Goal: Task Accomplishment & Management: Manage account settings

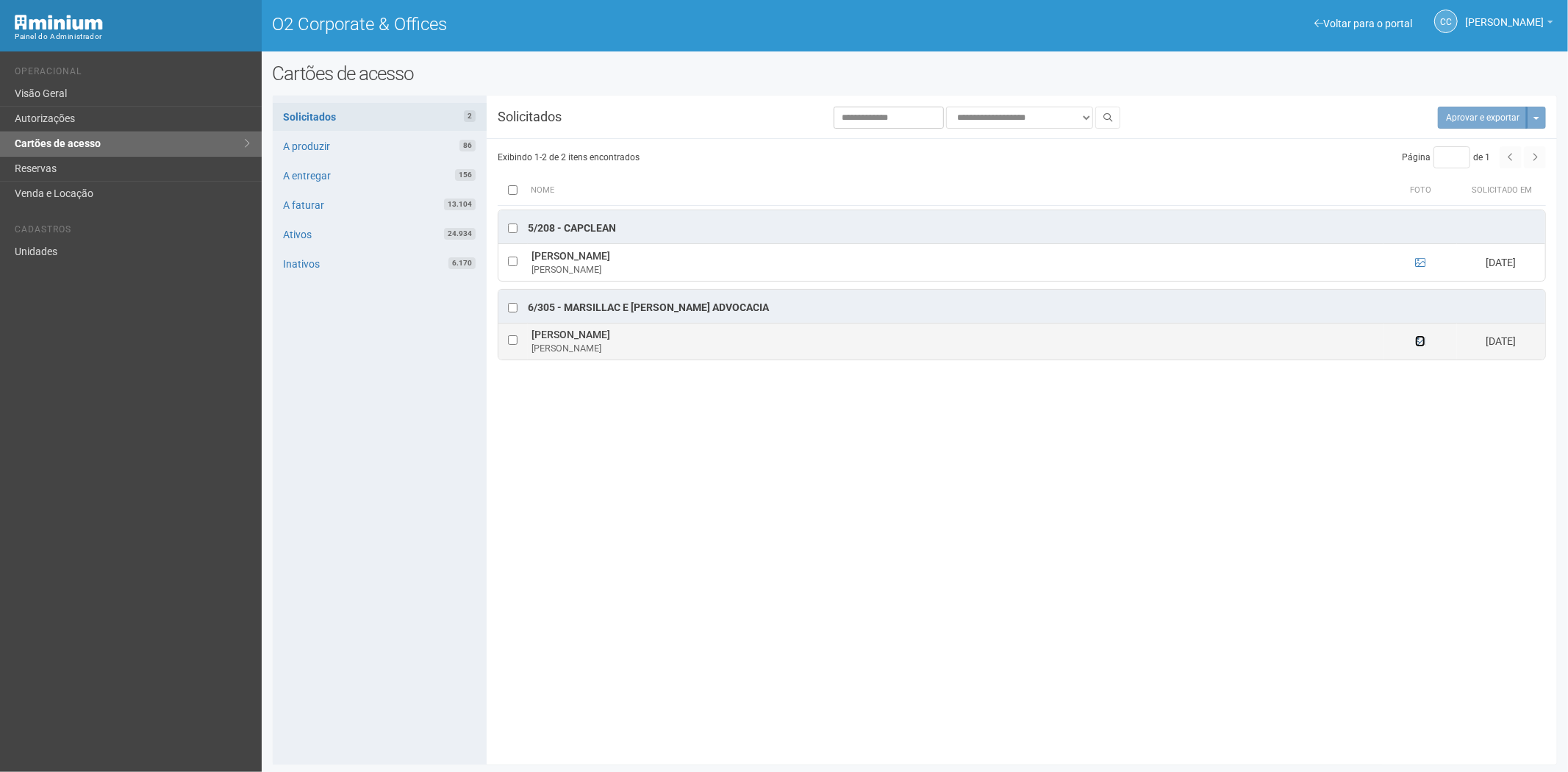
click at [1417, 341] on icon at bounding box center [1420, 341] width 10 height 10
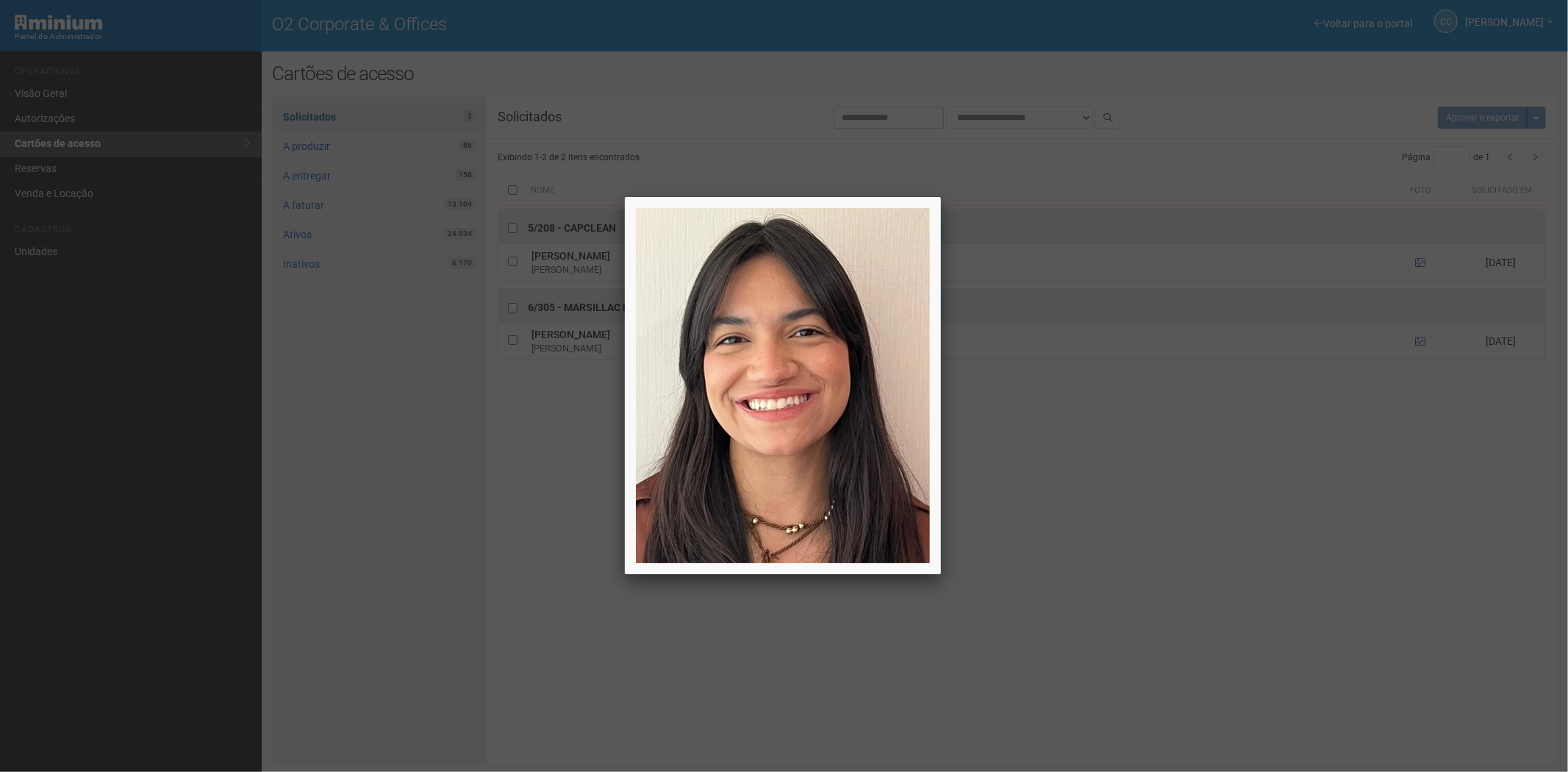
drag, startPoint x: 1206, startPoint y: 577, endPoint x: 1110, endPoint y: 584, distance: 96.3
click at [1206, 577] on div at bounding box center [784, 386] width 1568 height 772
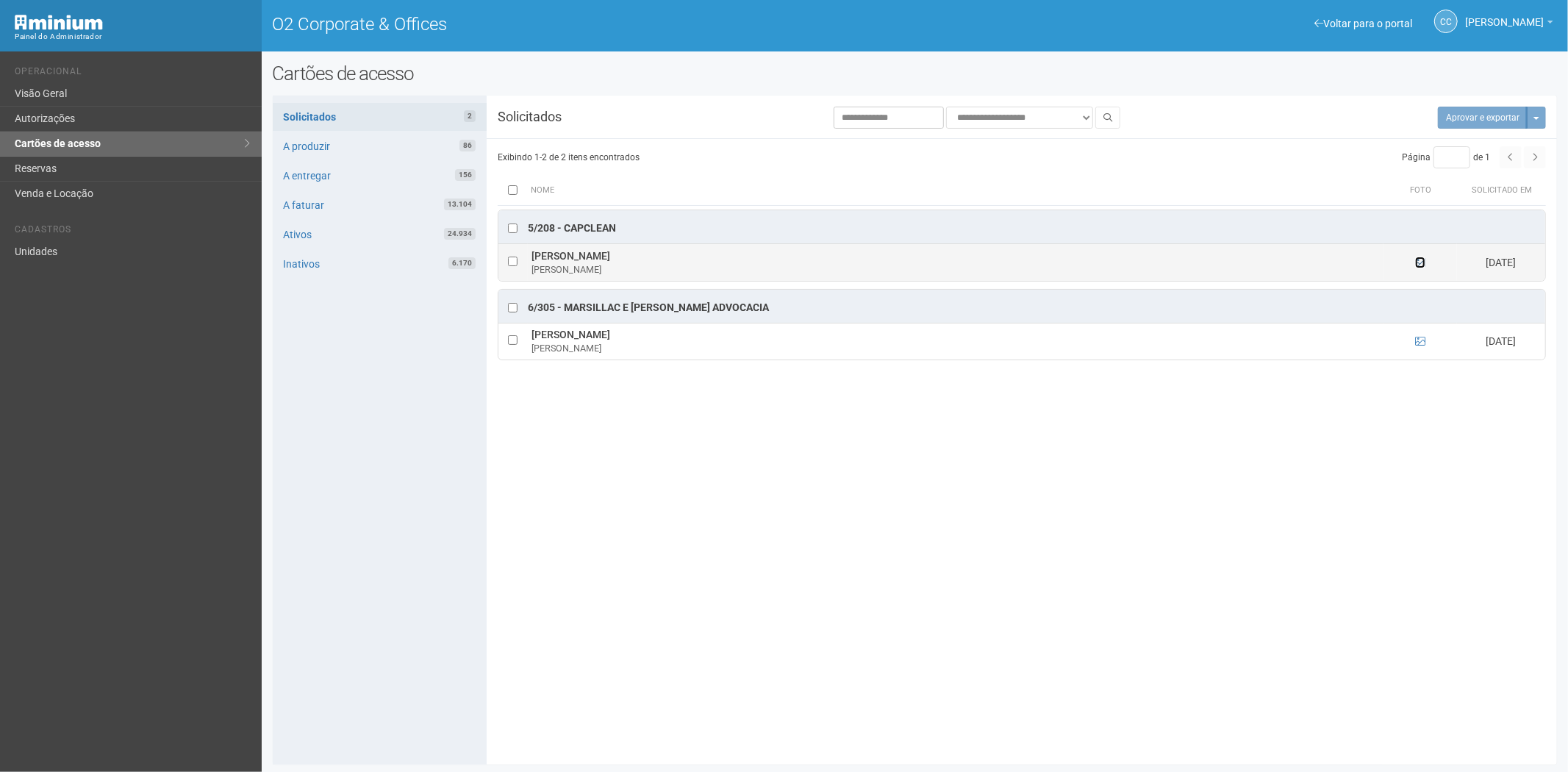
click at [1417, 263] on icon at bounding box center [1420, 262] width 10 height 10
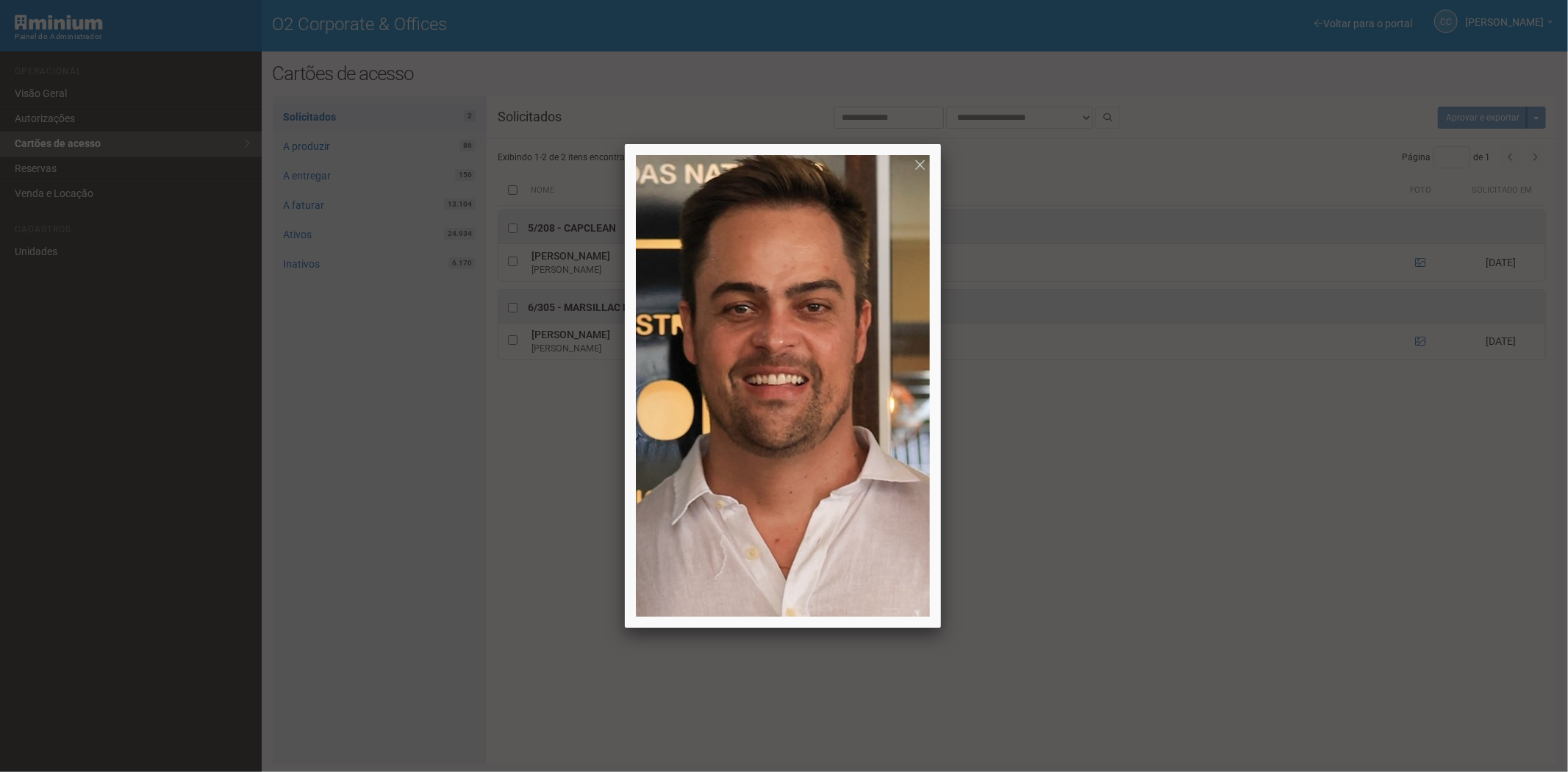
click at [1282, 591] on div at bounding box center [784, 386] width 1568 height 772
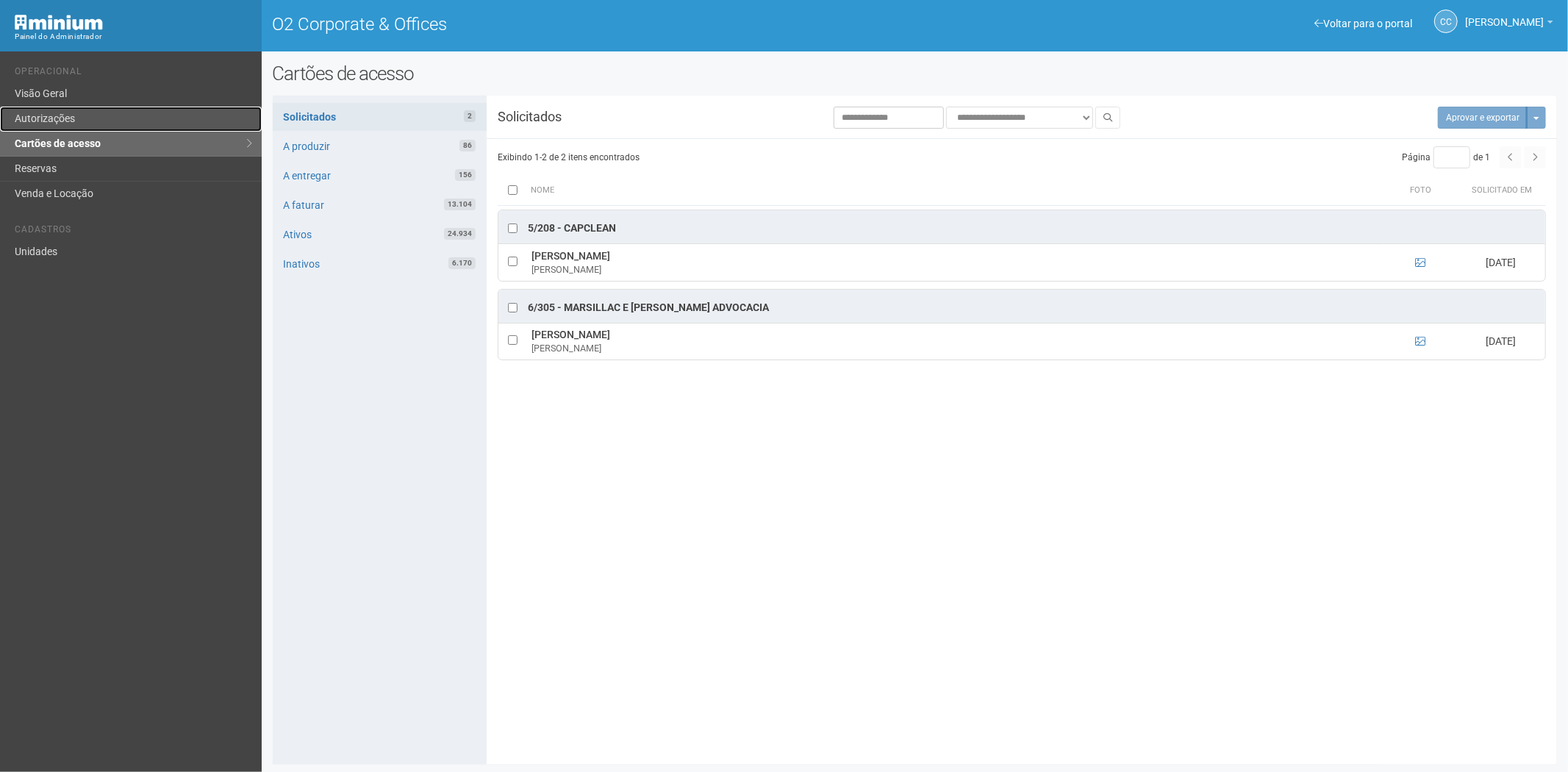
click at [46, 125] on link "Autorizações" at bounding box center [130, 119] width 261 height 25
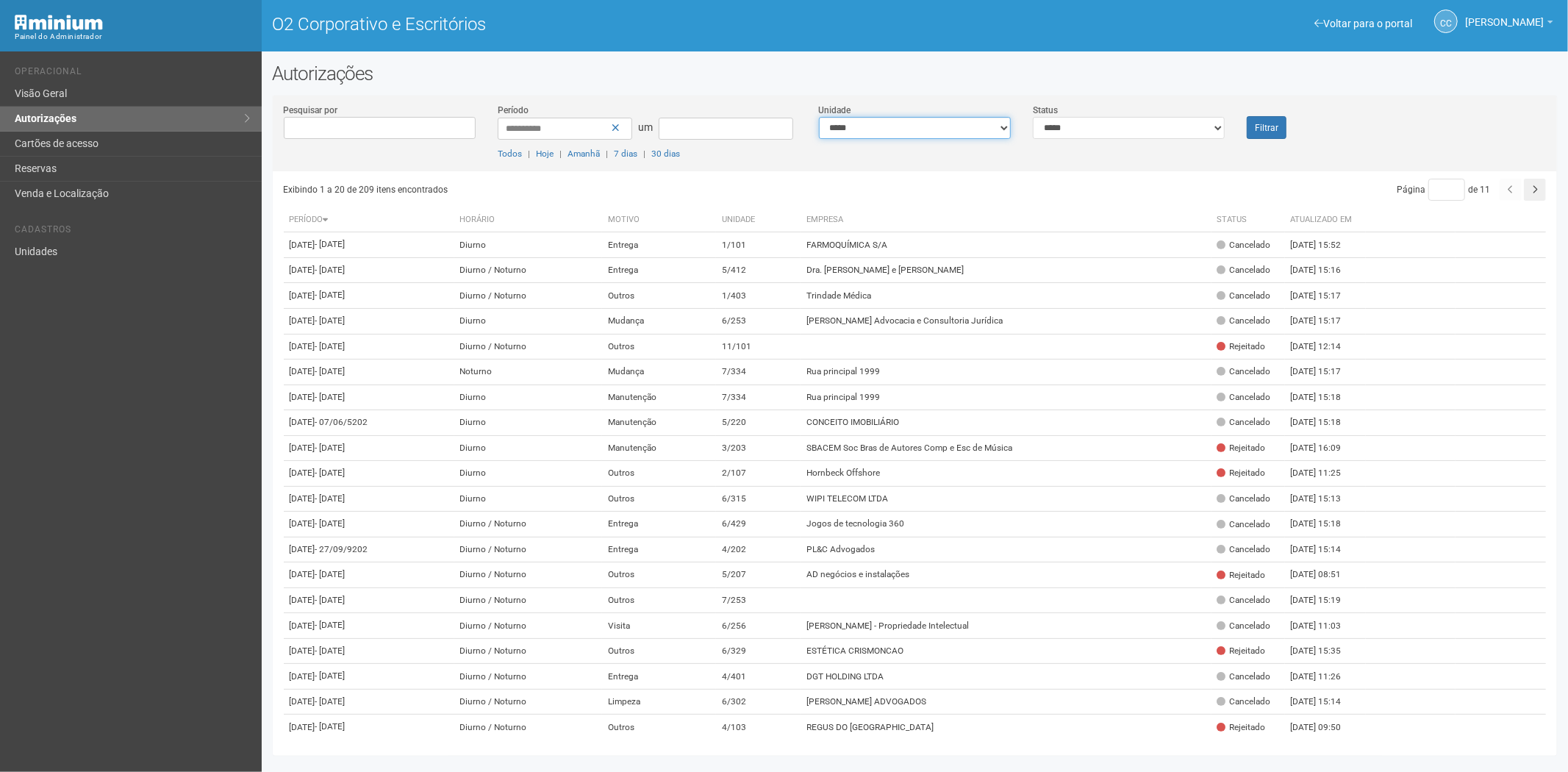
drag, startPoint x: 945, startPoint y: 129, endPoint x: 1004, endPoint y: 119, distance: 59.8
click at [945, 129] on select "**********" at bounding box center [915, 128] width 192 height 22
select select "**********"
click at [819, 117] on select "**********" at bounding box center [915, 128] width 192 height 22
click at [1277, 124] on button "Filtrar" at bounding box center [1267, 127] width 40 height 23
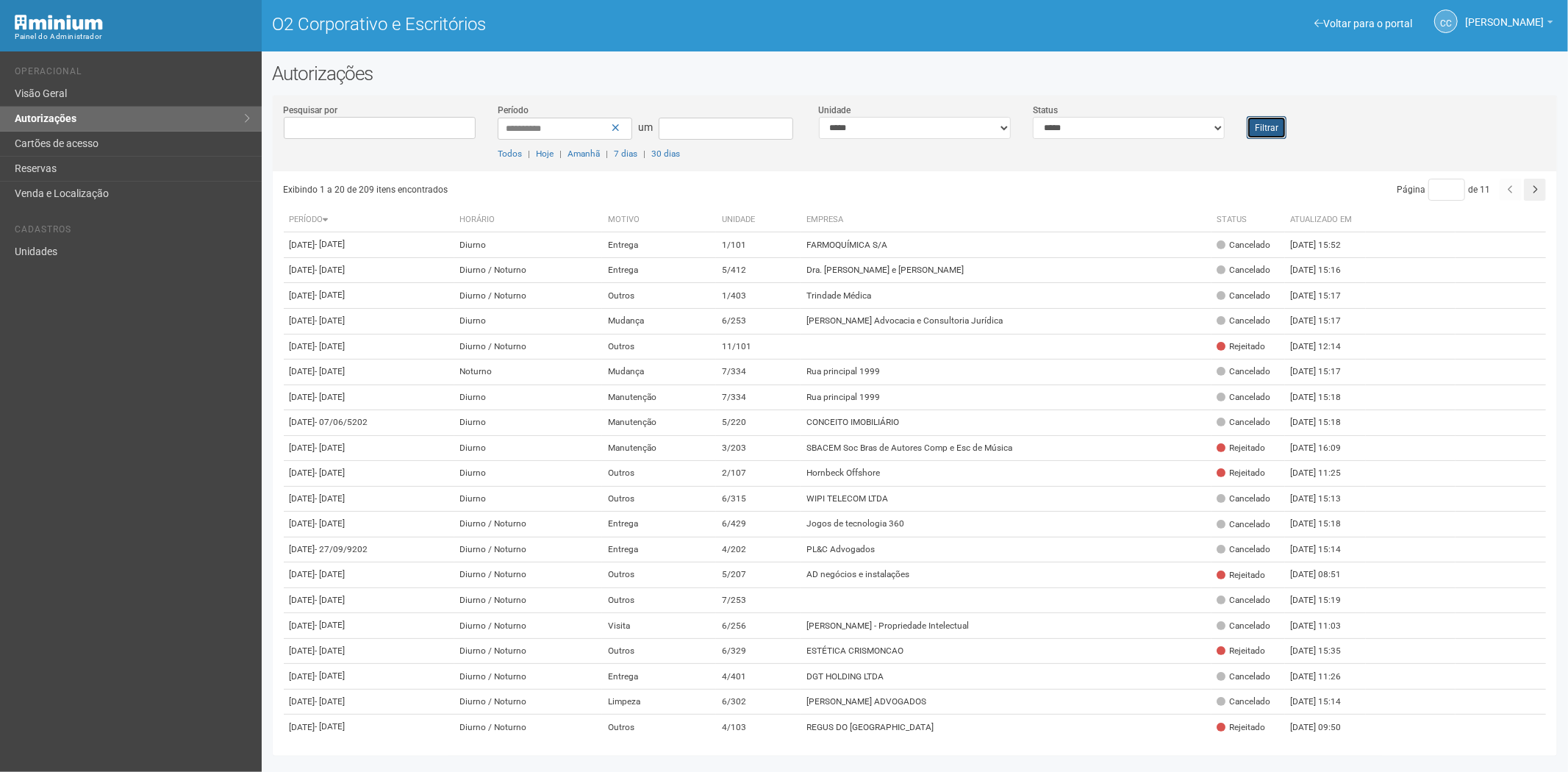
click at [1277, 123] on font "Filtrar" at bounding box center [1267, 128] width 23 height 10
click at [1277, 114] on div "Filtrar" at bounding box center [1289, 120] width 108 height 36
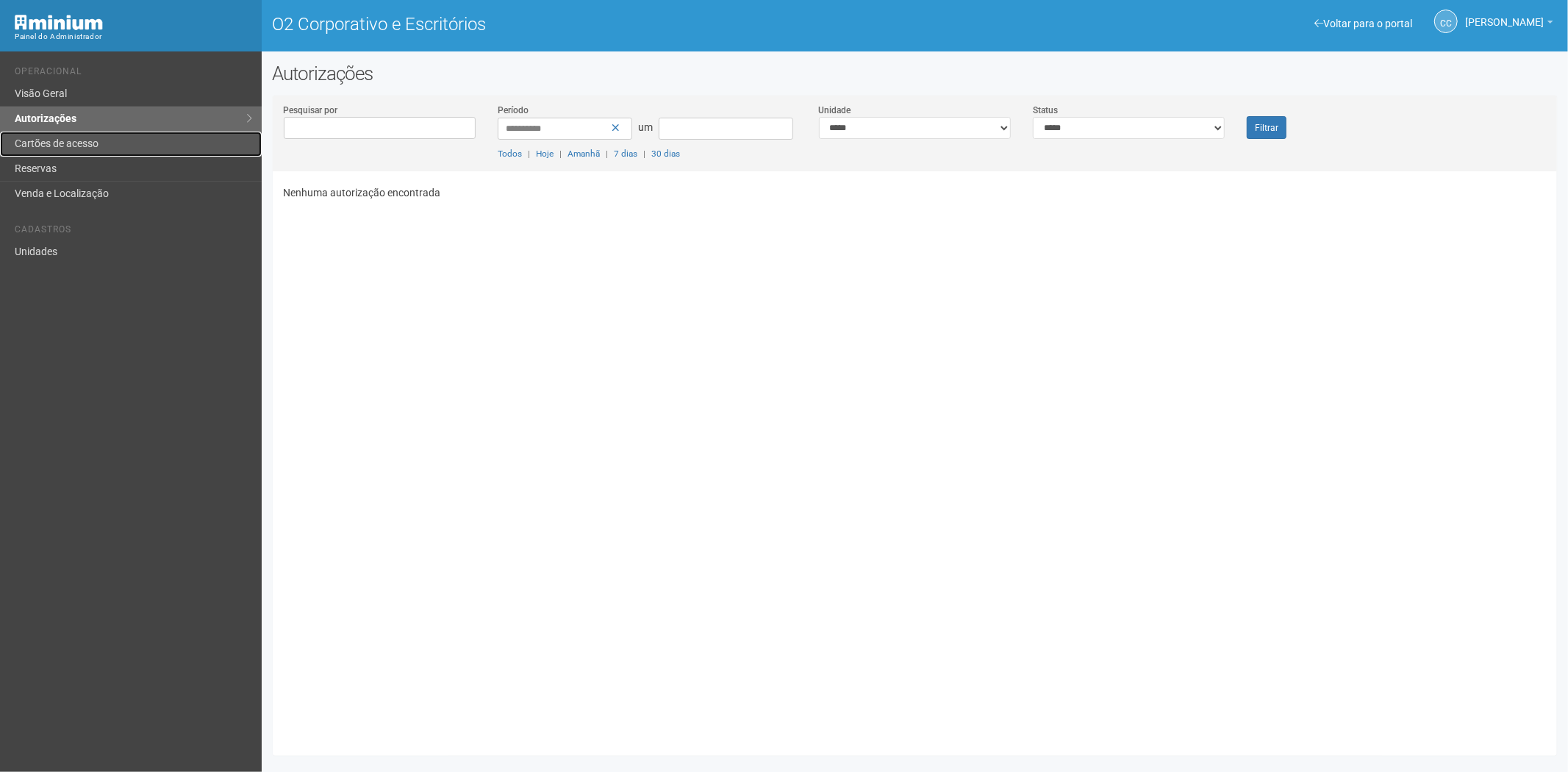
click at [31, 145] on font "Cartões de acesso" at bounding box center [57, 144] width 83 height 12
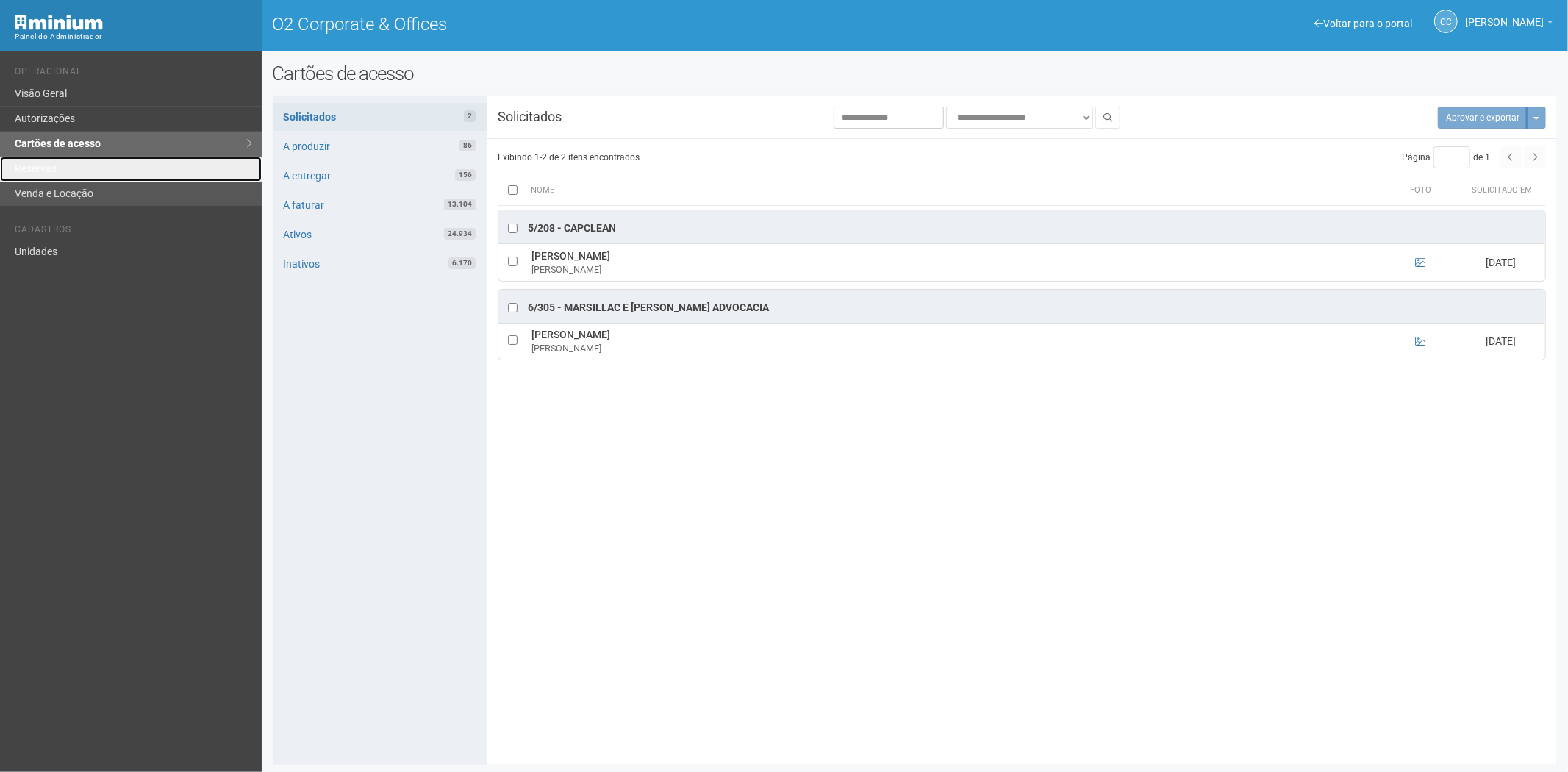
drag, startPoint x: 70, startPoint y: 171, endPoint x: 110, endPoint y: 196, distance: 47.2
click at [70, 171] on link "Reservas" at bounding box center [130, 169] width 261 height 25
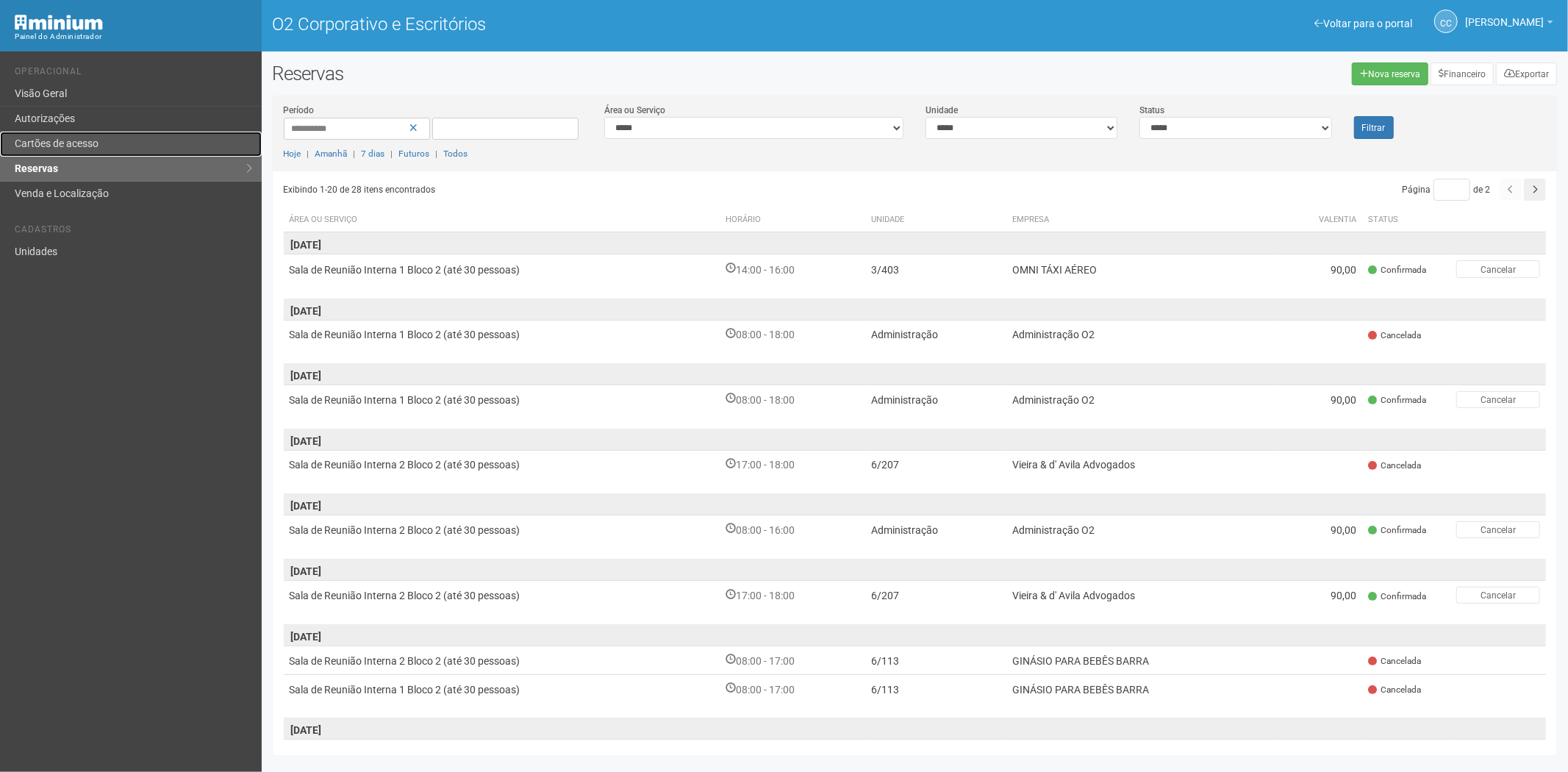
click at [97, 141] on font "Cartões de acesso" at bounding box center [57, 144] width 83 height 12
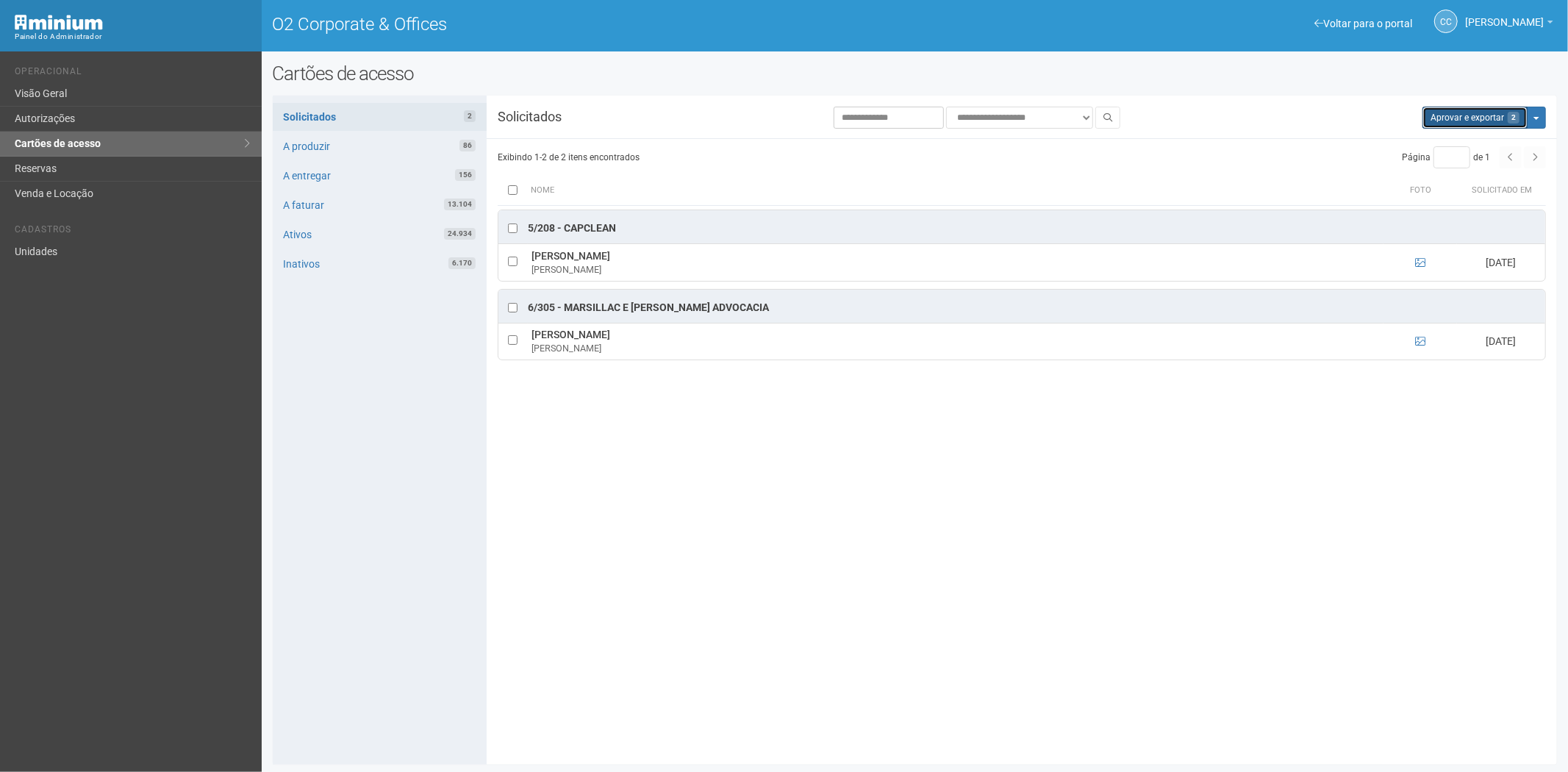
click at [1444, 126] on button "Aprovar e exportar 2" at bounding box center [1475, 118] width 105 height 22
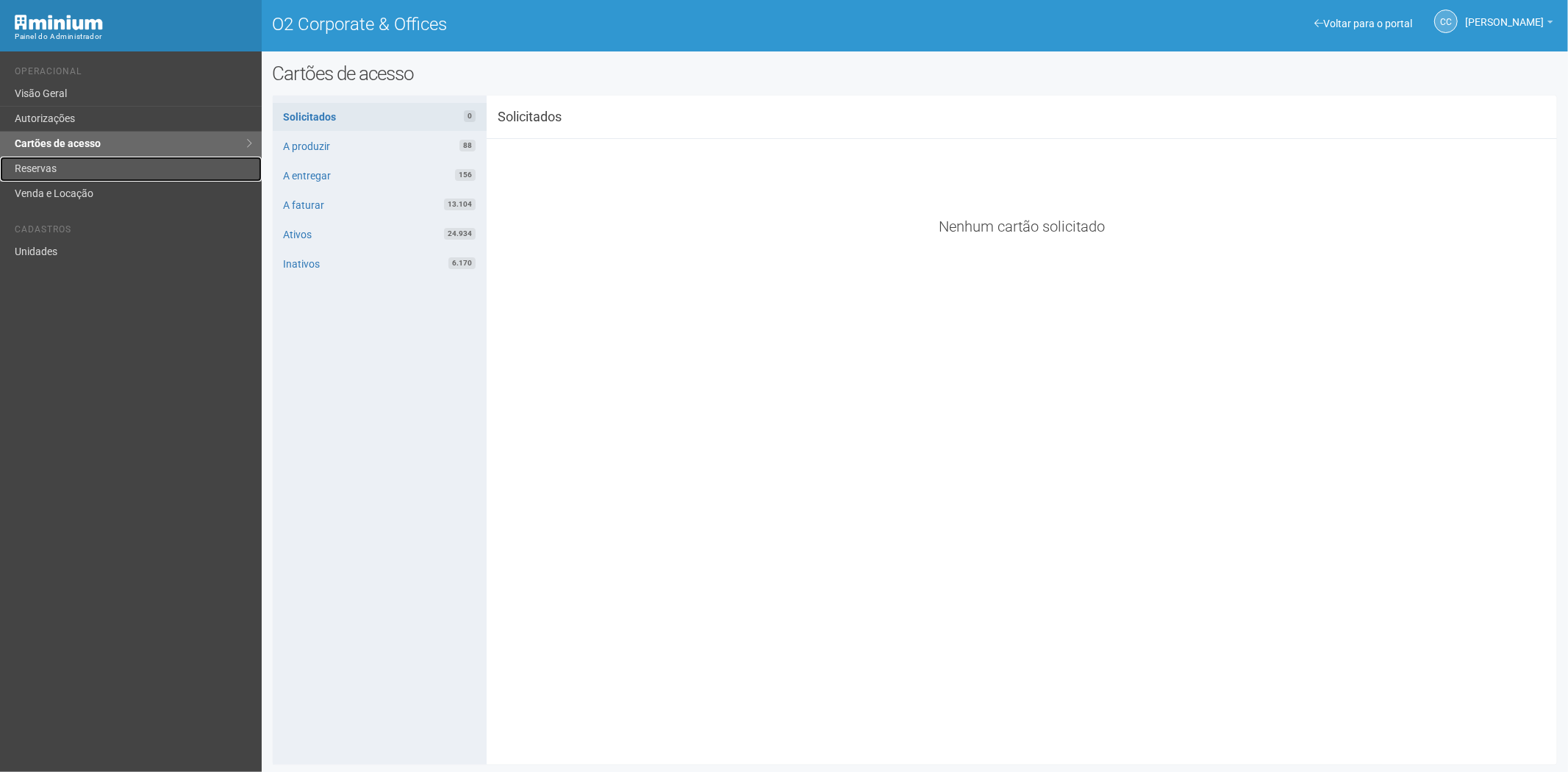
click at [53, 163] on link "Reservas" at bounding box center [130, 169] width 261 height 25
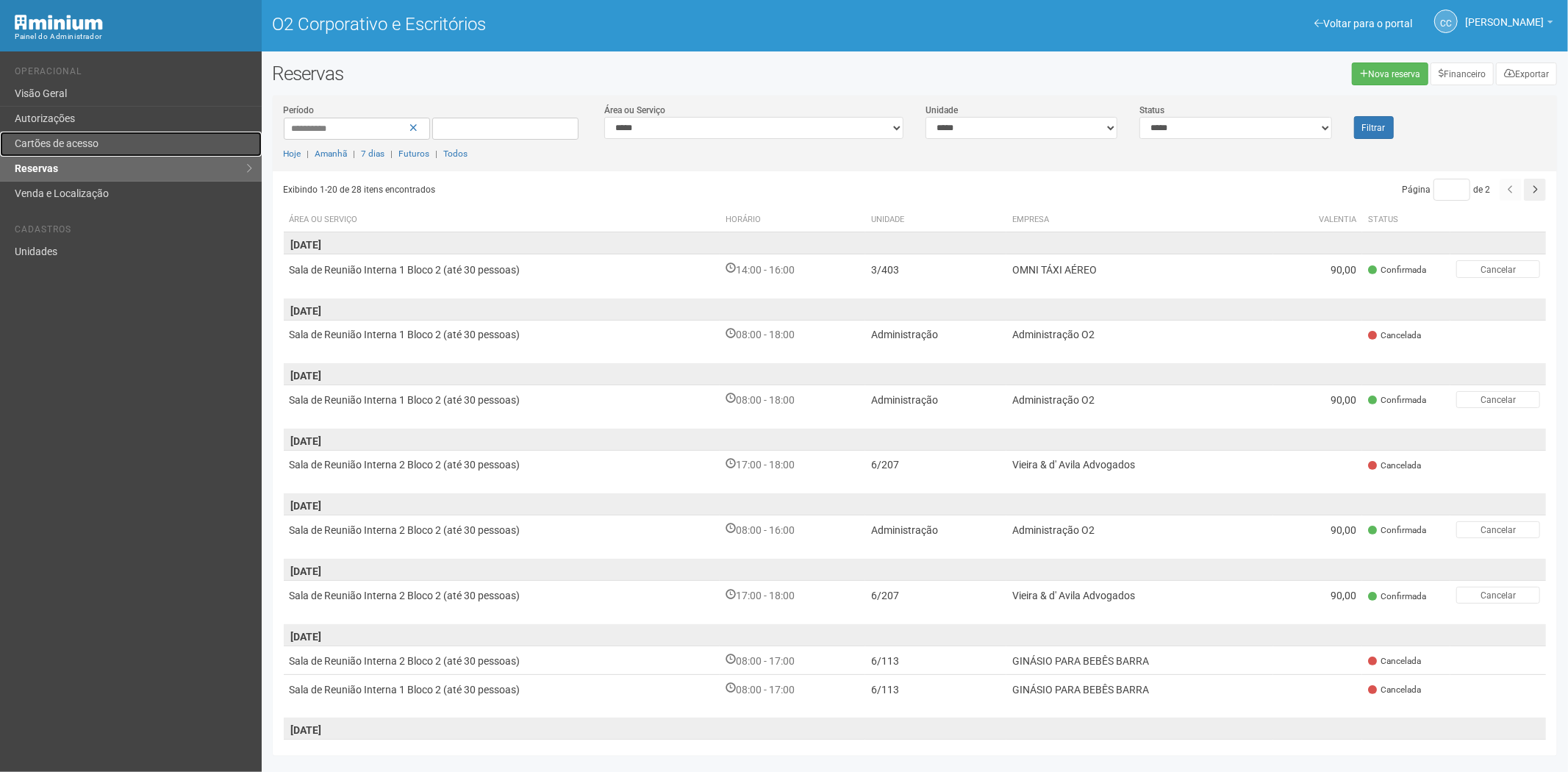
click at [74, 138] on font "Cartões de acesso" at bounding box center [57, 144] width 83 height 12
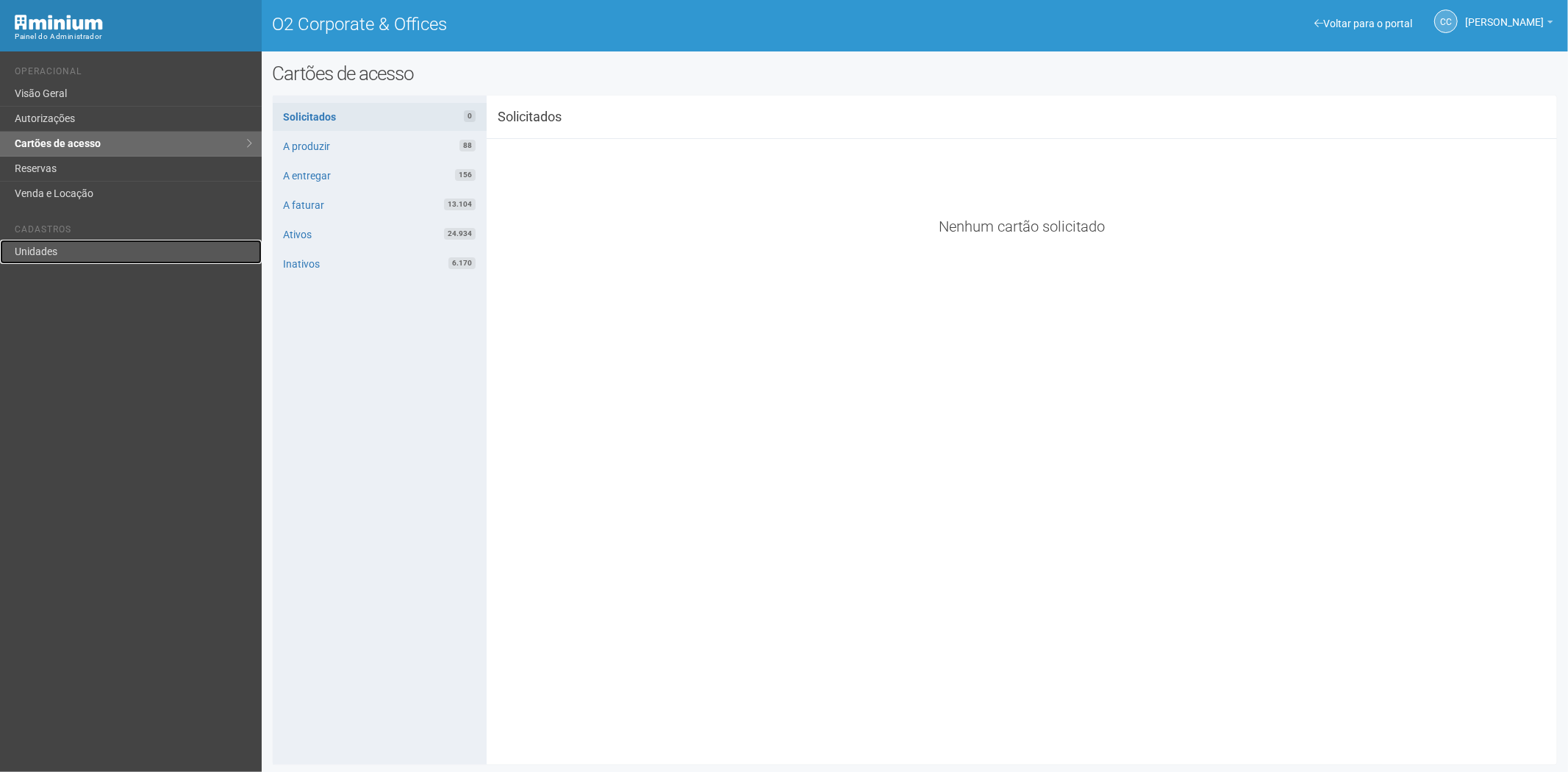
click at [84, 261] on link "Unidades" at bounding box center [130, 251] width 261 height 24
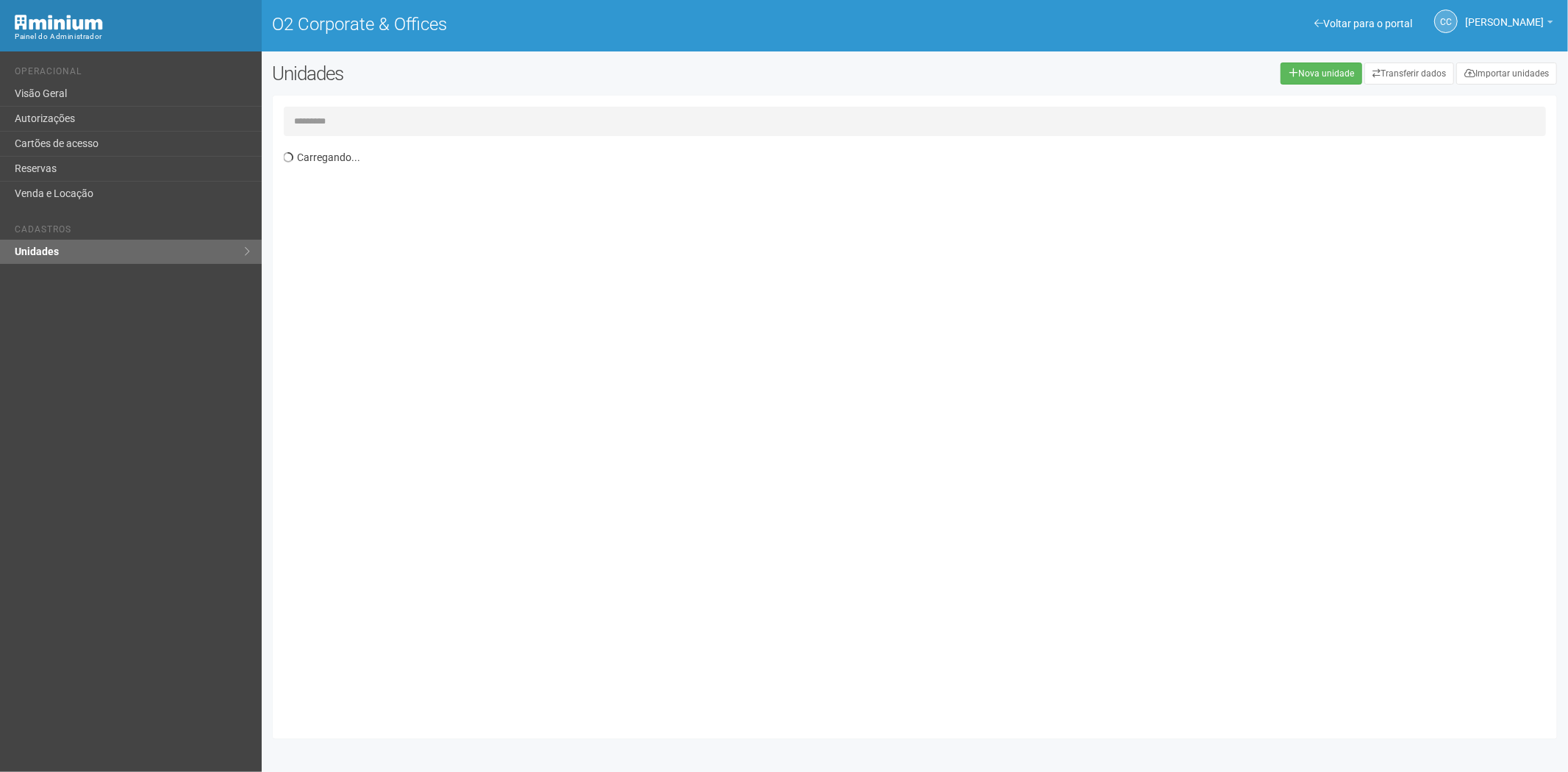
click at [351, 116] on input "text" at bounding box center [915, 121] width 1263 height 29
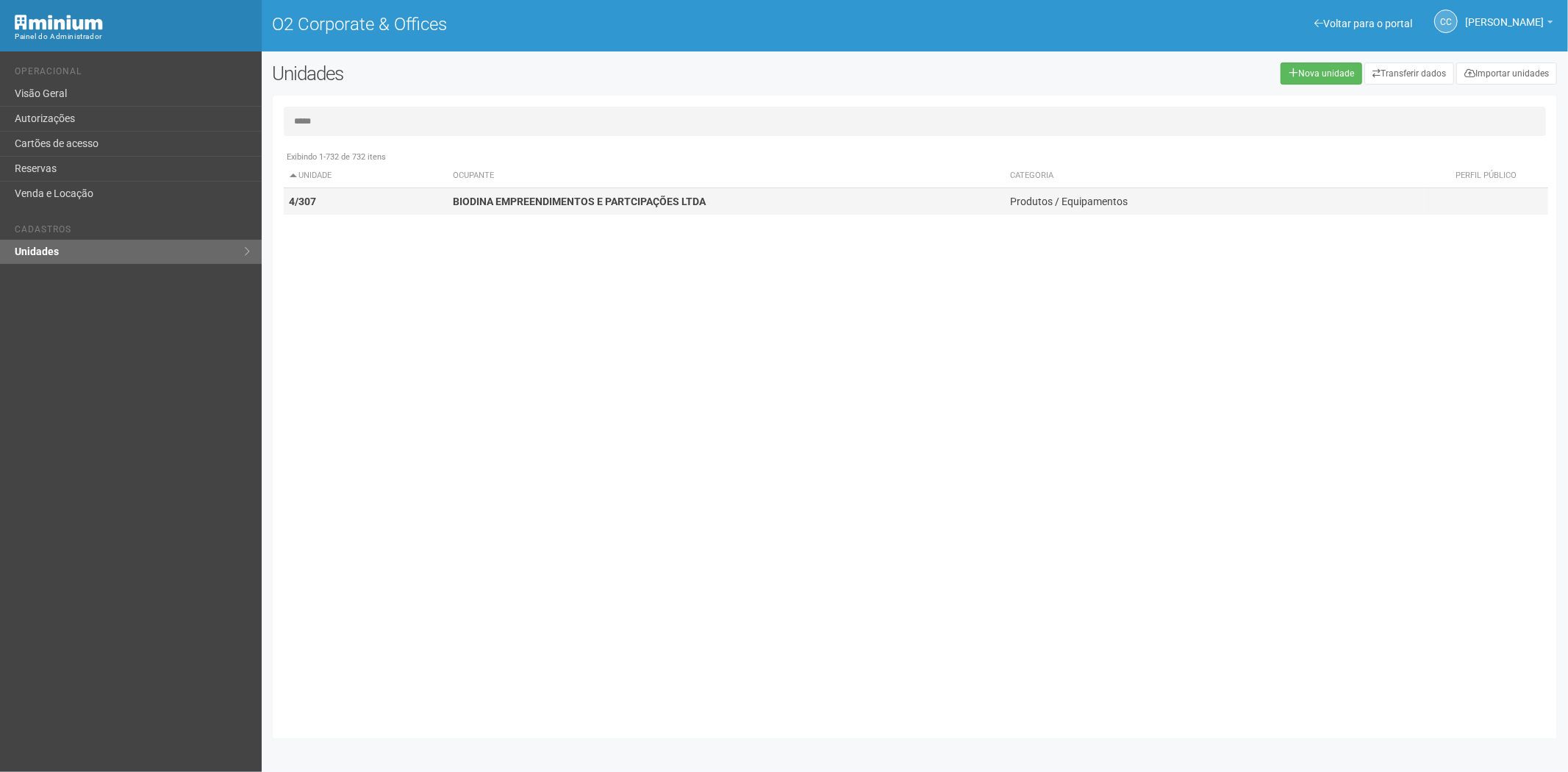
type input "*****"
click at [595, 202] on strong "BIODINA EMPREENDIMENTOS E PARTCIPAÇÕES LTDA" at bounding box center [579, 201] width 253 height 12
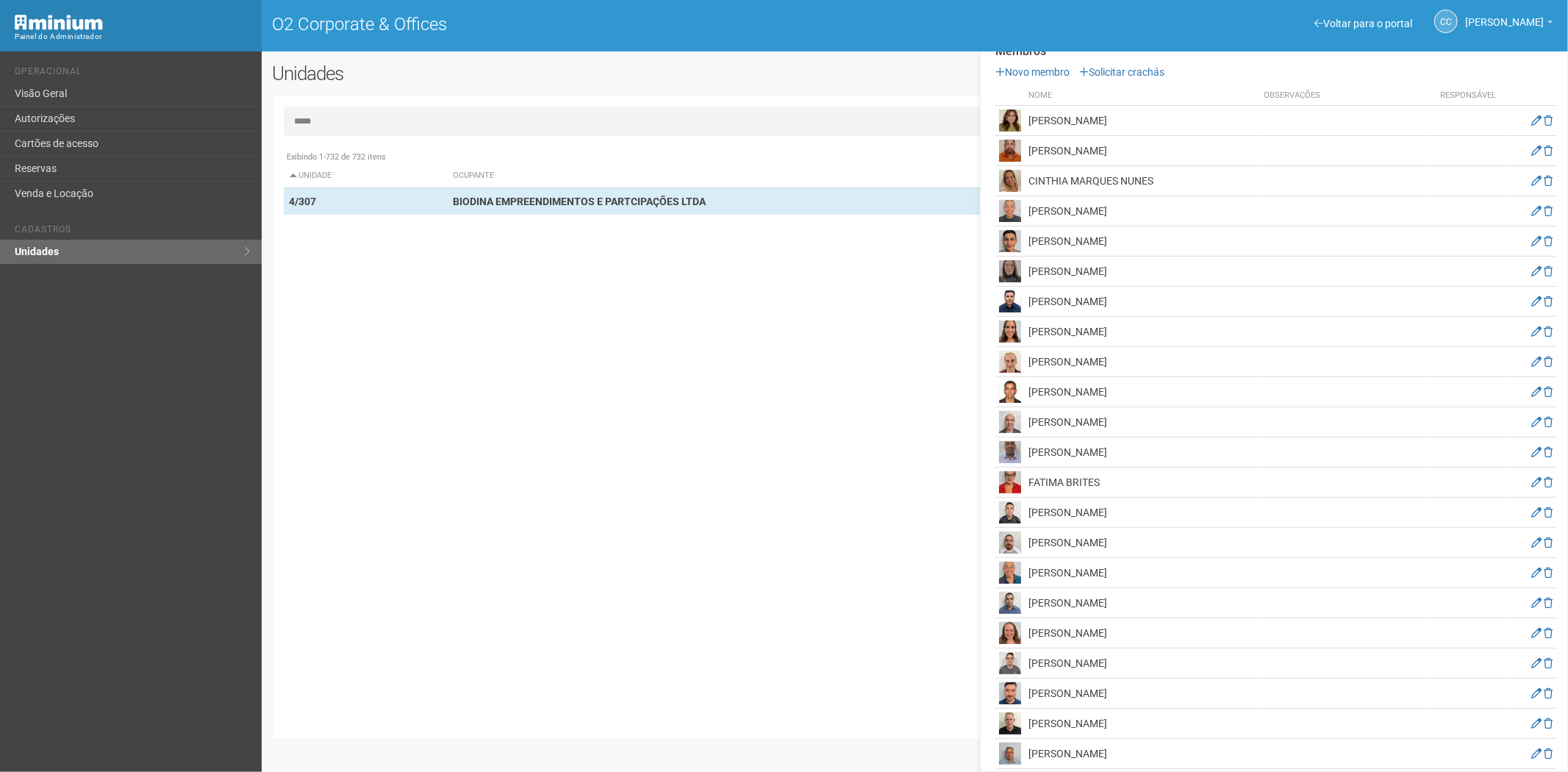
scroll to position [184, 0]
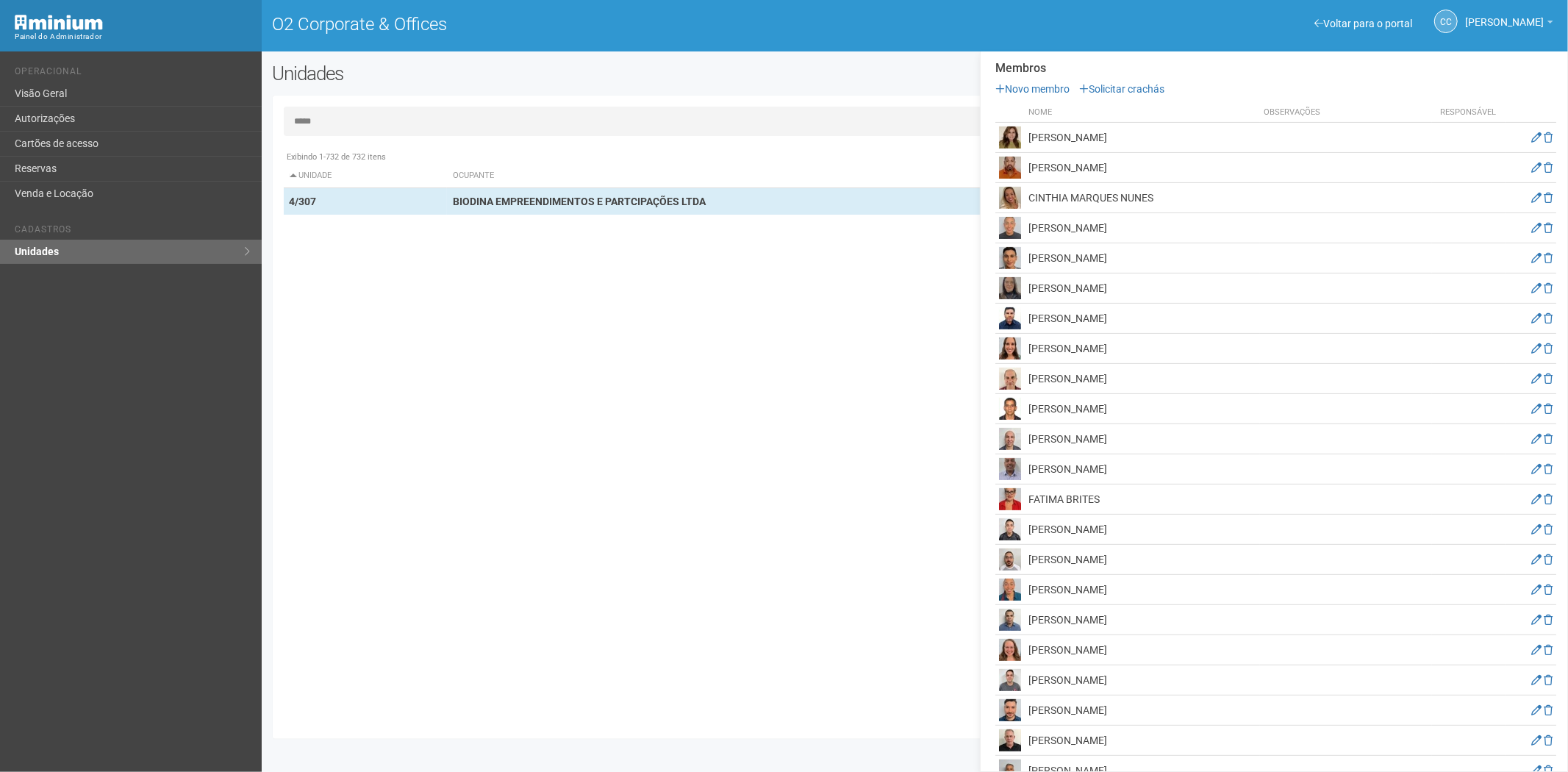
click at [699, 478] on div "Exibindo 1-732 de 732 itens Unidade Ocupante Categoria Perfil público 1/101 FAR…" at bounding box center [921, 436] width 1274 height 584
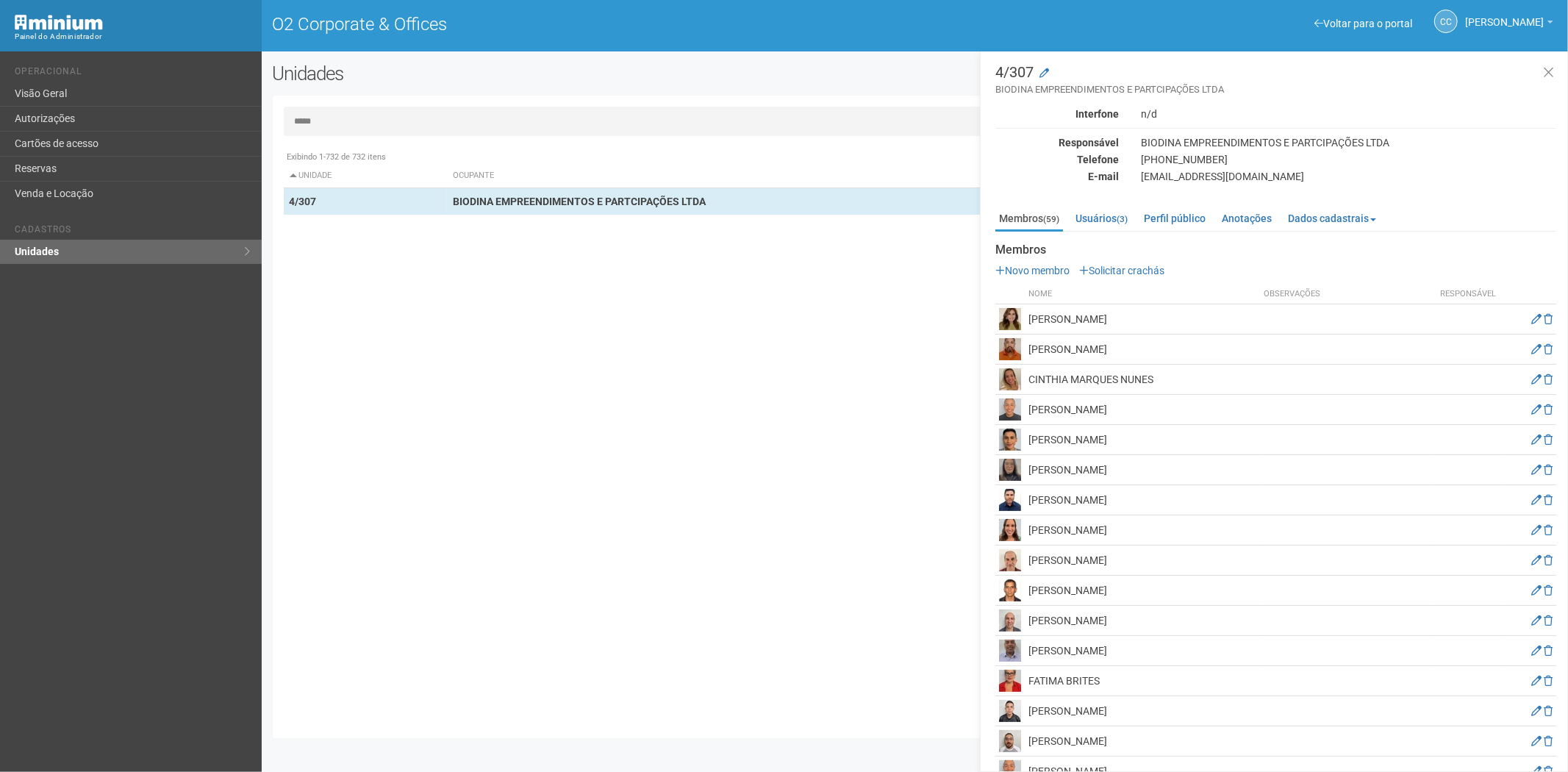
scroll to position [0, 0]
click at [1531, 686] on icon at bounding box center [1536, 683] width 10 height 10
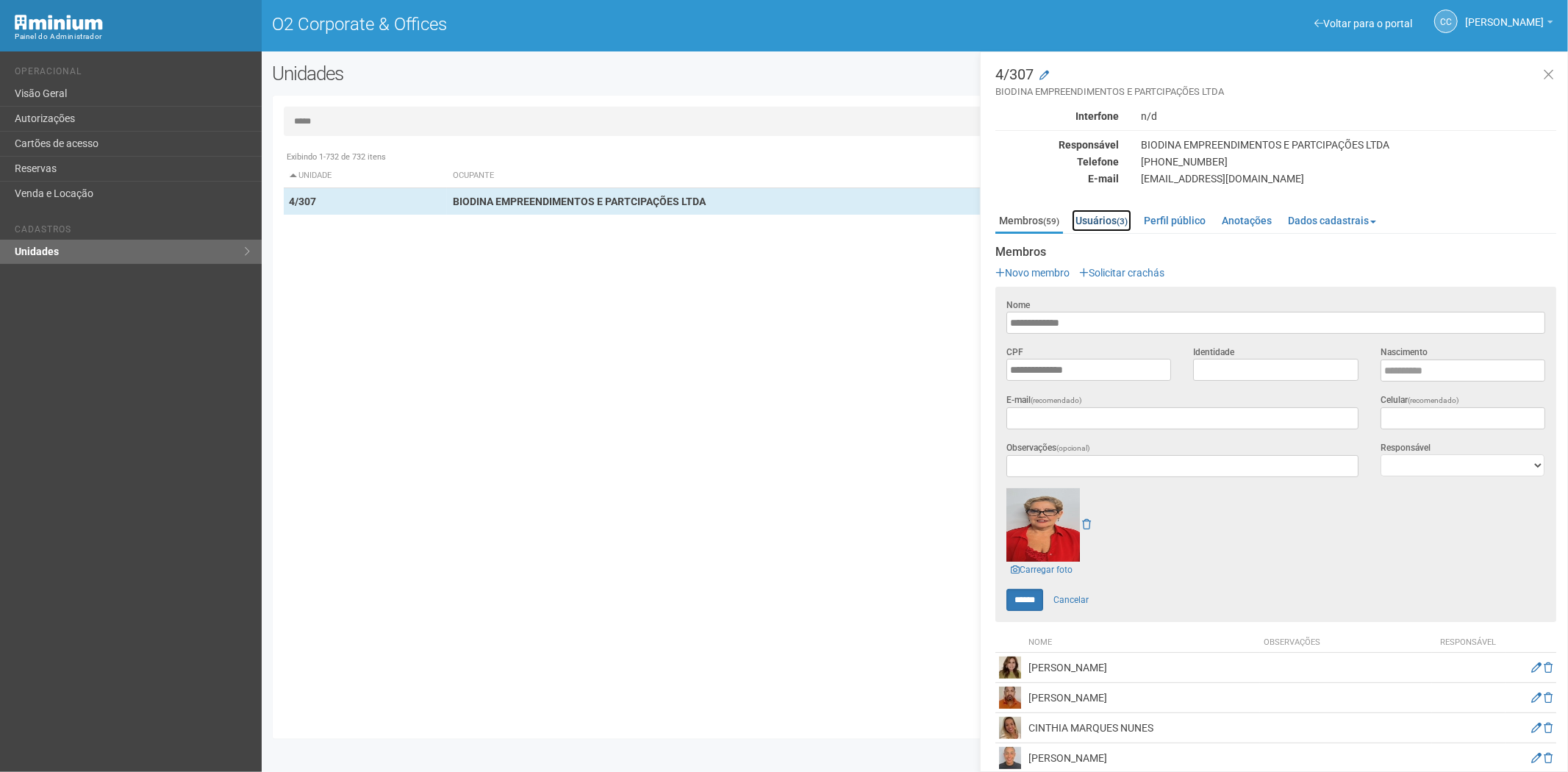
click at [1104, 216] on link "Usuários (3)" at bounding box center [1101, 220] width 59 height 22
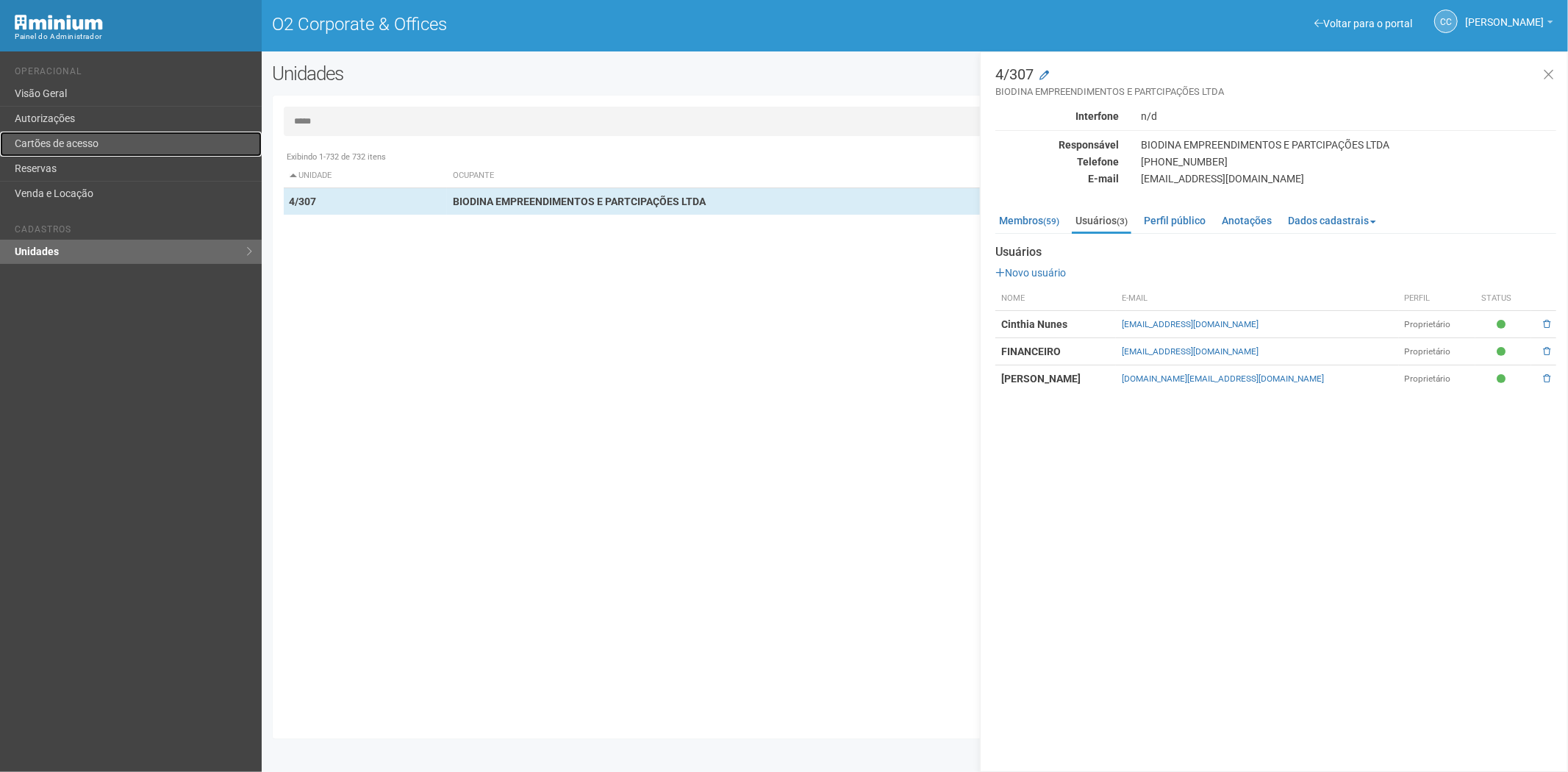
click at [120, 144] on link "Cartões de acesso" at bounding box center [130, 144] width 261 height 25
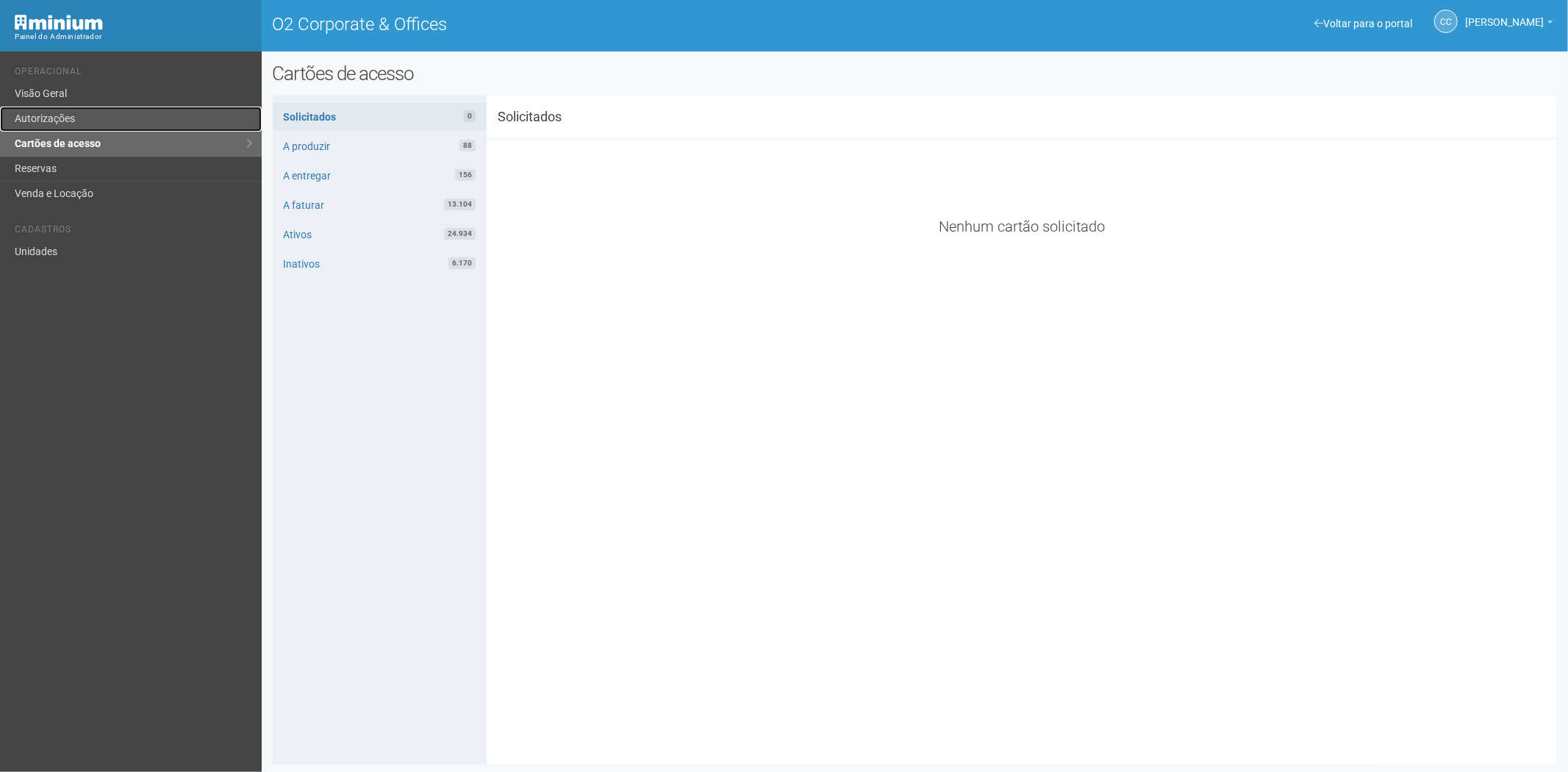
click at [75, 126] on link "Autorizações" at bounding box center [130, 119] width 261 height 25
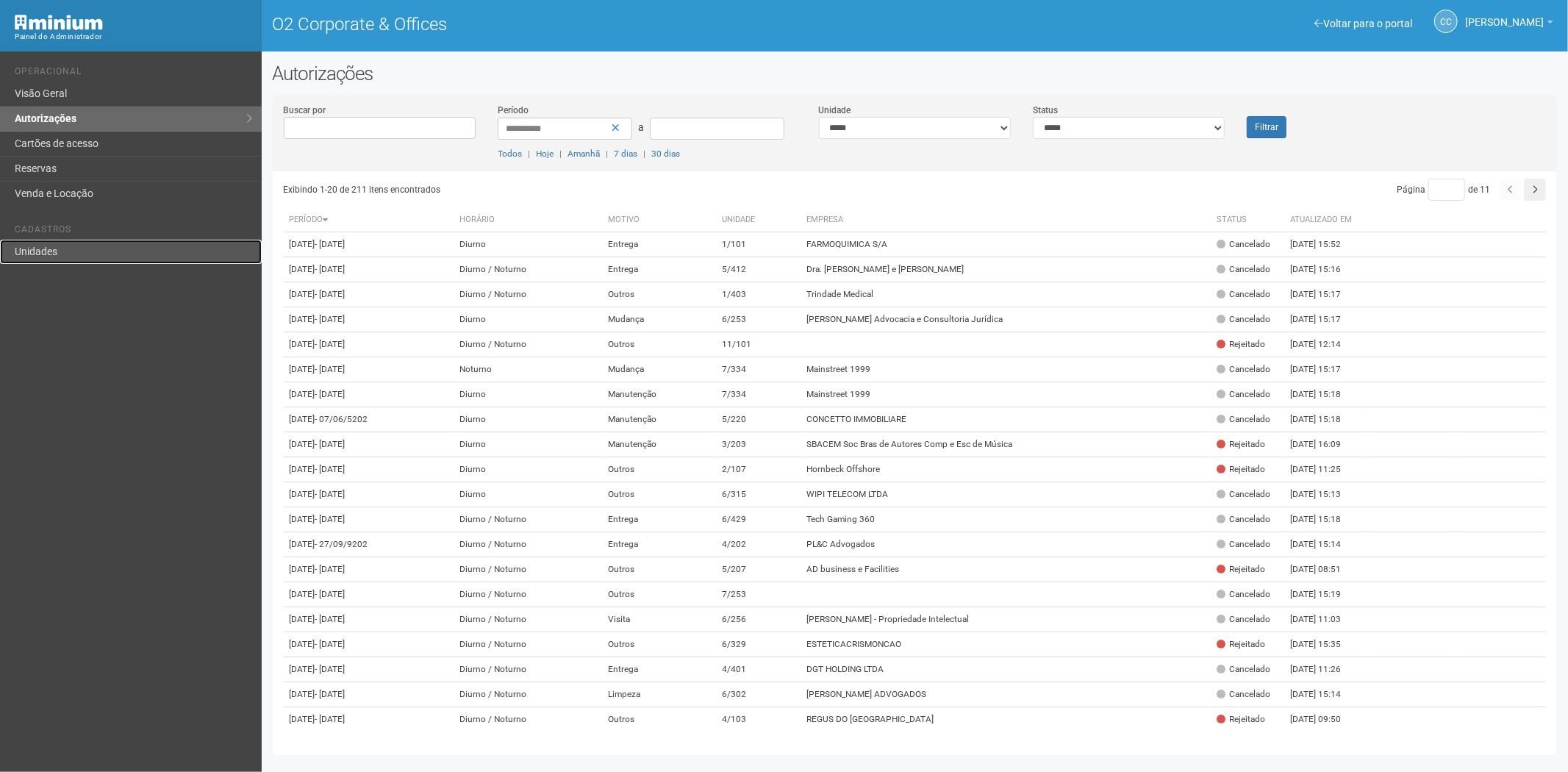
click at [101, 245] on link "Unidades" at bounding box center [130, 251] width 261 height 24
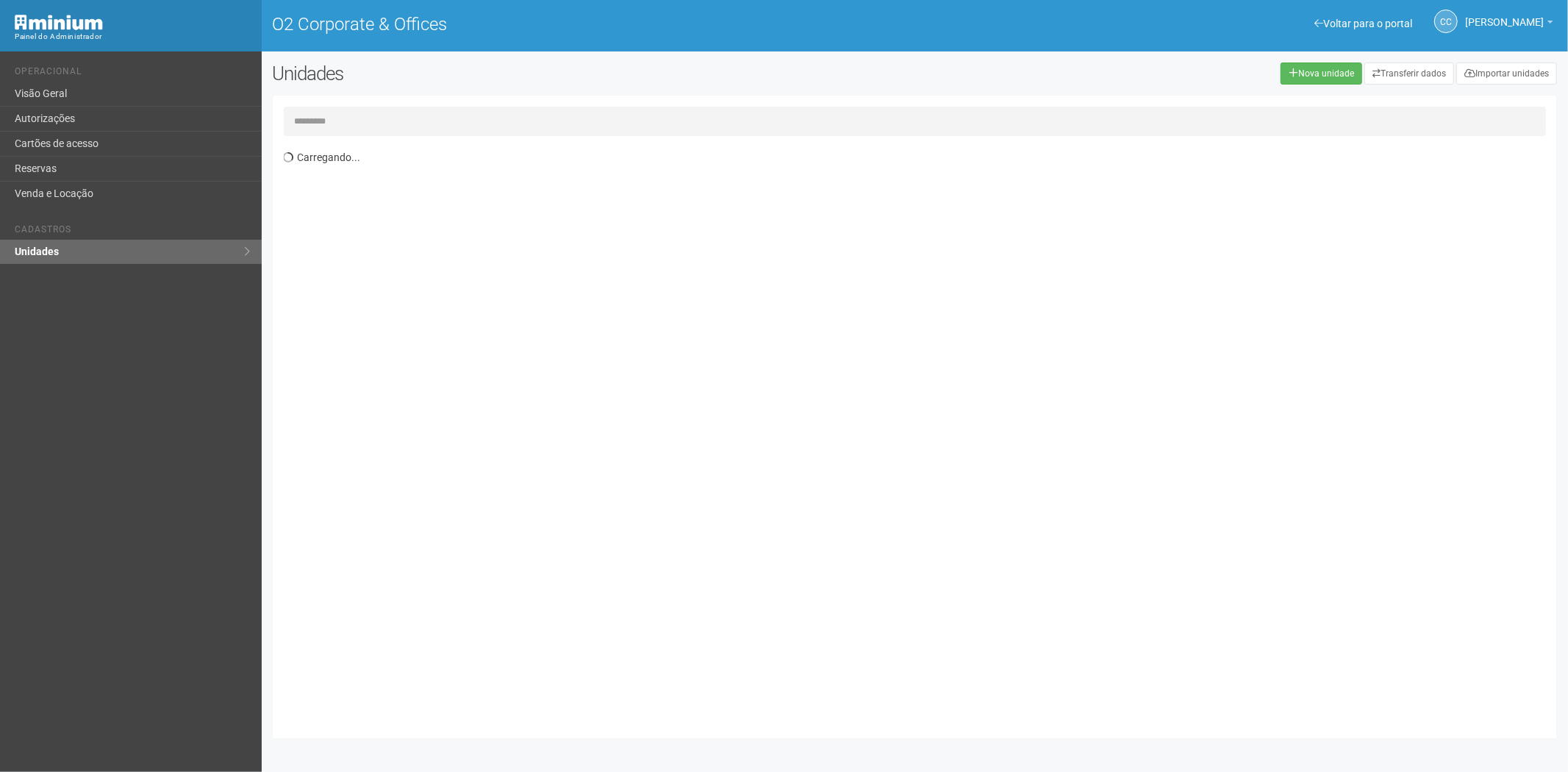
click at [336, 120] on input "text" at bounding box center [915, 121] width 1263 height 29
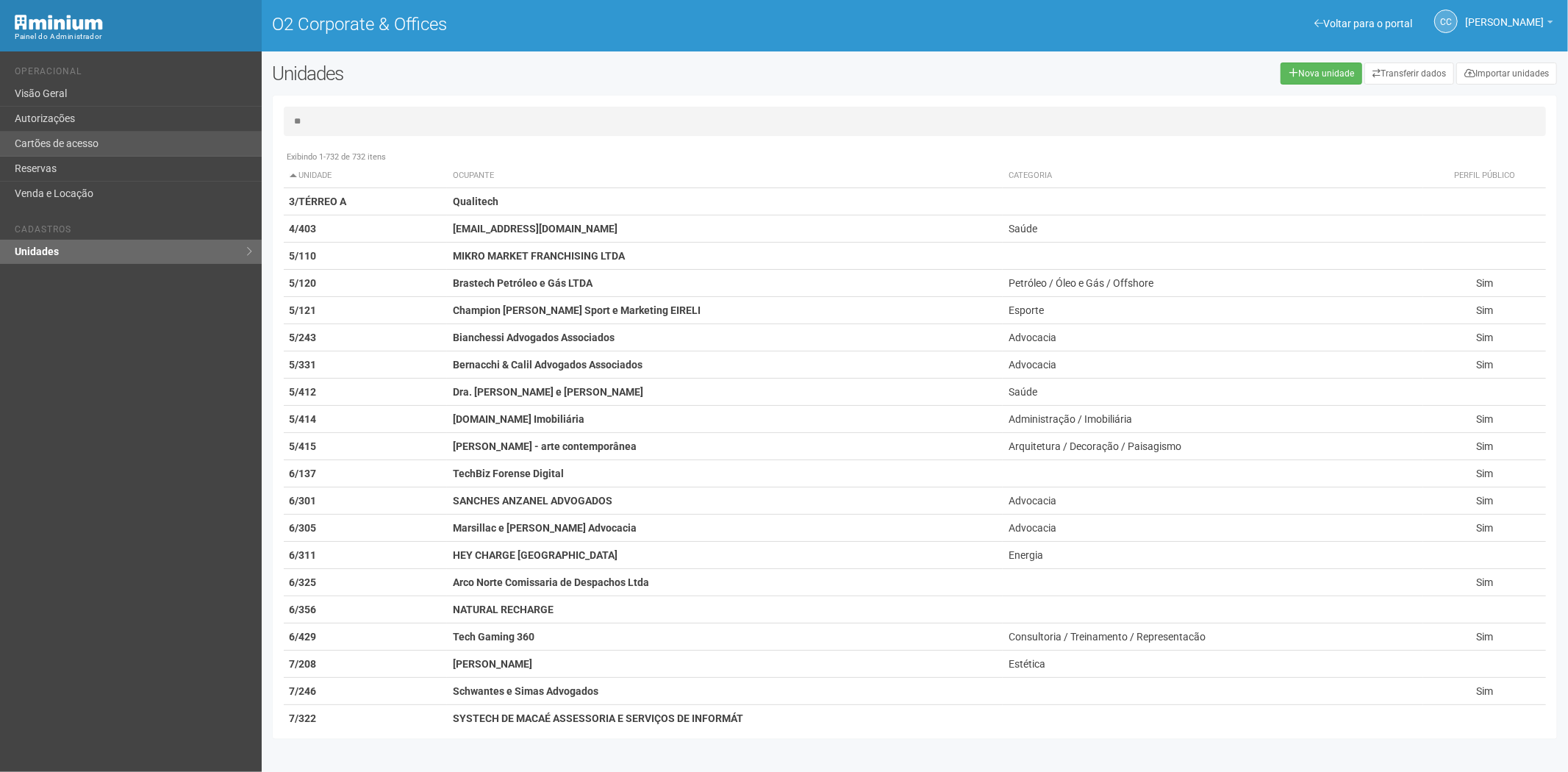
type input "**"
click at [162, 132] on link "Cartões de acesso" at bounding box center [130, 144] width 261 height 25
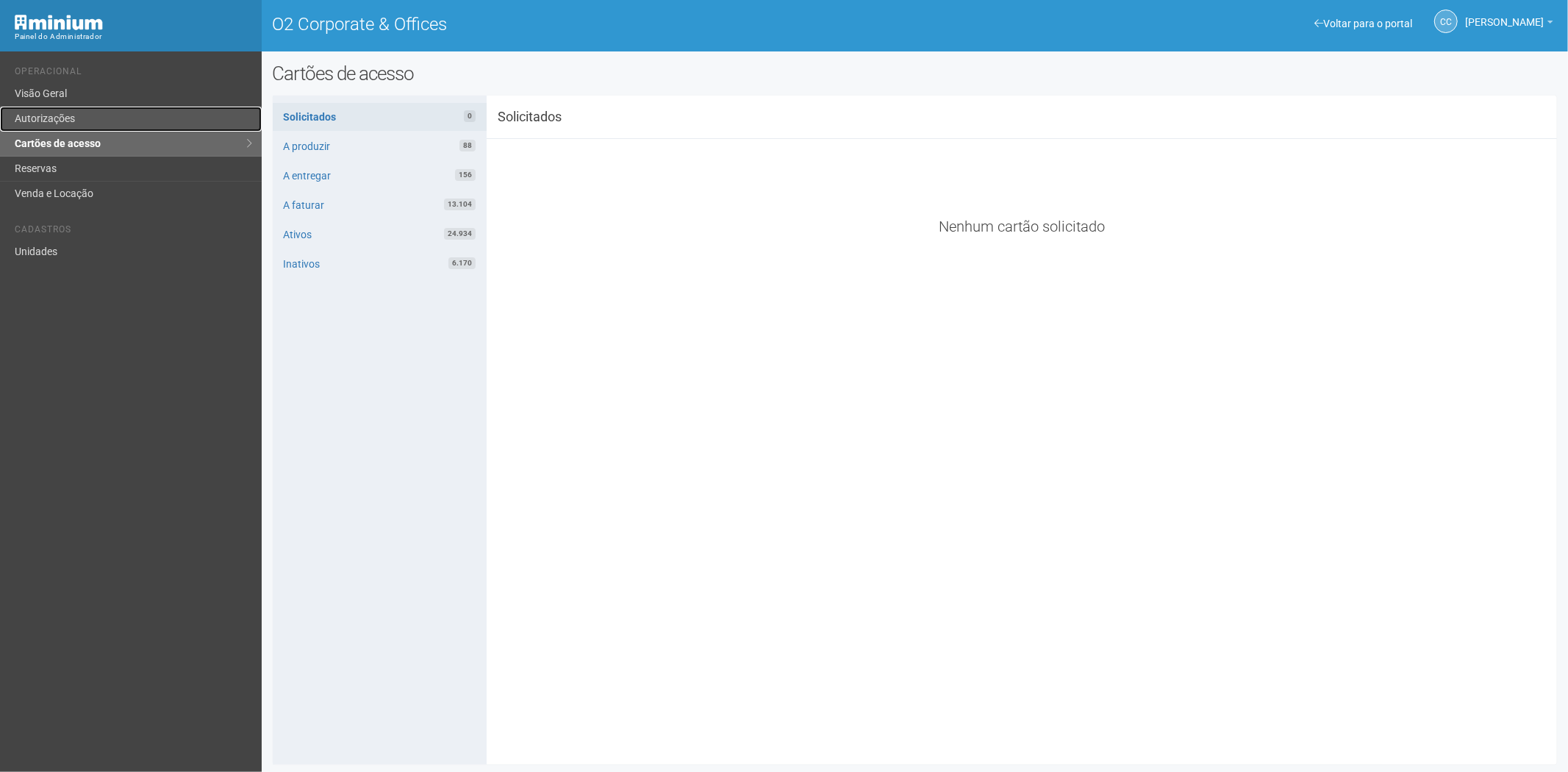
click at [57, 116] on link "Autorizações" at bounding box center [130, 119] width 261 height 25
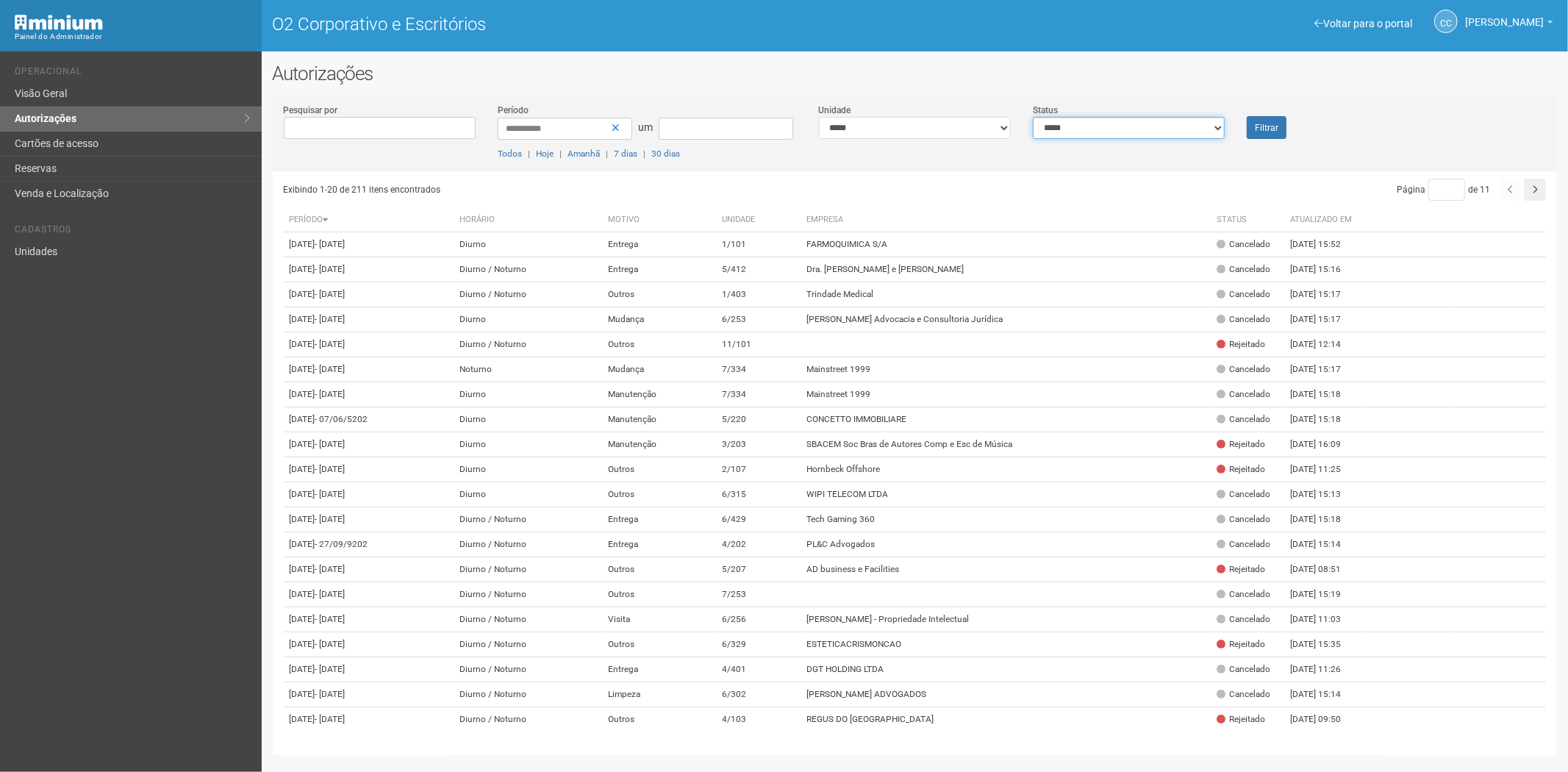
click at [1101, 130] on select "**********" at bounding box center [1129, 128] width 192 height 22
select select "*"
click at [1033, 117] on select "**********" at bounding box center [1129, 128] width 192 height 22
click at [1255, 129] on font "Filtrar" at bounding box center [1267, 128] width 23 height 10
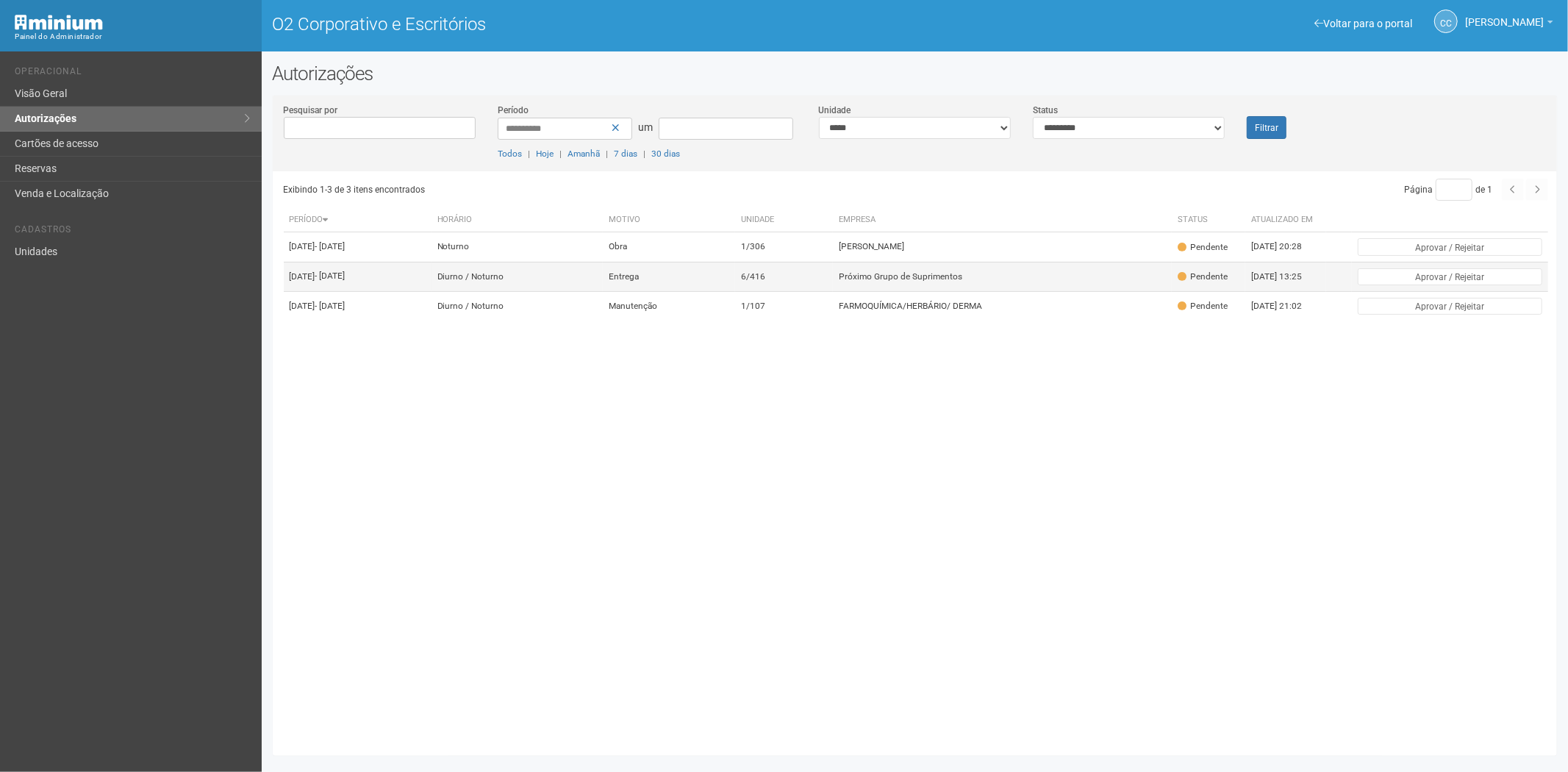
click at [928, 281] on font "Próximo Grupo de Suprimentos" at bounding box center [901, 276] width 124 height 10
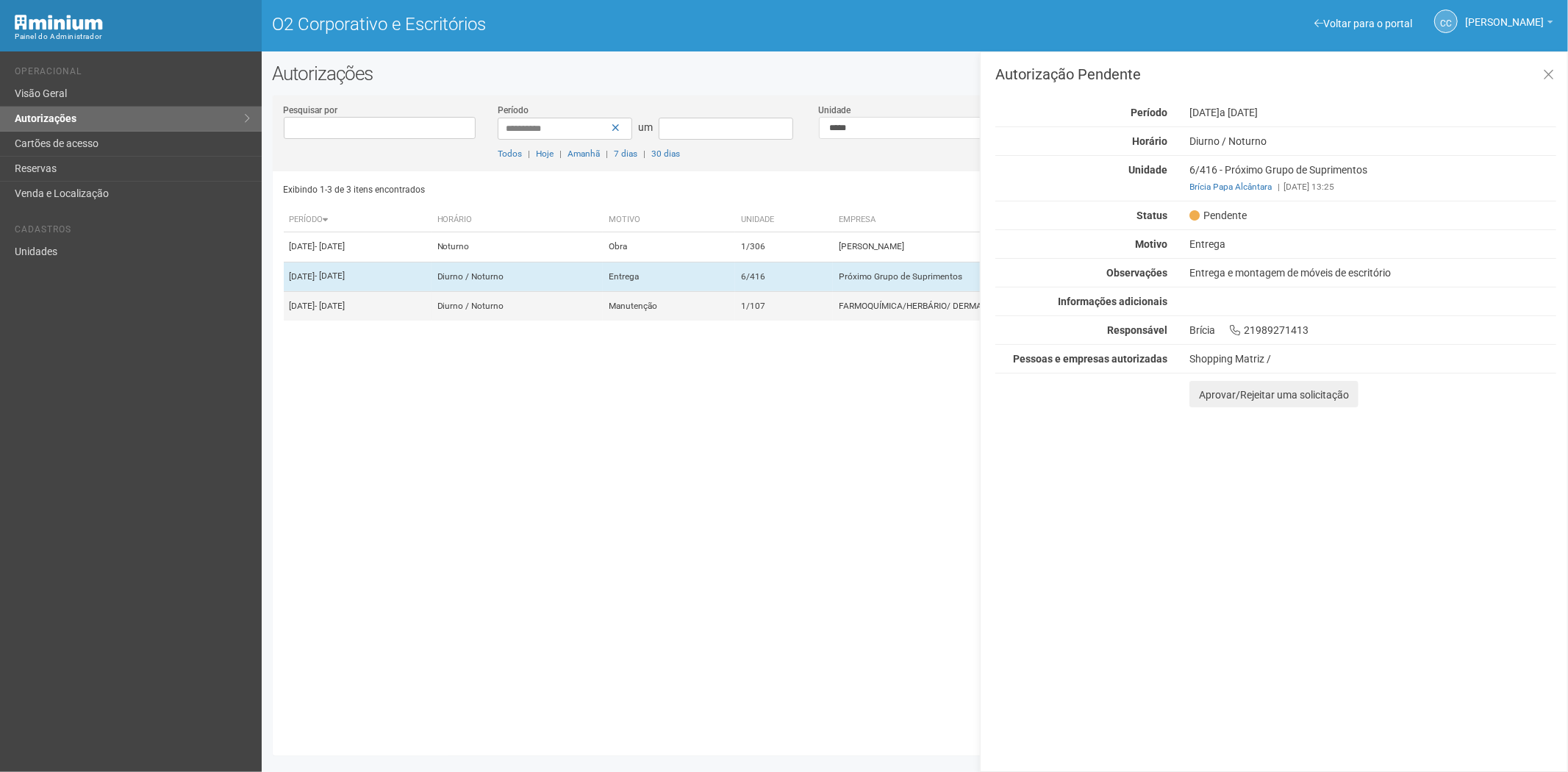
click at [833, 320] on td "1/107" at bounding box center [783, 305] width 98 height 29
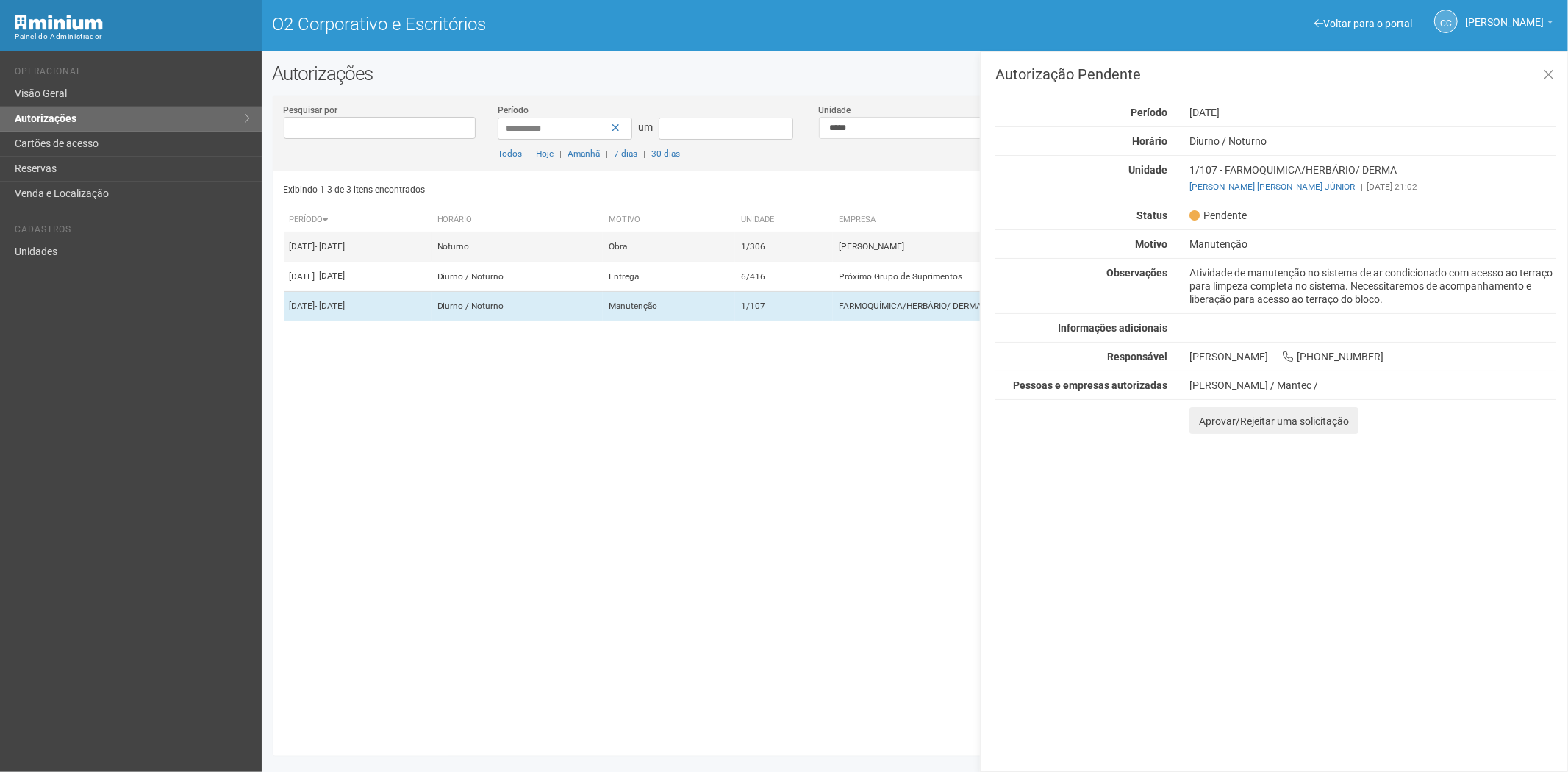
click at [812, 258] on td "1/306" at bounding box center [783, 246] width 98 height 29
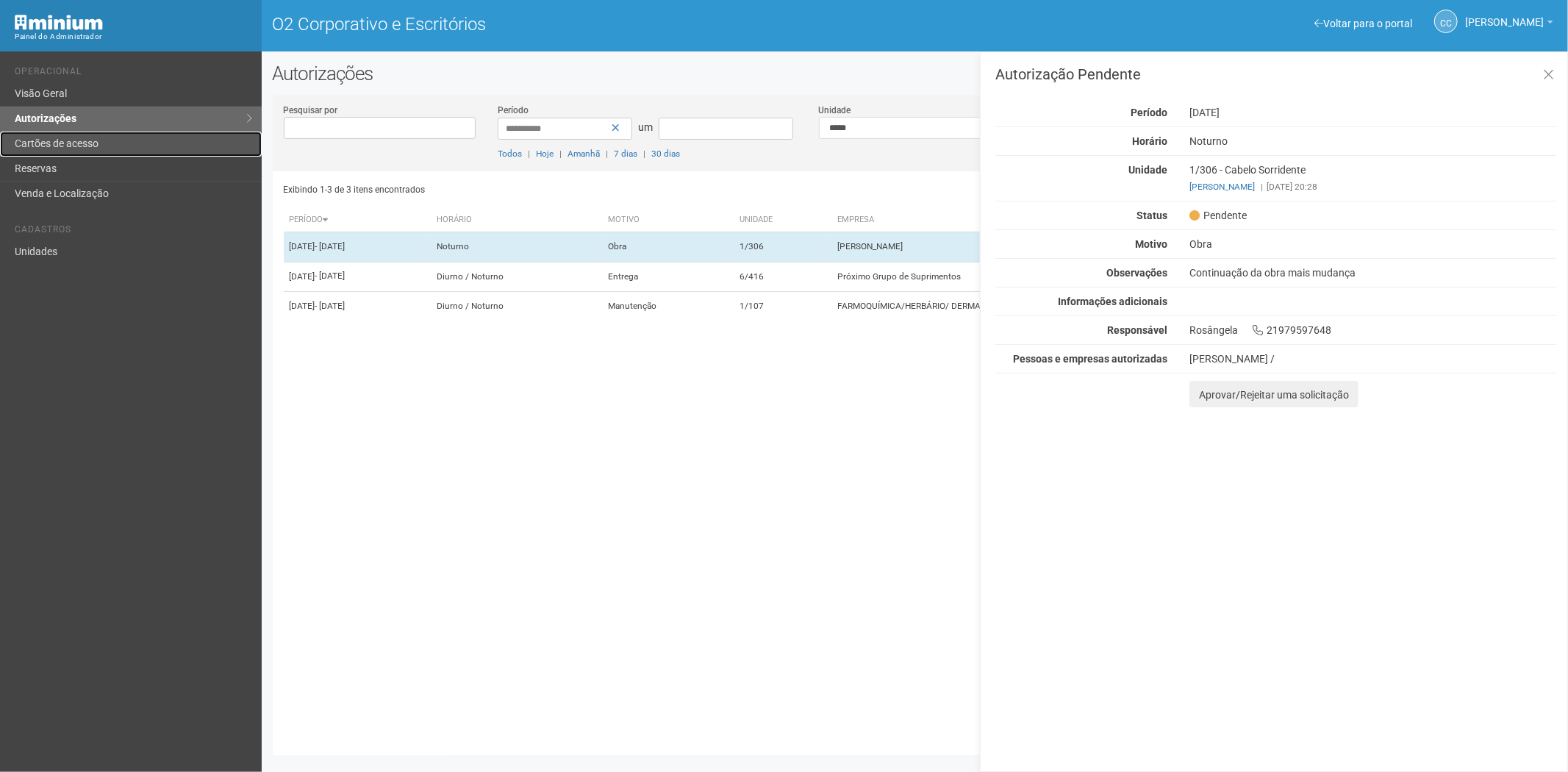
click at [72, 136] on link "Cartões de acesso" at bounding box center [130, 144] width 261 height 25
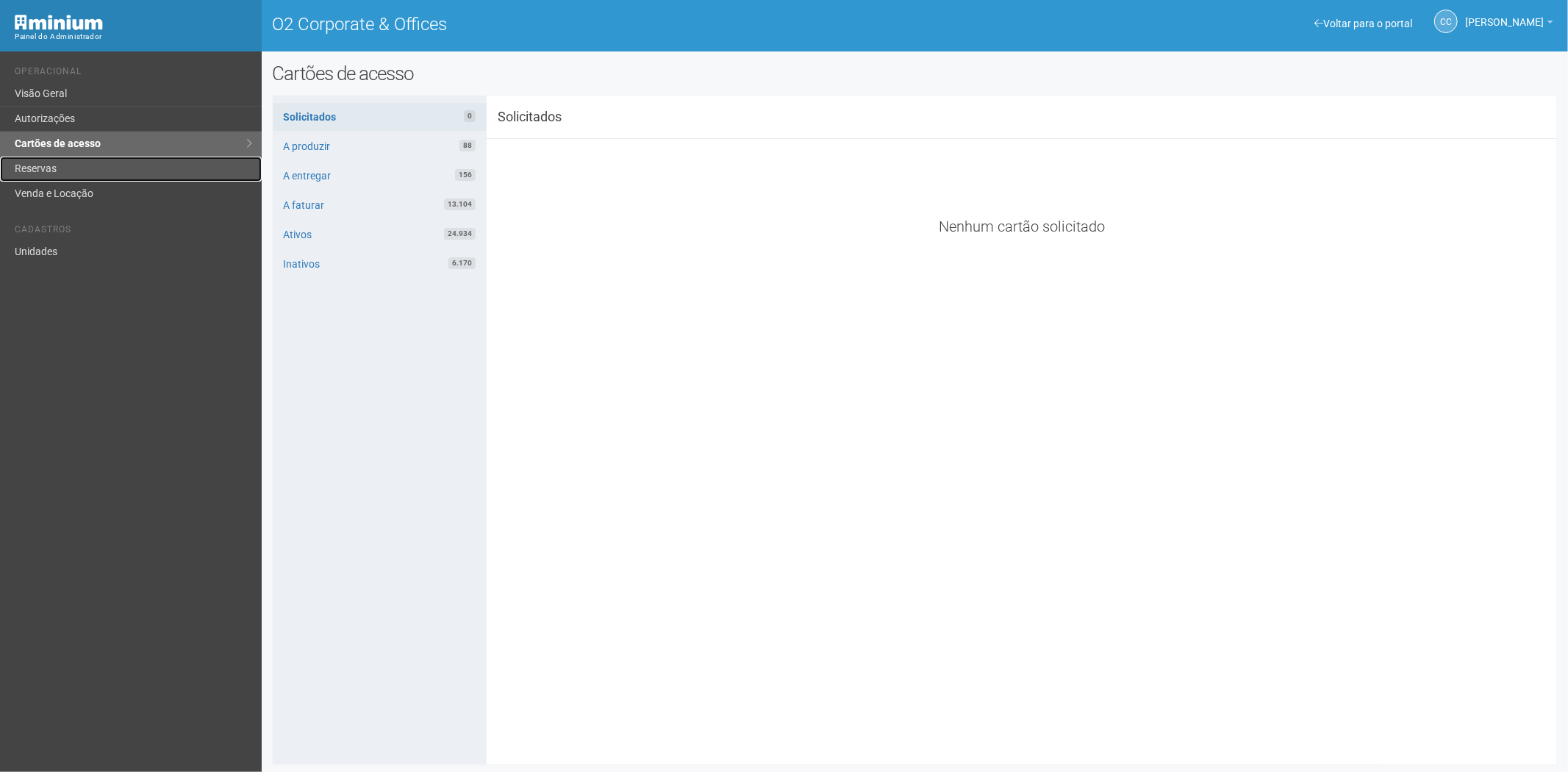
click at [31, 163] on link "Reservas" at bounding box center [130, 169] width 261 height 25
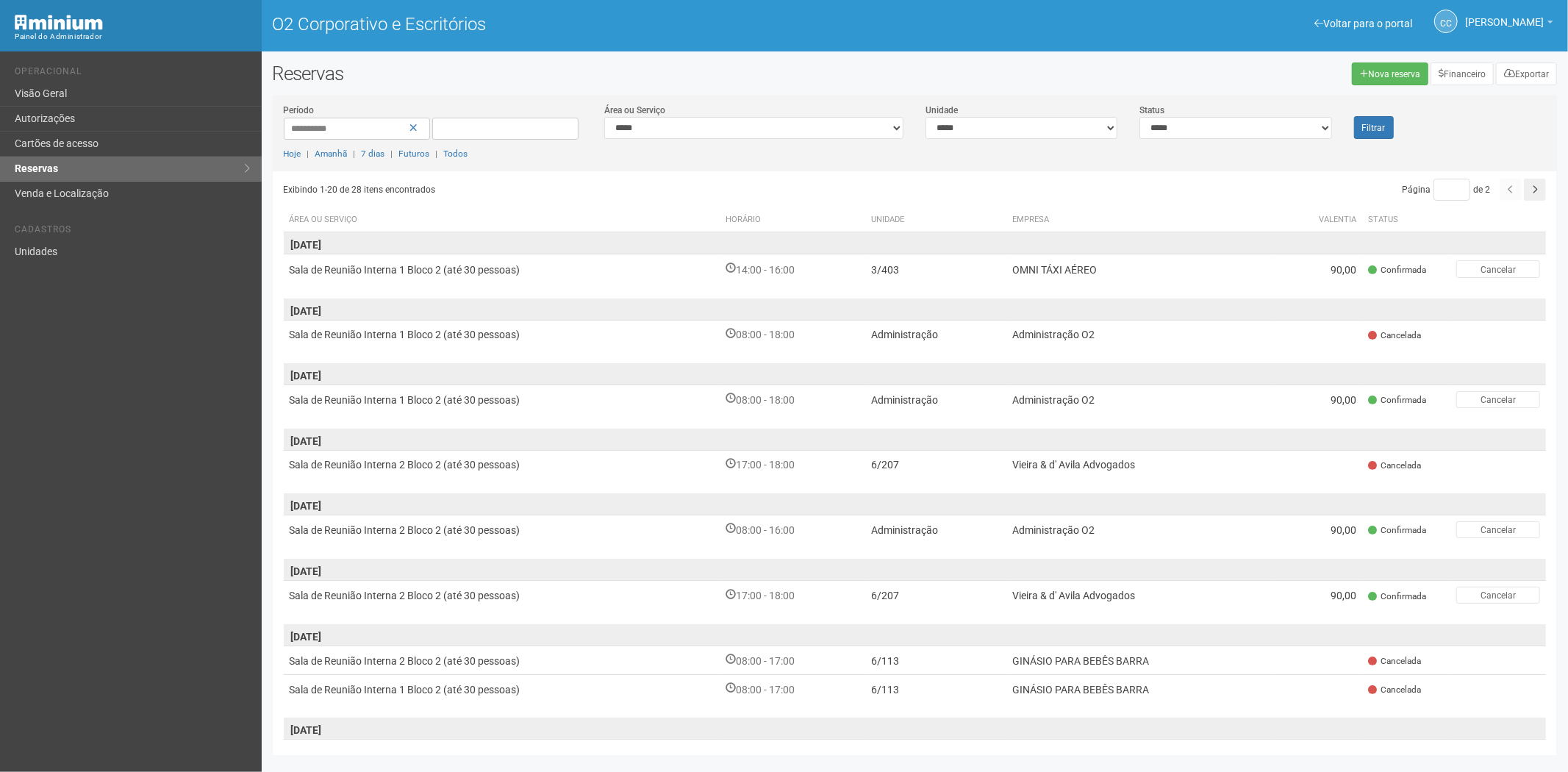
click at [1340, 29] on div "Voltar para o portal" at bounding box center [1363, 23] width 98 height 13
click at [1324, 18] on font "Voltar para o portal" at bounding box center [1368, 23] width 89 height 12
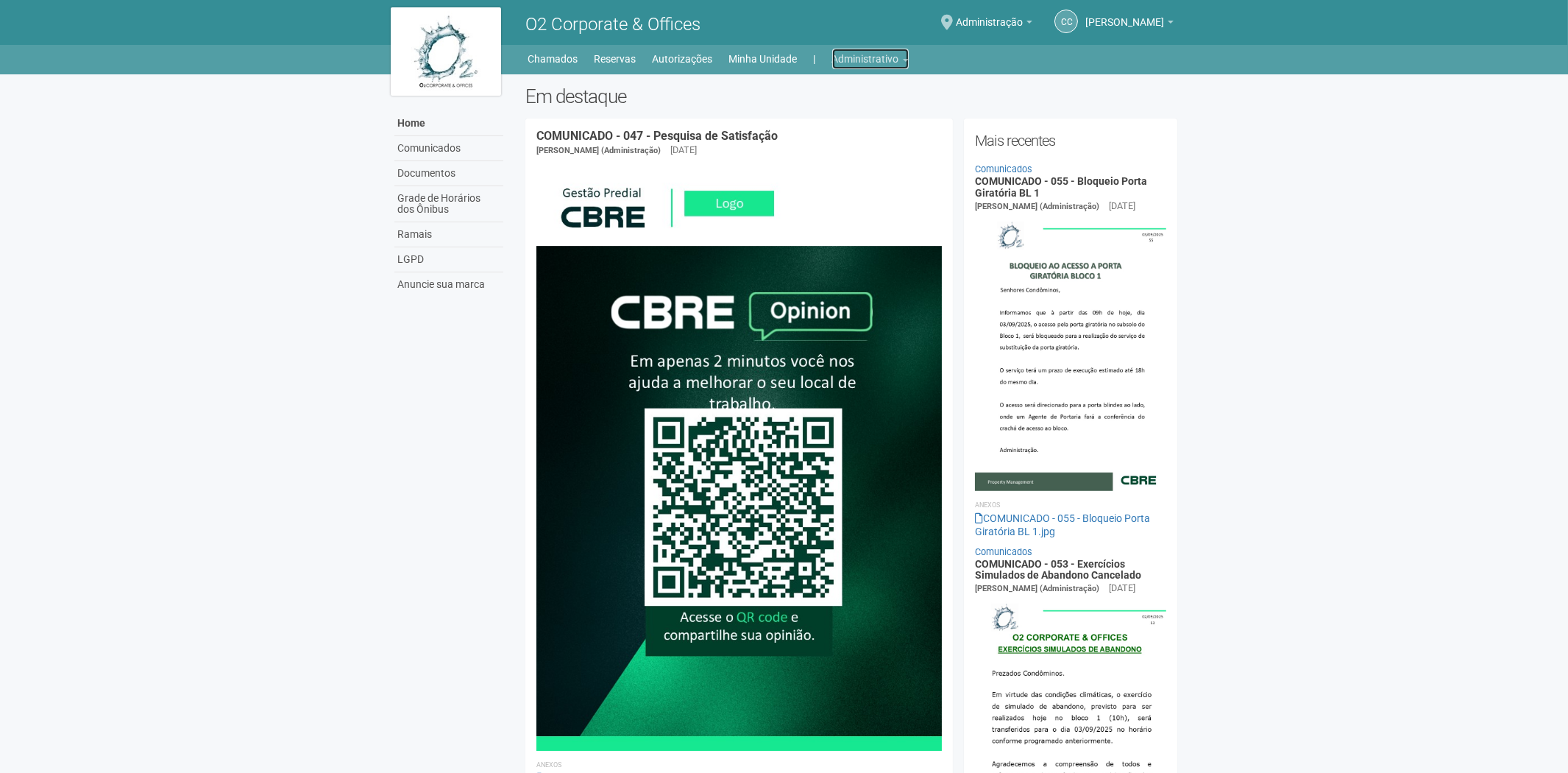
click at [865, 57] on link "Administrativo" at bounding box center [871, 58] width 77 height 21
click at [824, 115] on link "Cartões de acesso" at bounding box center [850, 115] width 125 height 26
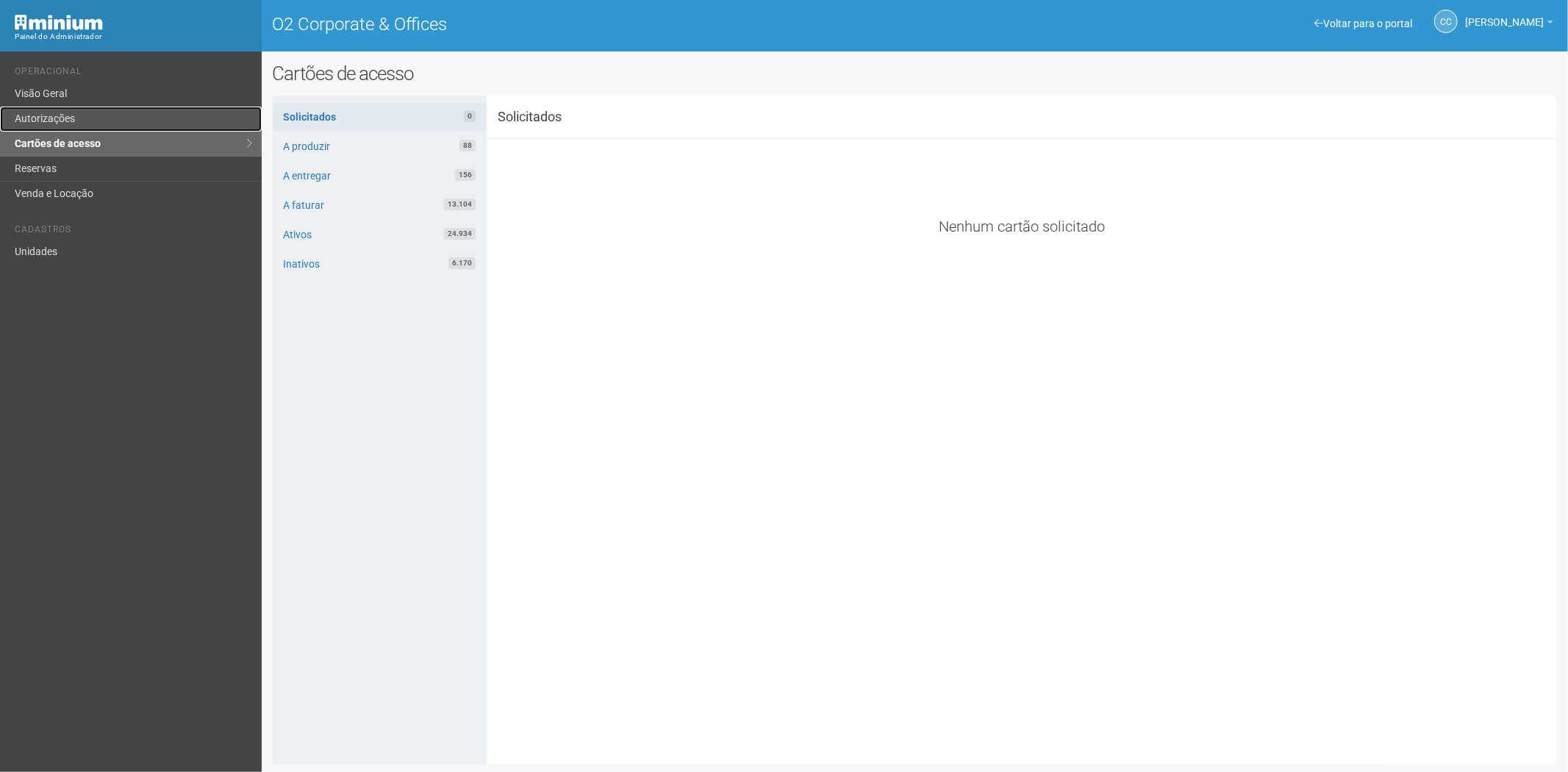
click at [114, 118] on link "Autorizações" at bounding box center [130, 119] width 261 height 25
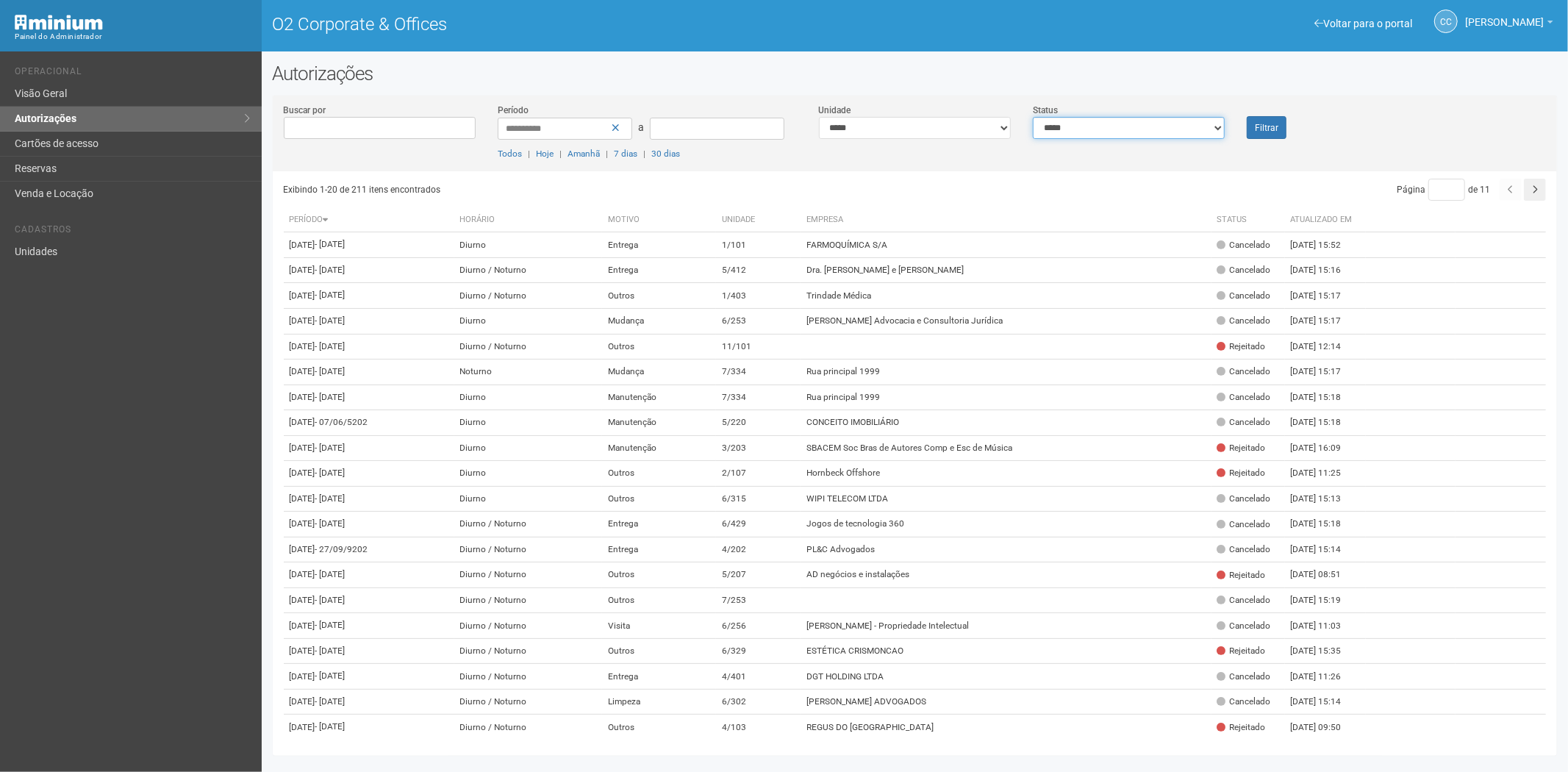
drag, startPoint x: 1074, startPoint y: 126, endPoint x: 1069, endPoint y: 137, distance: 12.1
click at [1074, 126] on select "**********" at bounding box center [1129, 128] width 192 height 22
select select "*"
click at [1033, 117] on select "**********" at bounding box center [1129, 128] width 192 height 22
click at [1262, 127] on font "Filtrar" at bounding box center [1267, 128] width 23 height 10
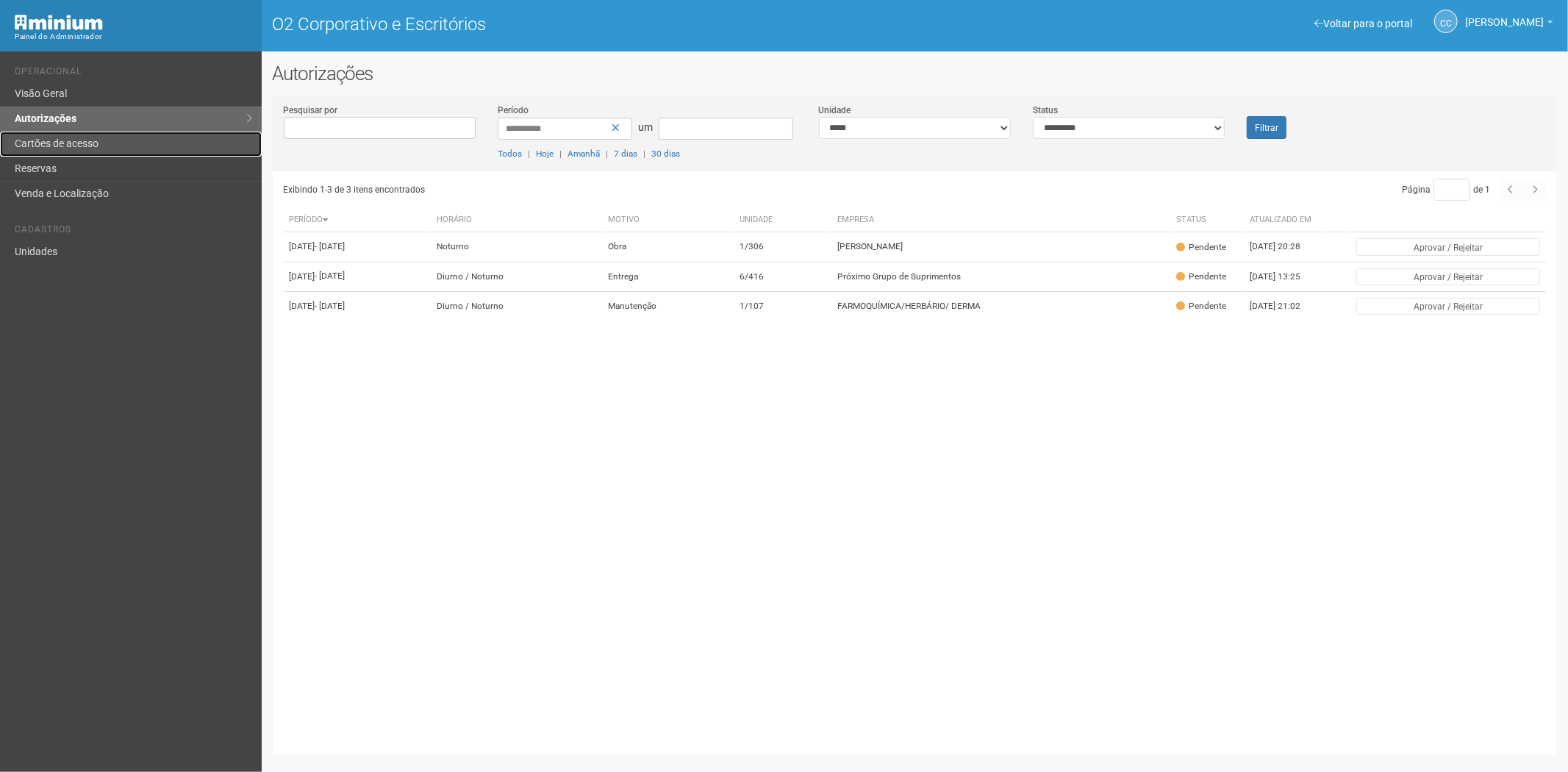
click at [84, 135] on link "Cartões de acesso" at bounding box center [130, 144] width 261 height 25
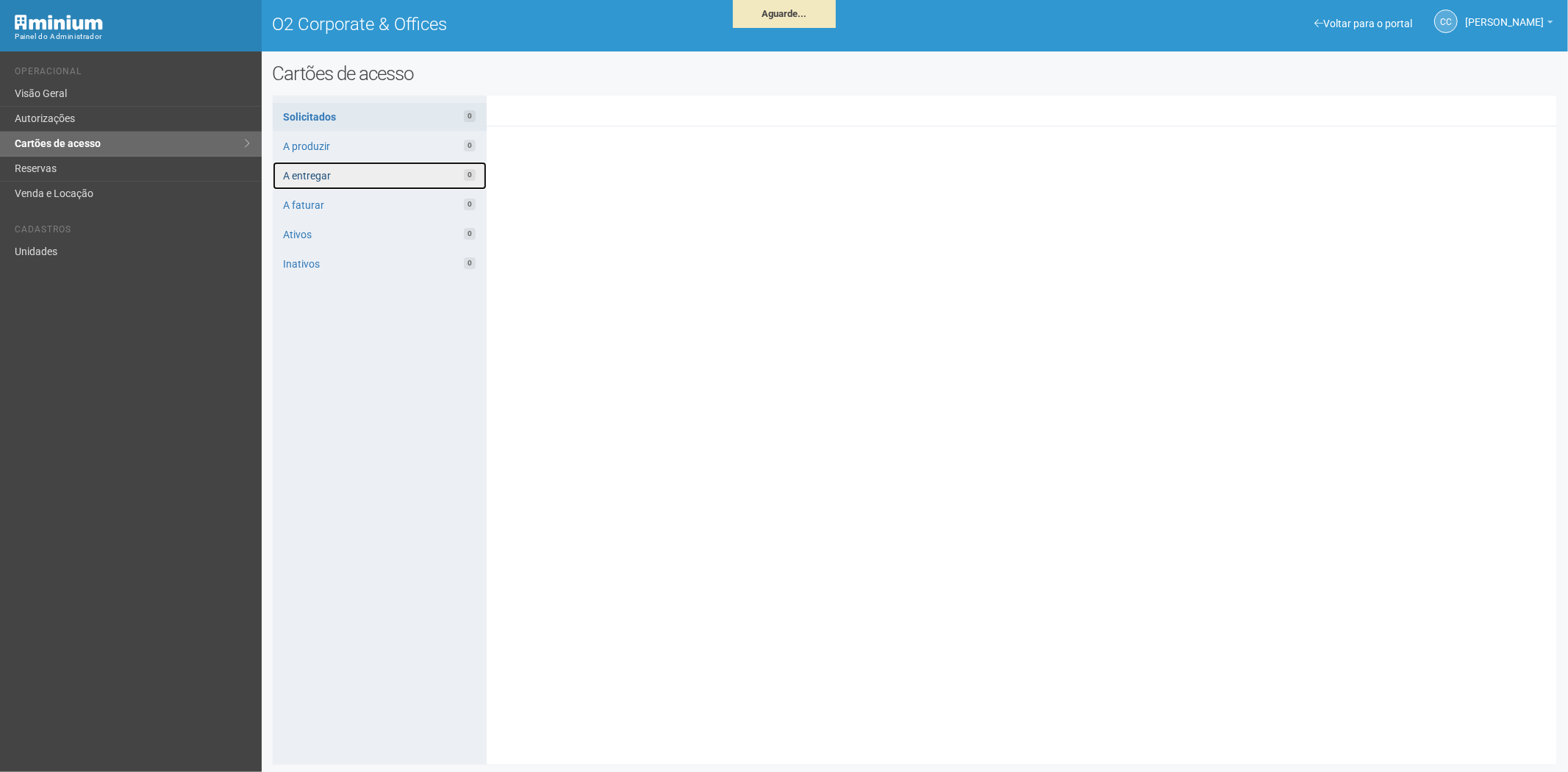
click at [355, 179] on link "A entregar 0" at bounding box center [380, 175] width 214 height 28
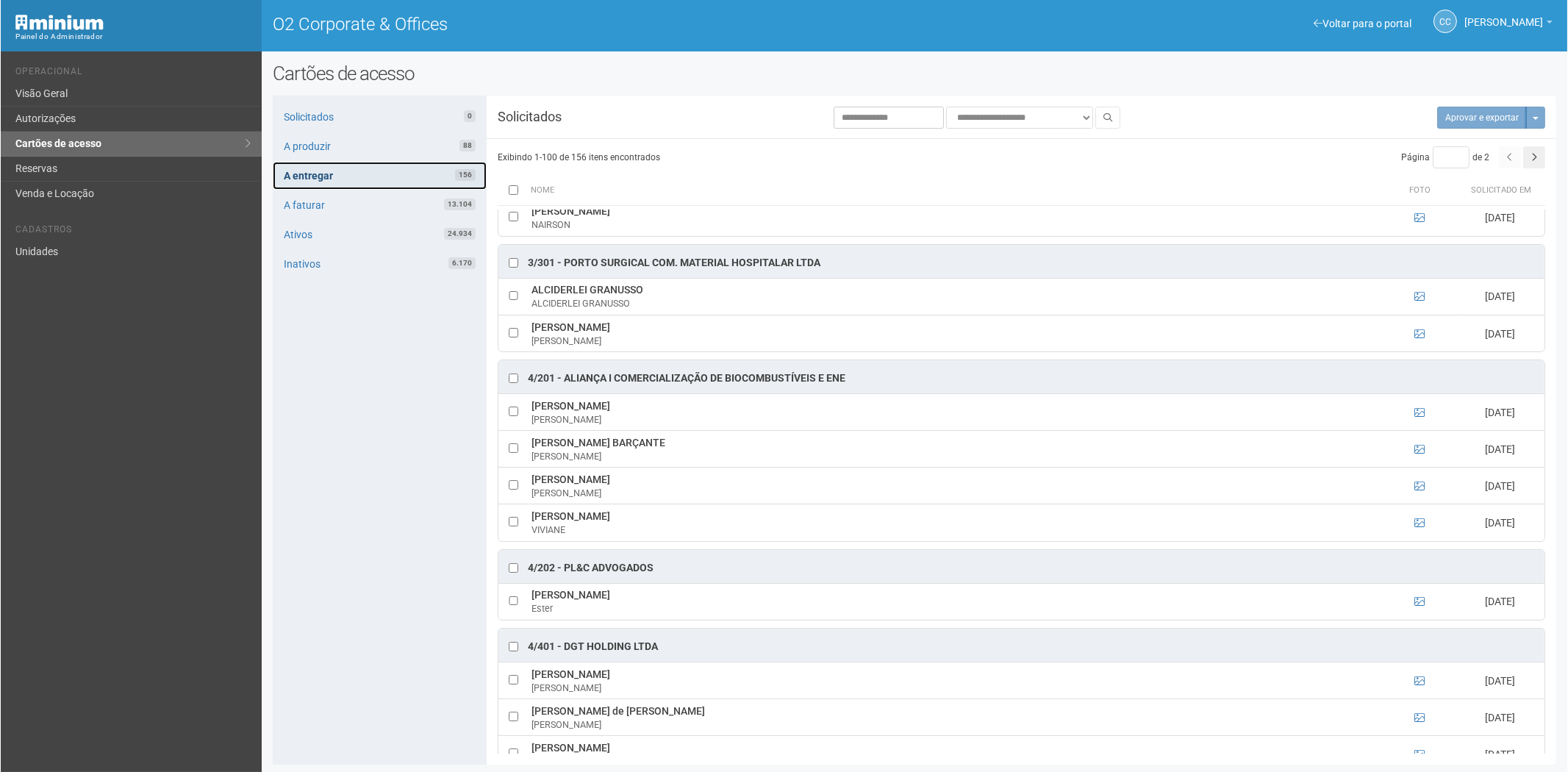
scroll to position [898, 0]
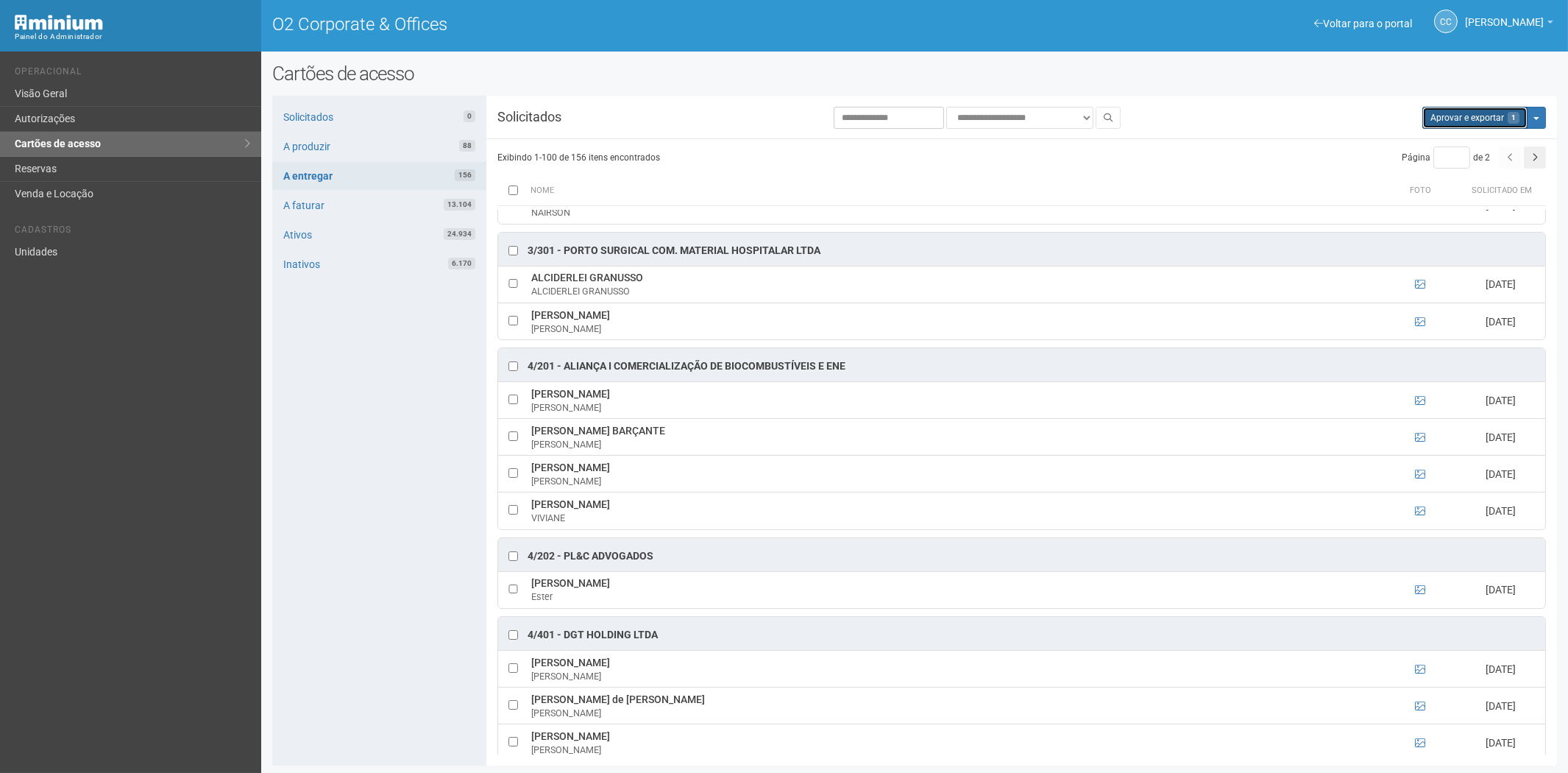
click at [1478, 120] on button "Aprovar e exportar 1" at bounding box center [1475, 118] width 105 height 22
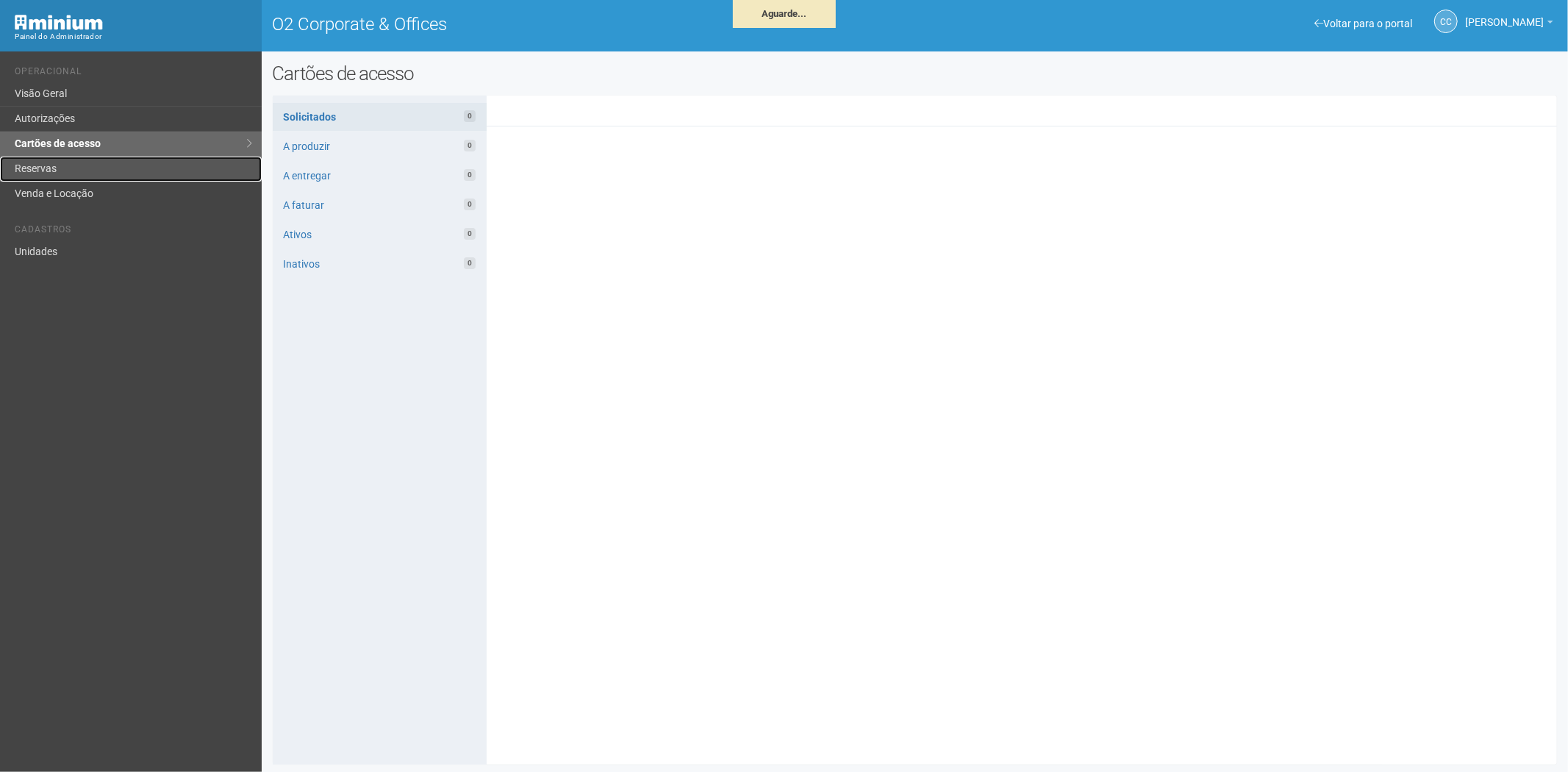
click at [79, 171] on link "Reservas" at bounding box center [130, 169] width 261 height 25
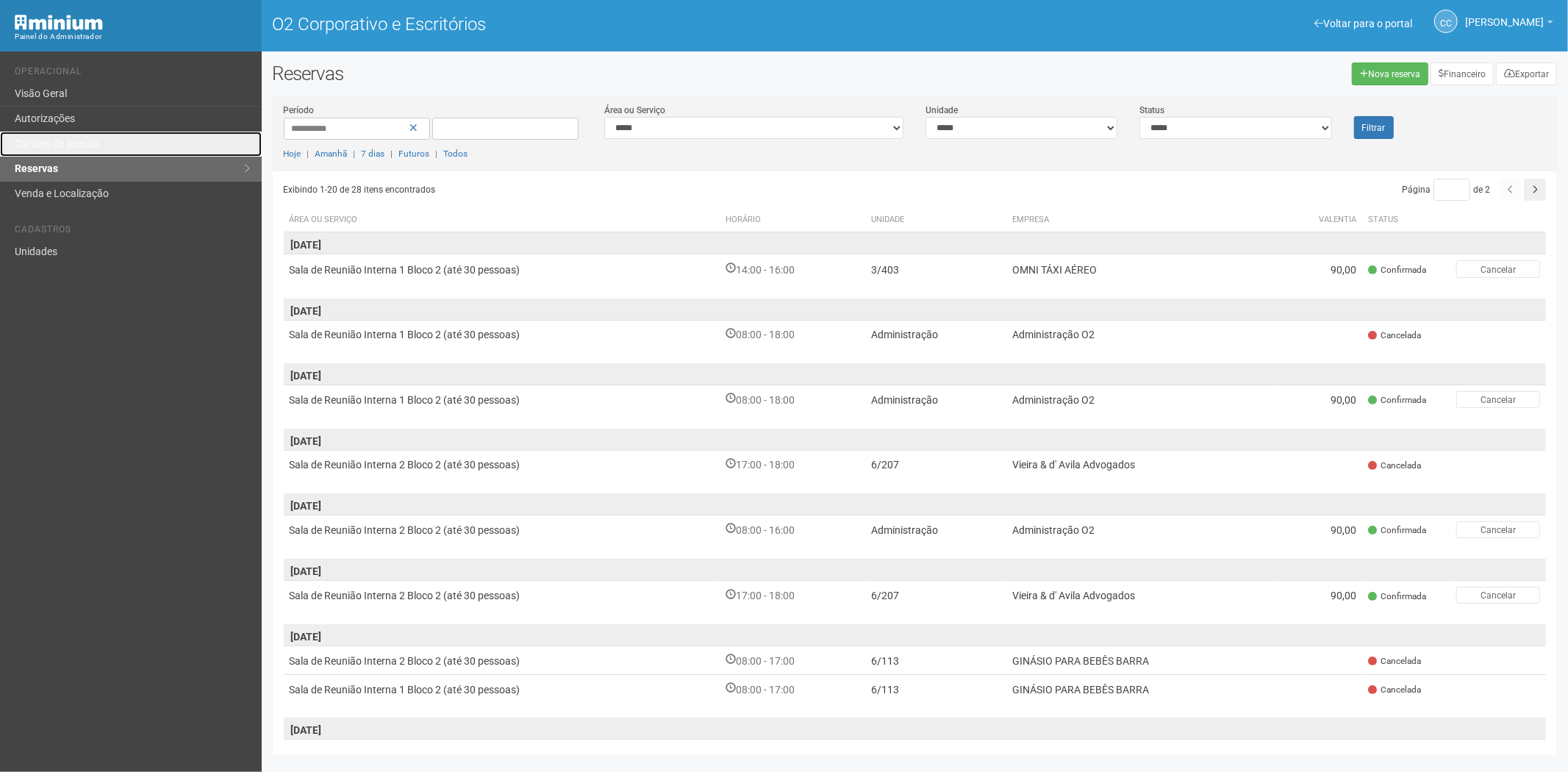
drag, startPoint x: 89, startPoint y: 138, endPoint x: 737, endPoint y: 96, distance: 649.4
click at [89, 138] on font "Cartões de acesso" at bounding box center [57, 144] width 83 height 12
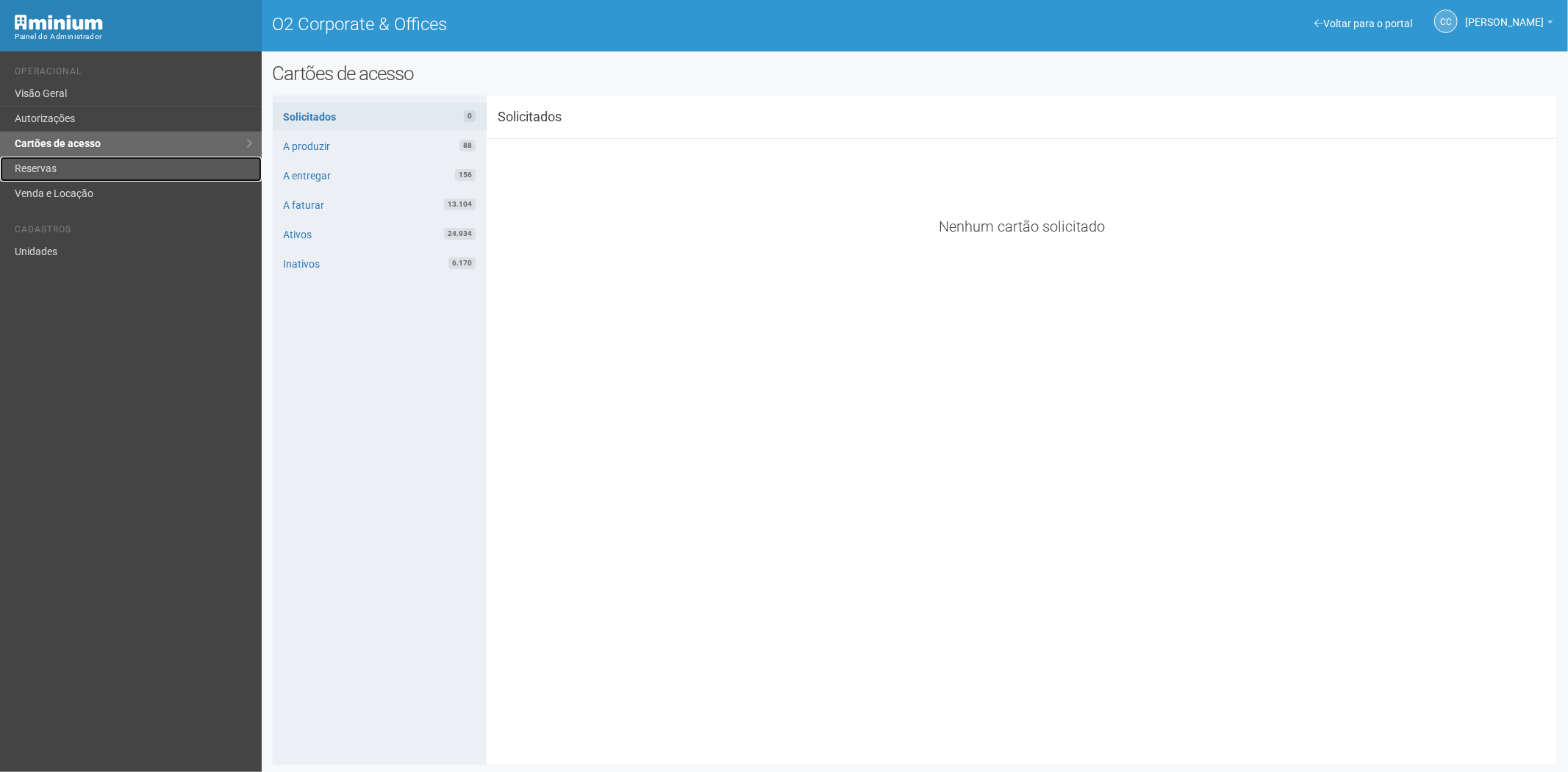
click at [112, 171] on link "Reservas" at bounding box center [130, 169] width 261 height 25
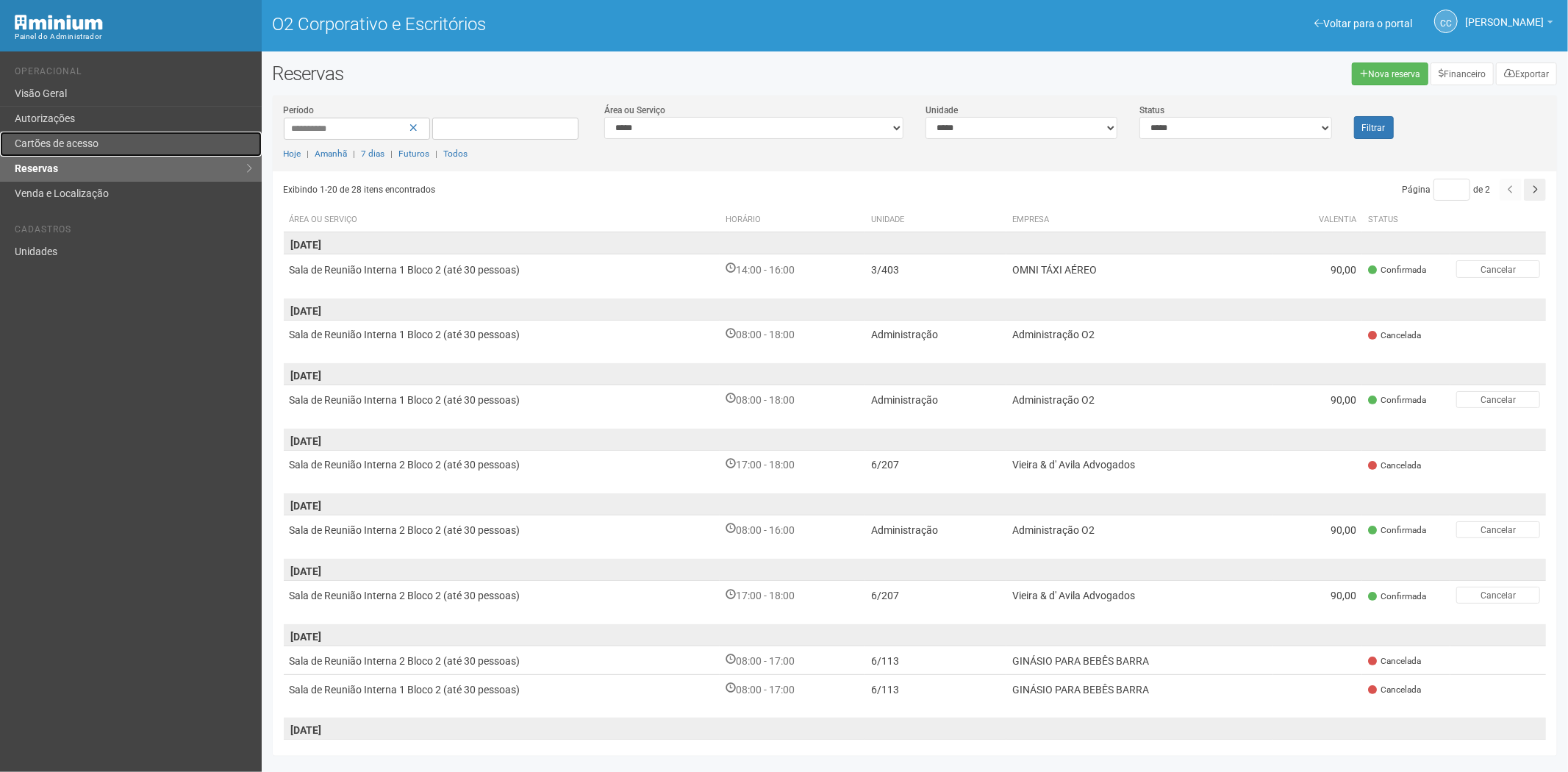
click at [74, 141] on font "Cartões de acesso" at bounding box center [57, 144] width 83 height 12
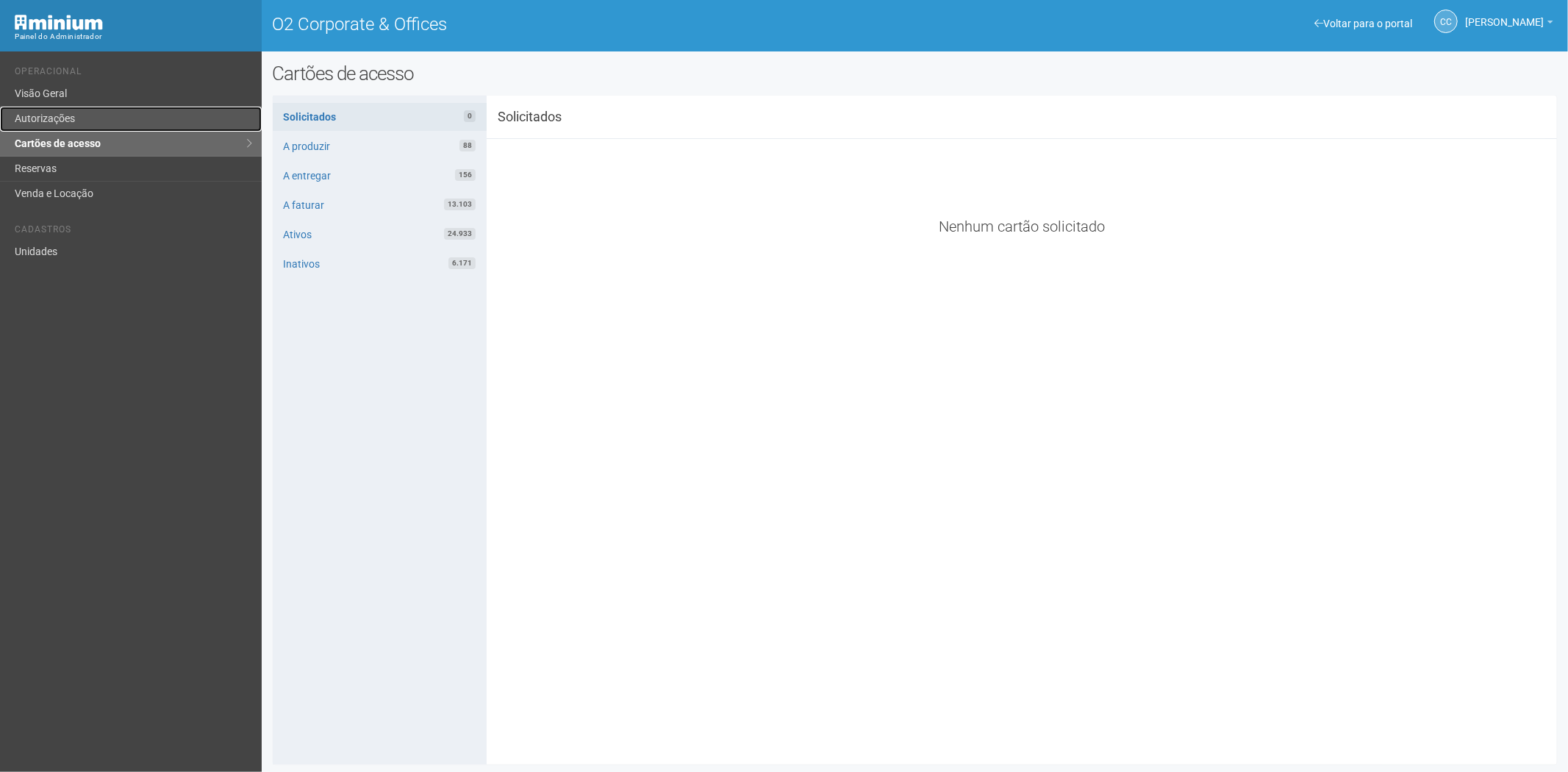
click at [89, 113] on link "Autorizações" at bounding box center [130, 119] width 261 height 25
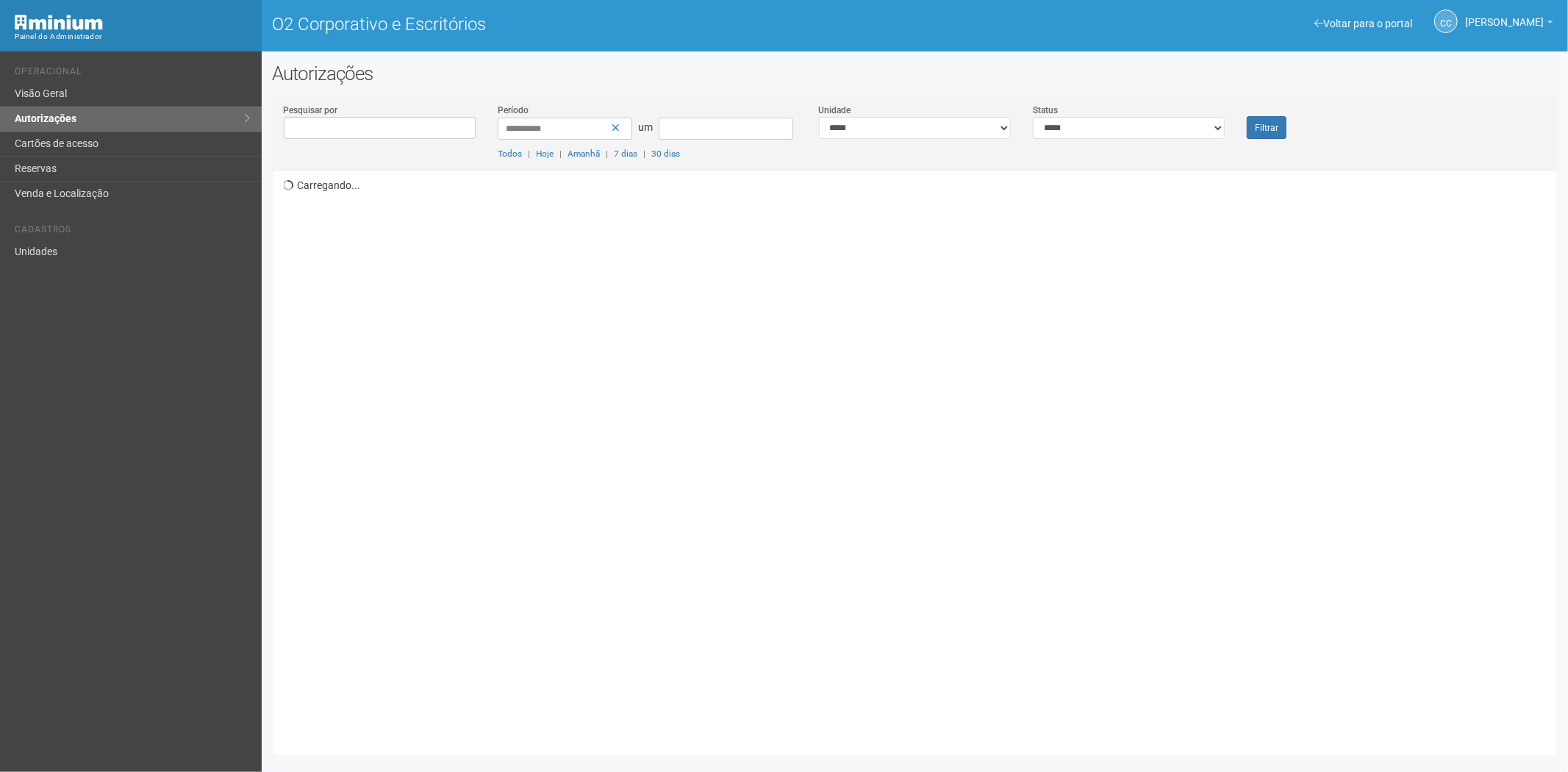
click at [1074, 114] on div "**********" at bounding box center [1129, 120] width 214 height 36
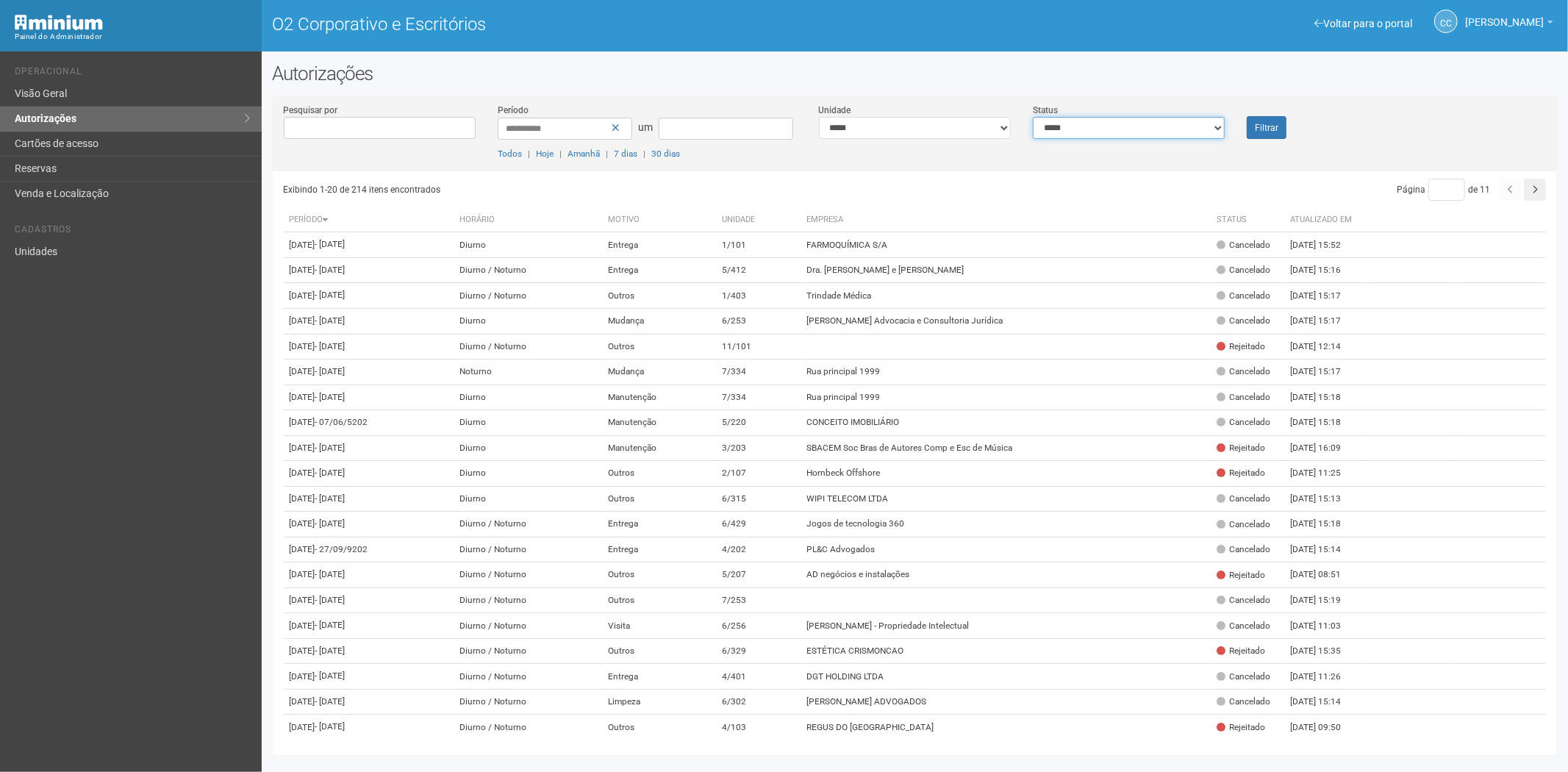
click at [1074, 128] on select "**********" at bounding box center [1129, 128] width 192 height 22
select select "*"
click at [1033, 117] on select "**********" at bounding box center [1129, 128] width 192 height 22
click at [1285, 120] on button "Filtrar" at bounding box center [1267, 127] width 40 height 23
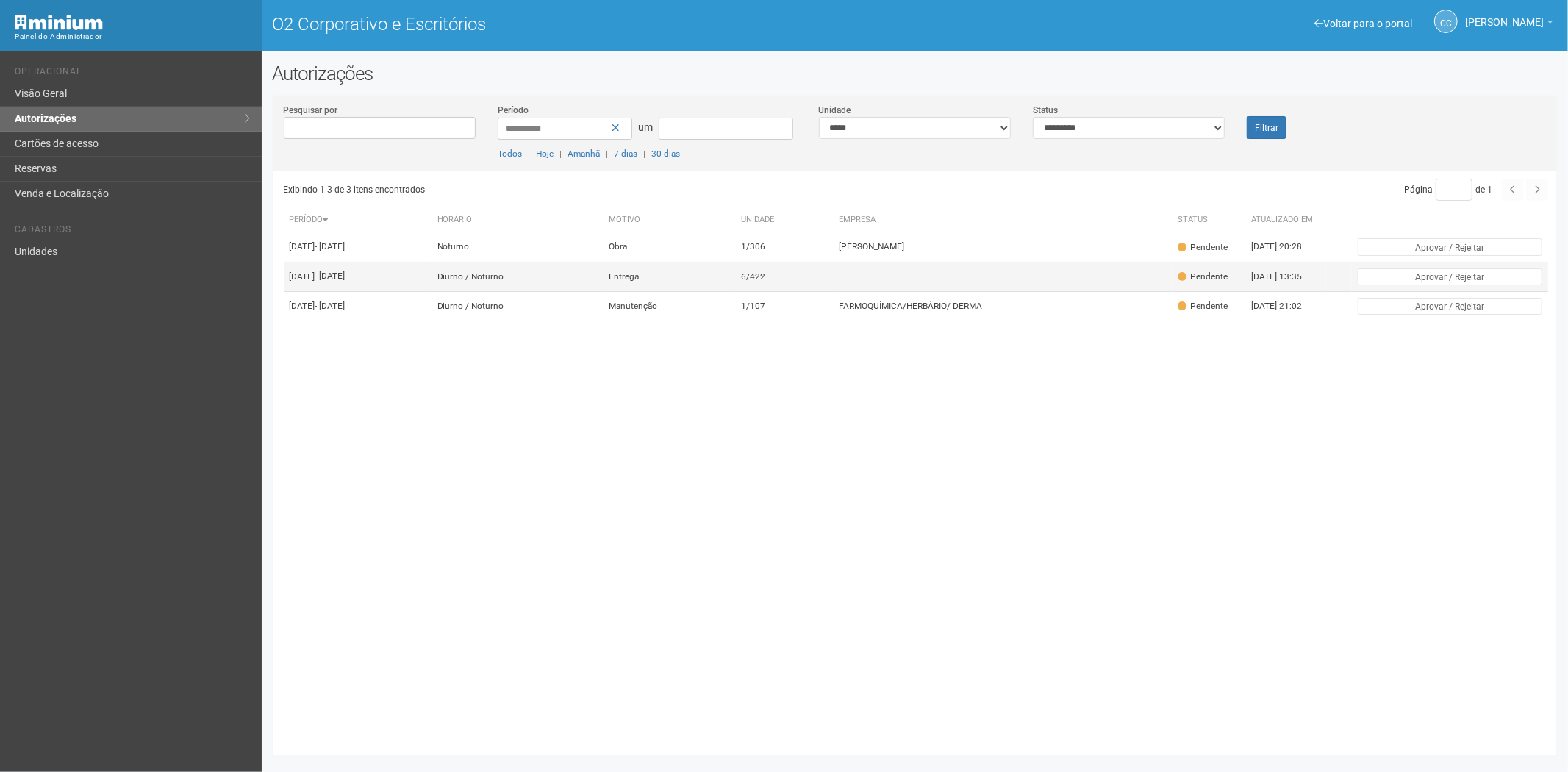
click at [735, 289] on td "Entrega" at bounding box center [669, 275] width 132 height 29
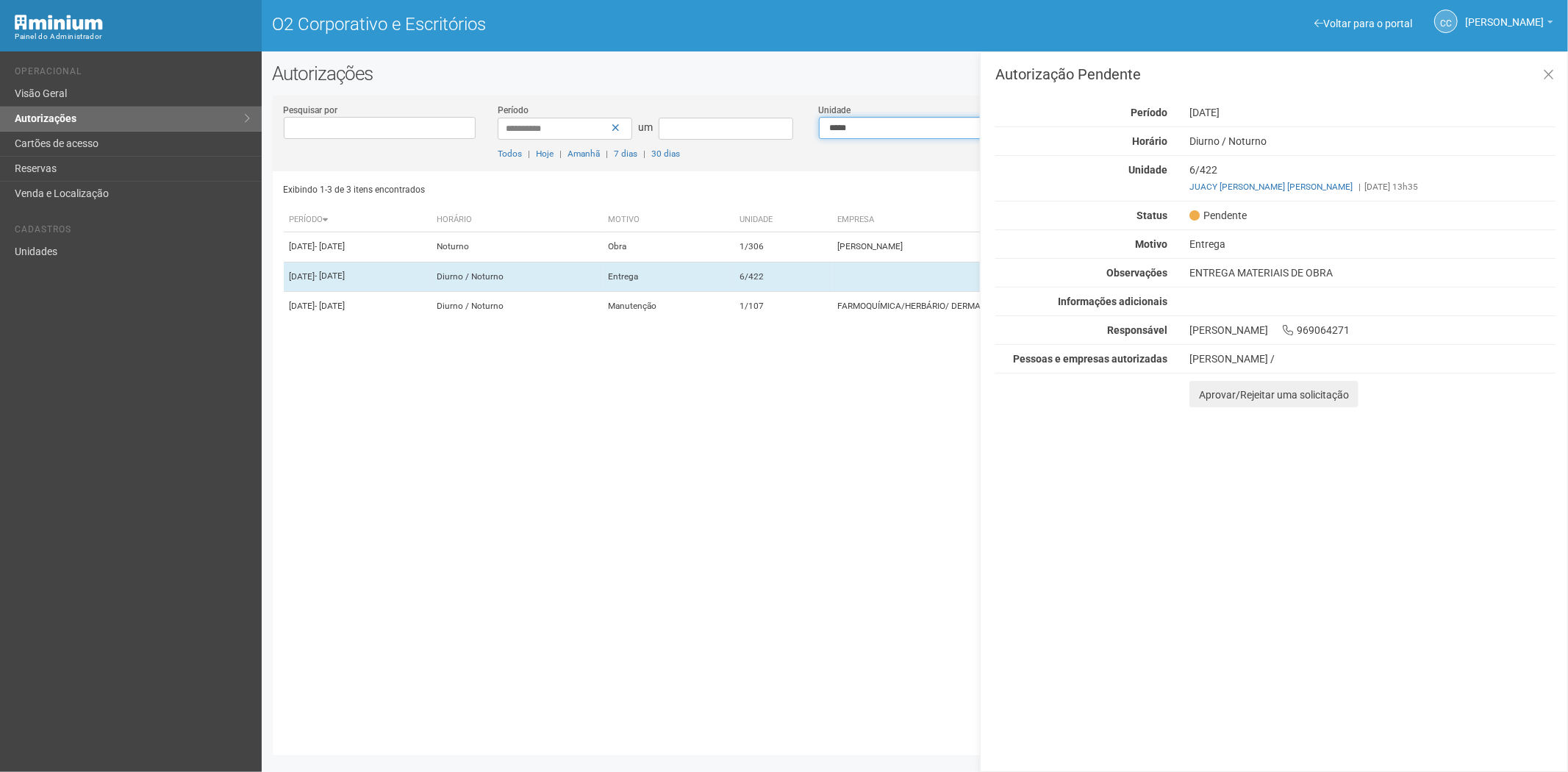
click at [842, 129] on select "**********" at bounding box center [915, 128] width 192 height 22
select select "**********"
click at [819, 117] on select "**********" at bounding box center [915, 128] width 192 height 22
click at [1556, 68] on button at bounding box center [1549, 75] width 30 height 32
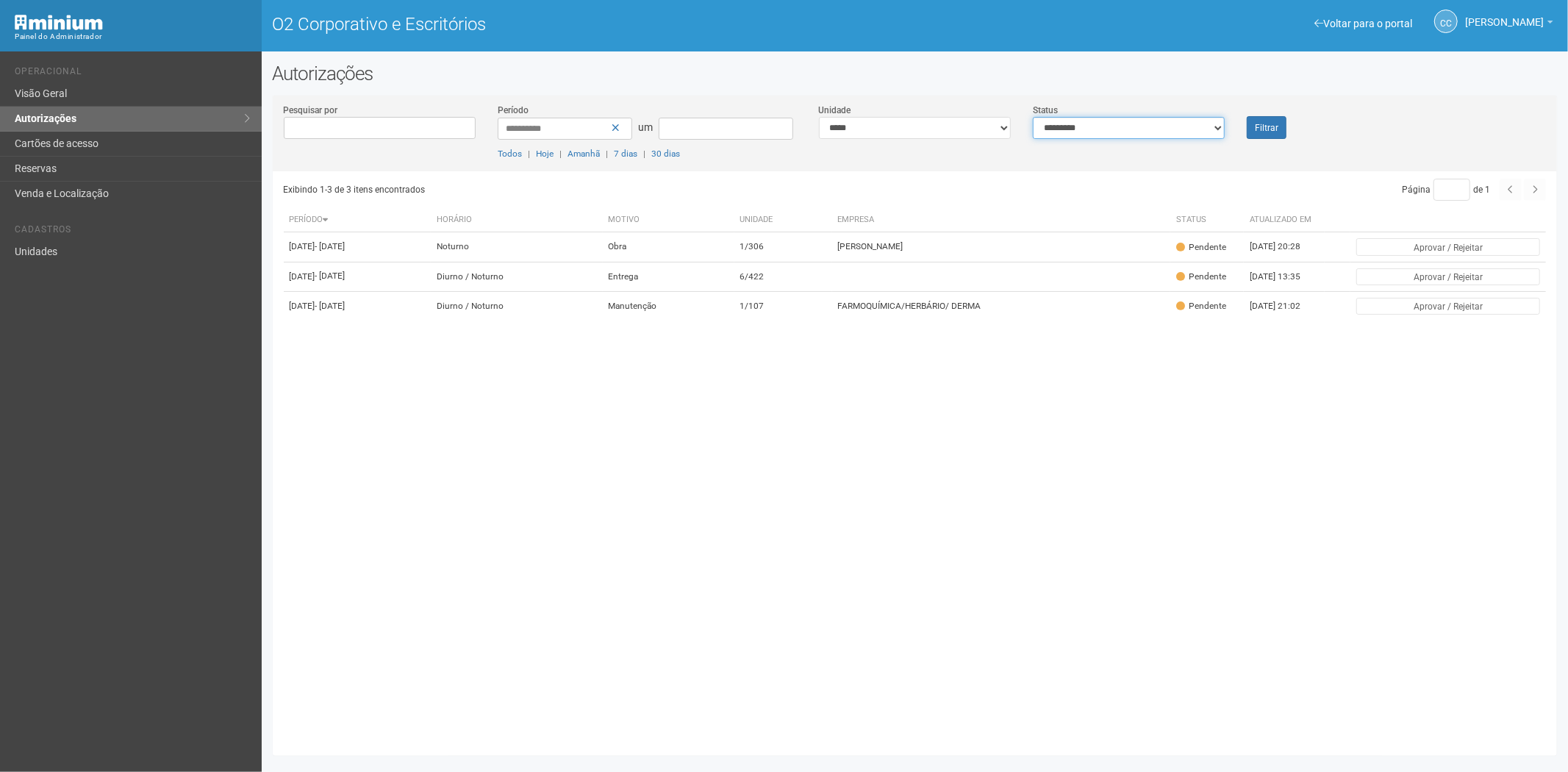
click at [1174, 122] on select "**********" at bounding box center [1129, 128] width 192 height 22
select select "***"
click at [1033, 117] on select "**********" at bounding box center [1129, 128] width 192 height 22
click at [1269, 129] on font "Filtrar" at bounding box center [1267, 128] width 23 height 10
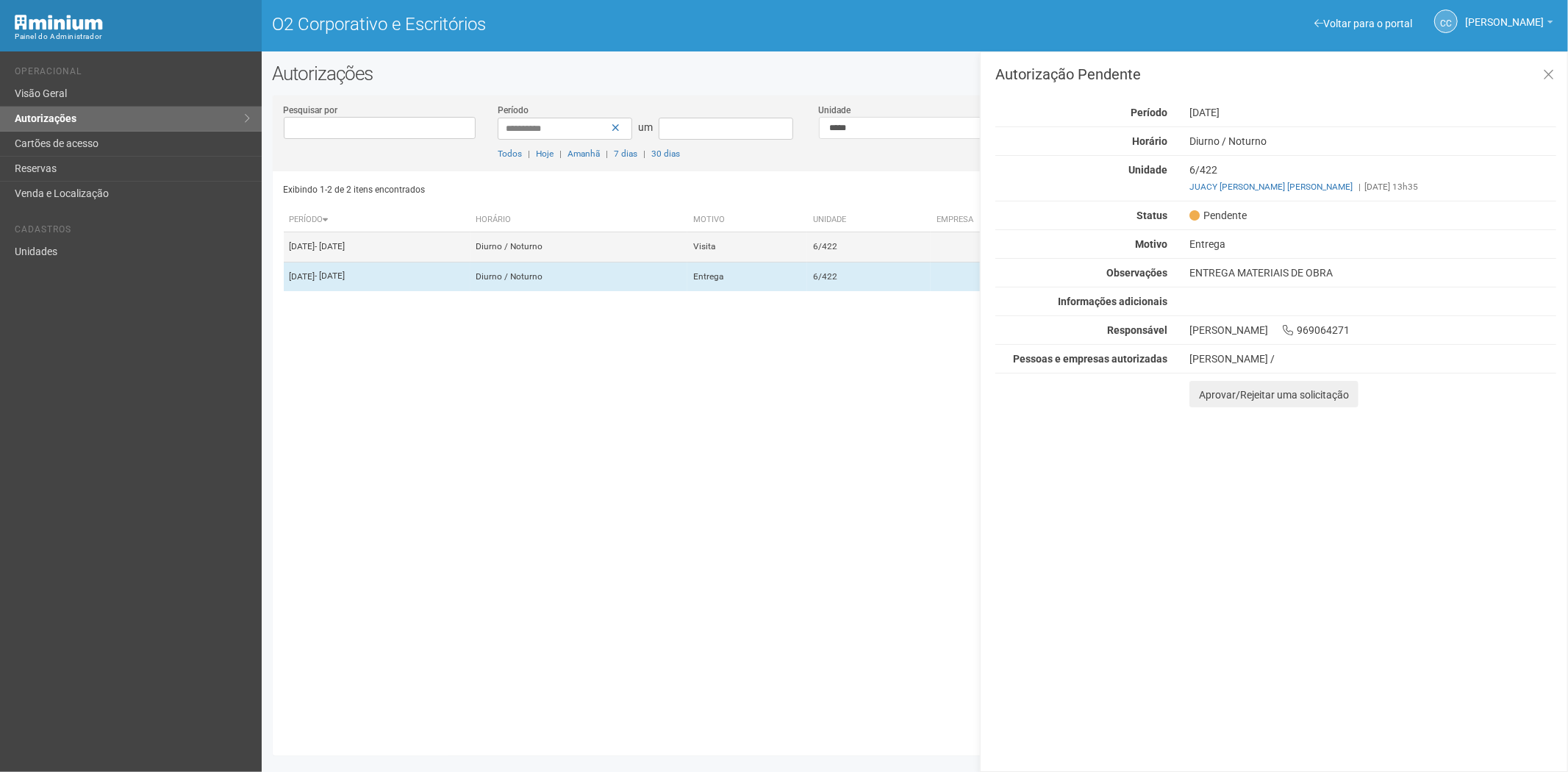
click at [807, 261] on td "Visita" at bounding box center [747, 246] width 120 height 29
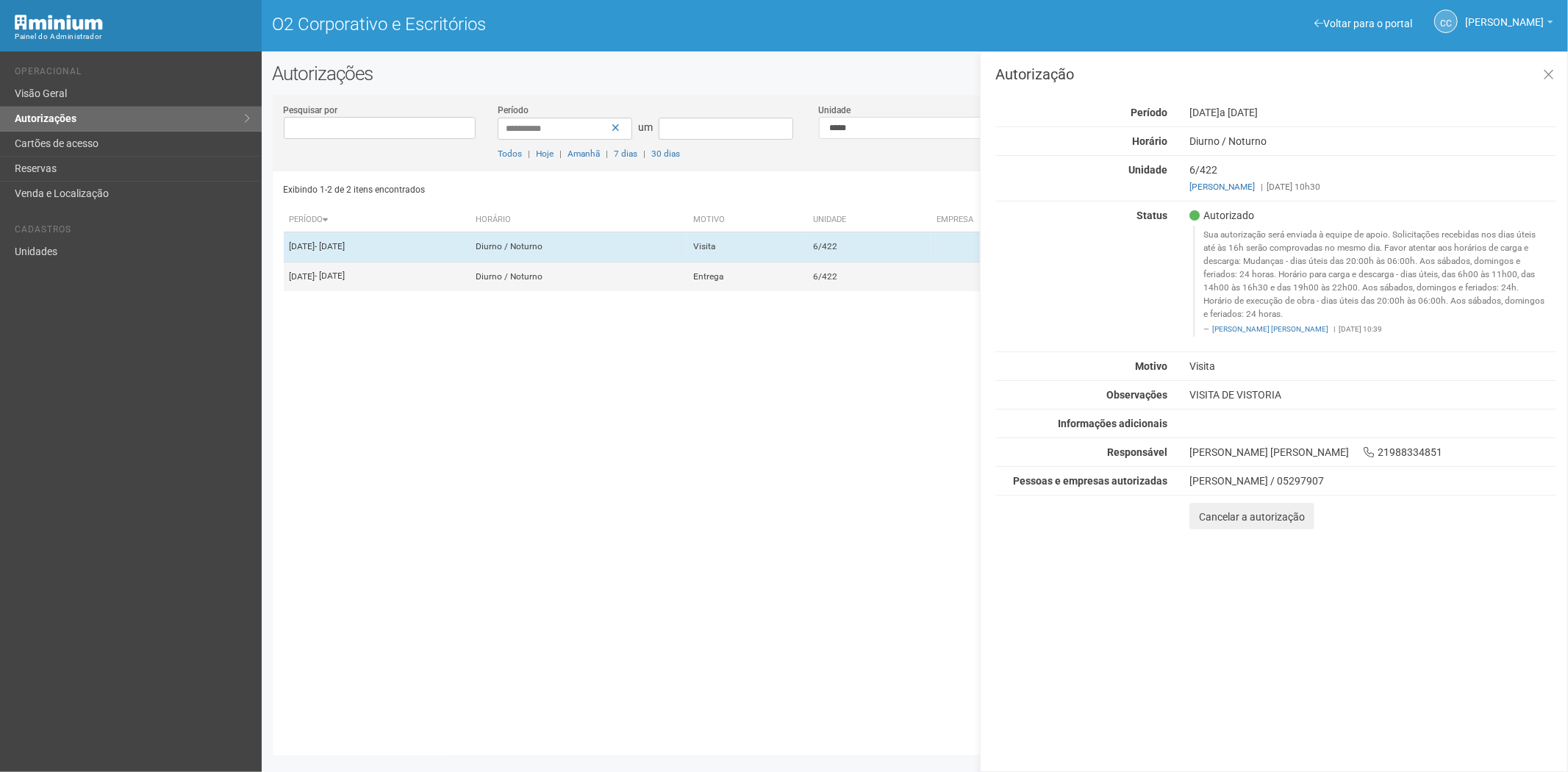
click at [687, 291] on td "Diurno / Noturno" at bounding box center [579, 275] width 217 height 29
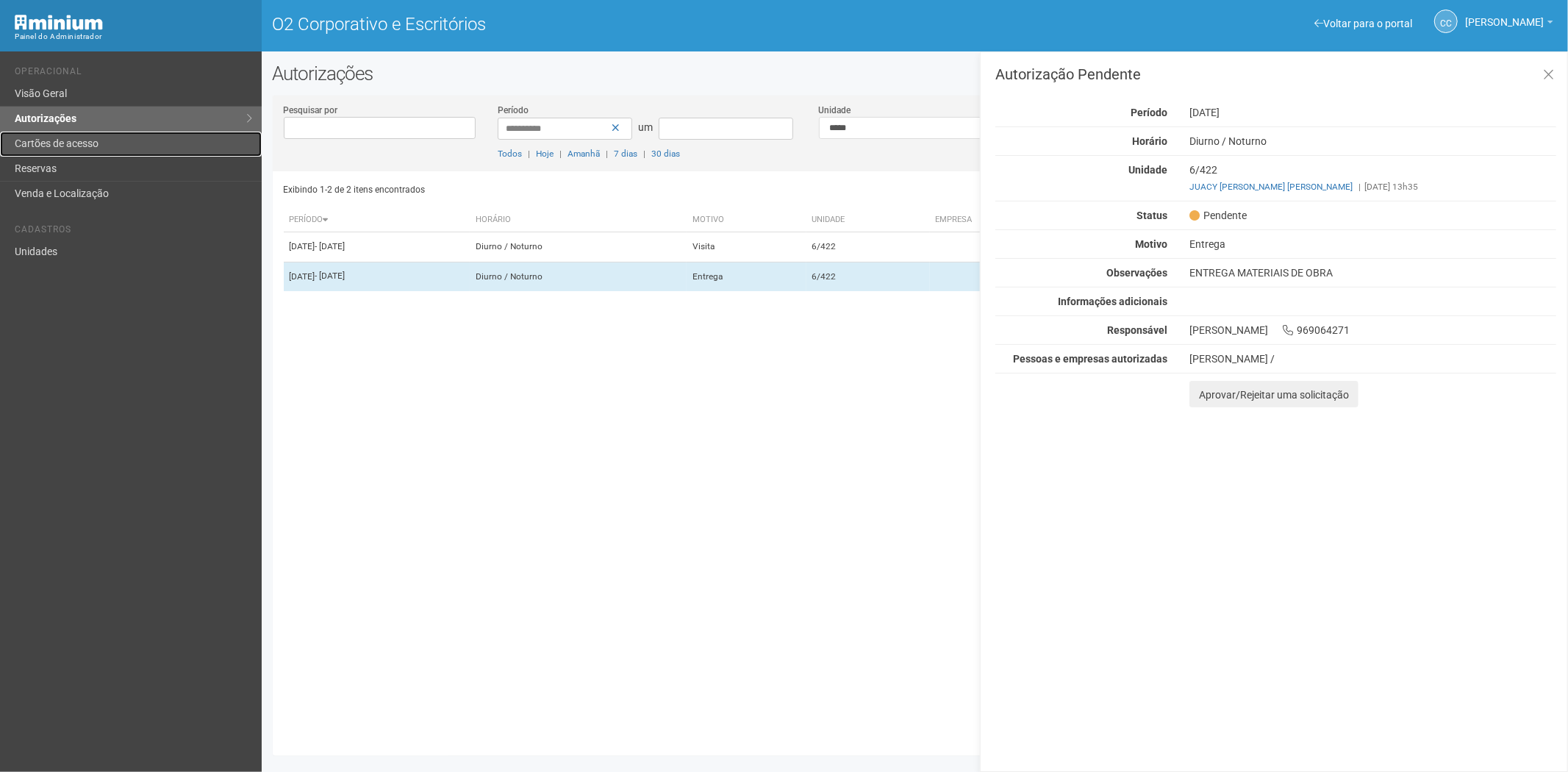
click at [102, 147] on link "Cartões de acesso" at bounding box center [130, 144] width 261 height 25
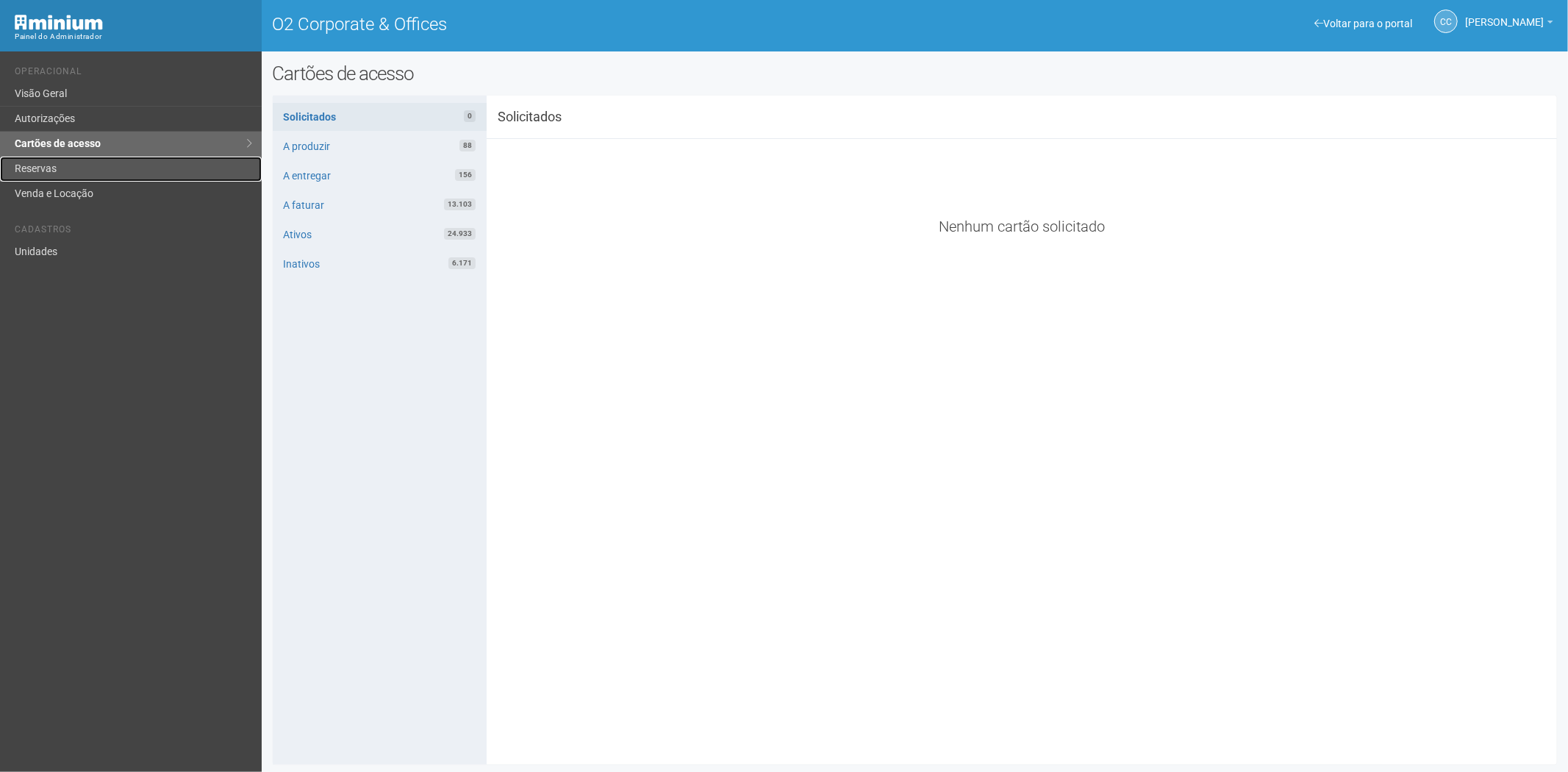
click at [106, 162] on link "Reservas" at bounding box center [130, 169] width 261 height 25
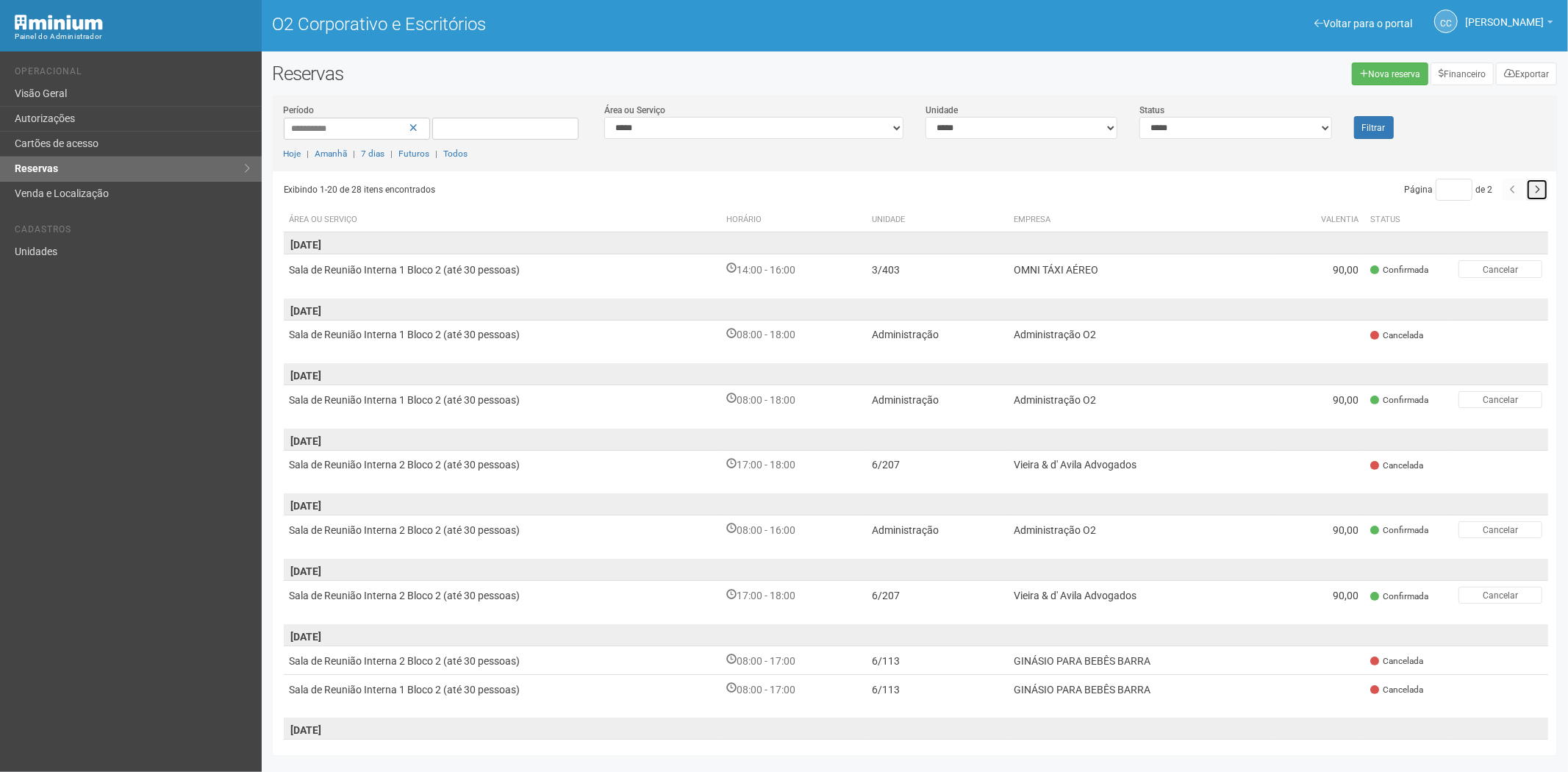
click at [1540, 189] on button "button" at bounding box center [1537, 189] width 22 height 22
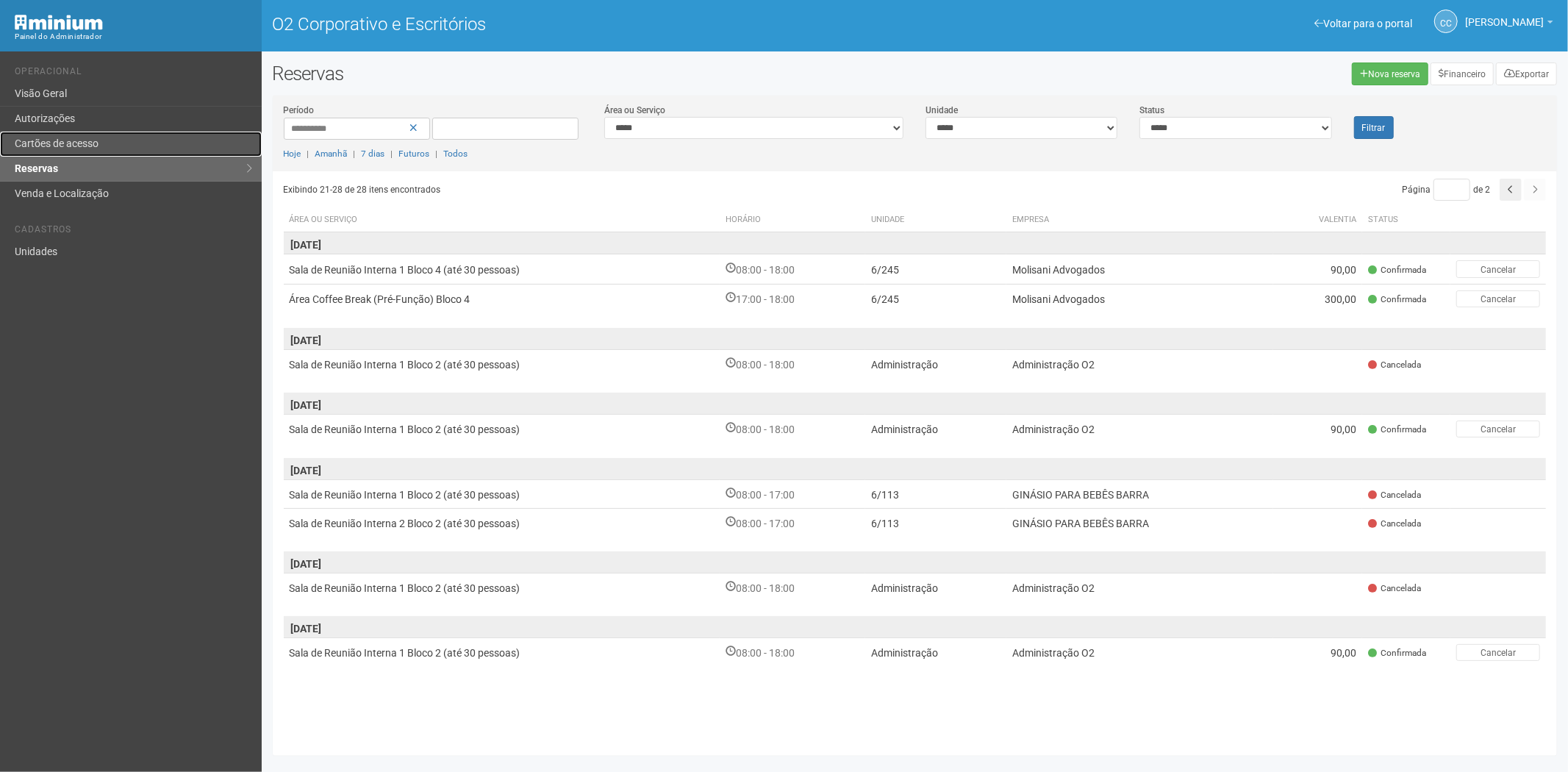
drag, startPoint x: 28, startPoint y: 149, endPoint x: 204, endPoint y: 0, distance: 230.6
click at [29, 149] on font "Cartões de acesso" at bounding box center [57, 144] width 83 height 12
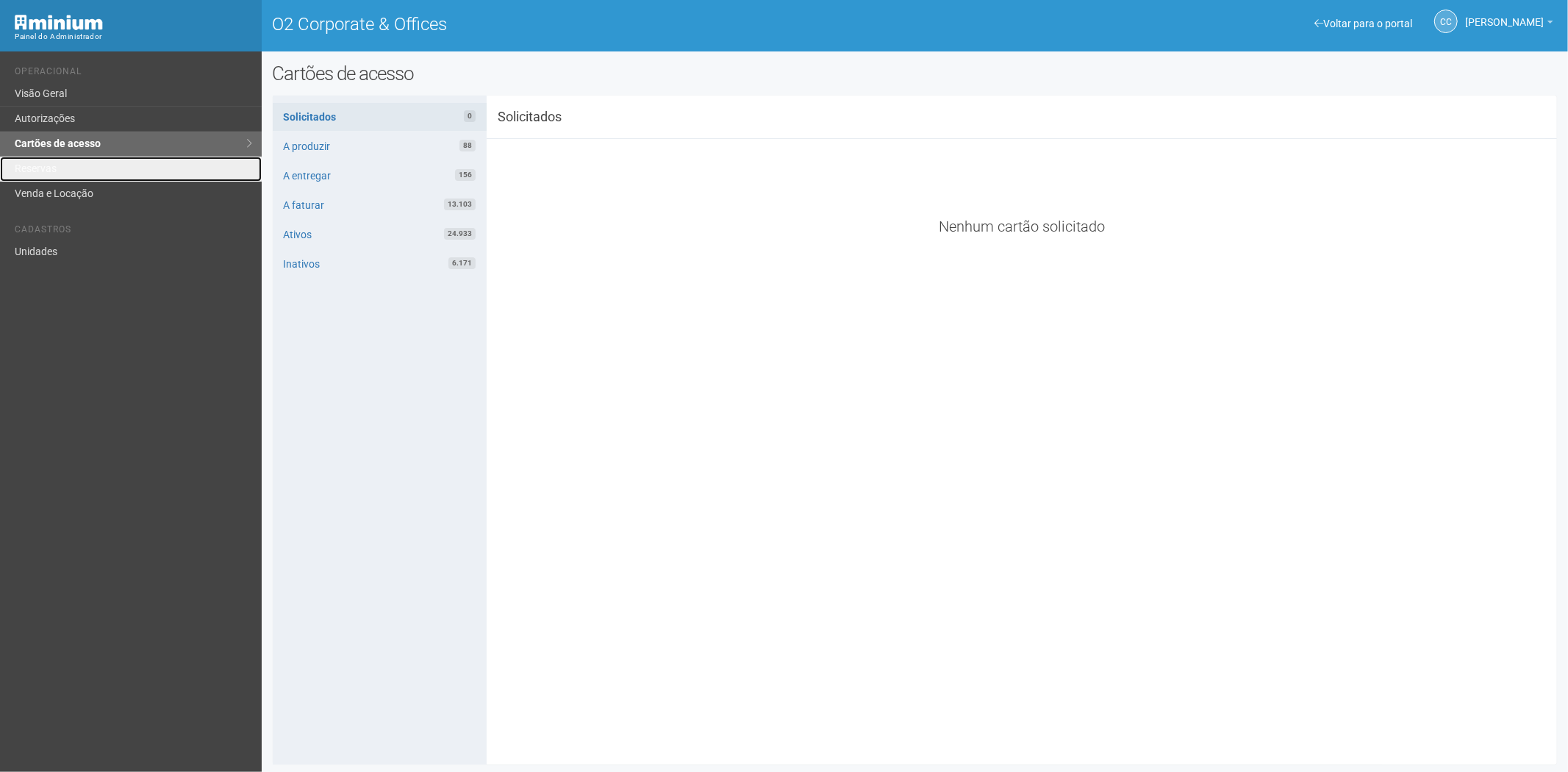
drag, startPoint x: 81, startPoint y: 163, endPoint x: 194, endPoint y: 57, distance: 154.9
click at [82, 163] on link "Reservas" at bounding box center [130, 169] width 261 height 25
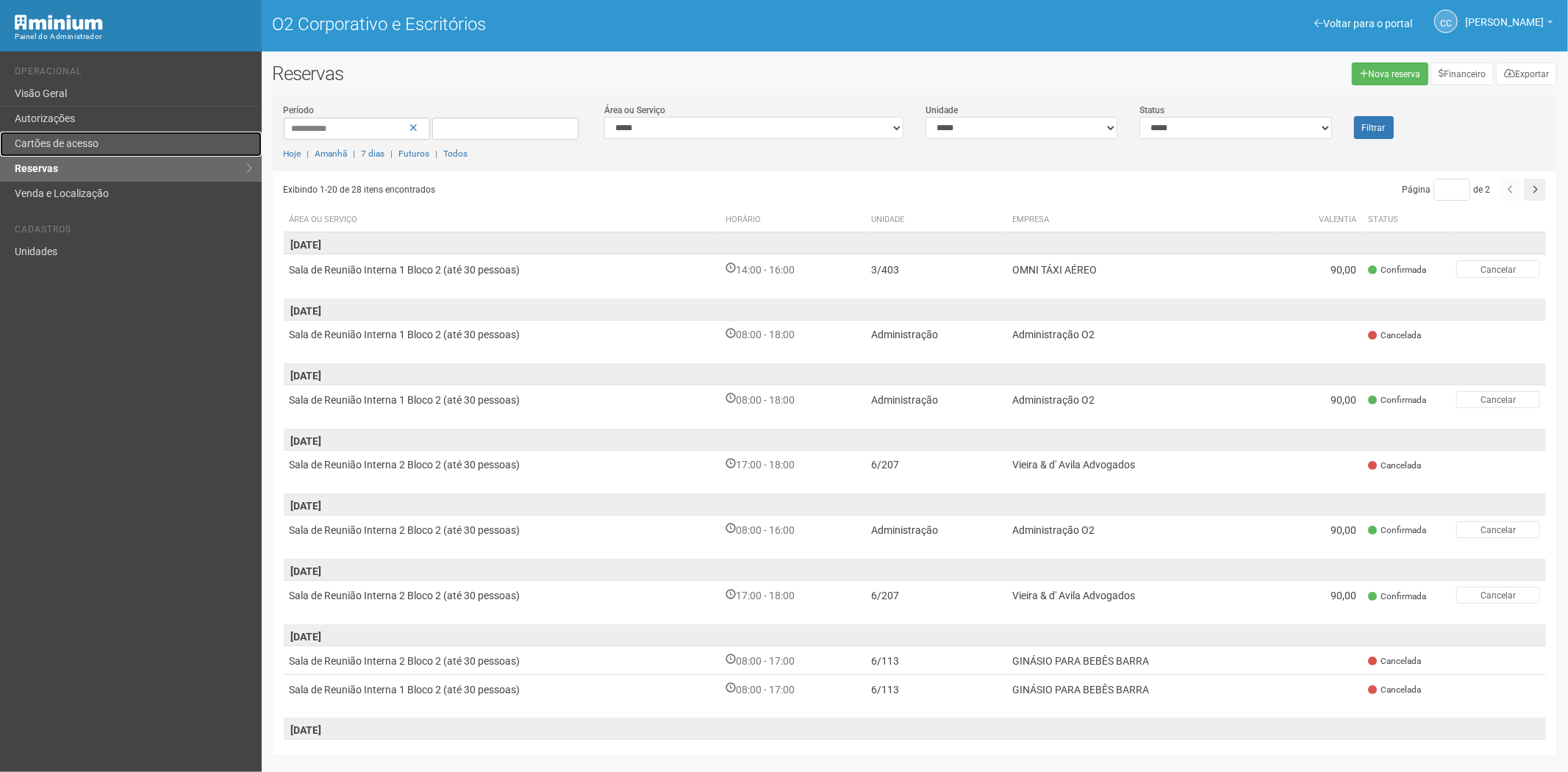
click at [92, 149] on font "Cartões de acesso" at bounding box center [57, 144] width 83 height 12
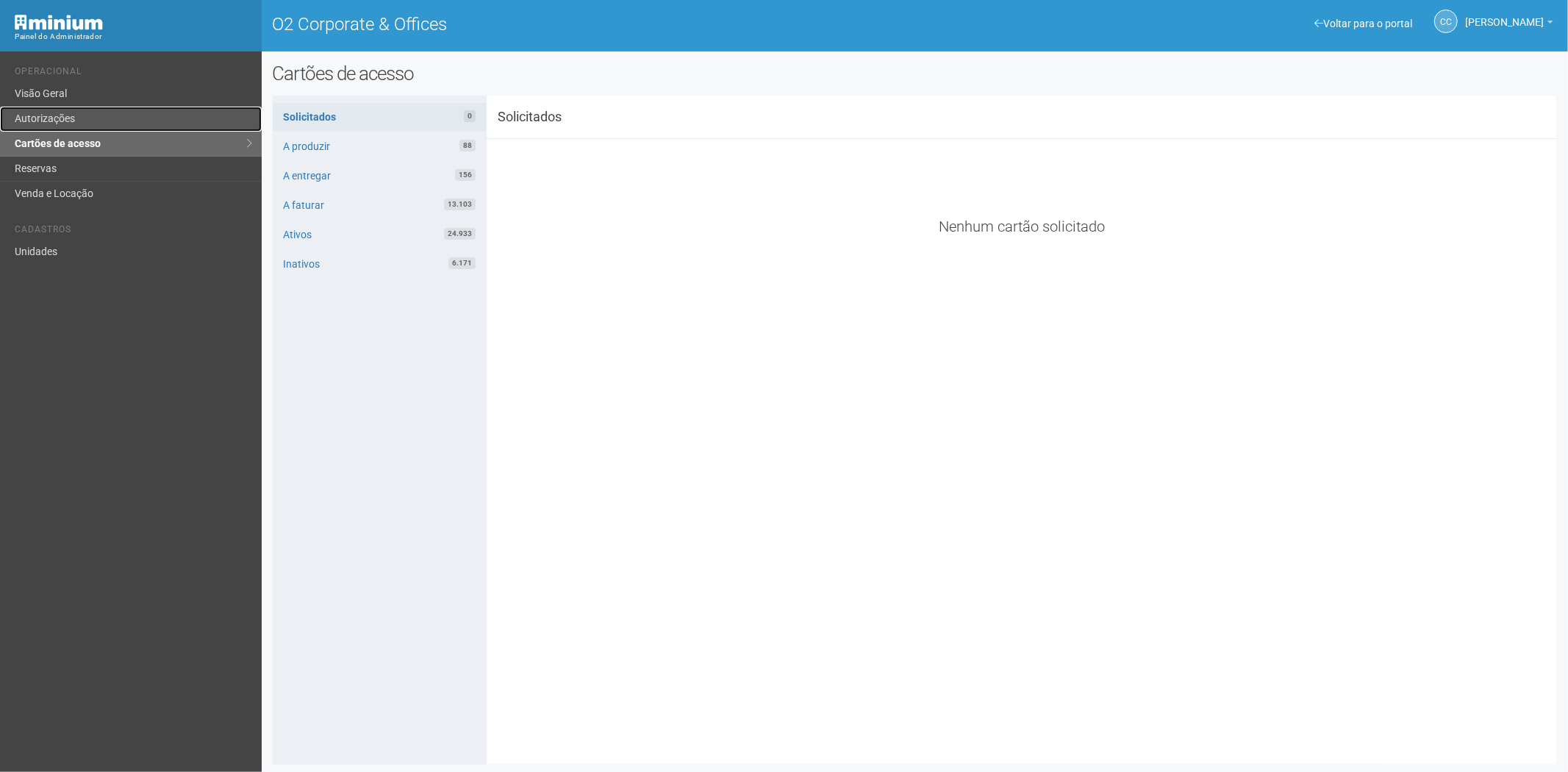
click at [77, 119] on link "Autorizações" at bounding box center [130, 119] width 261 height 25
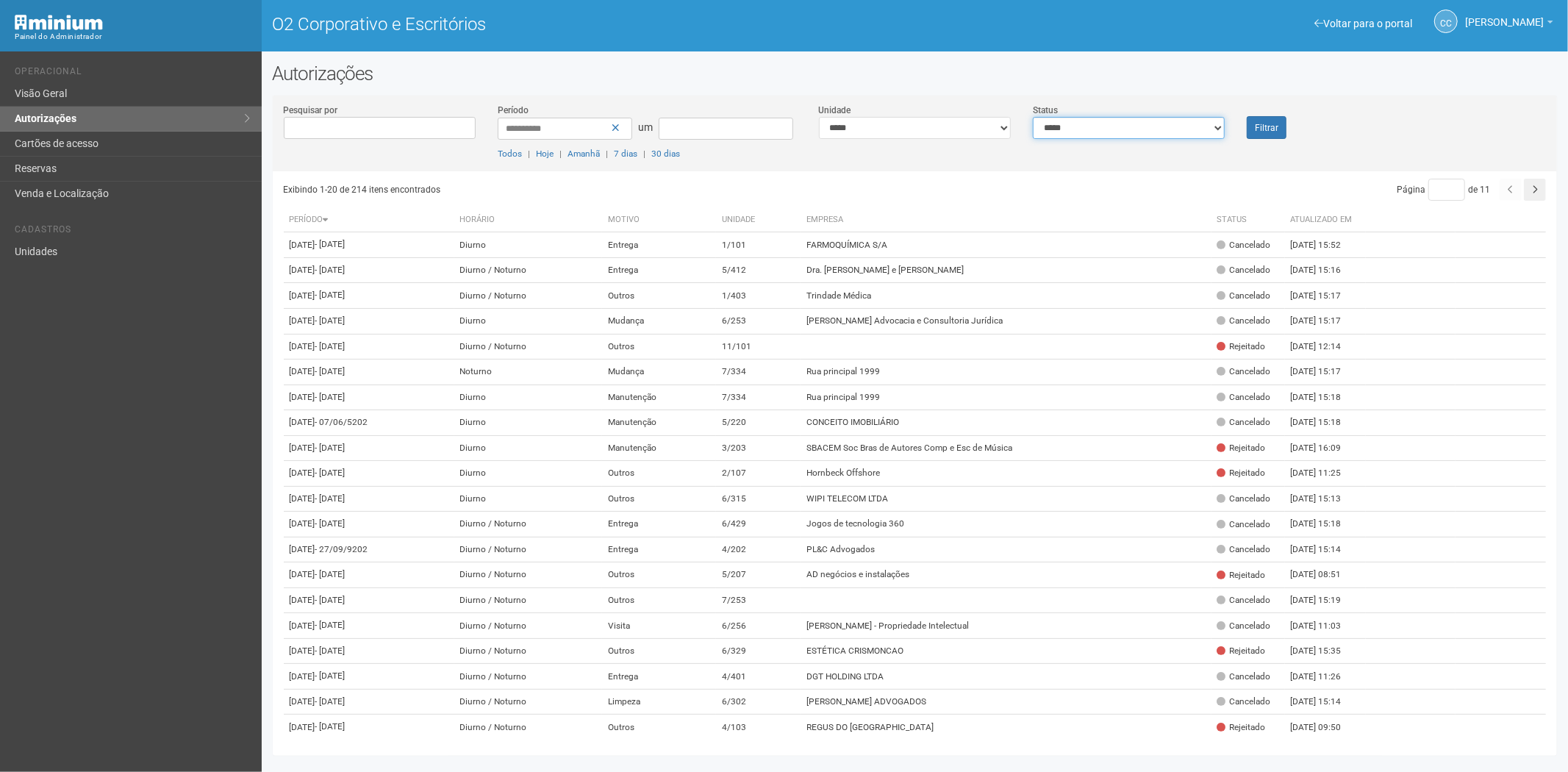
click at [1075, 127] on select "**********" at bounding box center [1129, 128] width 192 height 22
select select "*"
click at [1033, 117] on select "**********" at bounding box center [1129, 128] width 192 height 22
click at [1252, 126] on button "Filtrar" at bounding box center [1267, 127] width 40 height 23
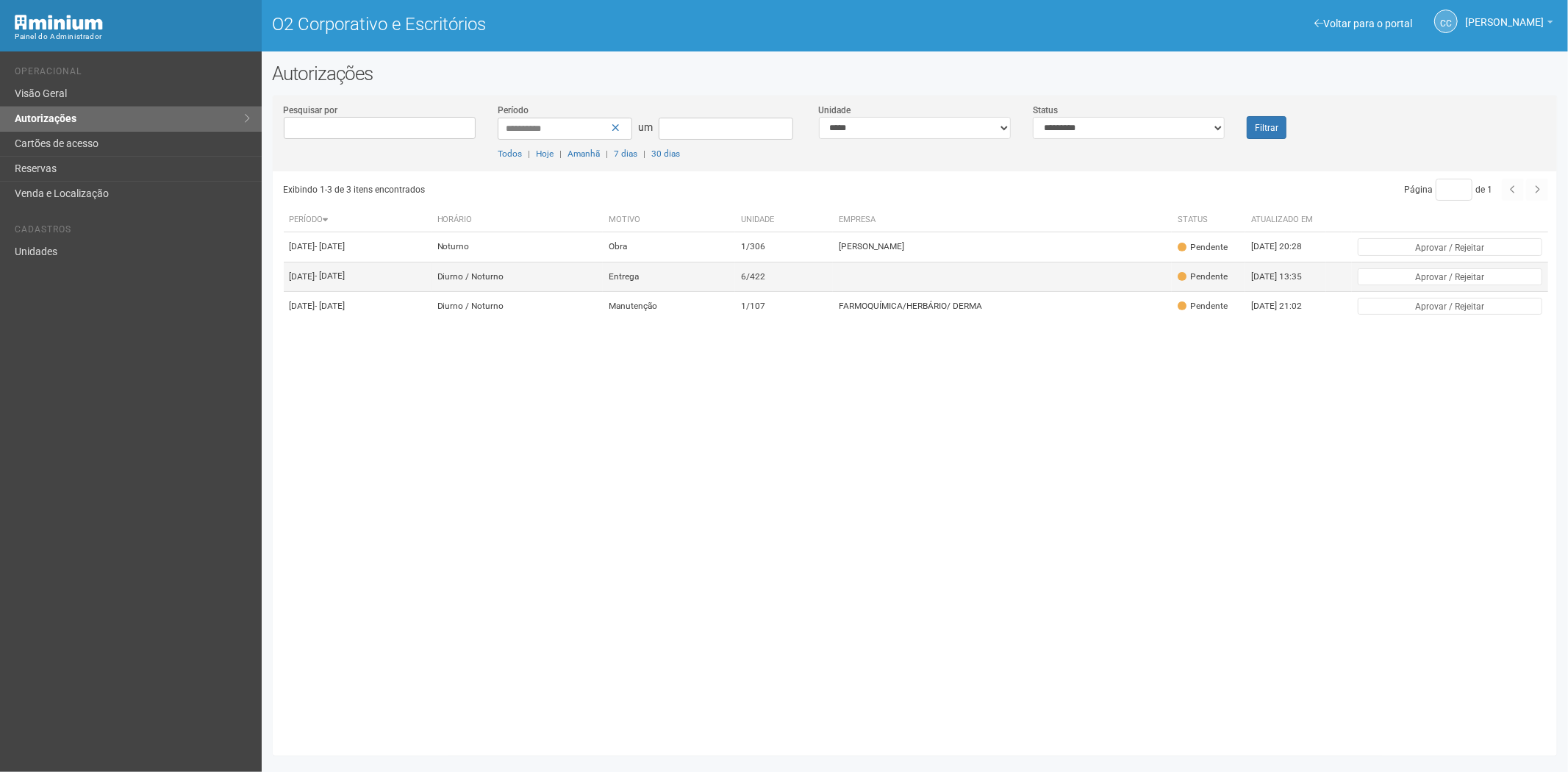
click at [906, 291] on td at bounding box center [1003, 275] width 339 height 29
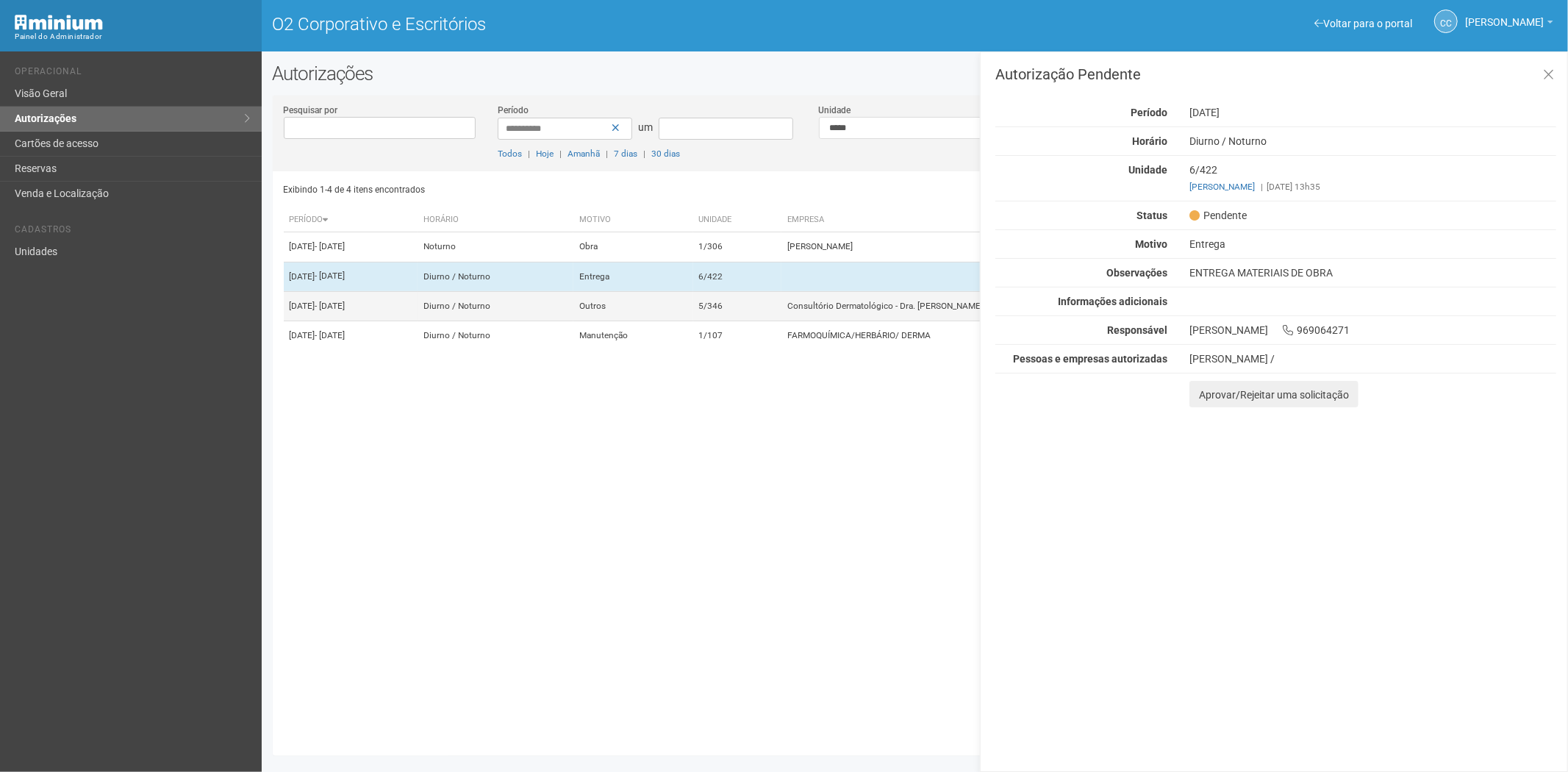
click at [834, 320] on td "Consultório Dermatológico - Dra. Karen Azevedo" at bounding box center [987, 305] width 411 height 29
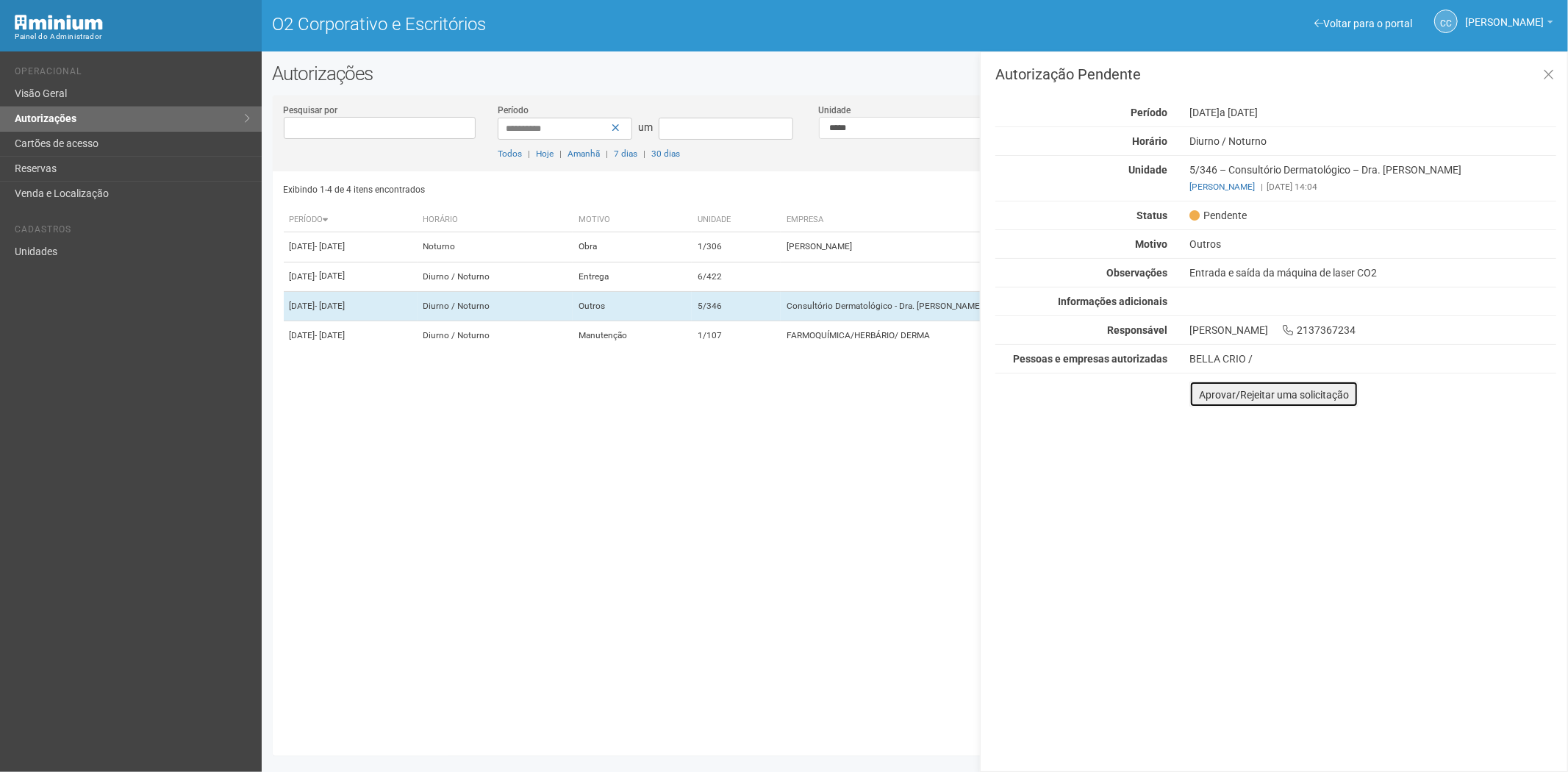
click at [1207, 392] on font "Aprovar/Rejeitar uma solicitação" at bounding box center [1274, 395] width 150 height 12
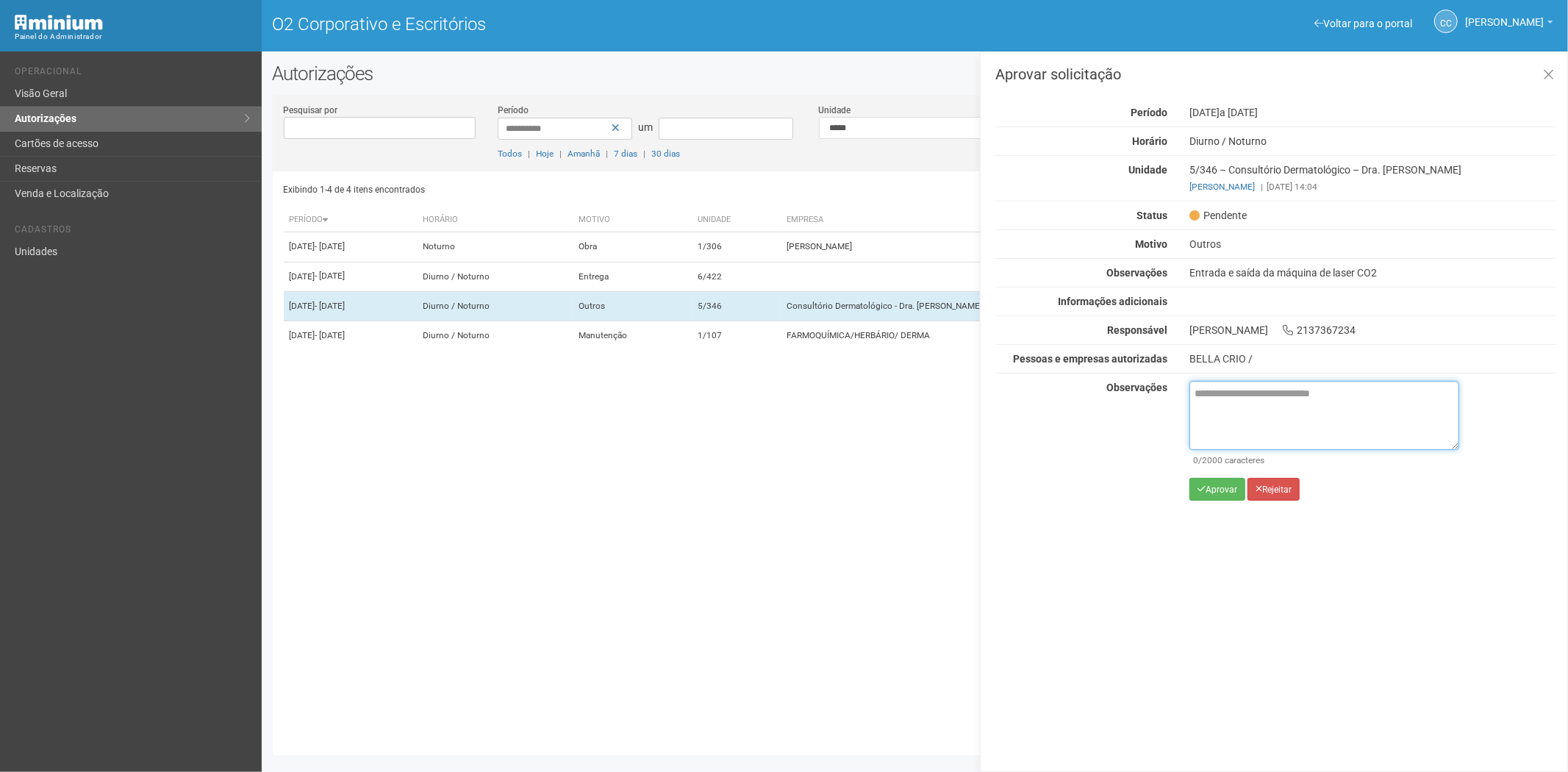
click at [1216, 400] on textarea at bounding box center [1324, 415] width 270 height 69
paste textarea "**********"
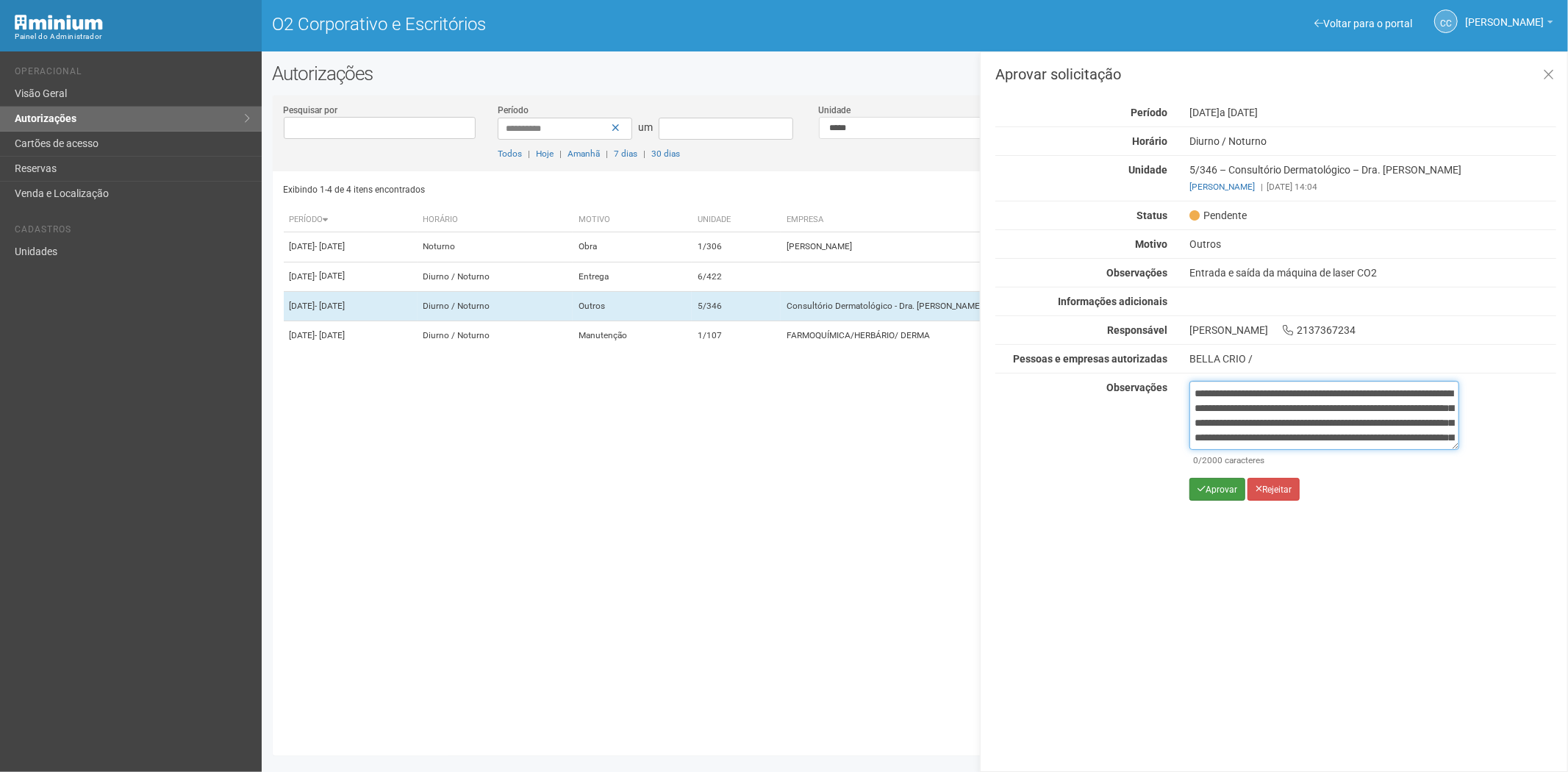
scroll to position [83, 0]
type textarea "**********"
click at [1222, 491] on font "Aprovar" at bounding box center [1222, 489] width 32 height 10
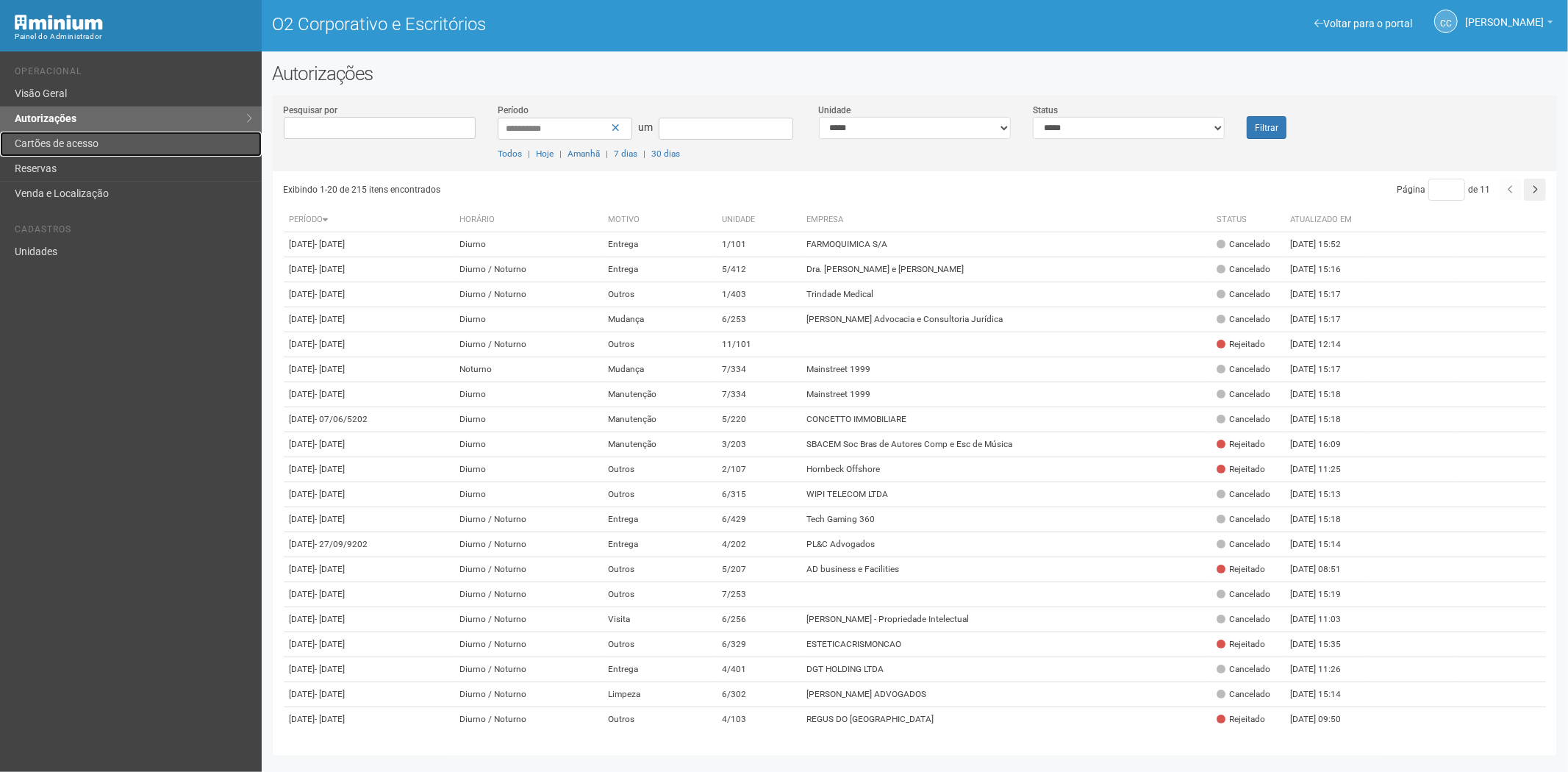
click at [70, 139] on font "Cartões de acesso" at bounding box center [57, 144] width 83 height 12
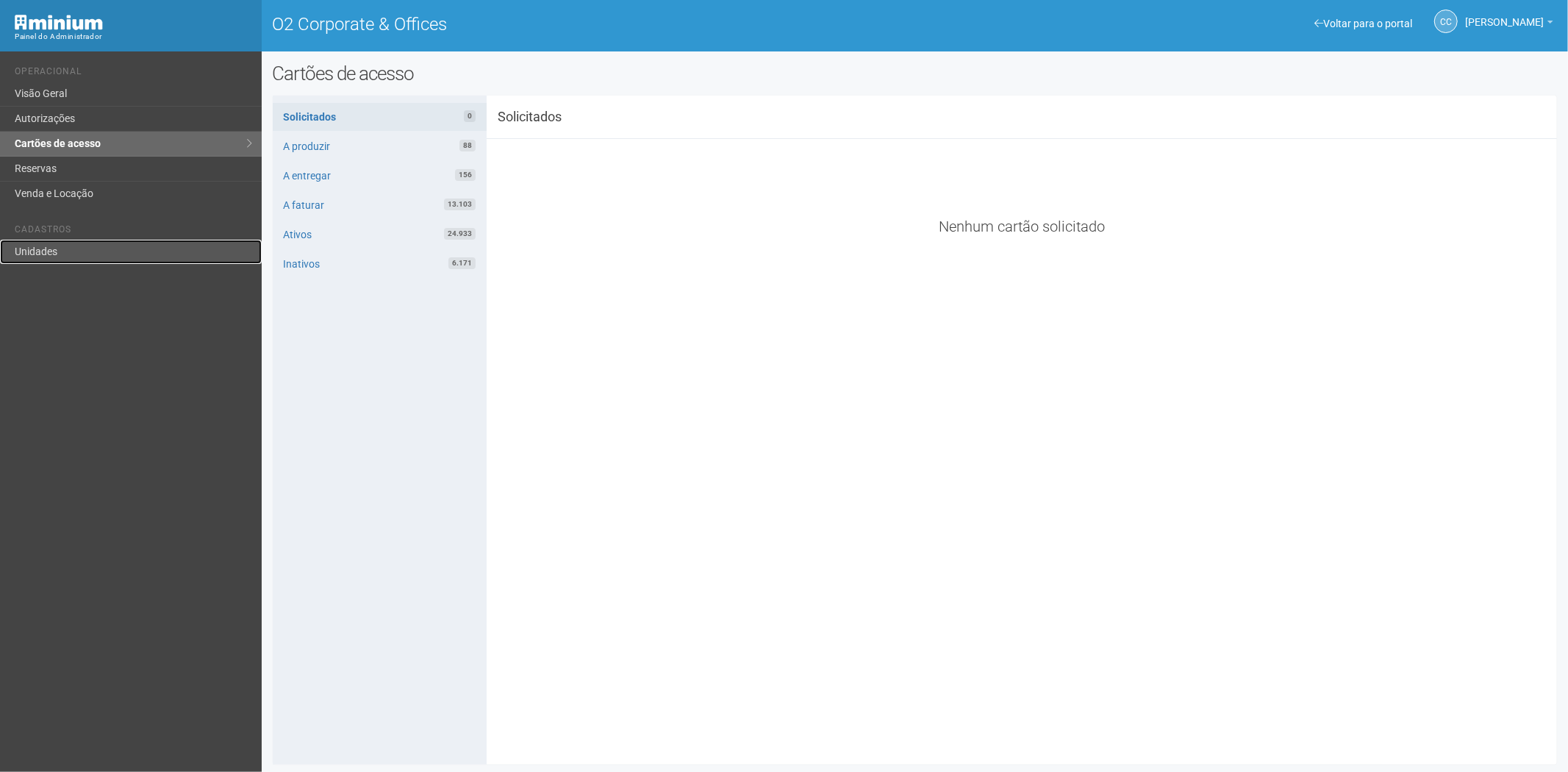
click at [71, 251] on link "Unidades" at bounding box center [130, 251] width 261 height 24
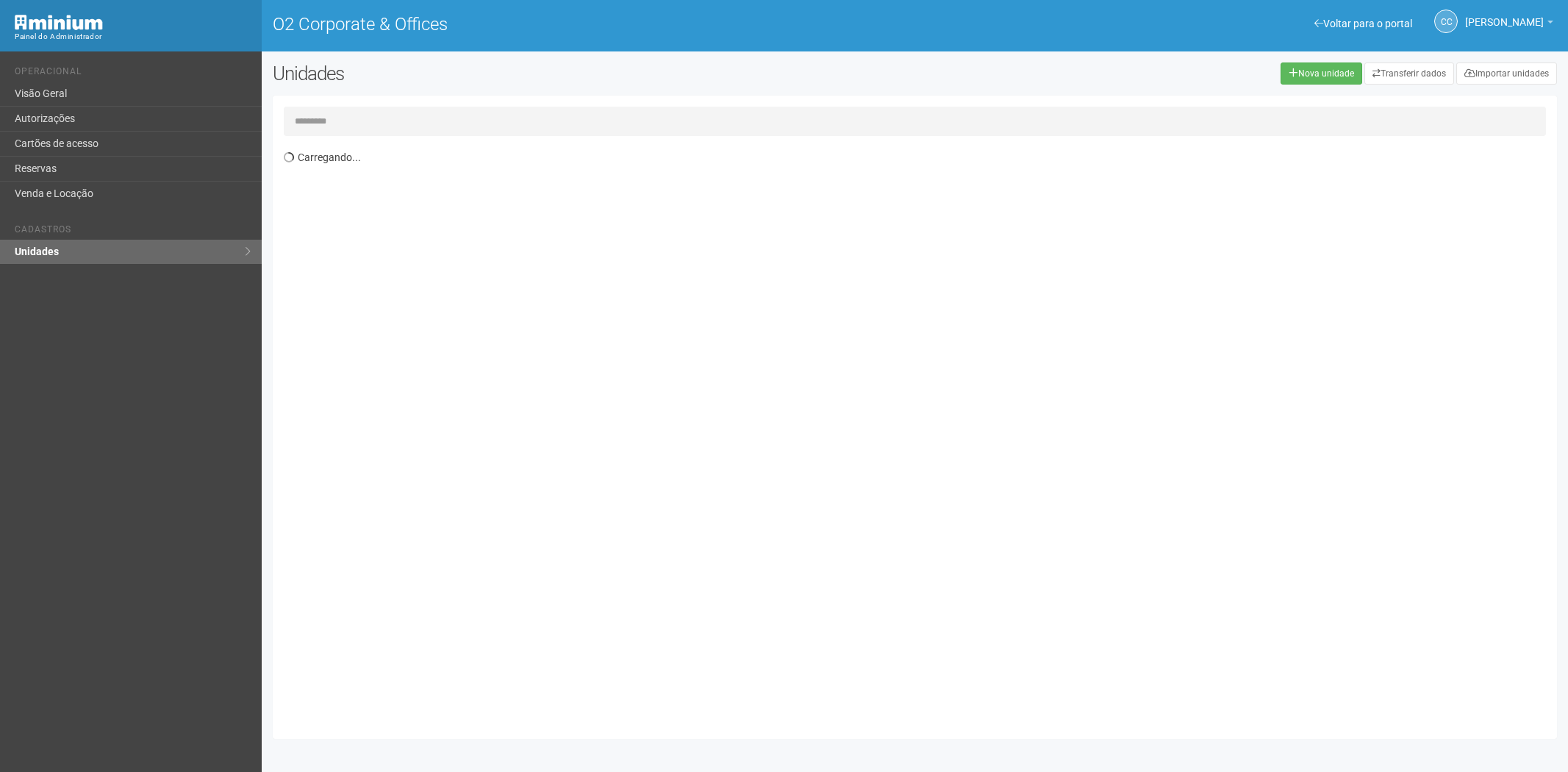
click at [335, 114] on input "text" at bounding box center [915, 121] width 1263 height 29
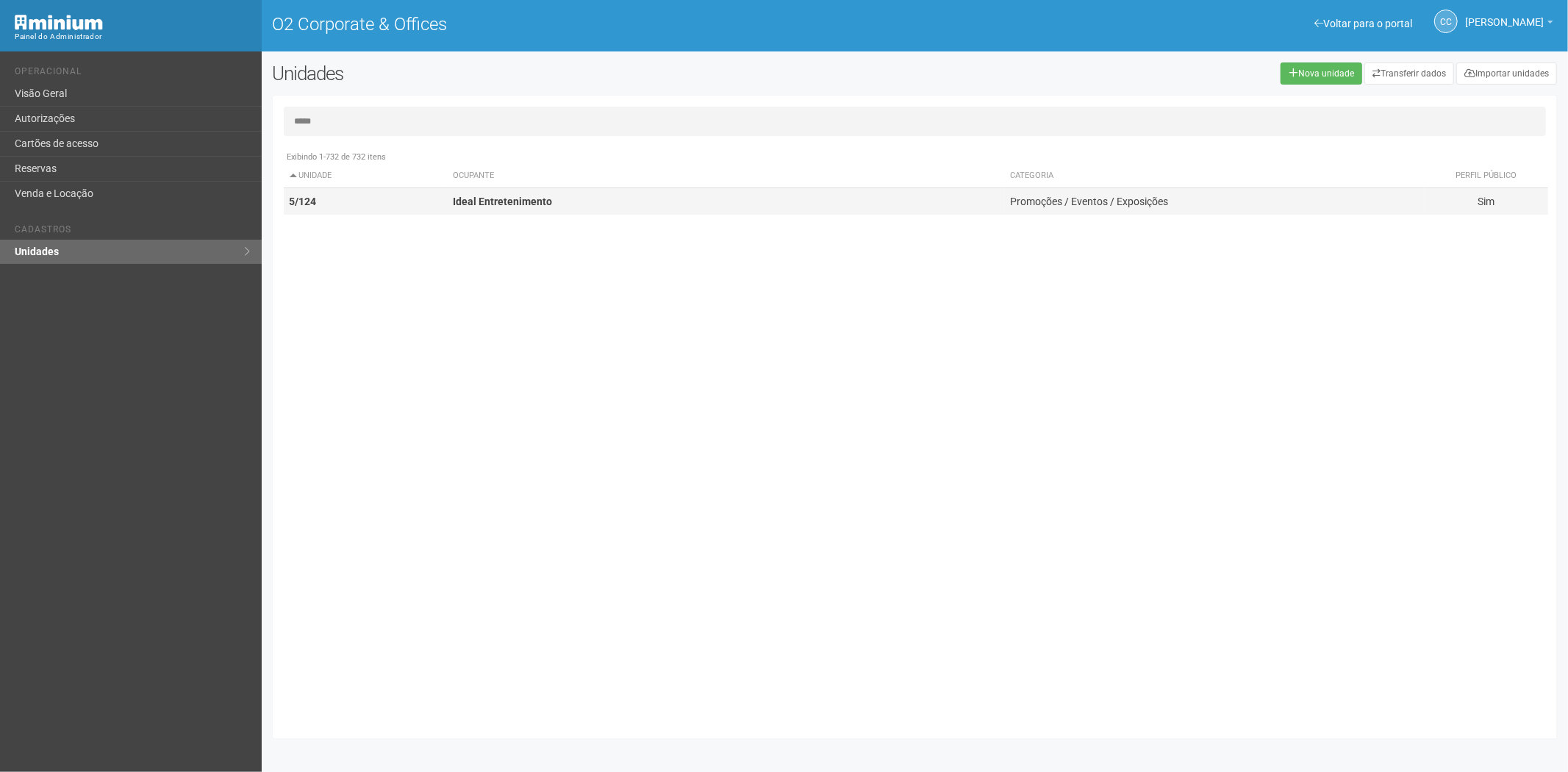
type input "*****"
click at [453, 210] on td "Ideal Entretenimento" at bounding box center [725, 201] width 557 height 28
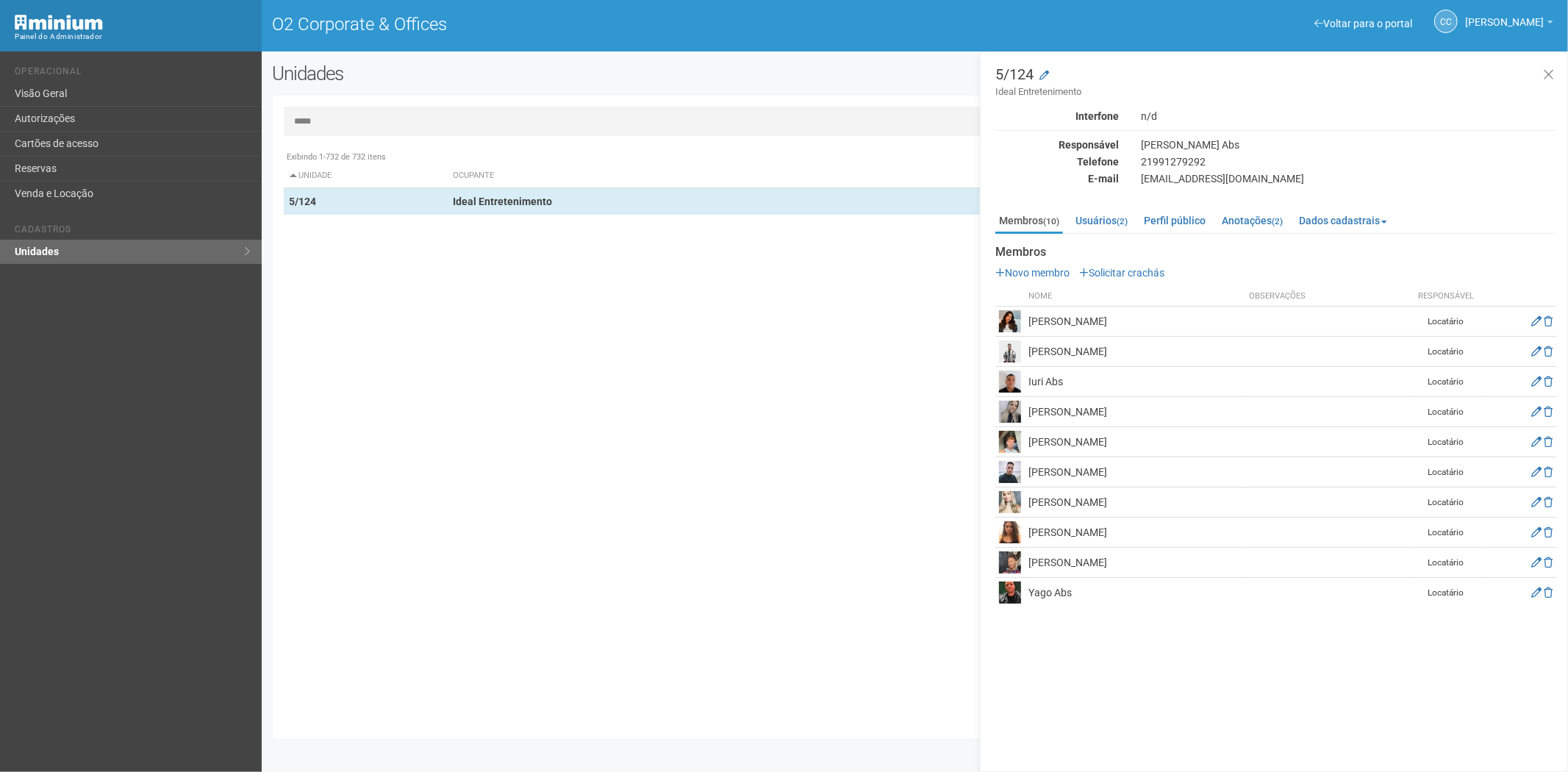
click at [359, 122] on input "*****" at bounding box center [915, 121] width 1263 height 29
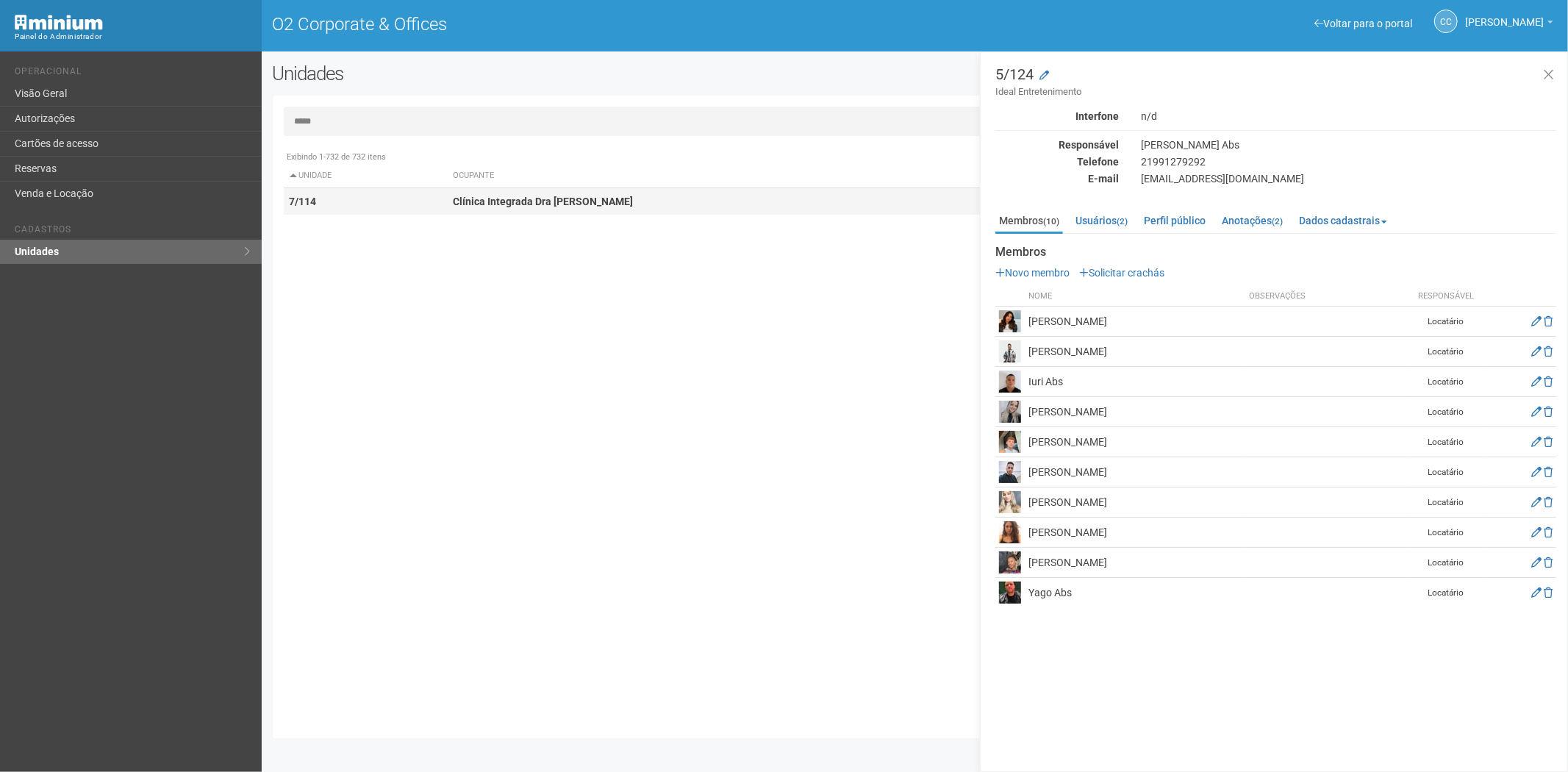
click at [597, 211] on td "Clínica Integrada Dra Helen Soares" at bounding box center [725, 201] width 557 height 28
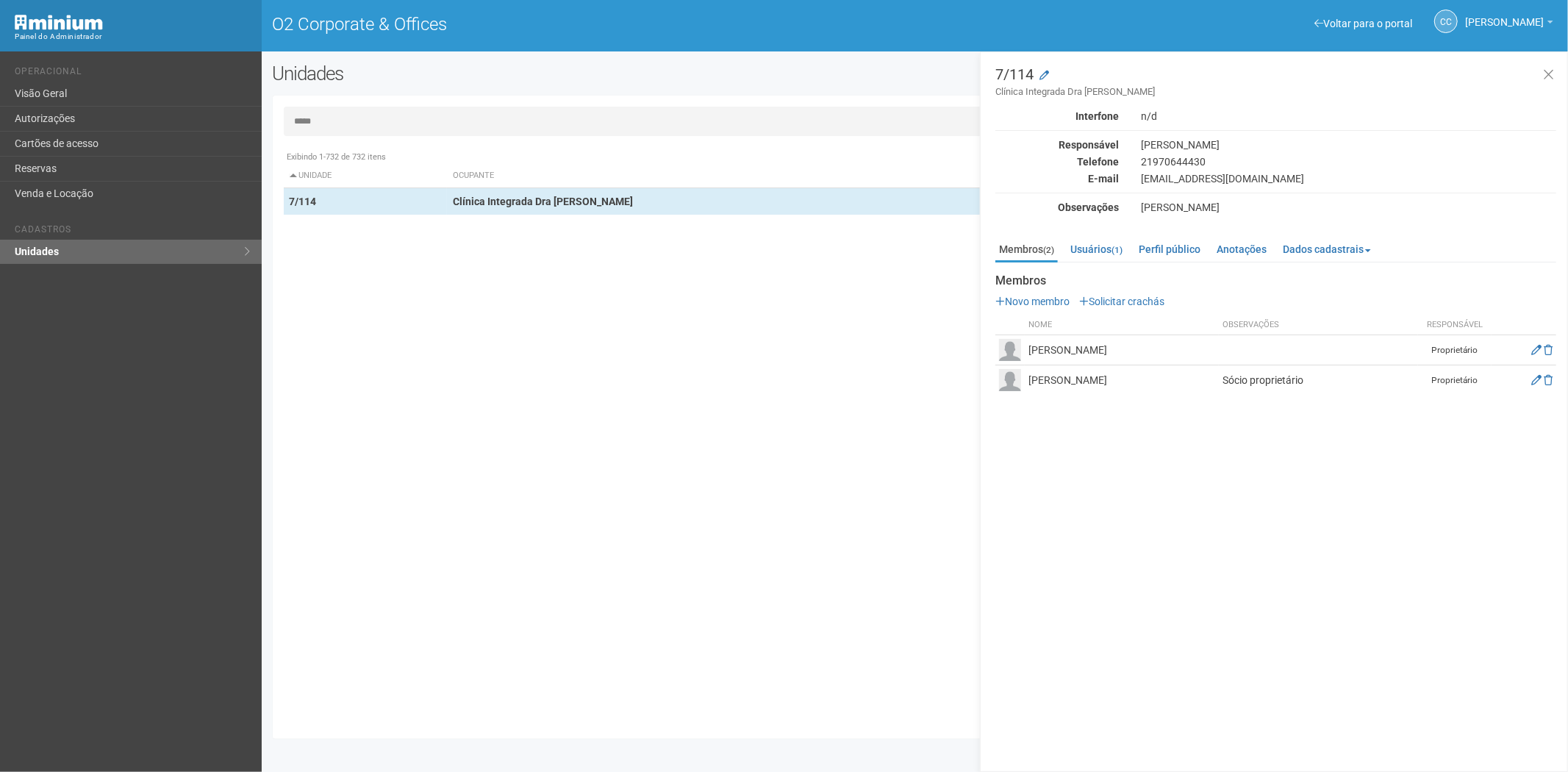
click at [349, 125] on input "*****" at bounding box center [915, 121] width 1263 height 29
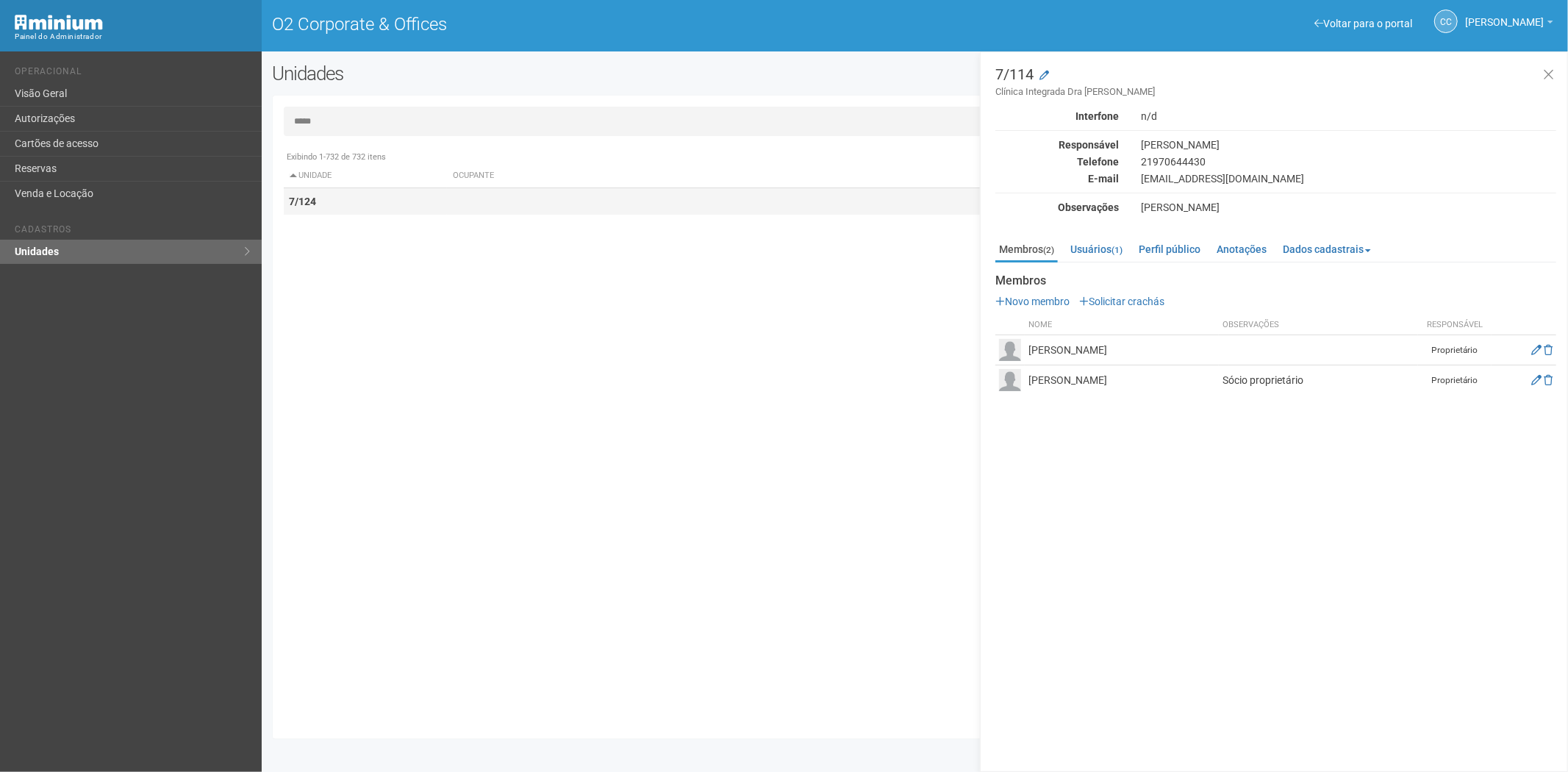
click at [366, 208] on td "7/124" at bounding box center [366, 201] width 164 height 28
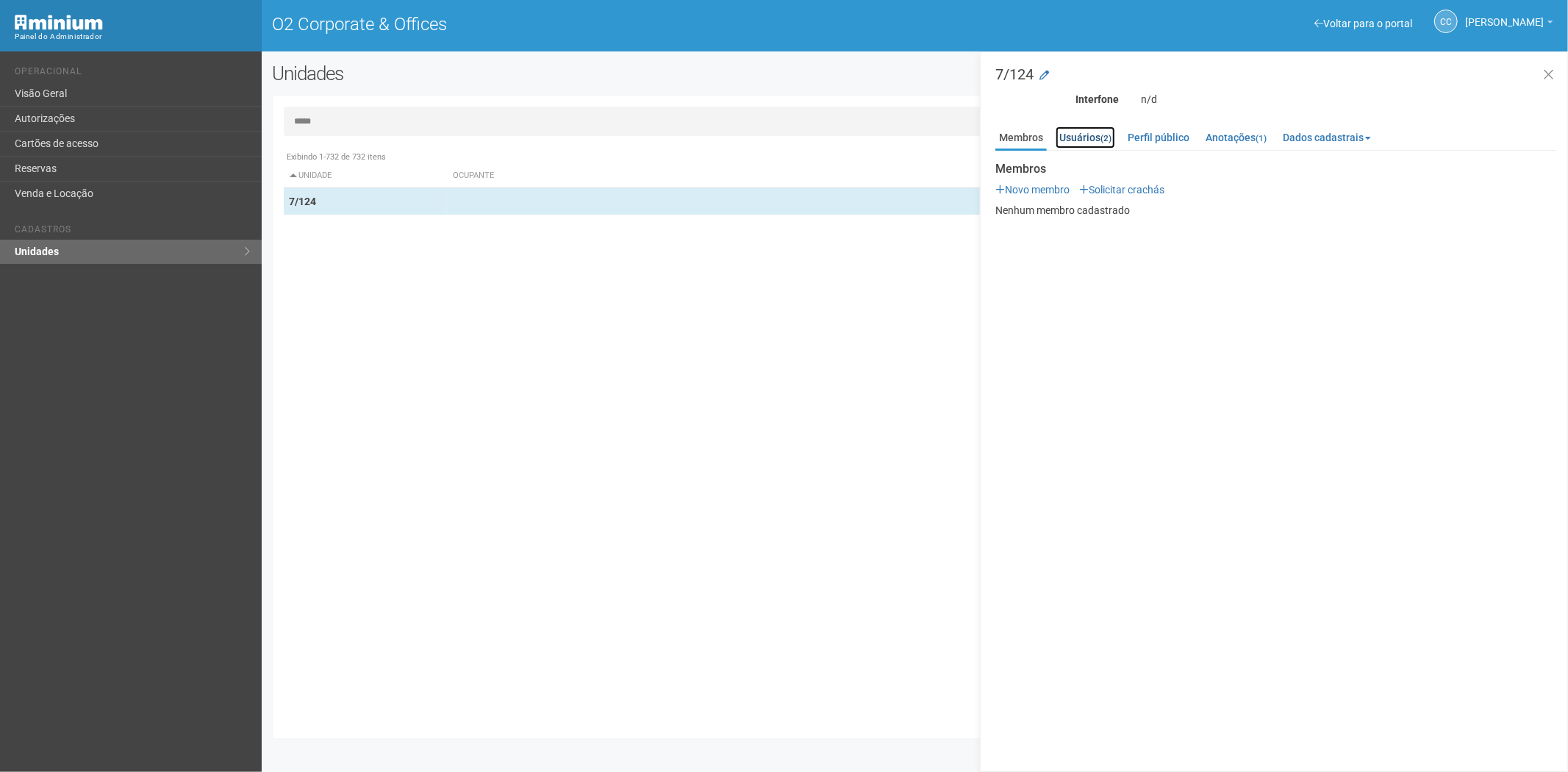
click at [1096, 144] on link "Usuários (2)" at bounding box center [1085, 137] width 59 height 22
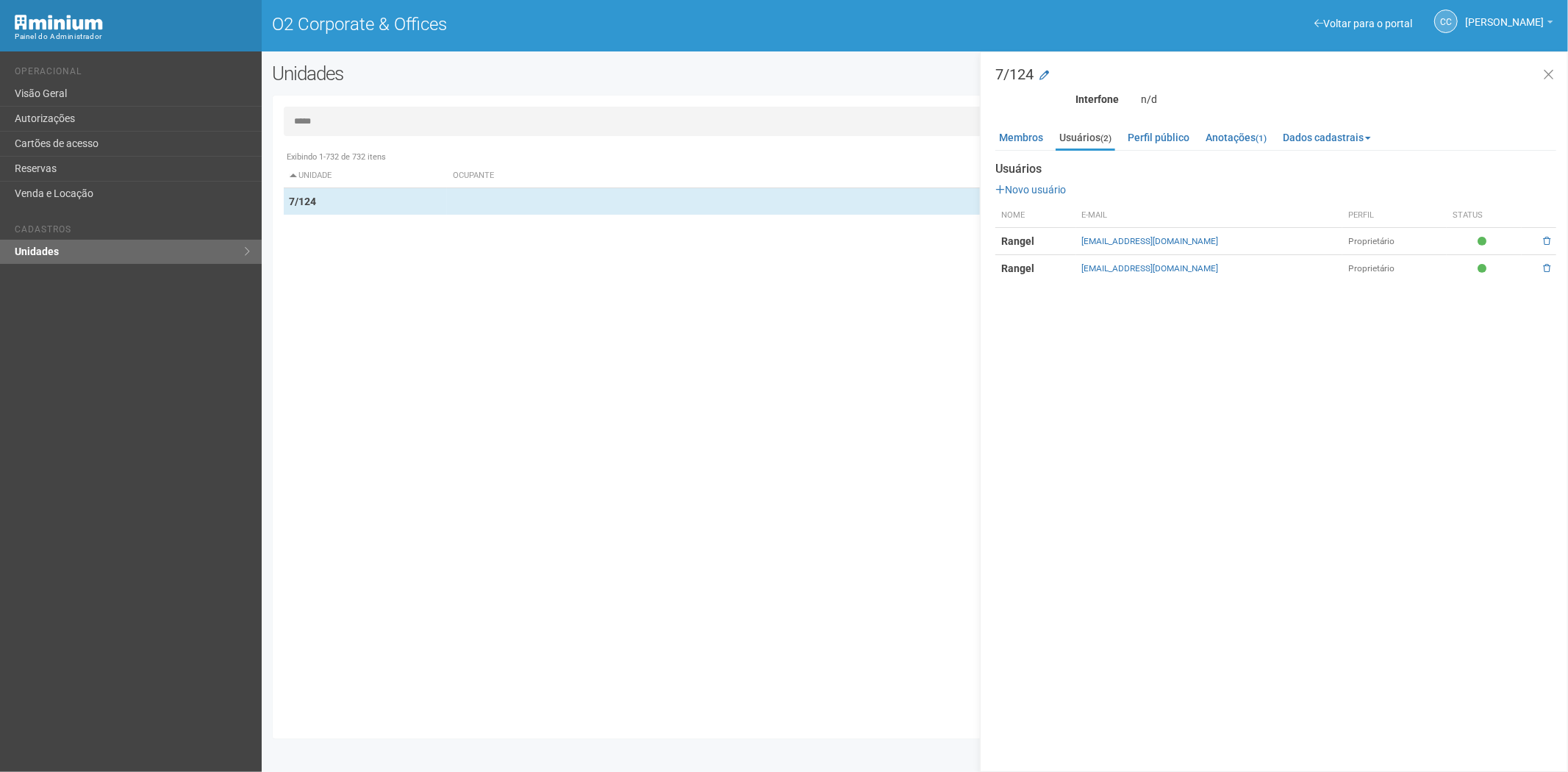
click at [332, 119] on input "*****" at bounding box center [915, 121] width 1263 height 29
type input "****"
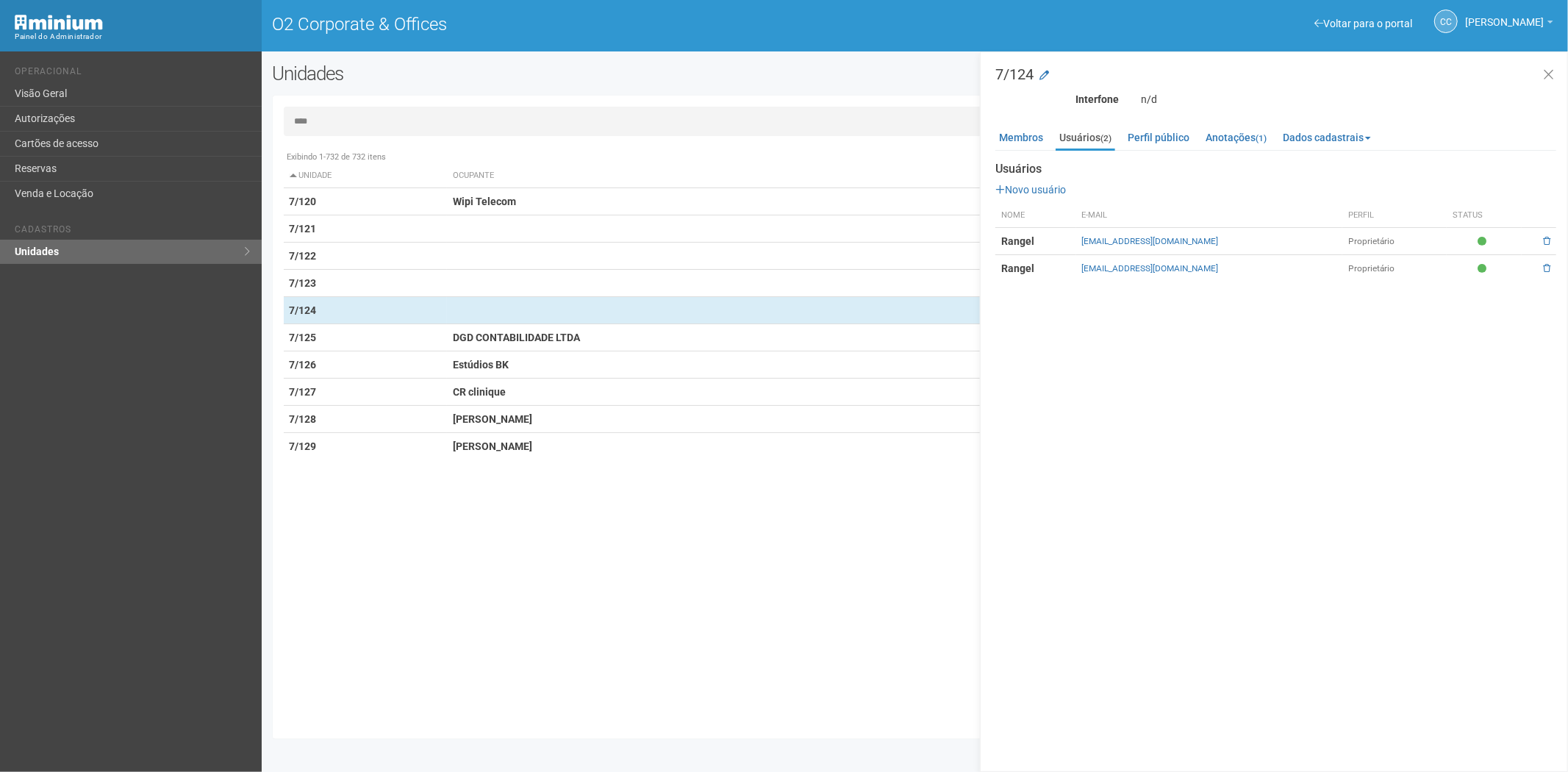
click at [336, 126] on input "****" at bounding box center [915, 121] width 1263 height 29
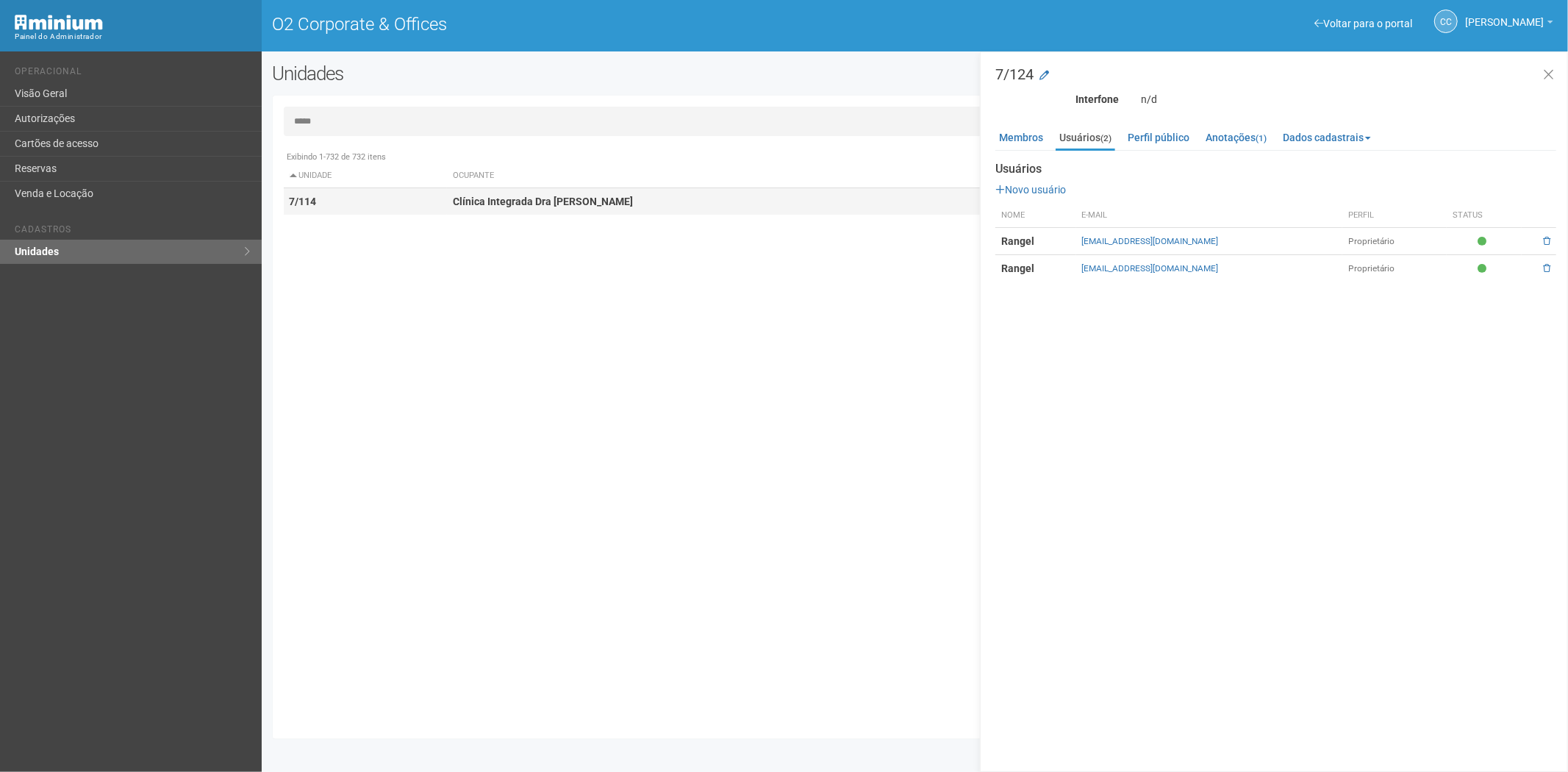
type input "*****"
click at [460, 202] on strong "Clínica Integrada Dra Helen Soares" at bounding box center [543, 201] width 180 height 12
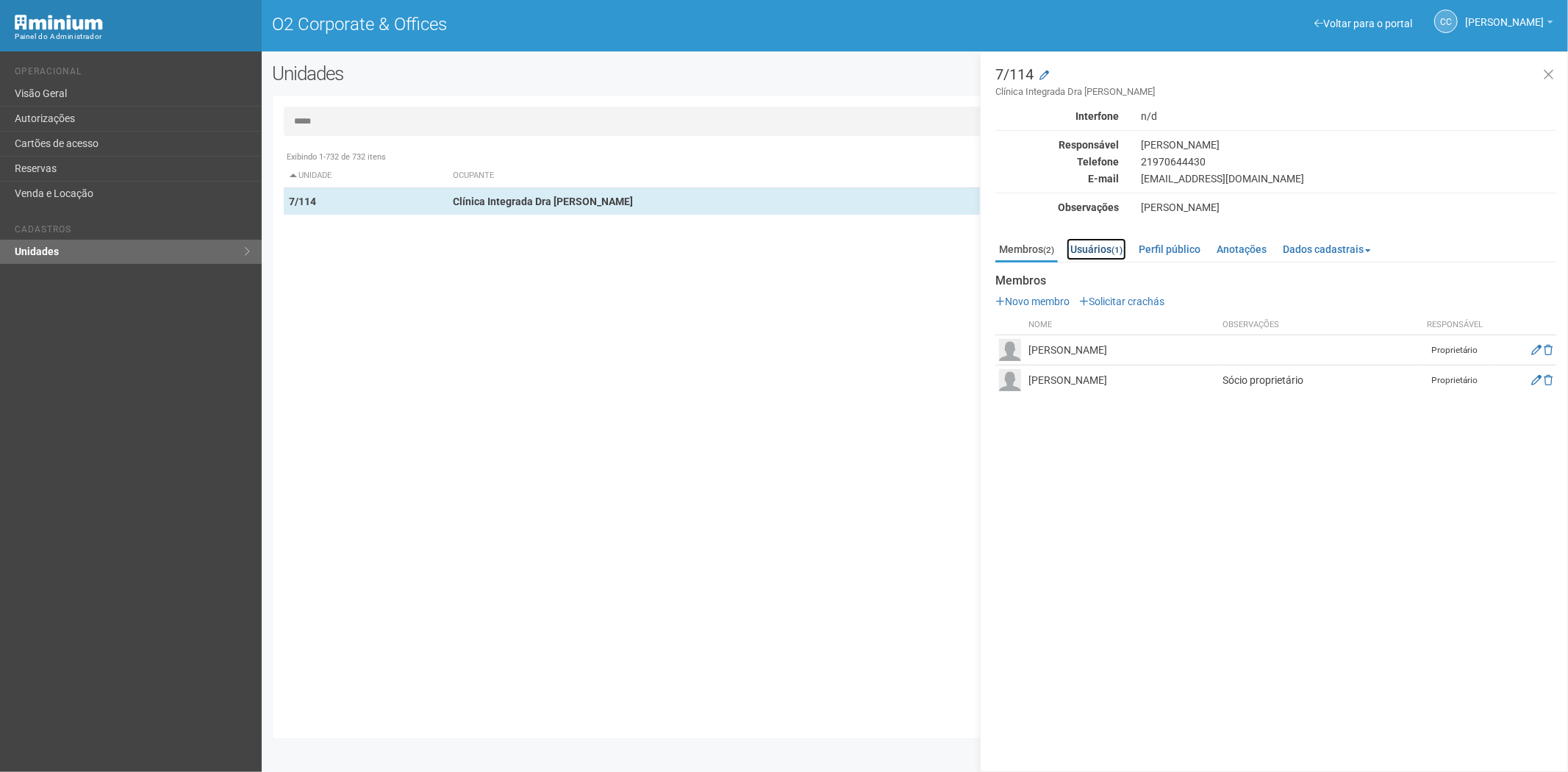
click at [1097, 245] on link "Usuários (1)" at bounding box center [1096, 249] width 59 height 22
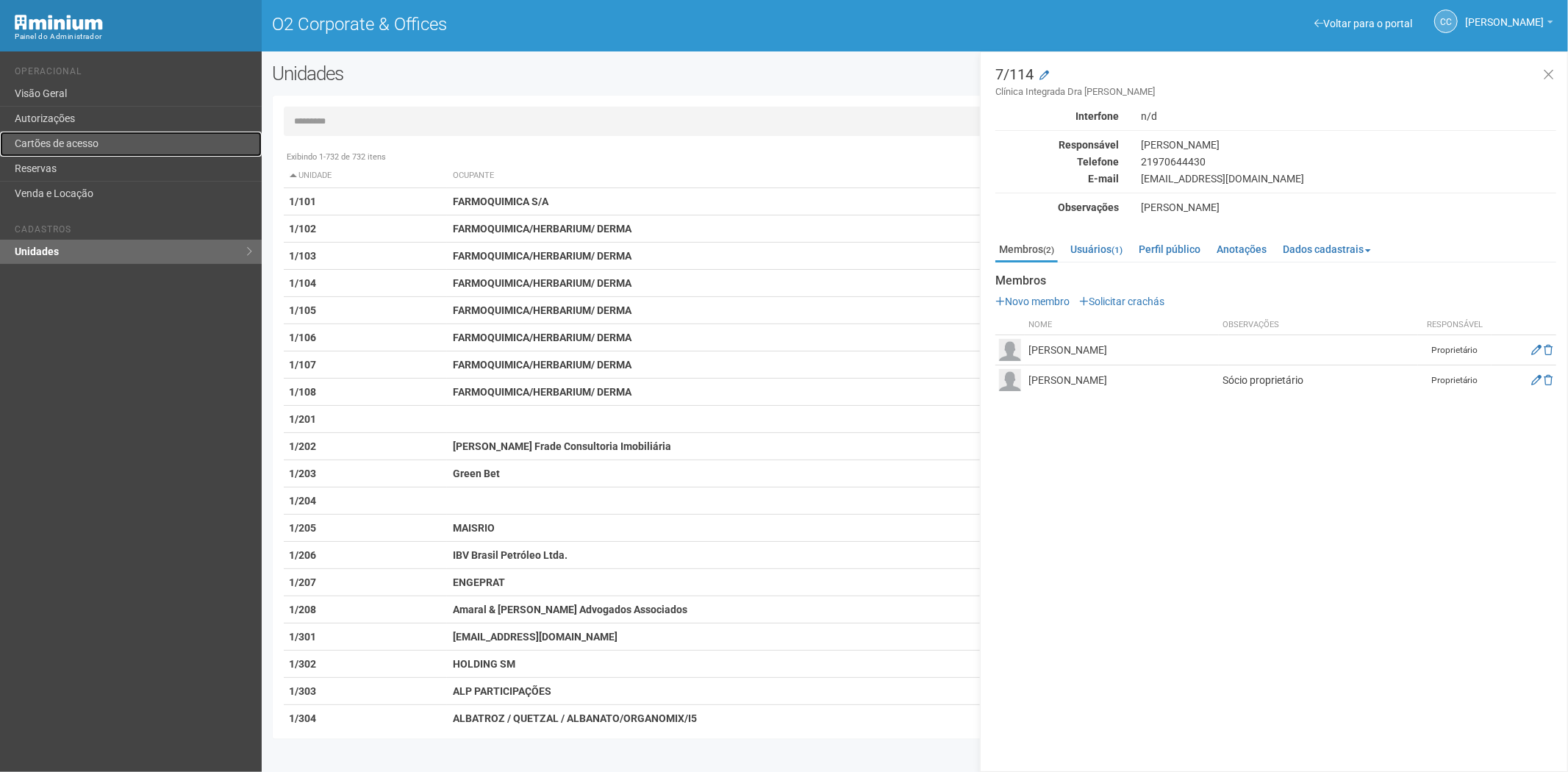
click at [69, 142] on link "Cartões de acesso" at bounding box center [130, 144] width 261 height 25
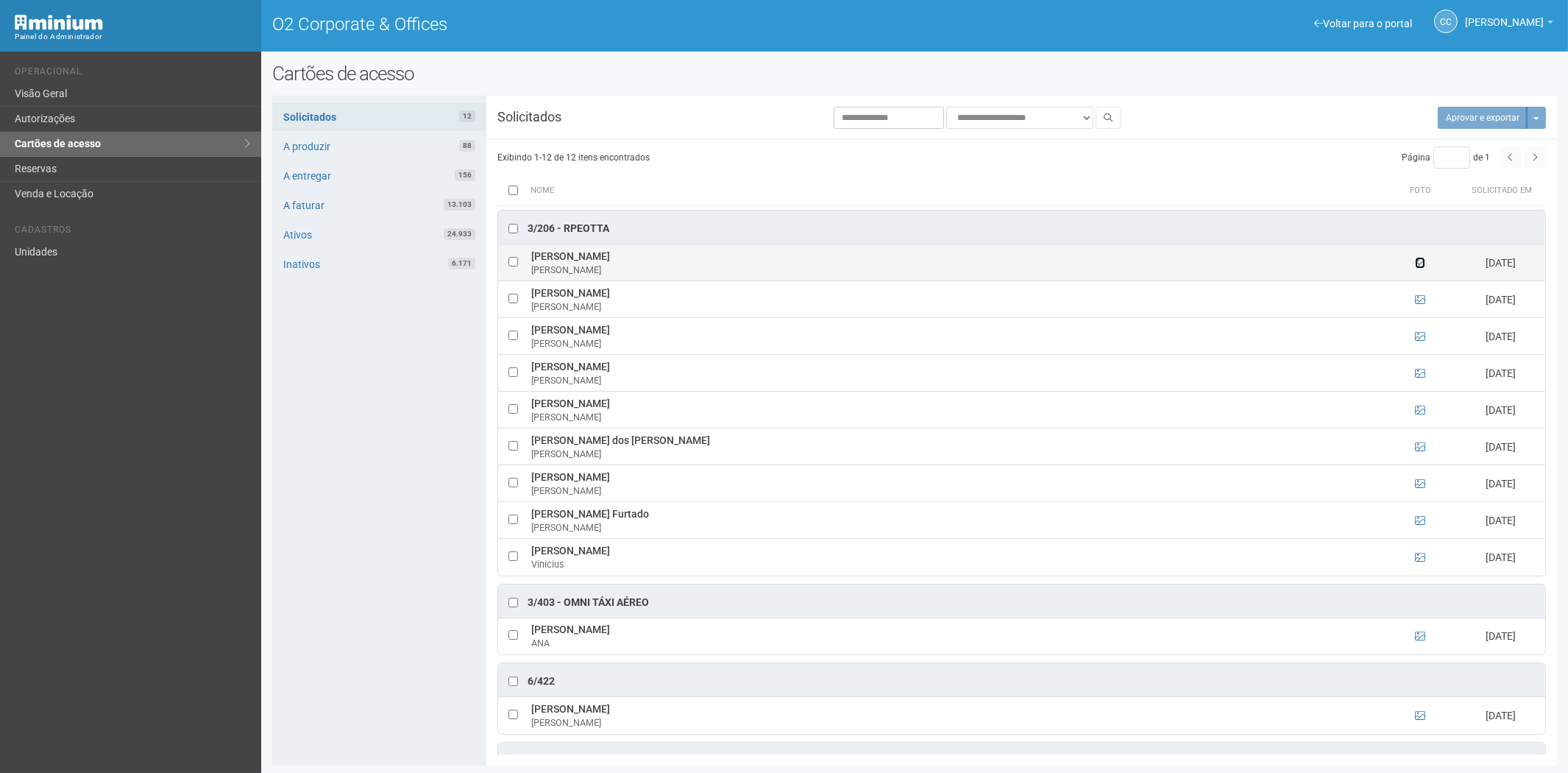
click at [1423, 262] on icon at bounding box center [1420, 262] width 10 height 10
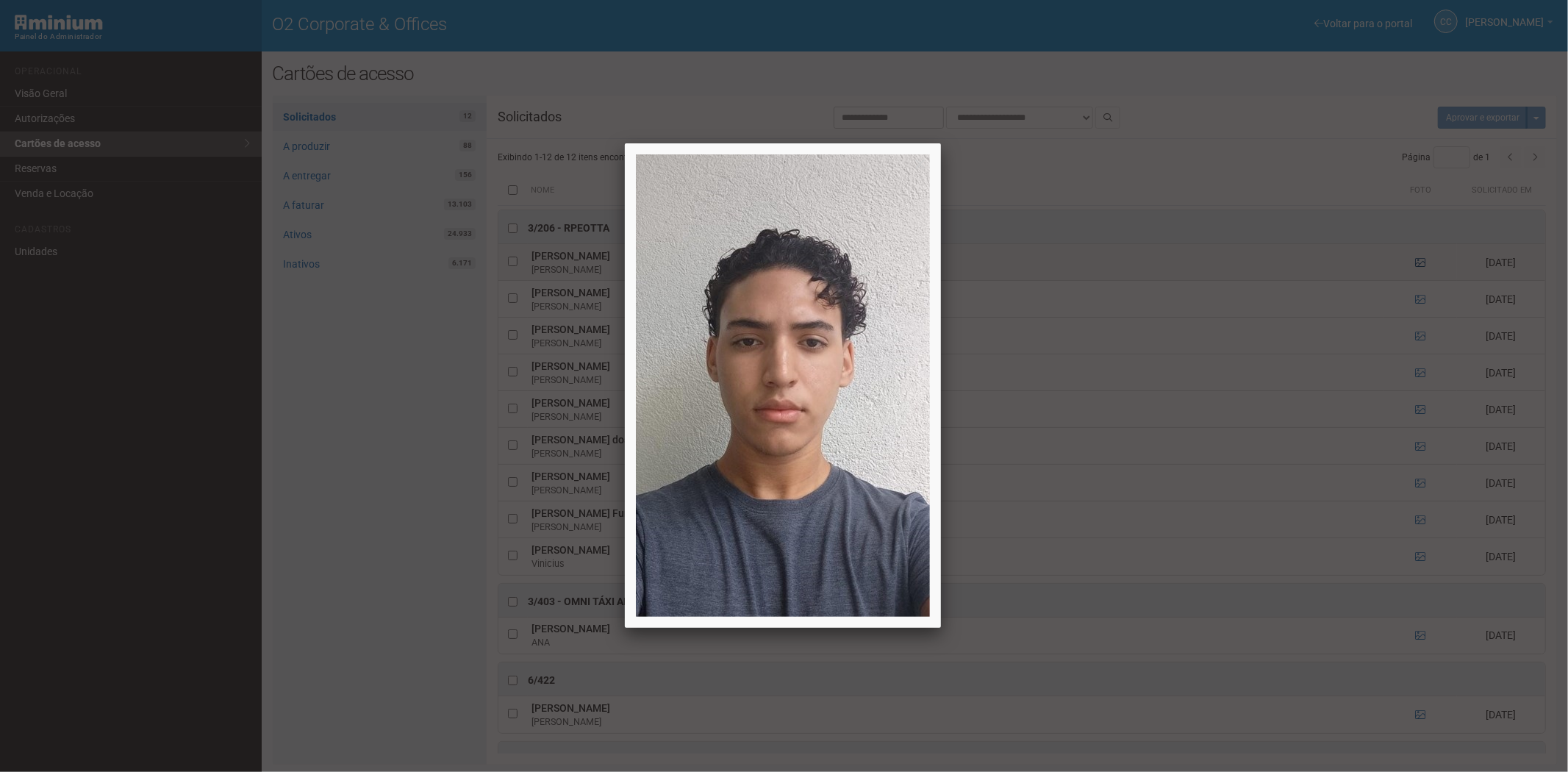
click at [1422, 262] on div at bounding box center [784, 386] width 1568 height 772
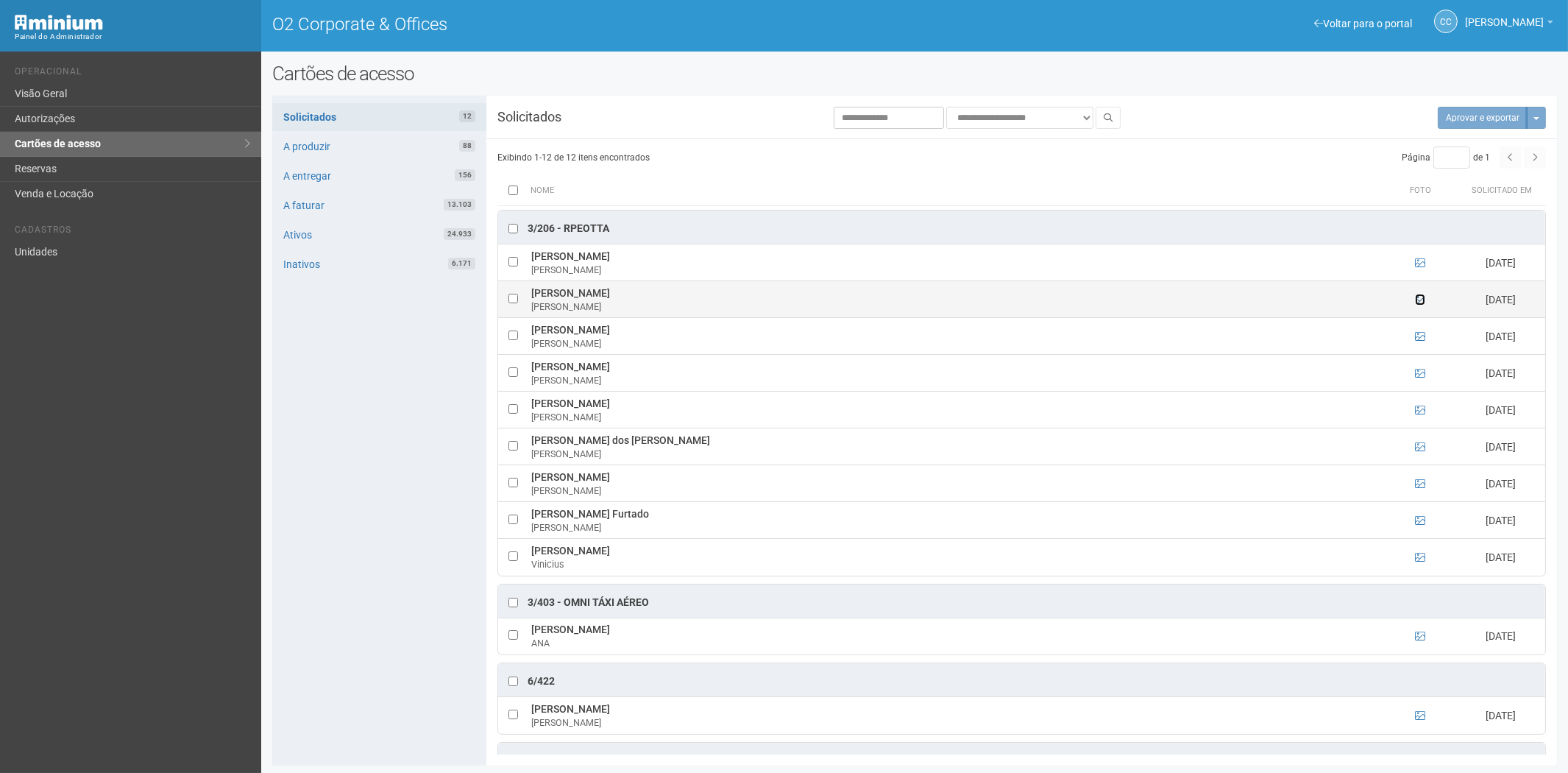
click at [1418, 298] on icon at bounding box center [1420, 299] width 10 height 10
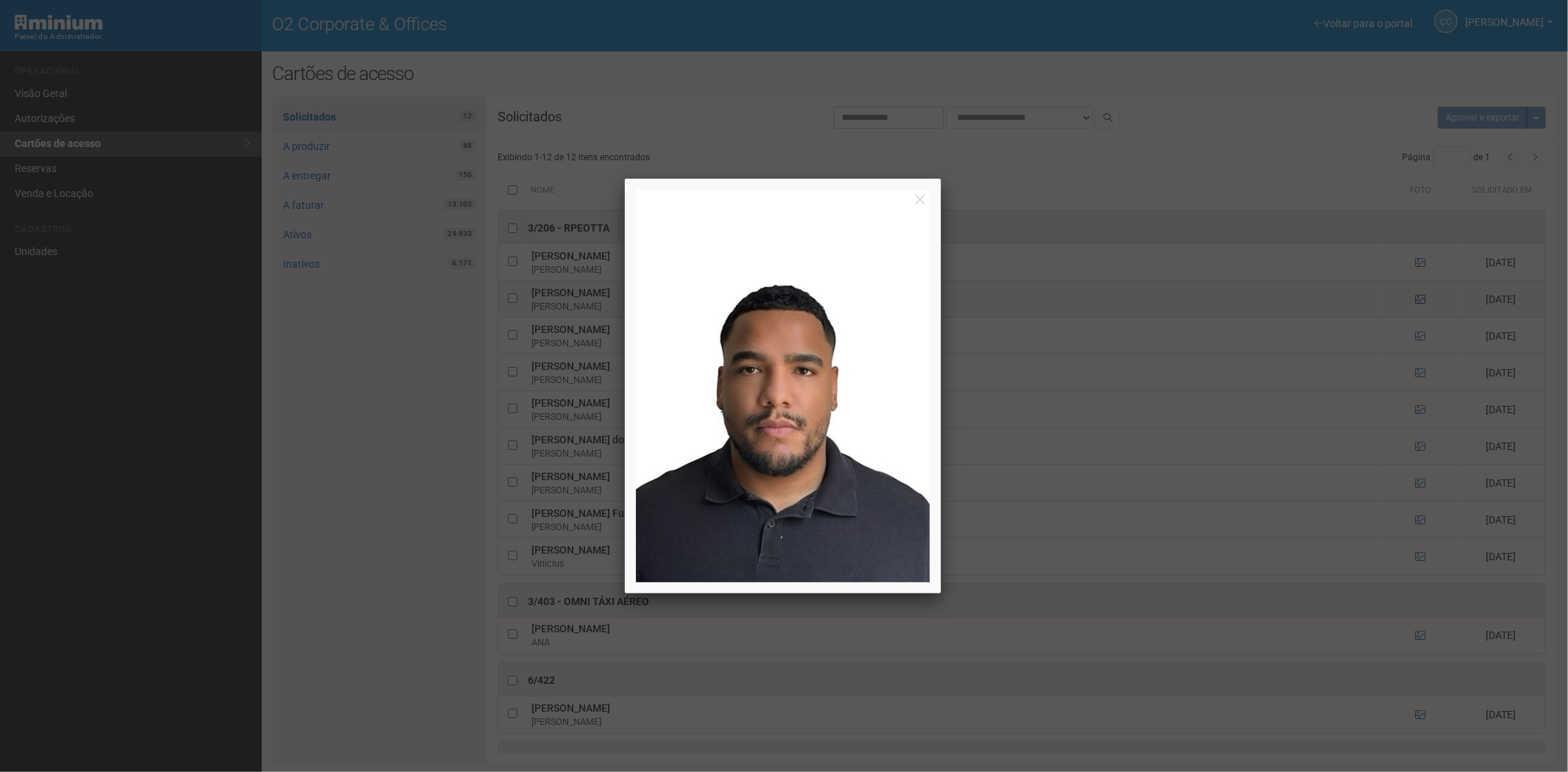
click at [1416, 298] on div at bounding box center [784, 386] width 1568 height 772
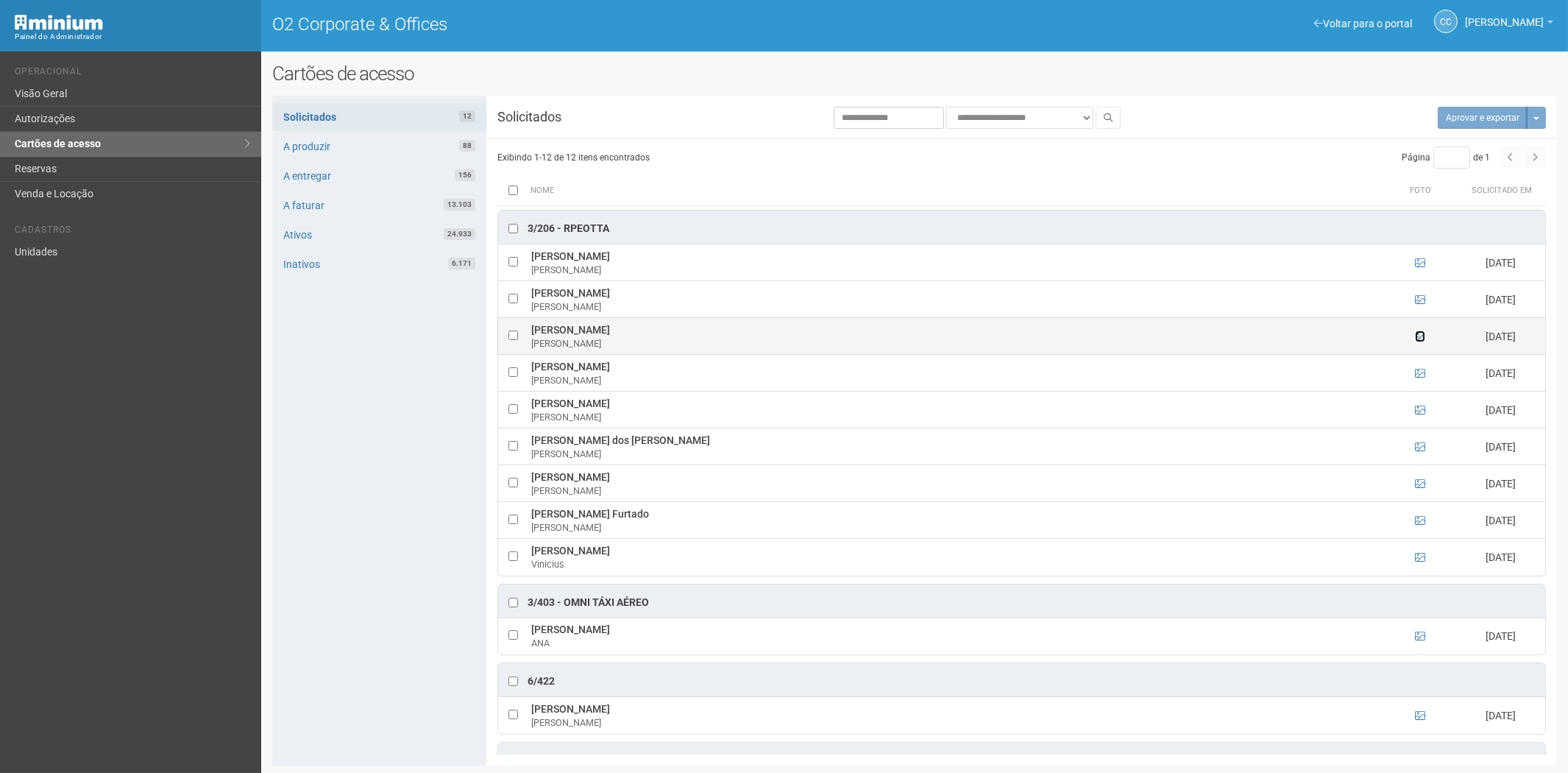
click at [1421, 333] on icon at bounding box center [1420, 336] width 10 height 10
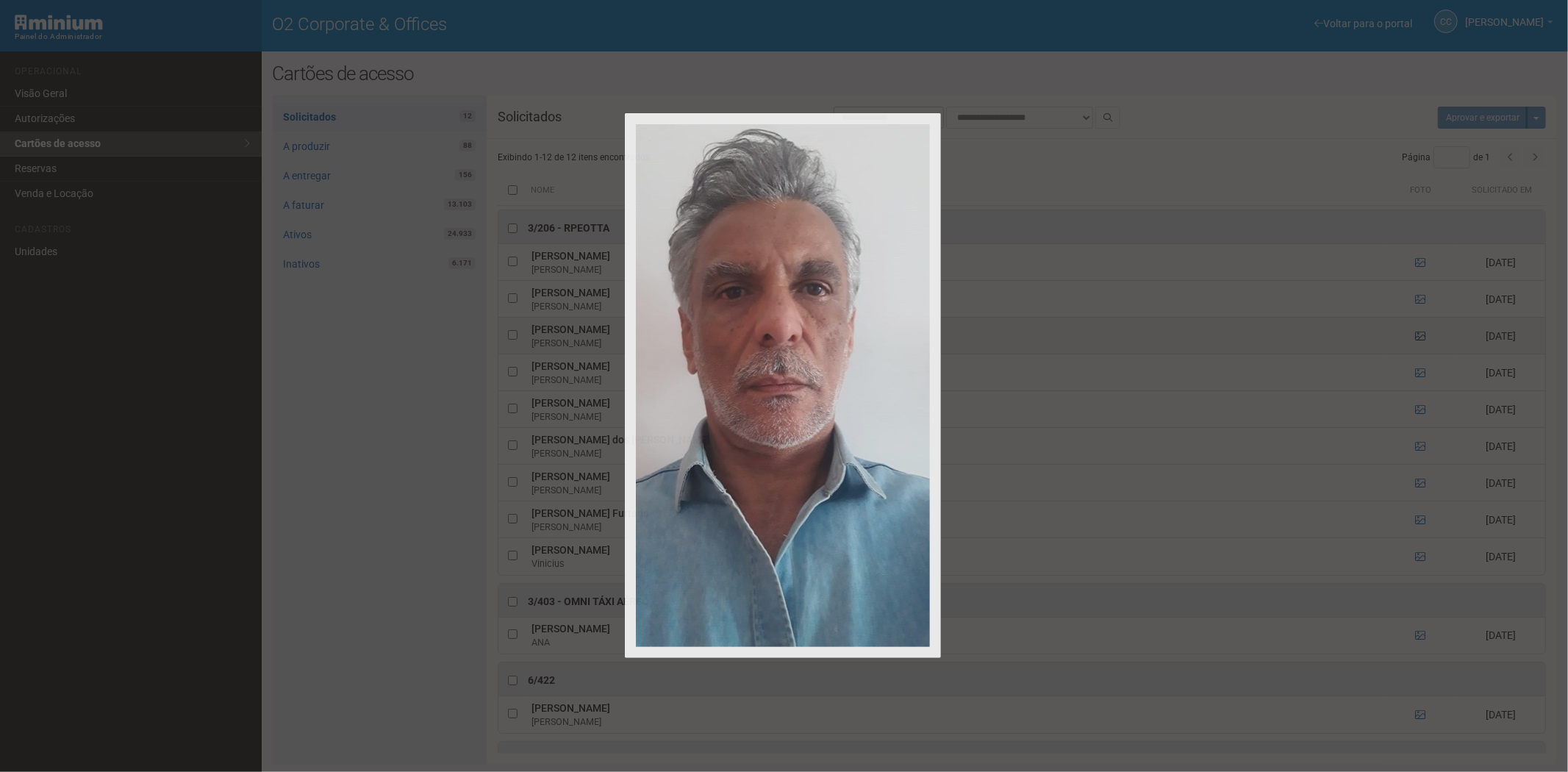
click at [1419, 333] on div at bounding box center [784, 386] width 1568 height 772
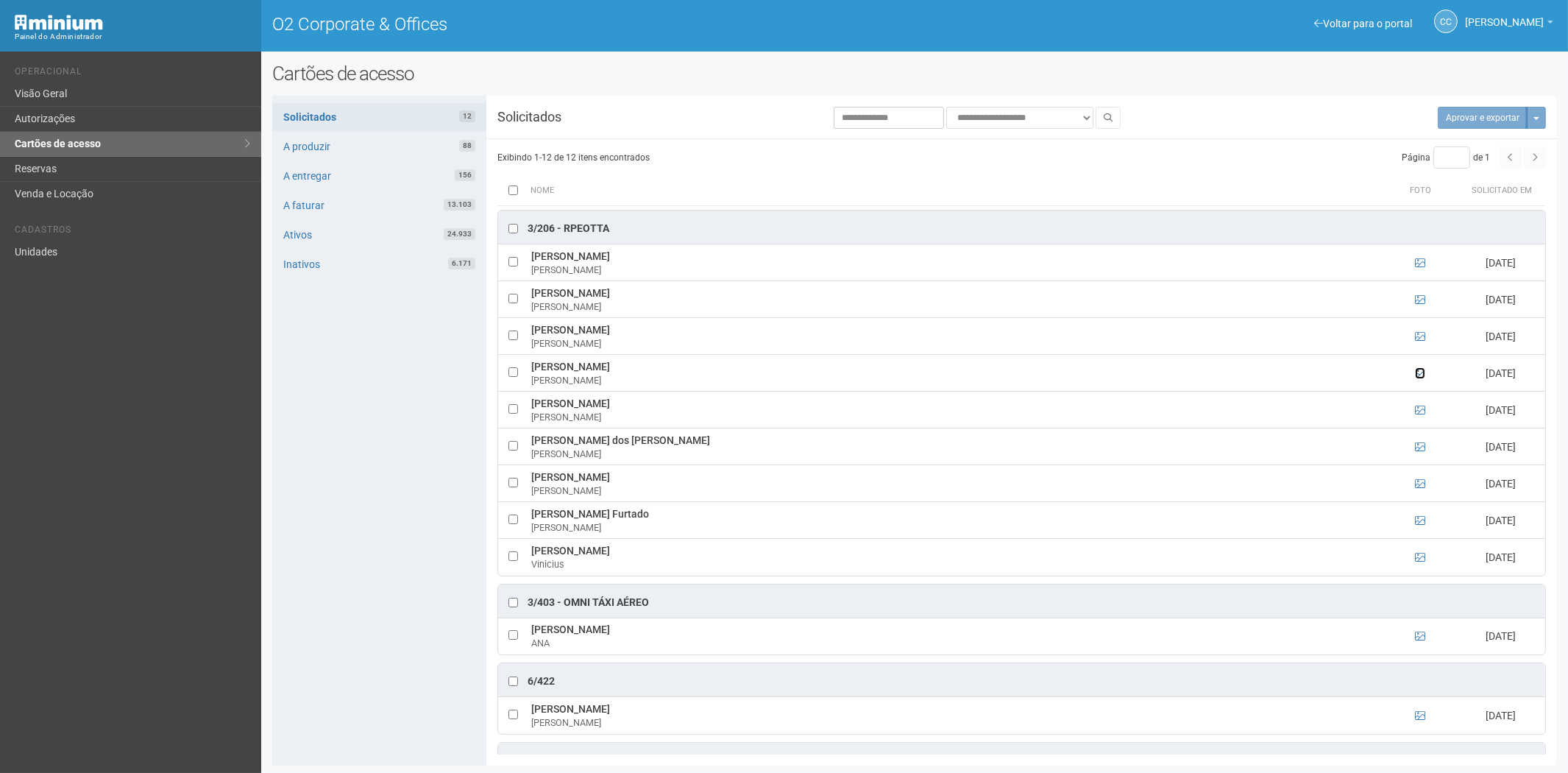
click at [1417, 373] on icon at bounding box center [1420, 373] width 10 height 10
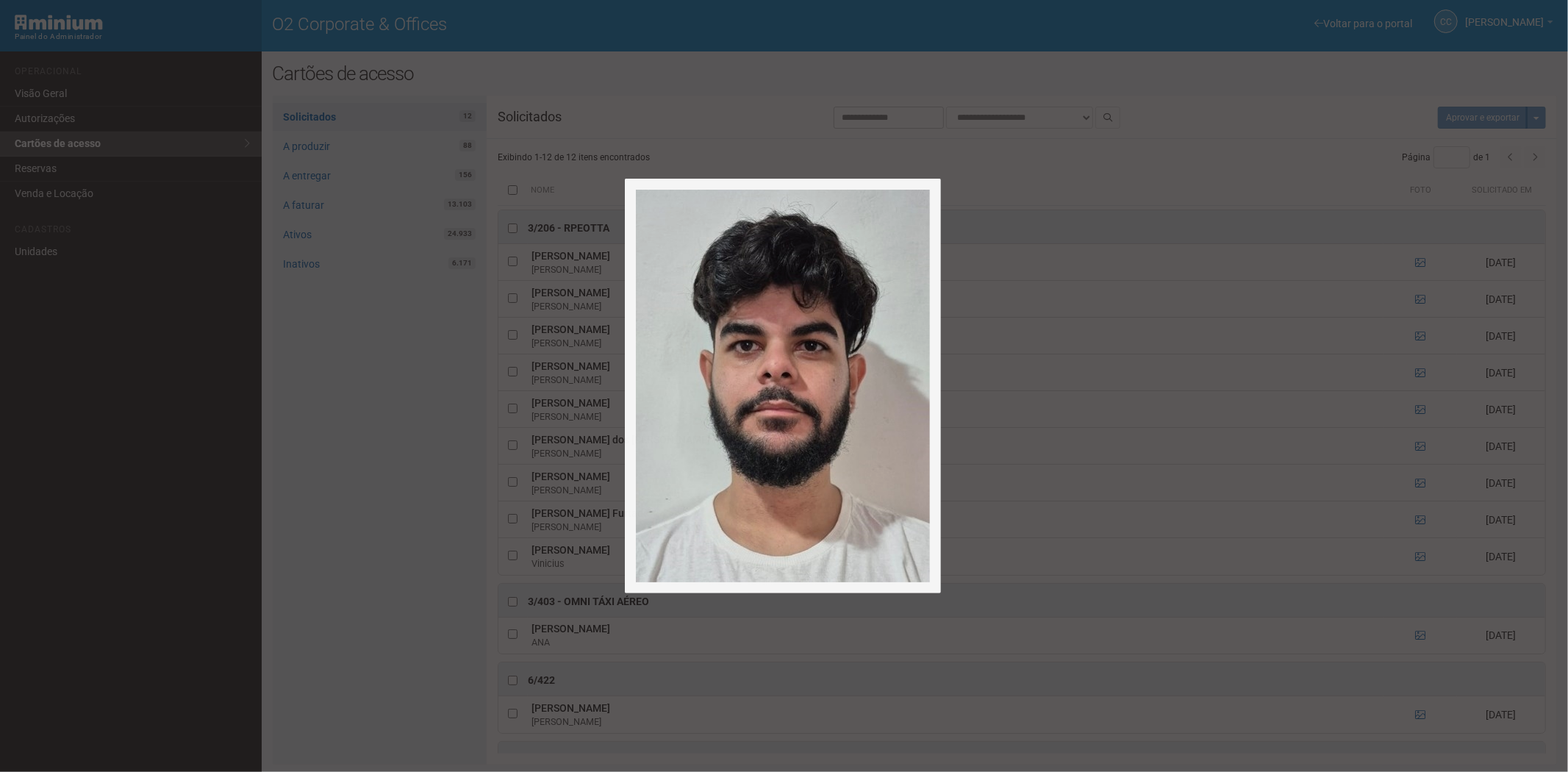
click at [1414, 369] on div at bounding box center [784, 386] width 1568 height 772
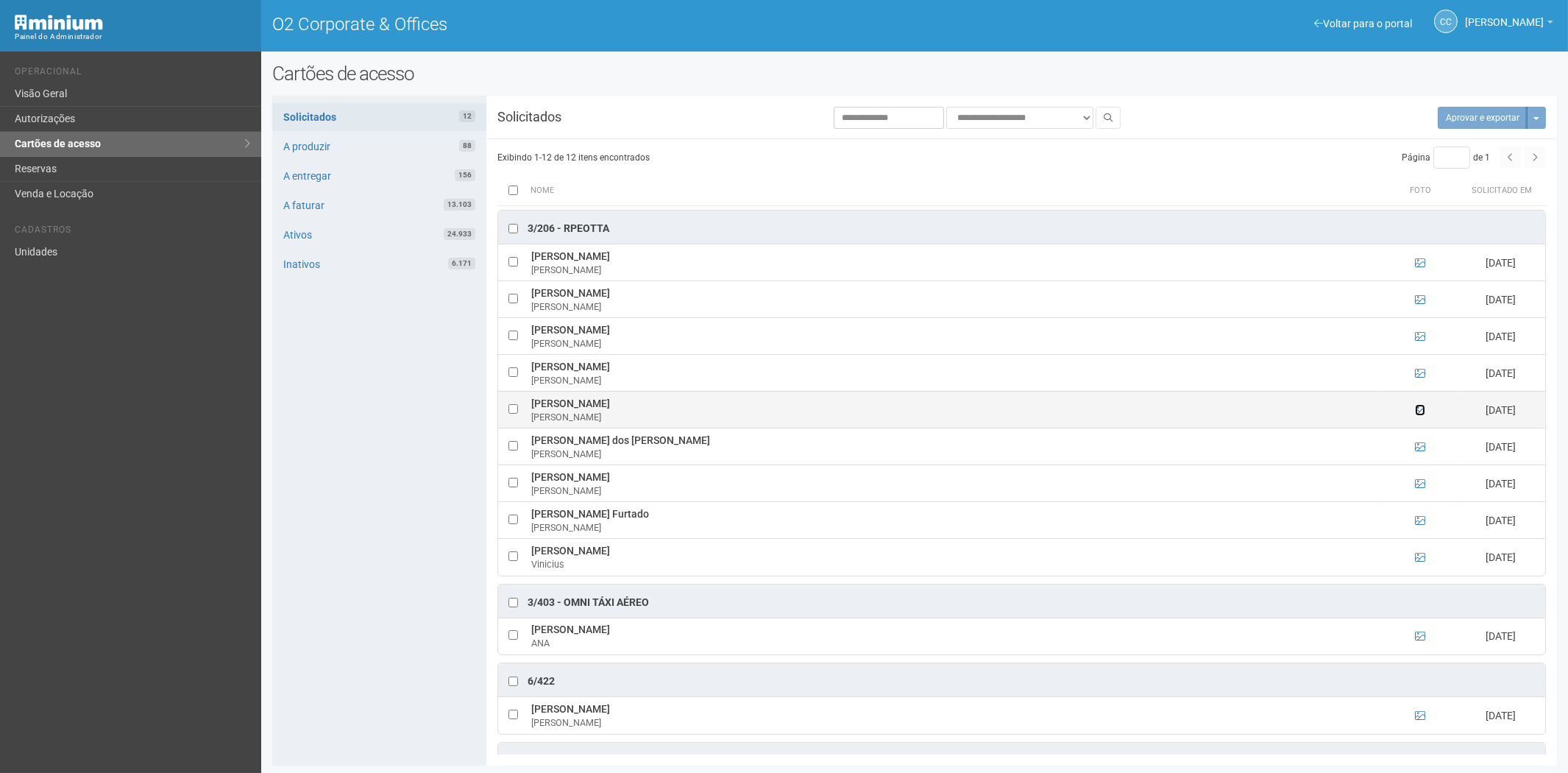
click at [1421, 414] on icon at bounding box center [1420, 409] width 10 height 10
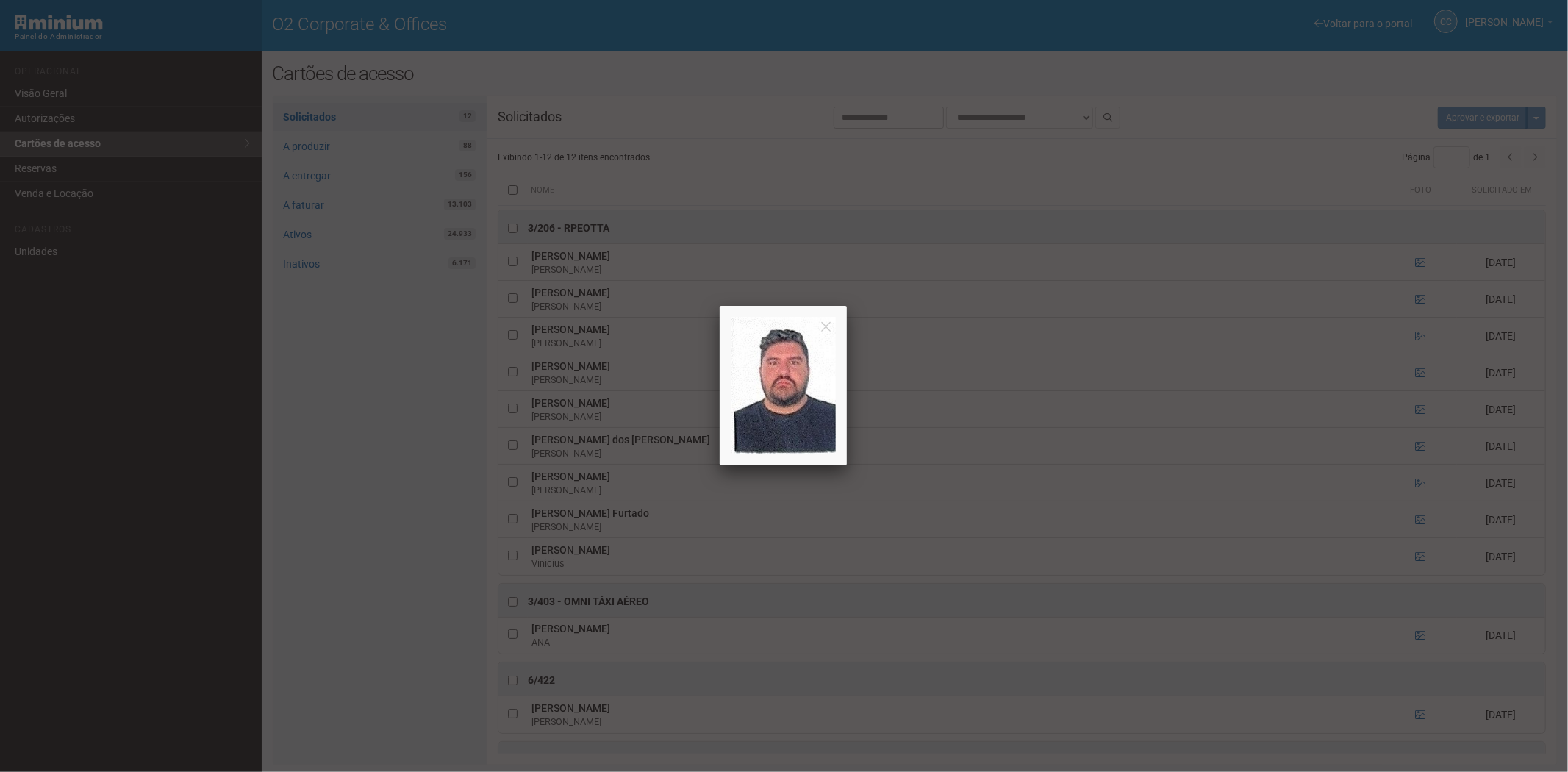
click at [1416, 412] on div at bounding box center [784, 386] width 1568 height 772
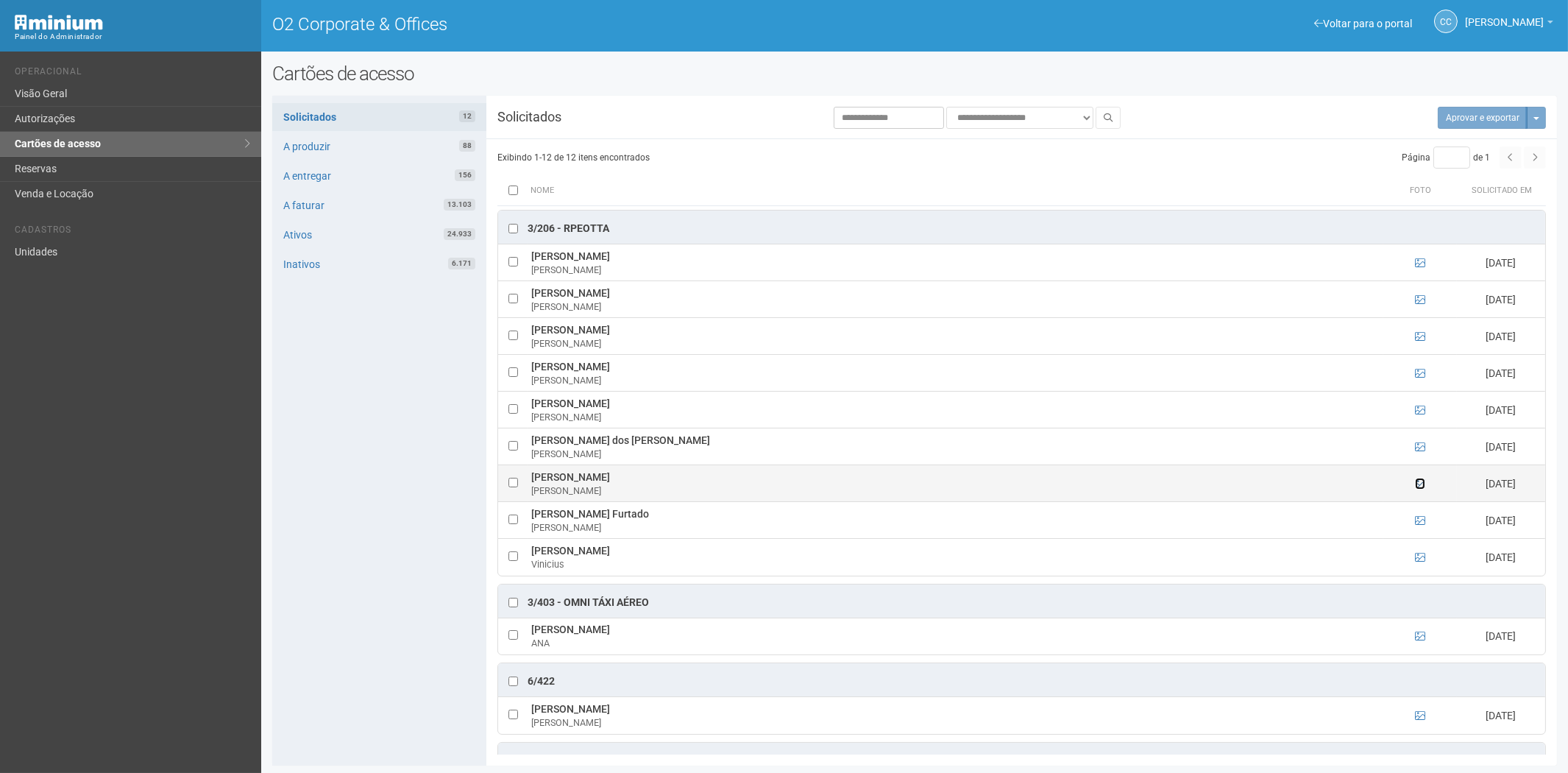
click at [1417, 483] on icon at bounding box center [1420, 483] width 10 height 10
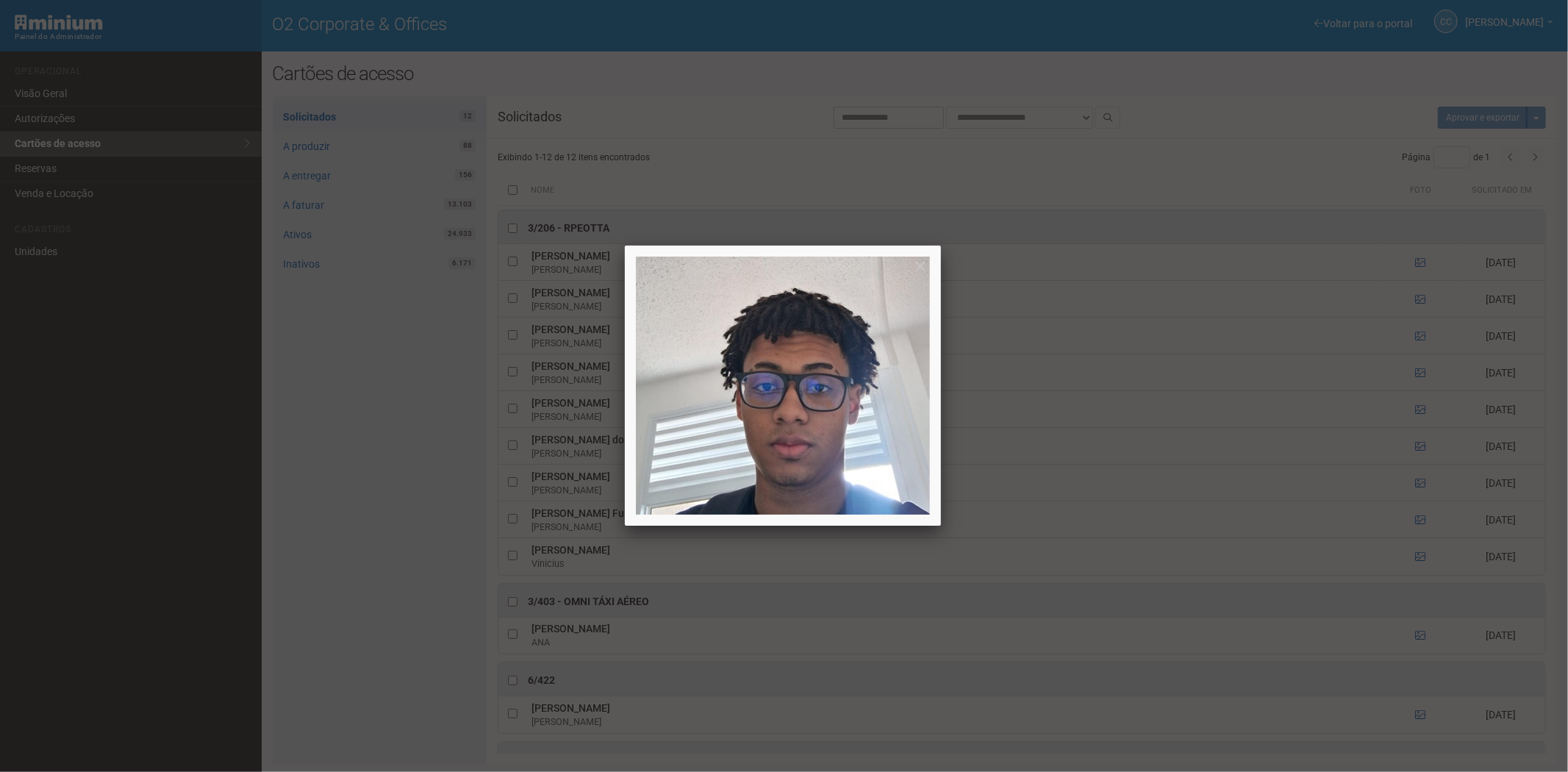
click at [1417, 482] on div at bounding box center [784, 386] width 1568 height 772
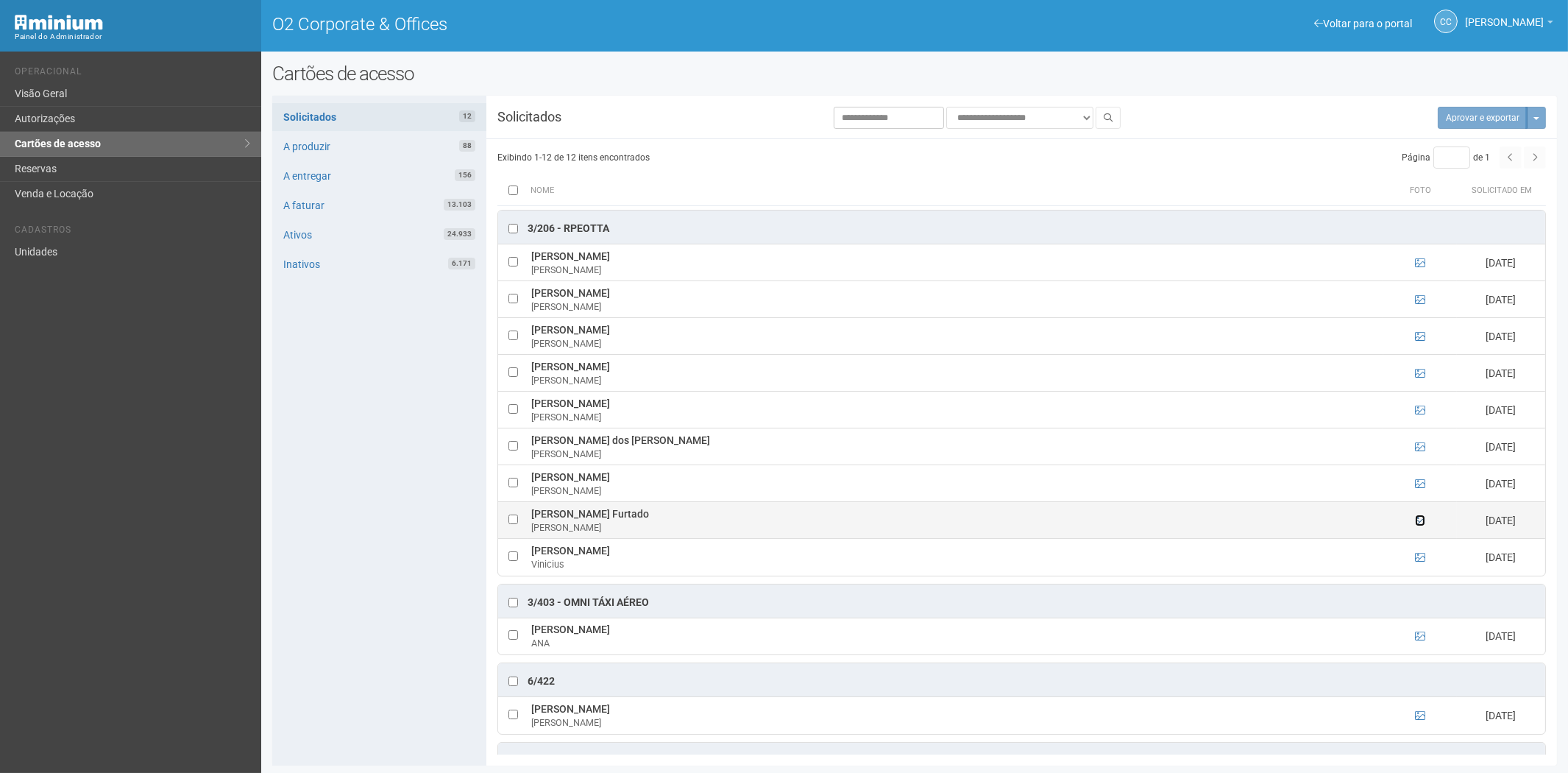
click at [1415, 523] on icon at bounding box center [1420, 520] width 10 height 10
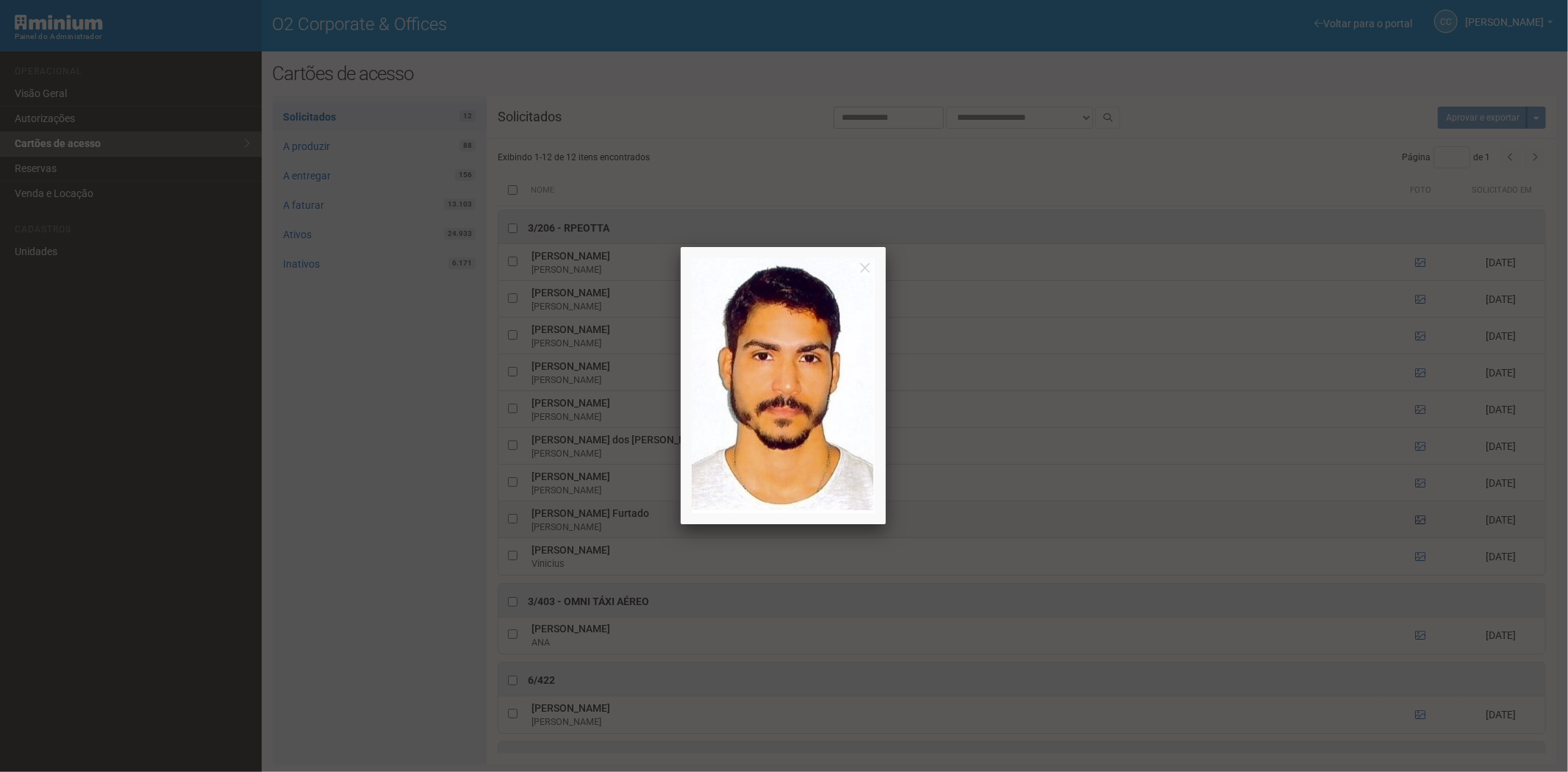
click at [1414, 522] on div at bounding box center [784, 386] width 1568 height 772
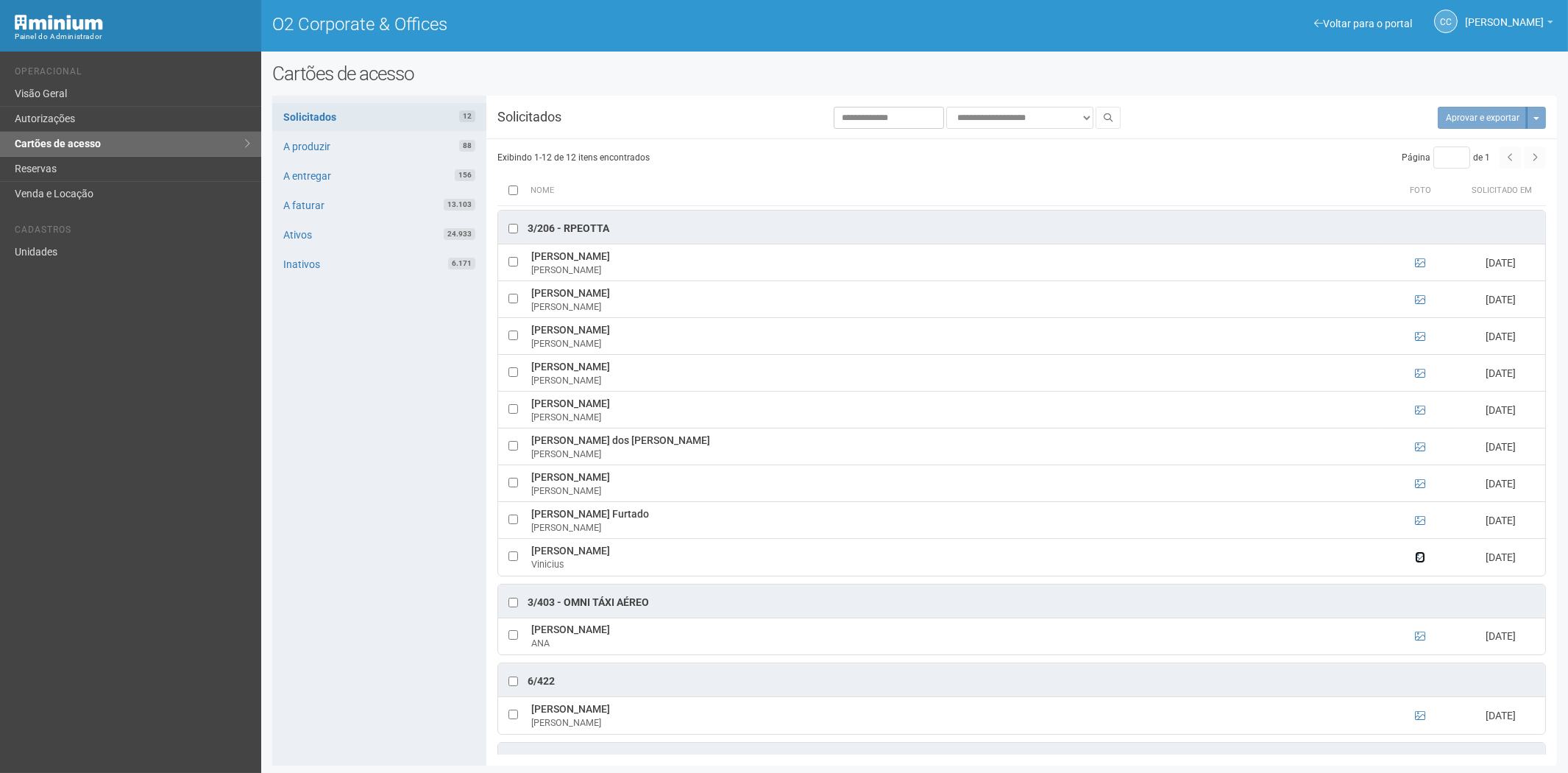
click at [1418, 557] on icon at bounding box center [1420, 557] width 10 height 10
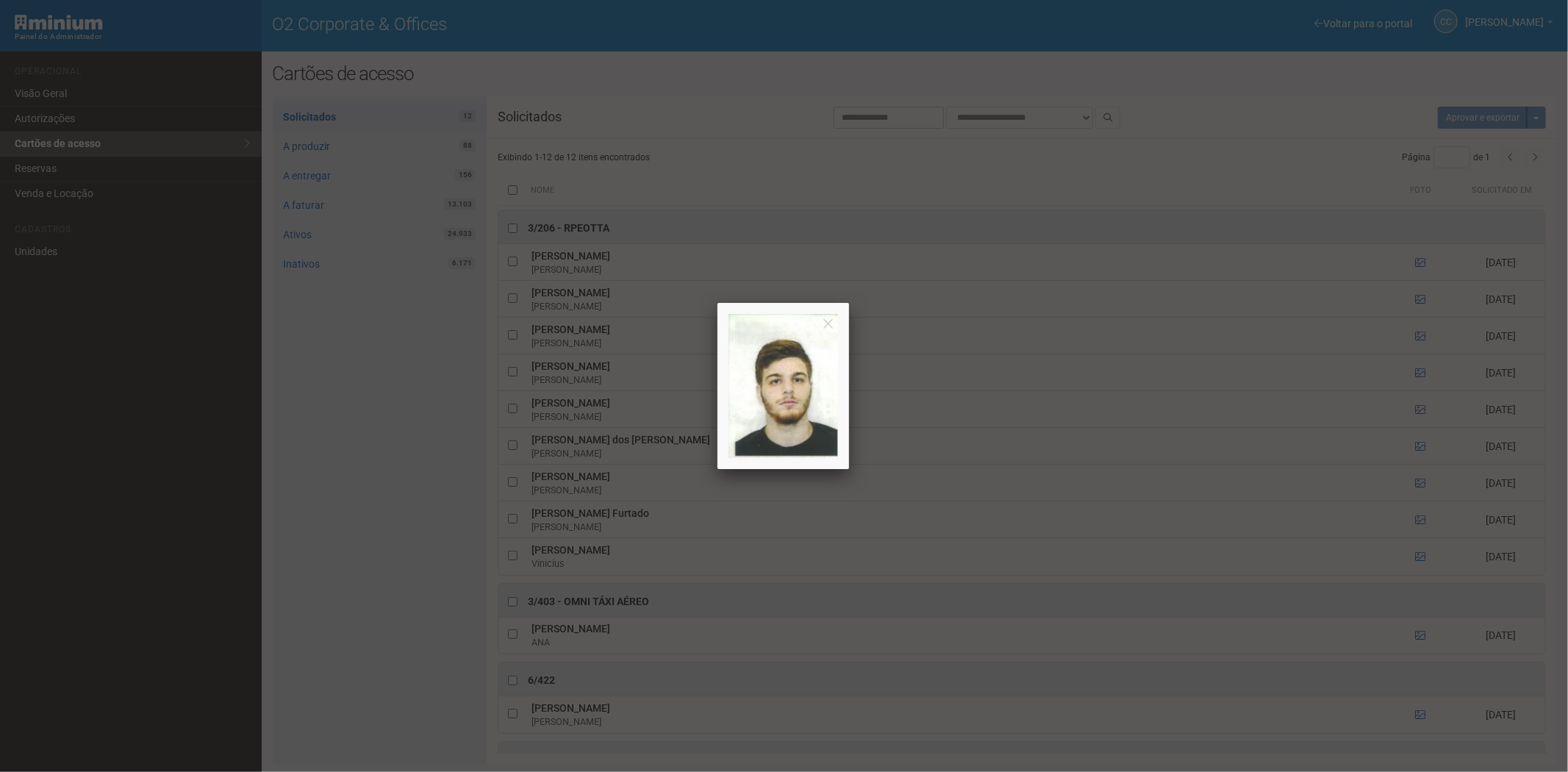
click at [1416, 557] on div at bounding box center [784, 386] width 1568 height 772
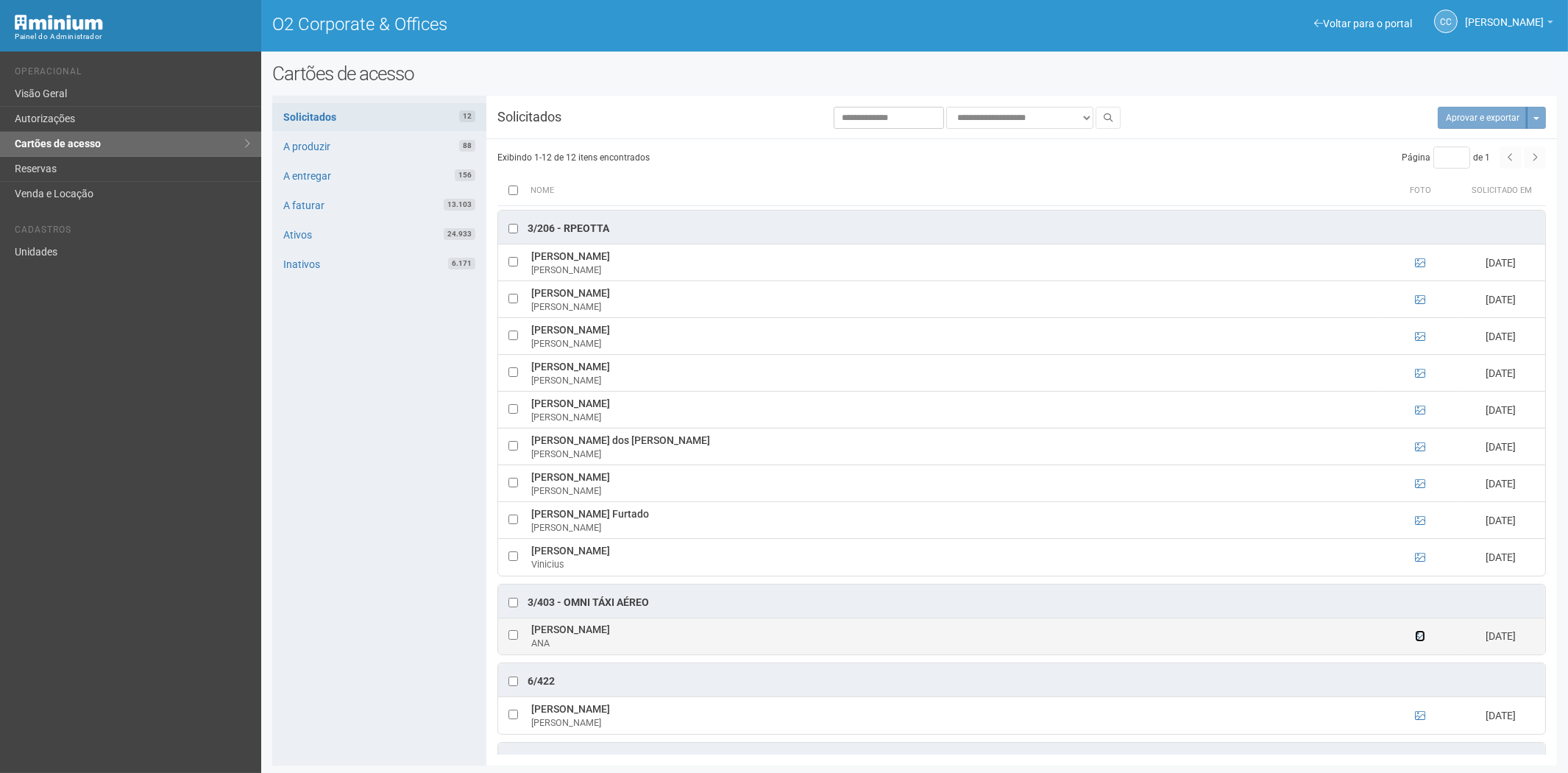
click at [1419, 640] on icon at bounding box center [1420, 636] width 10 height 10
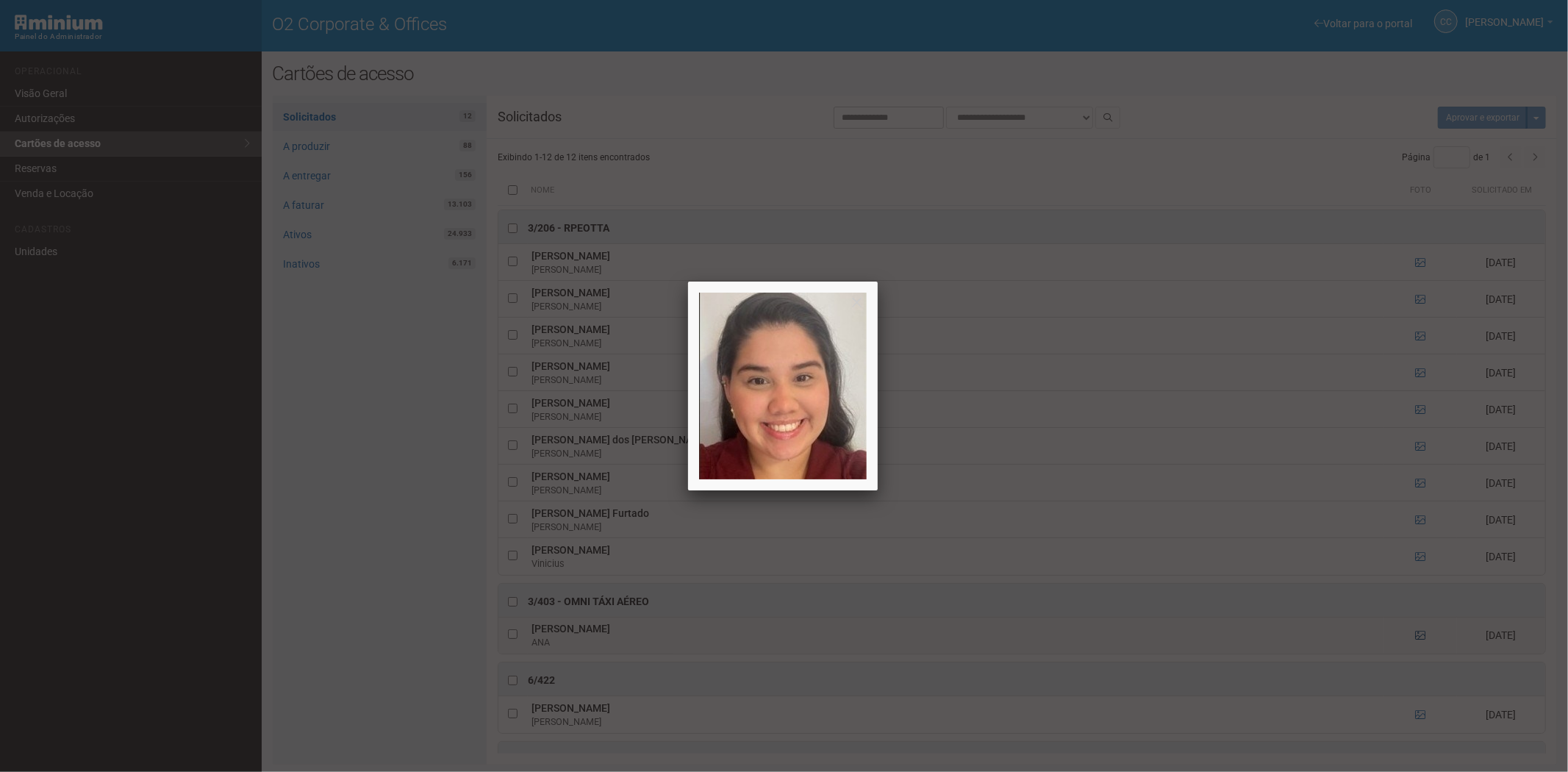
click at [1418, 639] on div at bounding box center [784, 386] width 1568 height 772
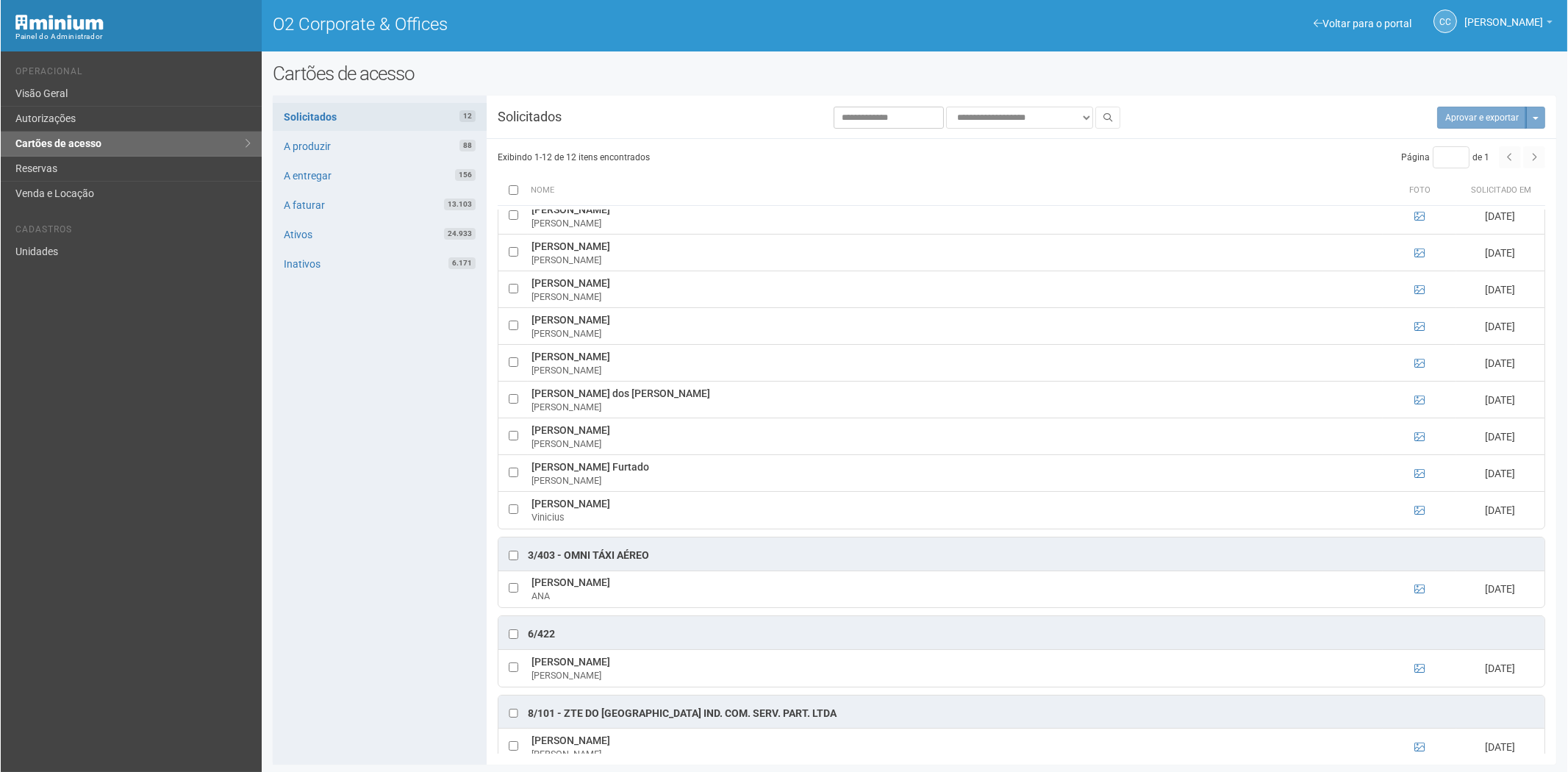
scroll to position [68, 0]
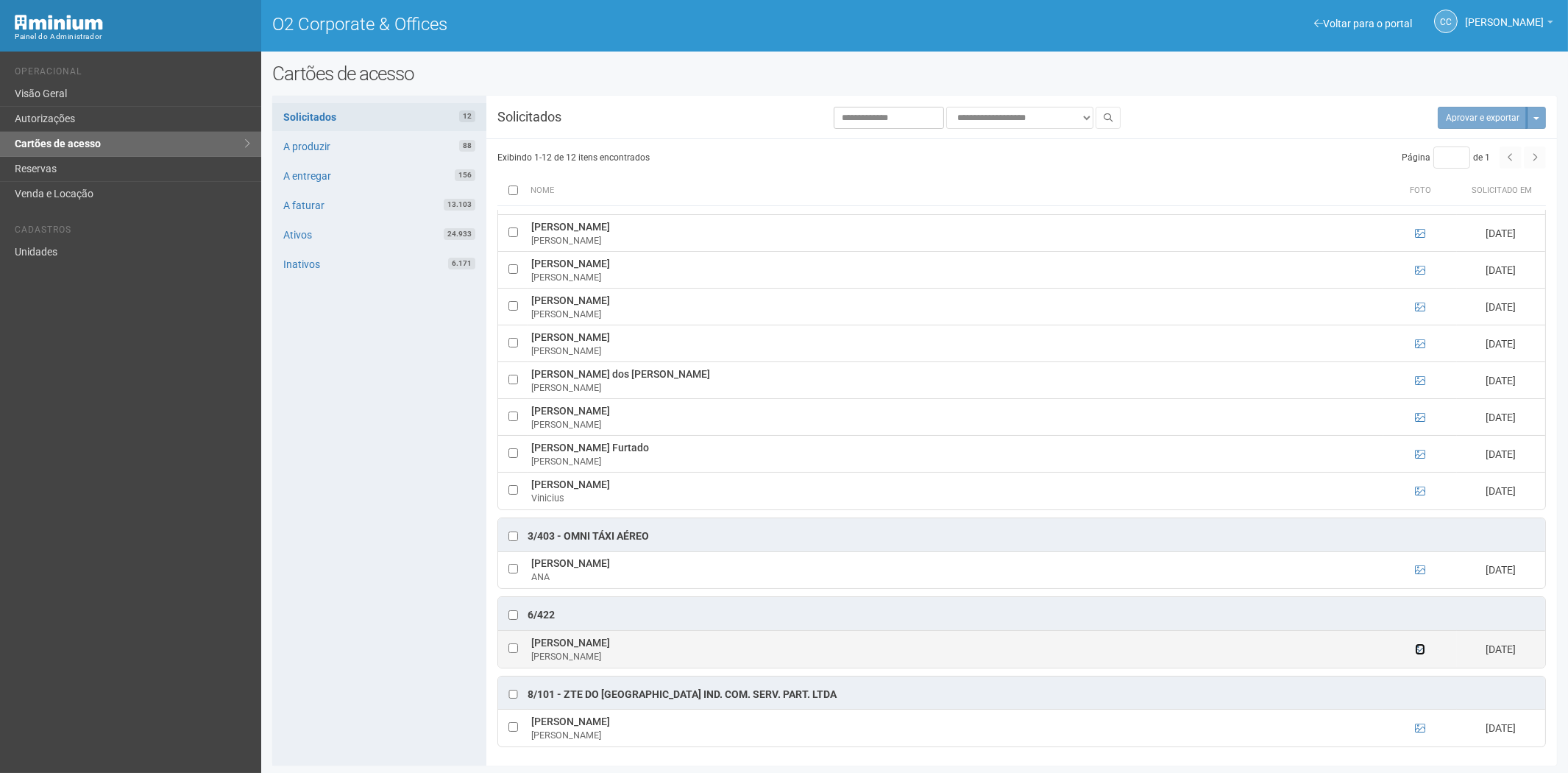
click at [1418, 648] on icon at bounding box center [1420, 648] width 10 height 10
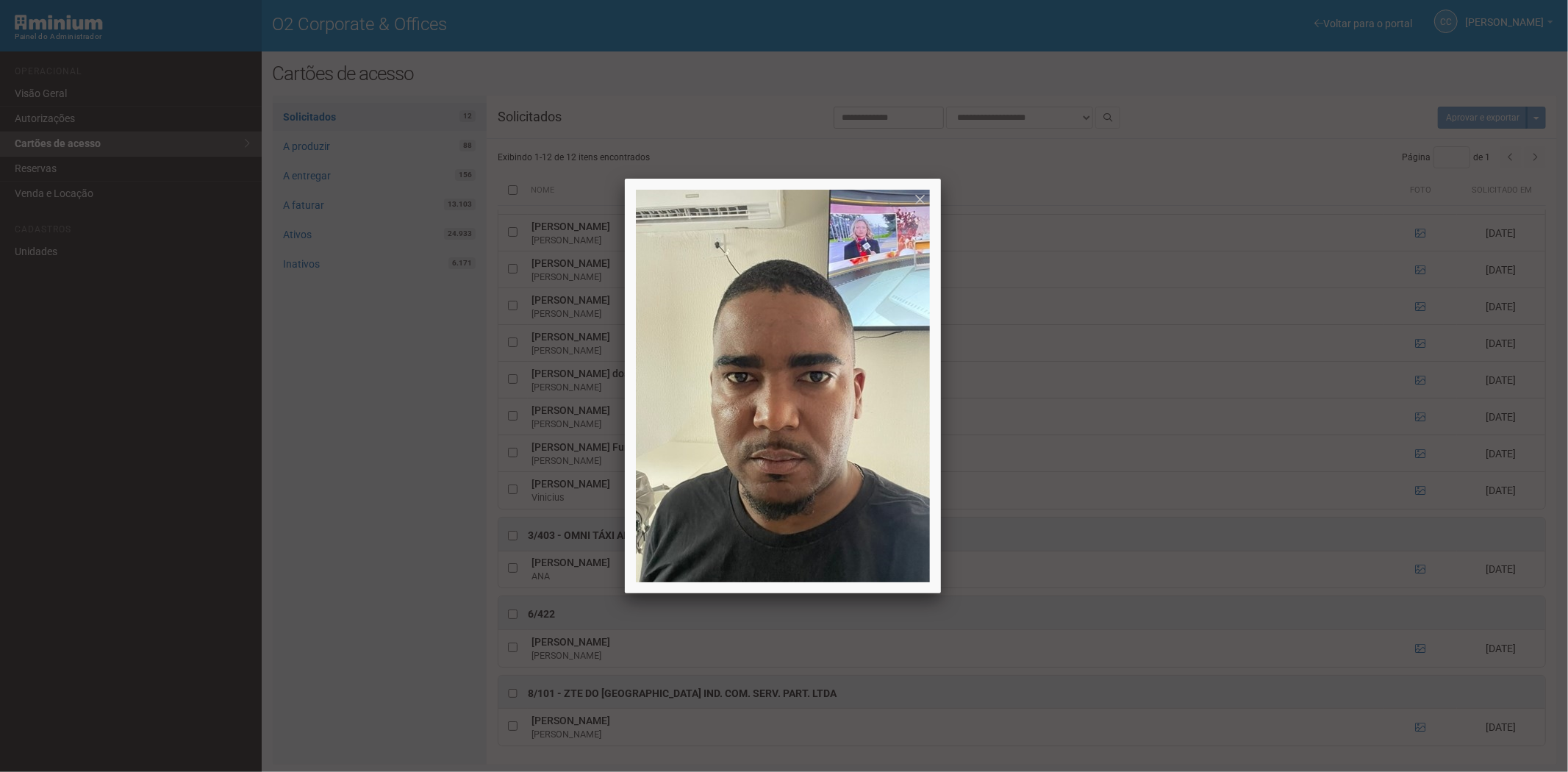
click at [1417, 645] on div at bounding box center [784, 386] width 1568 height 772
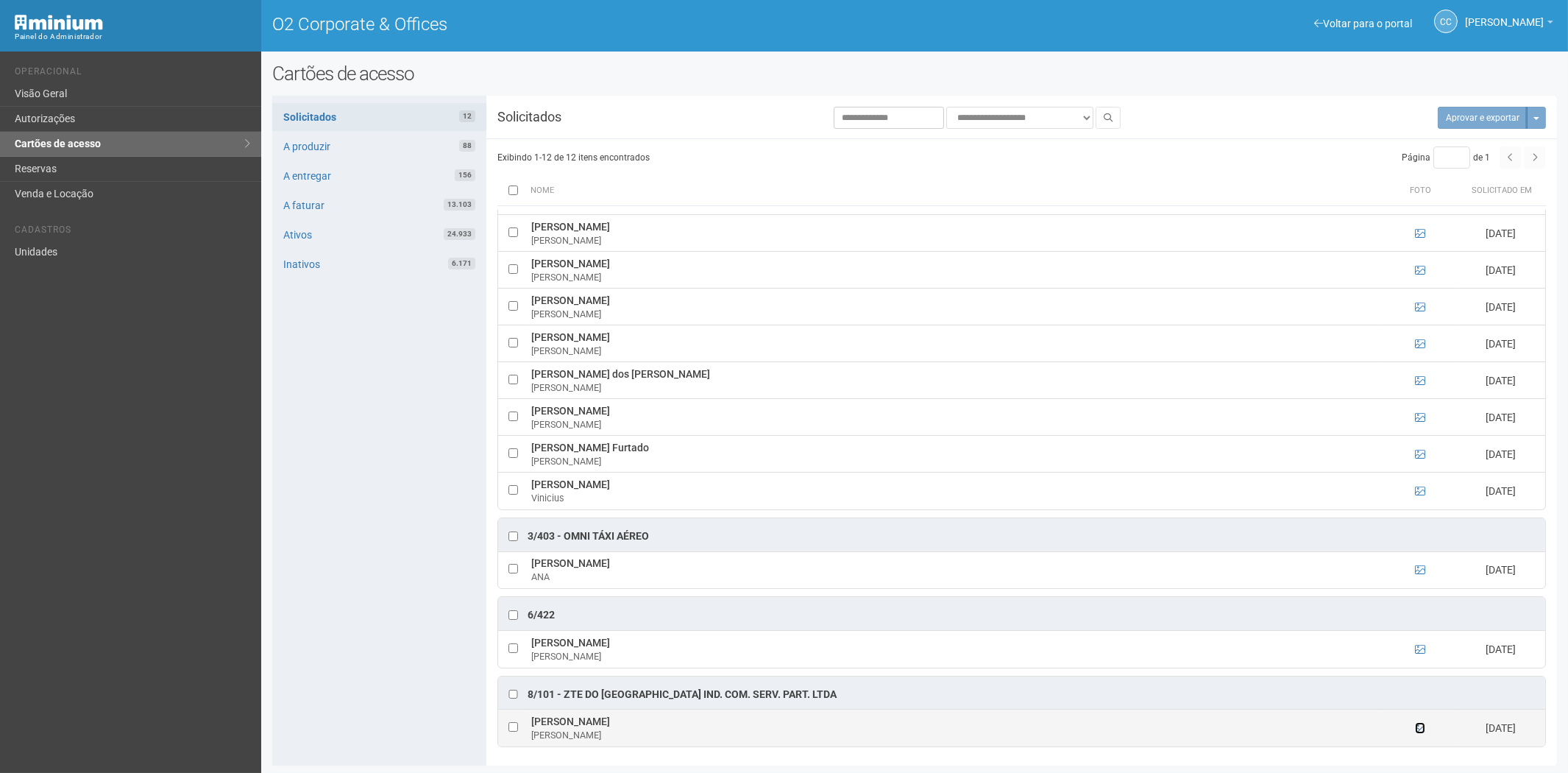
click at [1417, 729] on icon at bounding box center [1420, 728] width 10 height 10
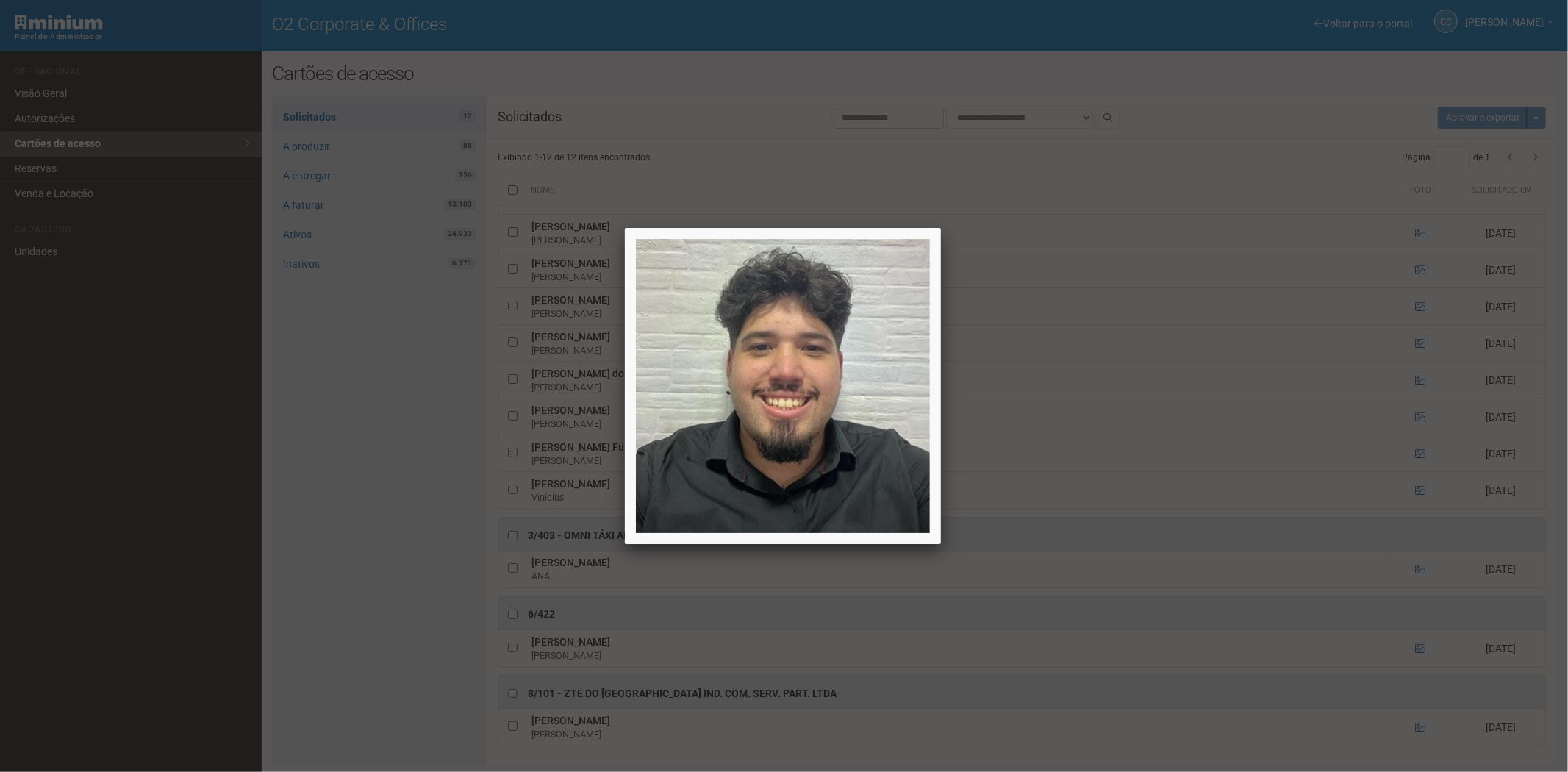
click at [1413, 728] on div at bounding box center [784, 386] width 1568 height 772
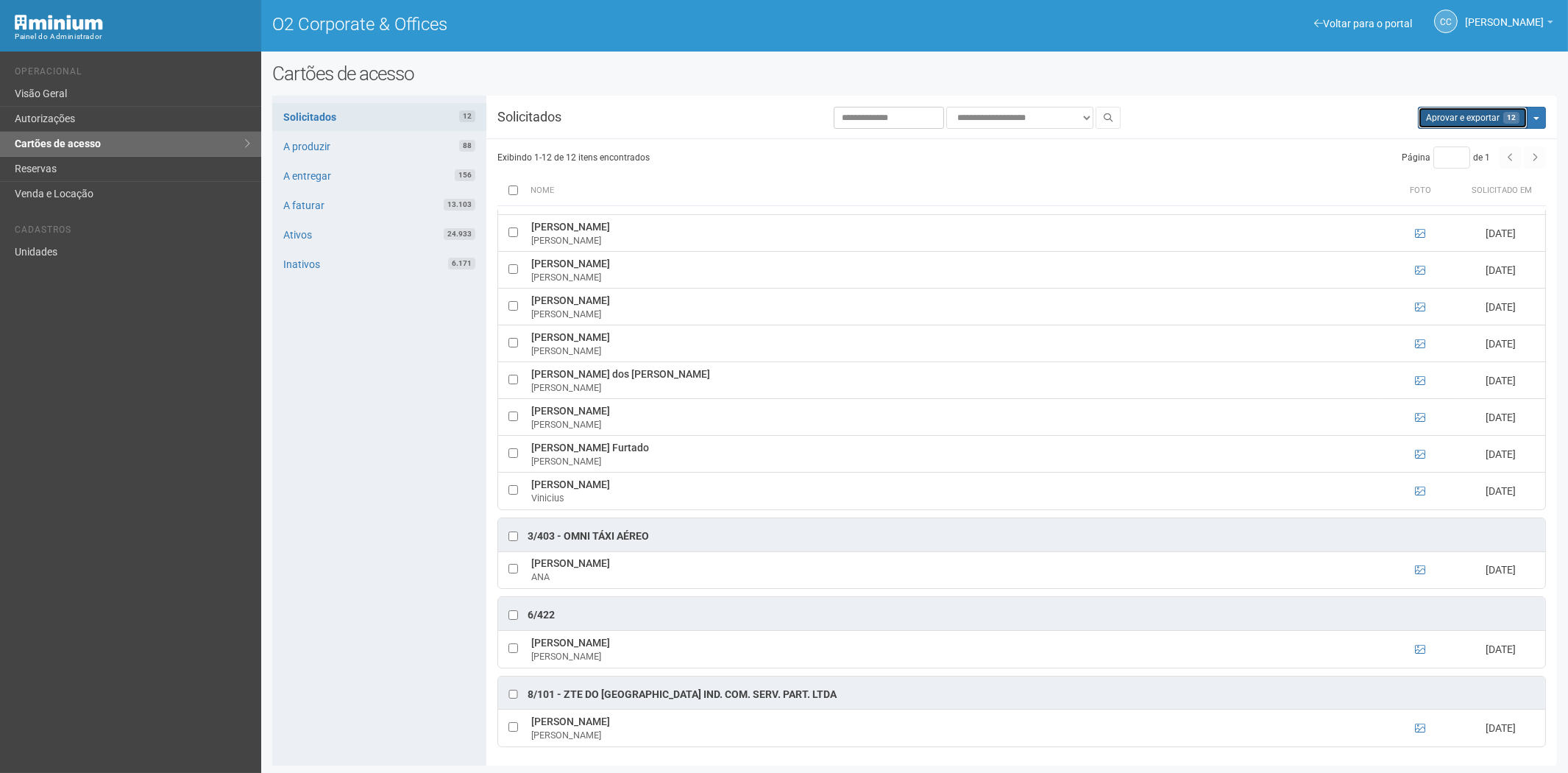
click at [1453, 126] on button "Aprovar e exportar 12" at bounding box center [1473, 118] width 109 height 22
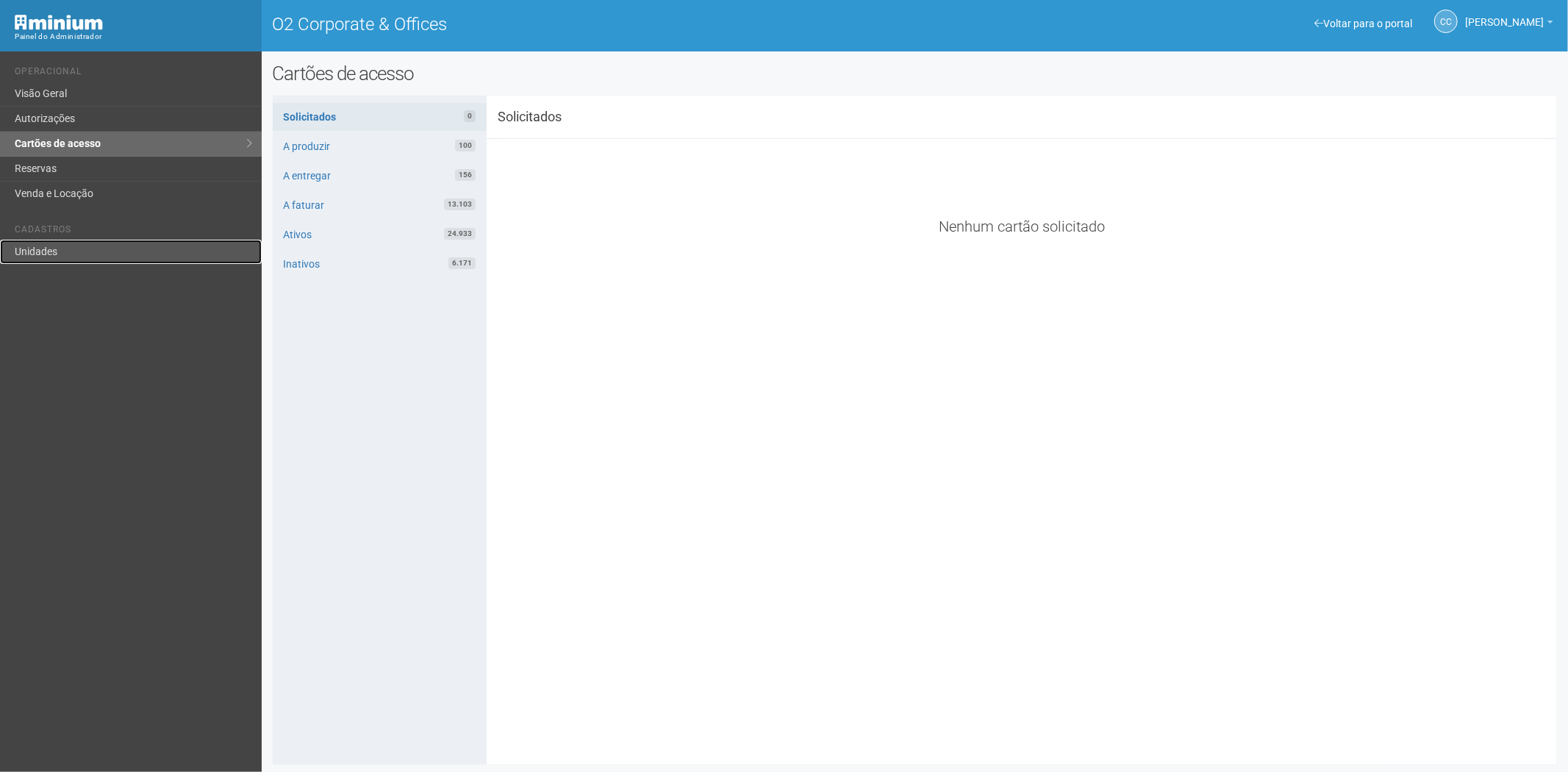
click at [79, 255] on link "Unidades" at bounding box center [130, 251] width 261 height 24
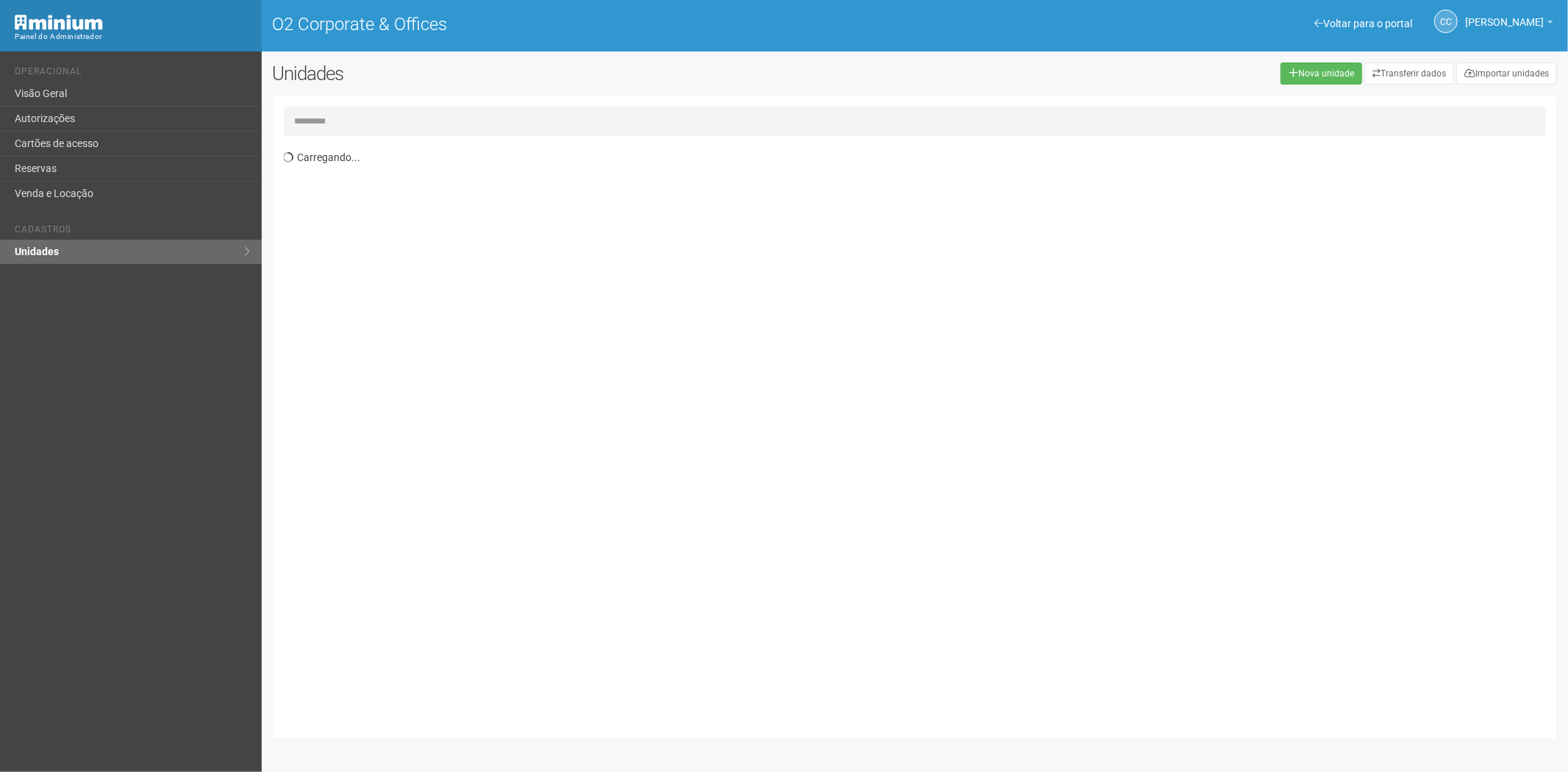
click at [343, 127] on input "text" at bounding box center [915, 121] width 1263 height 29
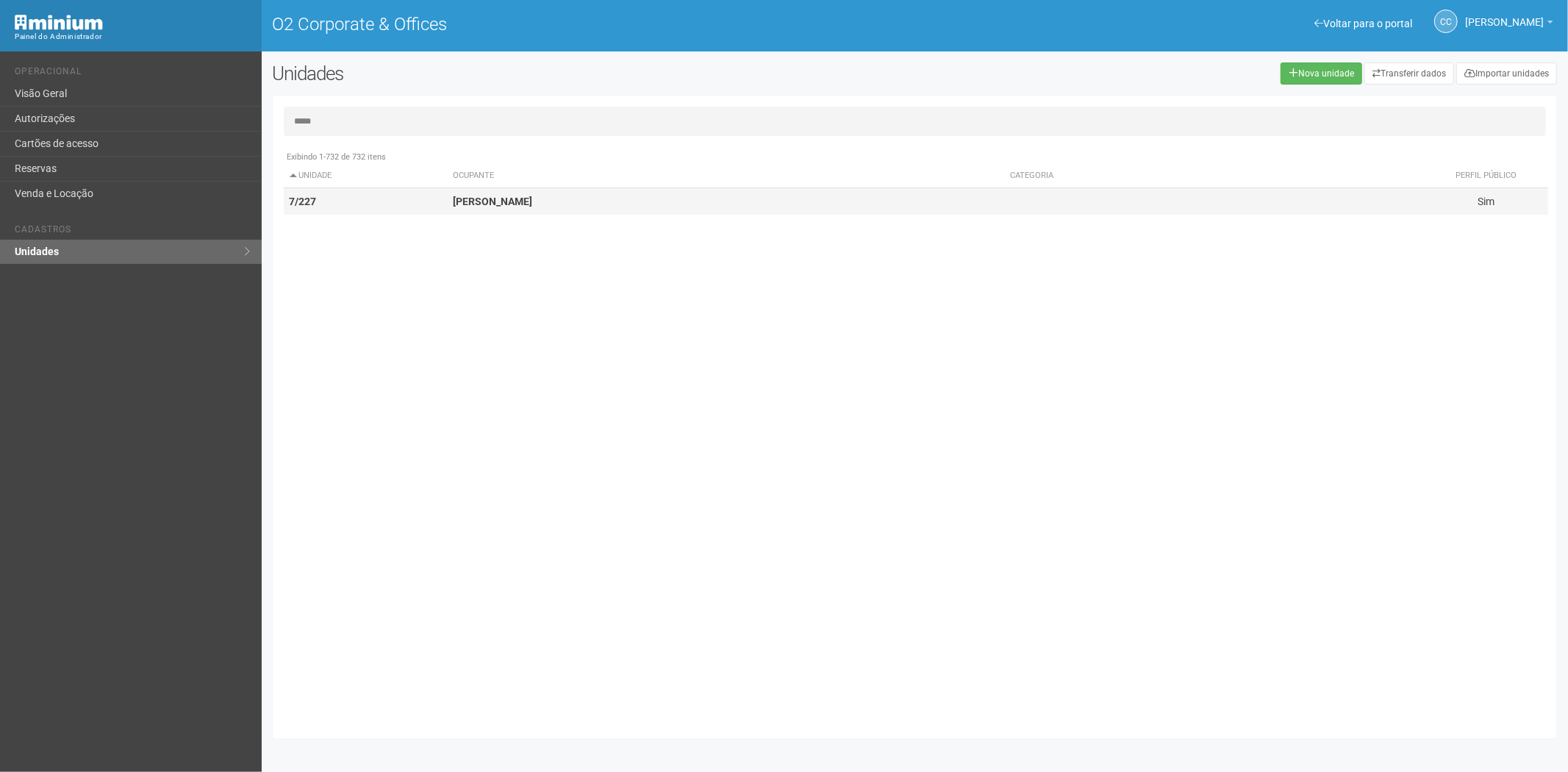
type input "*****"
click at [506, 204] on strong "JUACY MENDES DA SILVA FILHO" at bounding box center [492, 201] width 79 height 12
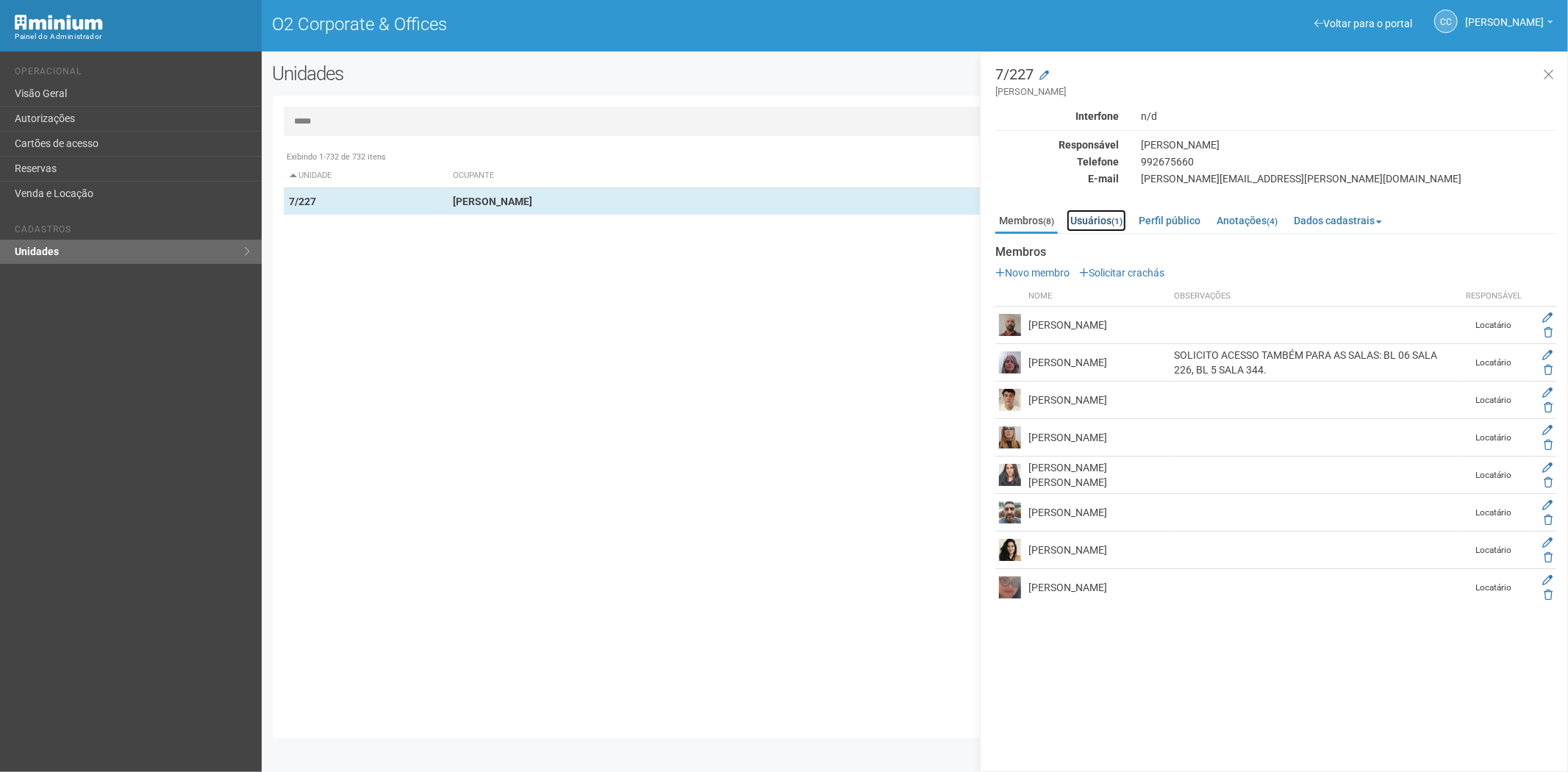
click at [1096, 219] on link "Usuários (1)" at bounding box center [1096, 220] width 59 height 22
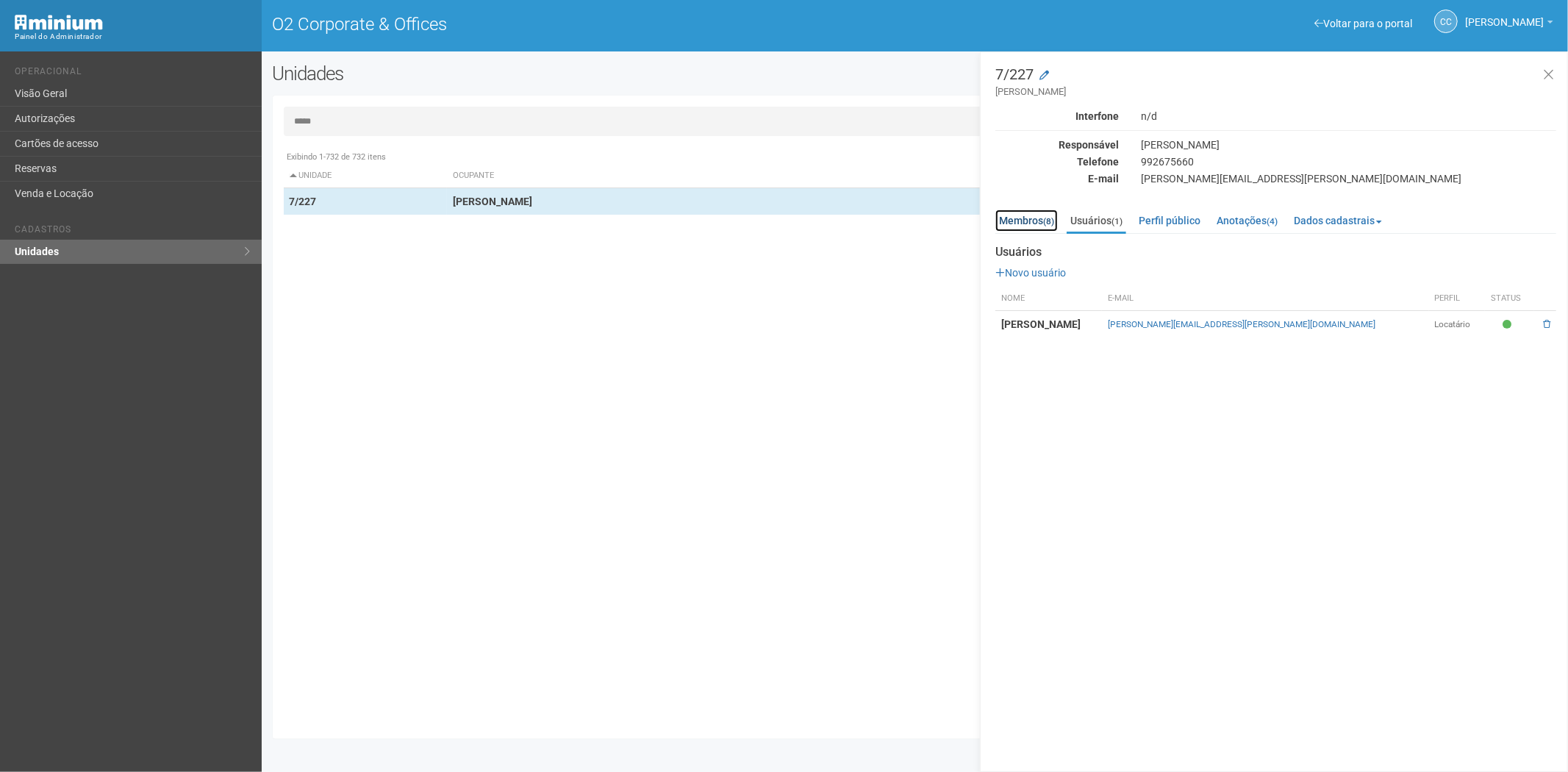
click at [1023, 214] on link "Membros (8)" at bounding box center [1026, 220] width 63 height 22
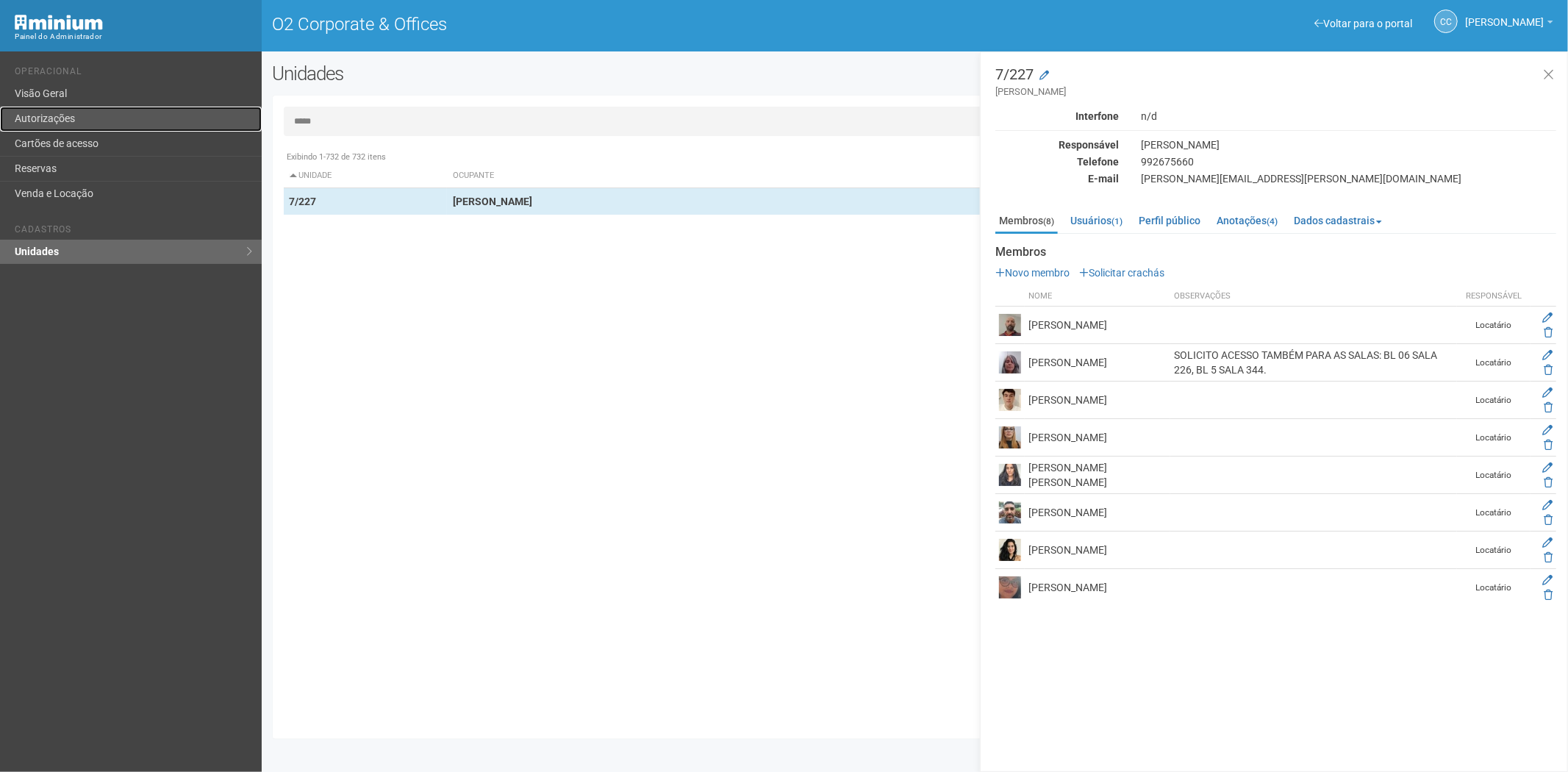
click at [63, 112] on link "Autorizações" at bounding box center [130, 119] width 261 height 25
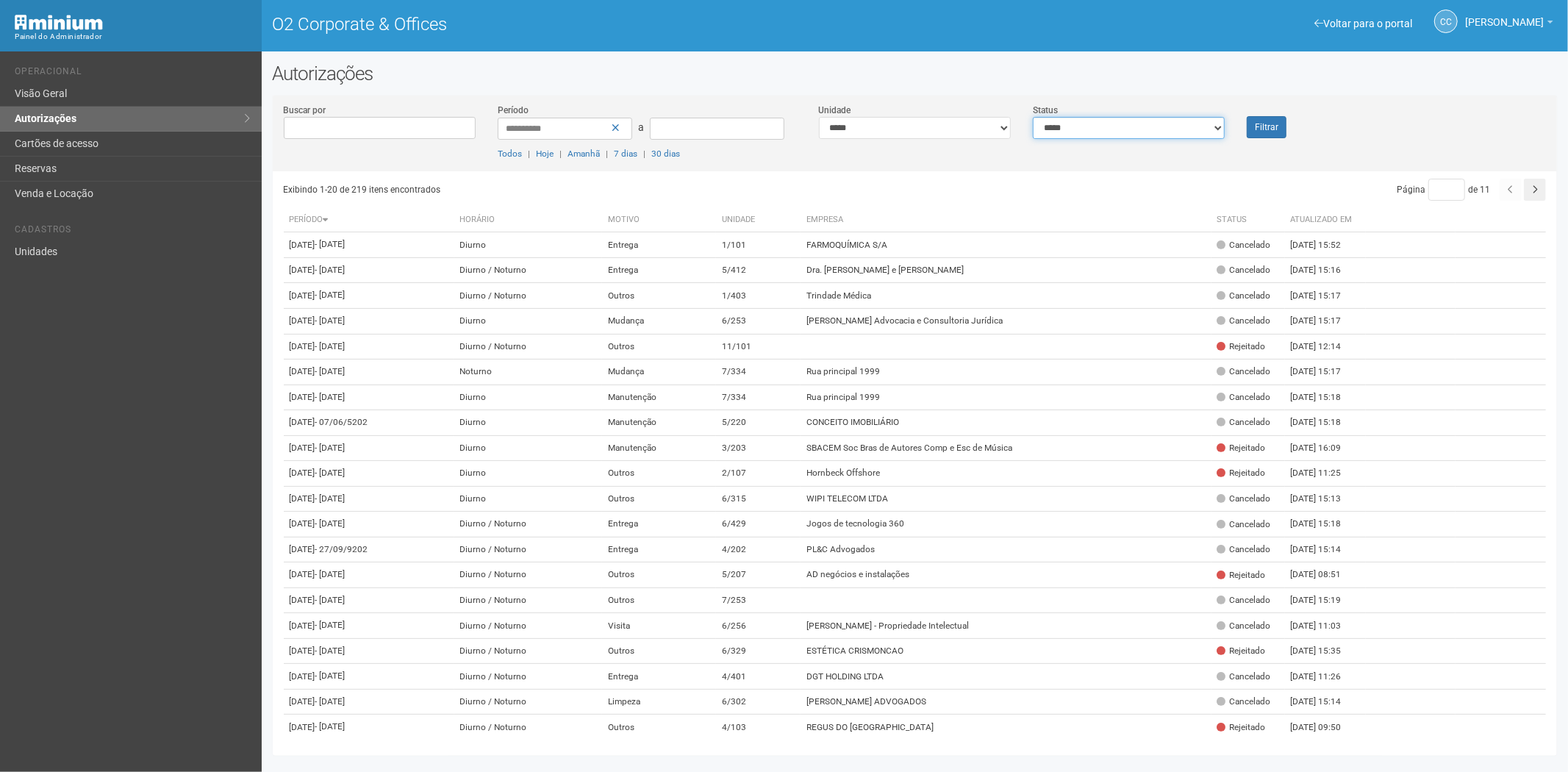
click at [1113, 127] on select "**********" at bounding box center [1129, 128] width 192 height 22
select select "*"
click at [1033, 117] on select "**********" at bounding box center [1129, 128] width 192 height 22
click at [1272, 129] on font "Filtrar" at bounding box center [1267, 128] width 23 height 10
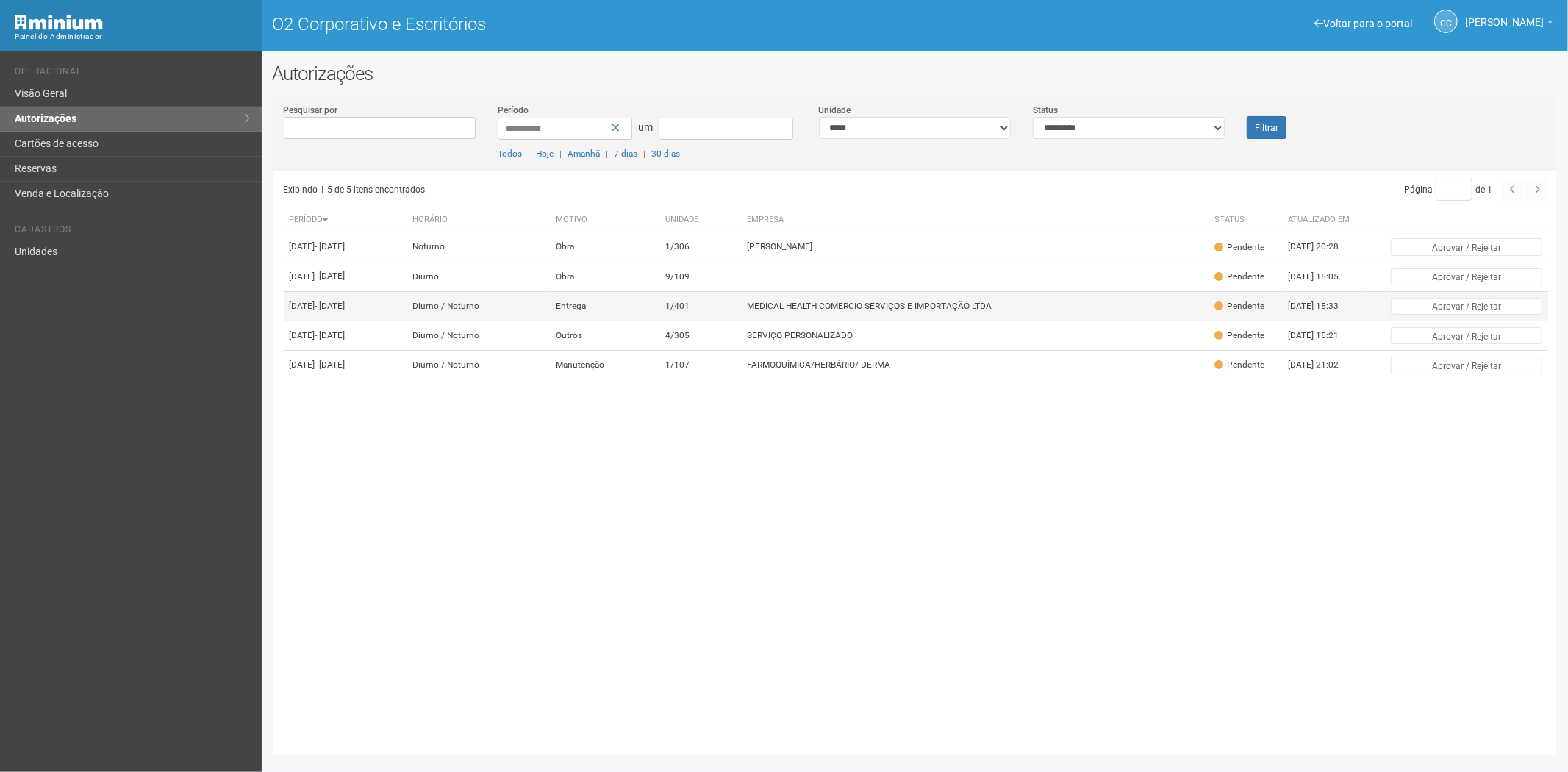
click at [805, 310] on font "MEDICAL HEALTH COMERCIO SERVIÇOS E IMPORTAÇÃO LTDA" at bounding box center [869, 305] width 245 height 10
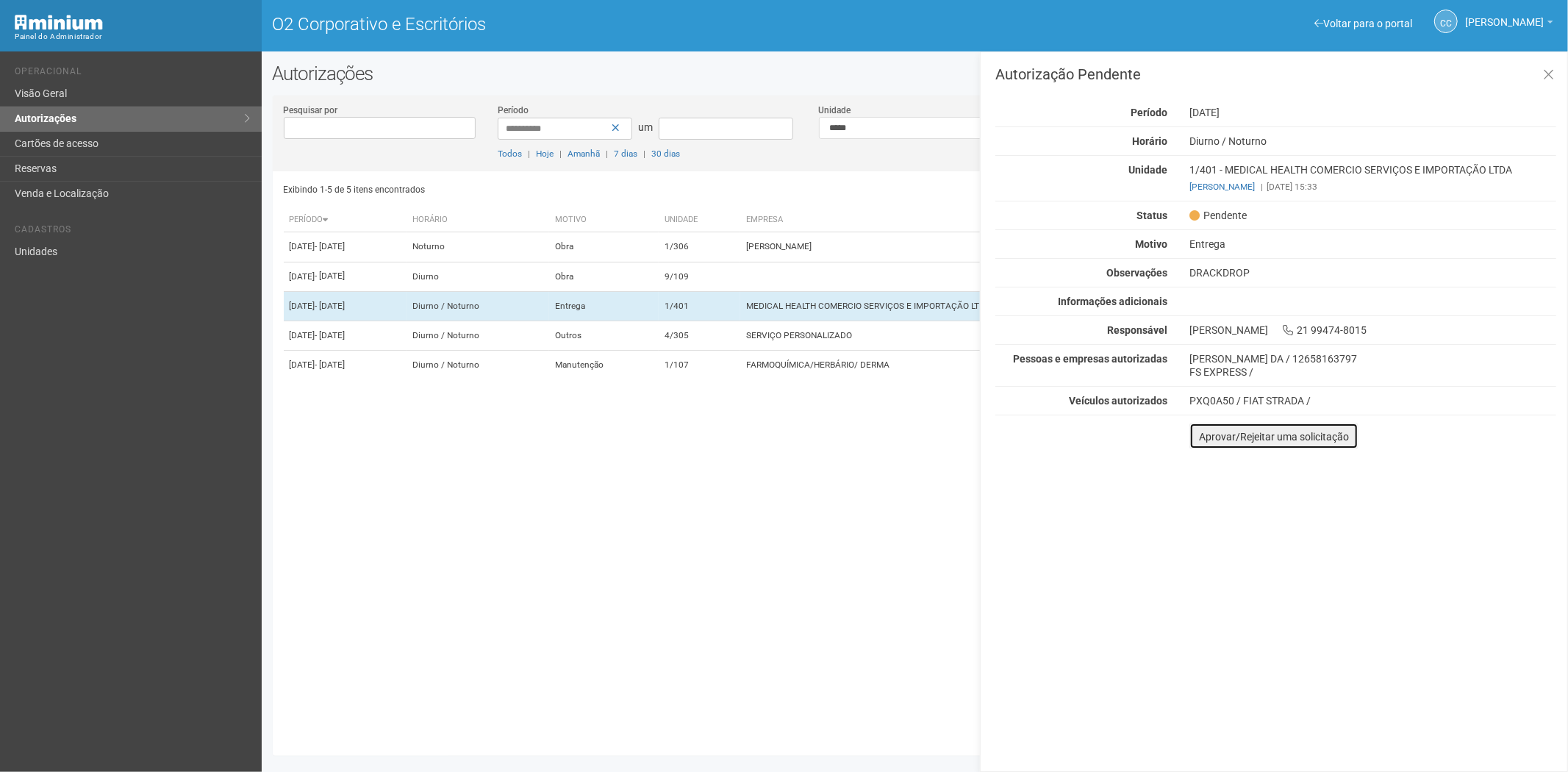
click at [1211, 436] on font "Aprovar/Rejeitar uma solicitação" at bounding box center [1274, 436] width 150 height 12
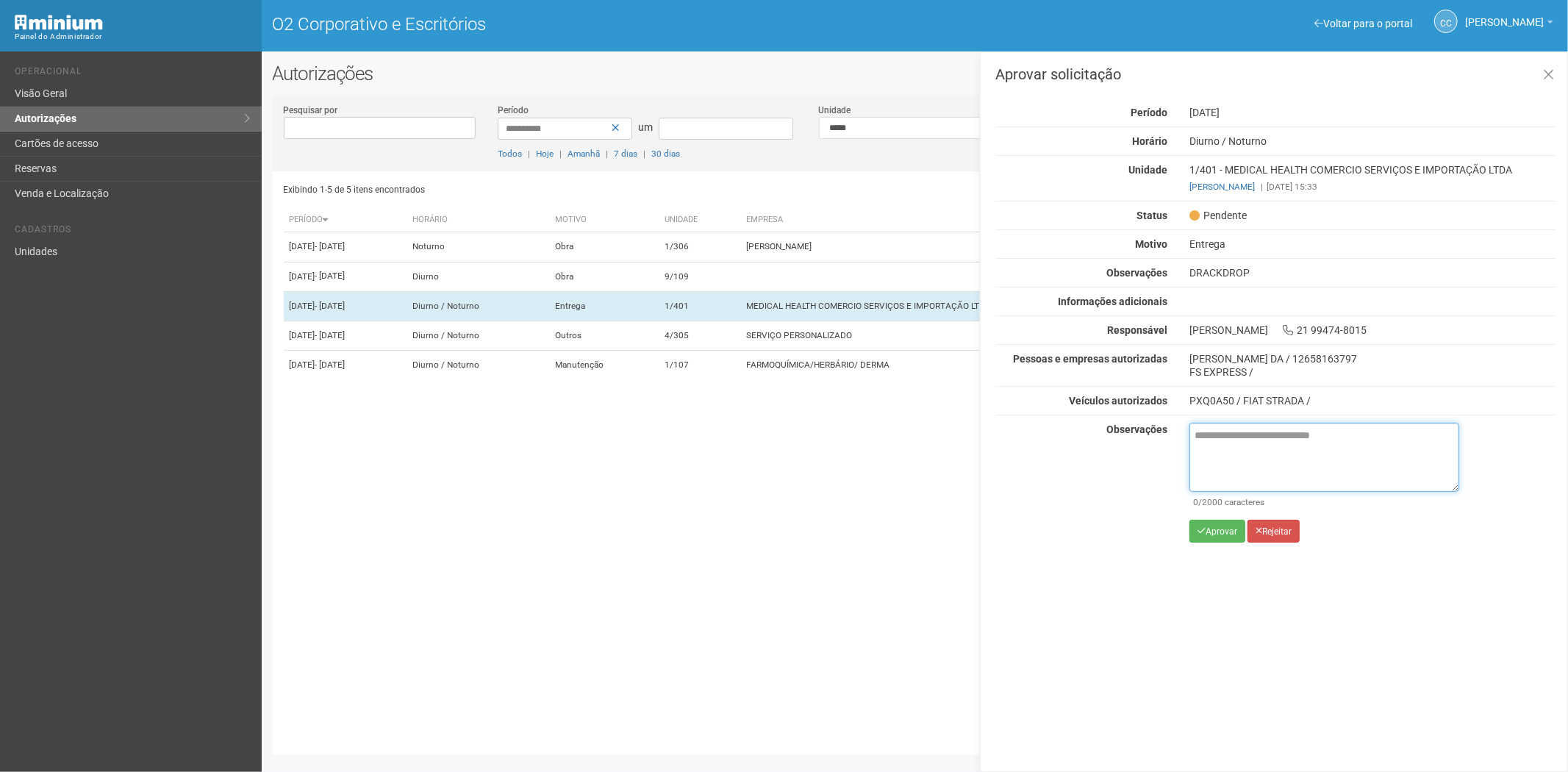
click at [1221, 446] on textarea at bounding box center [1324, 457] width 270 height 69
paste textarea "**********"
type textarea "**********"
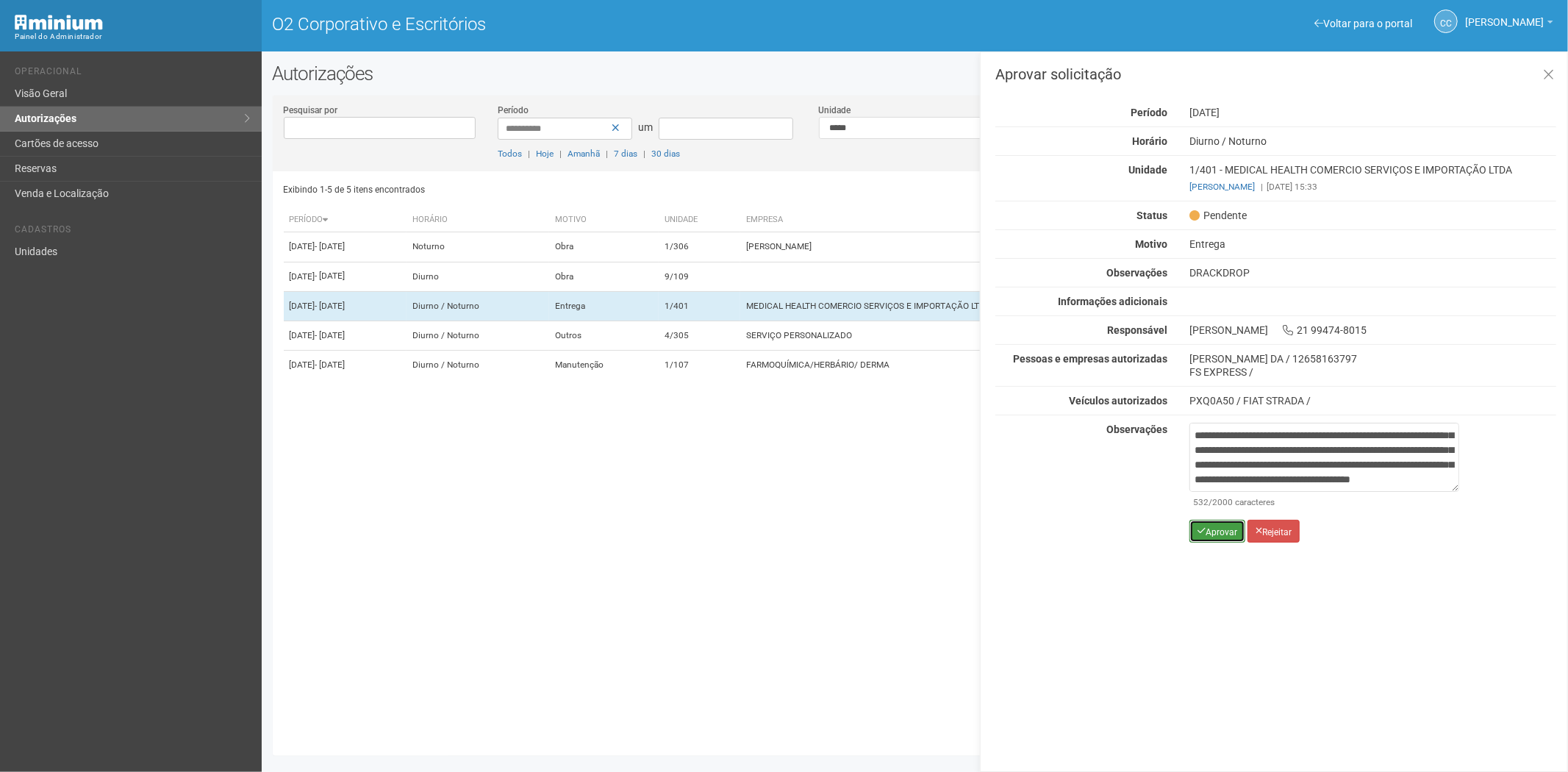
click at [1207, 526] on font "Aprovar" at bounding box center [1222, 531] width 32 height 10
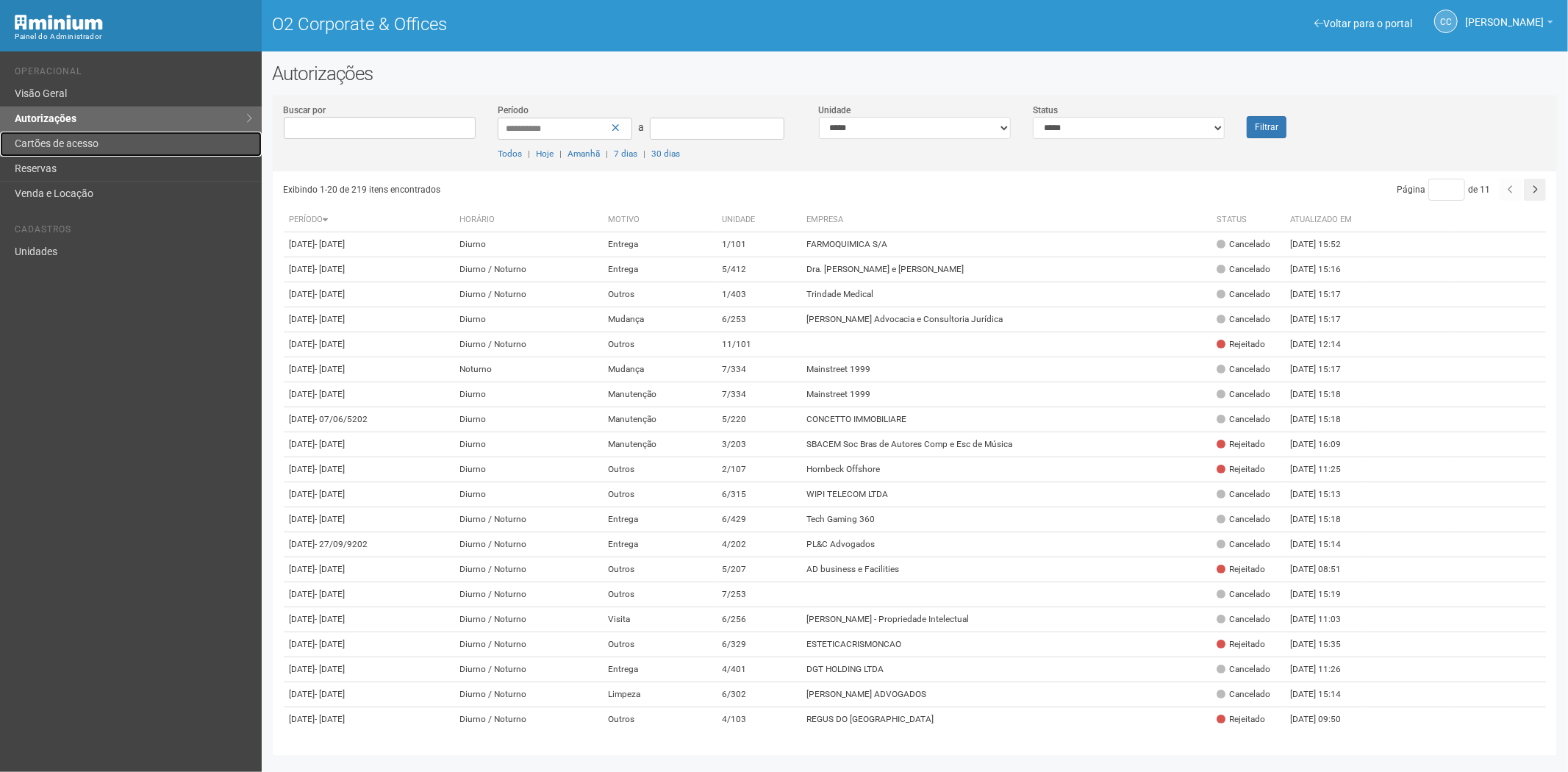
click at [71, 143] on link "Cartões de acesso" at bounding box center [130, 144] width 261 height 25
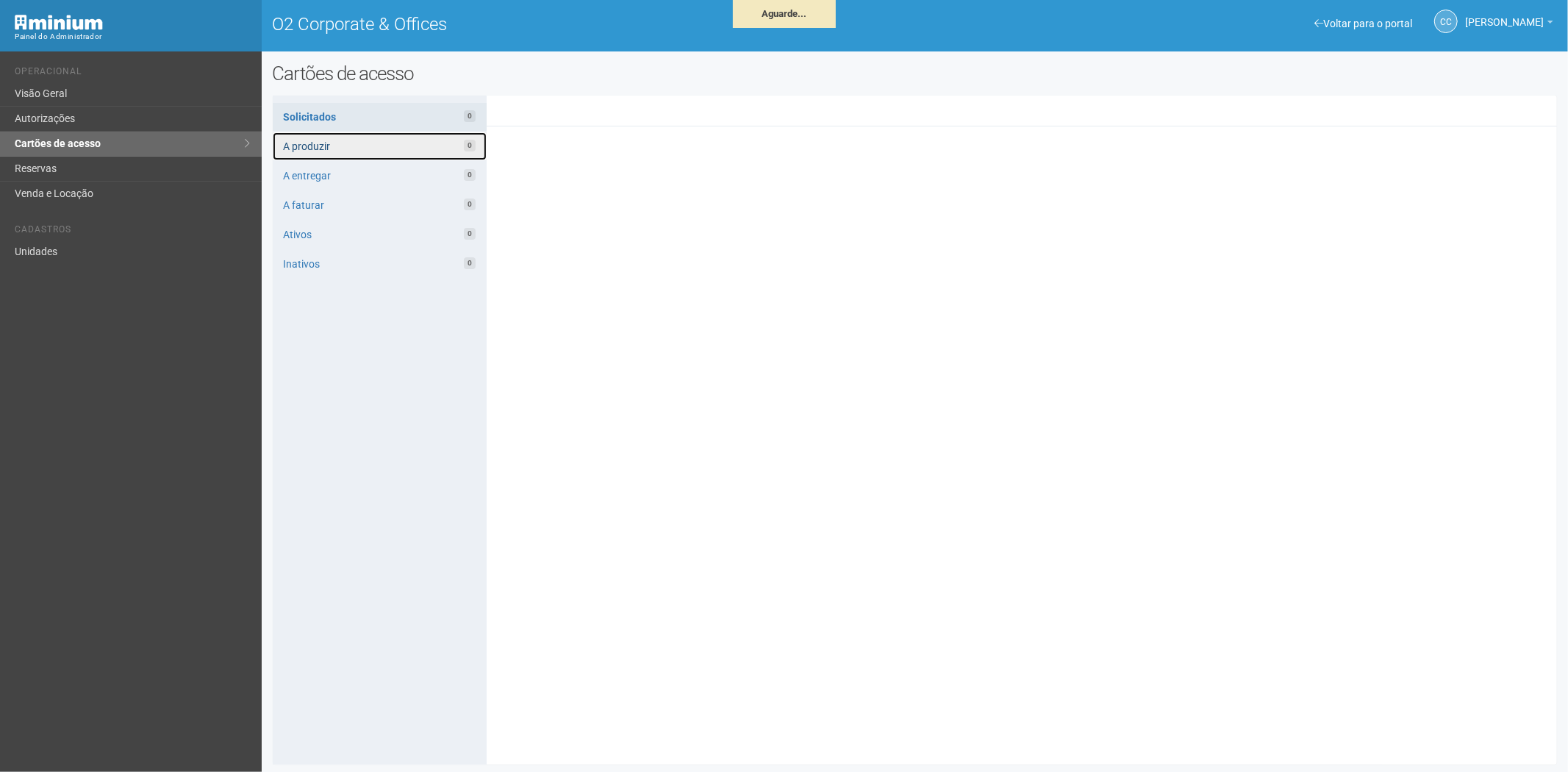
click at [357, 140] on link "A produzir 0" at bounding box center [380, 145] width 214 height 28
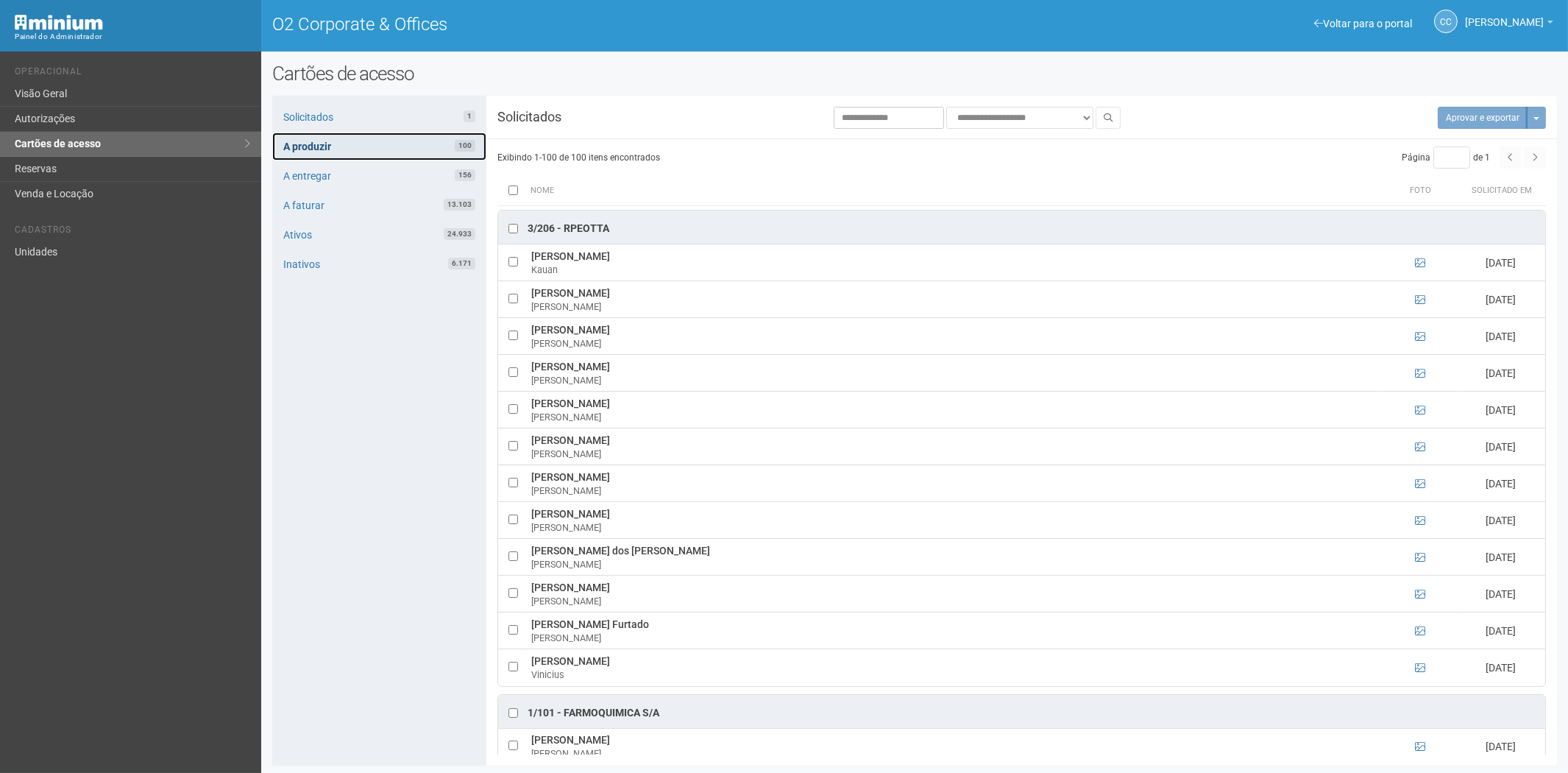
click at [376, 145] on link "A produzir 100" at bounding box center [379, 145] width 214 height 28
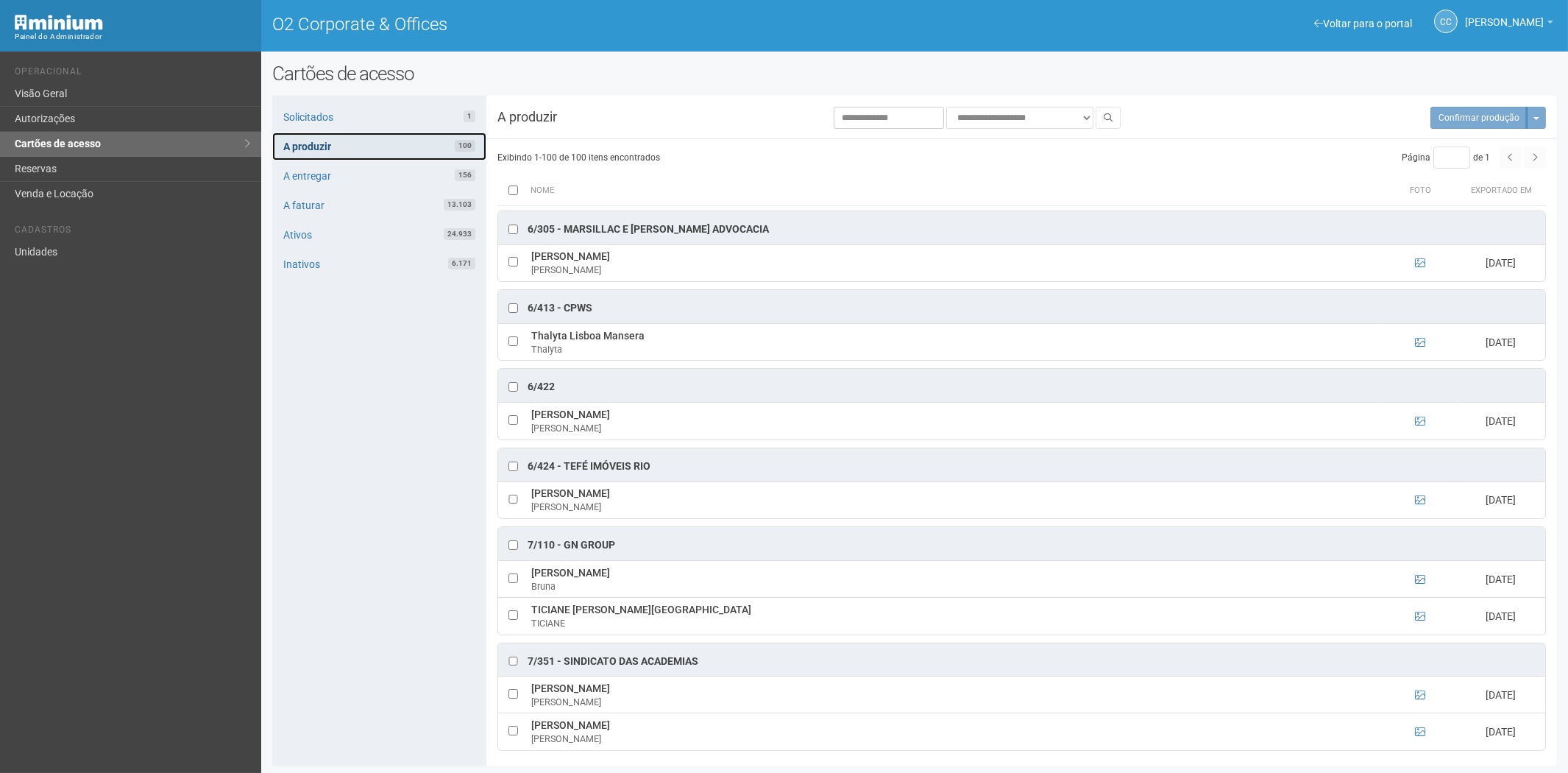
scroll to position [4497, 0]
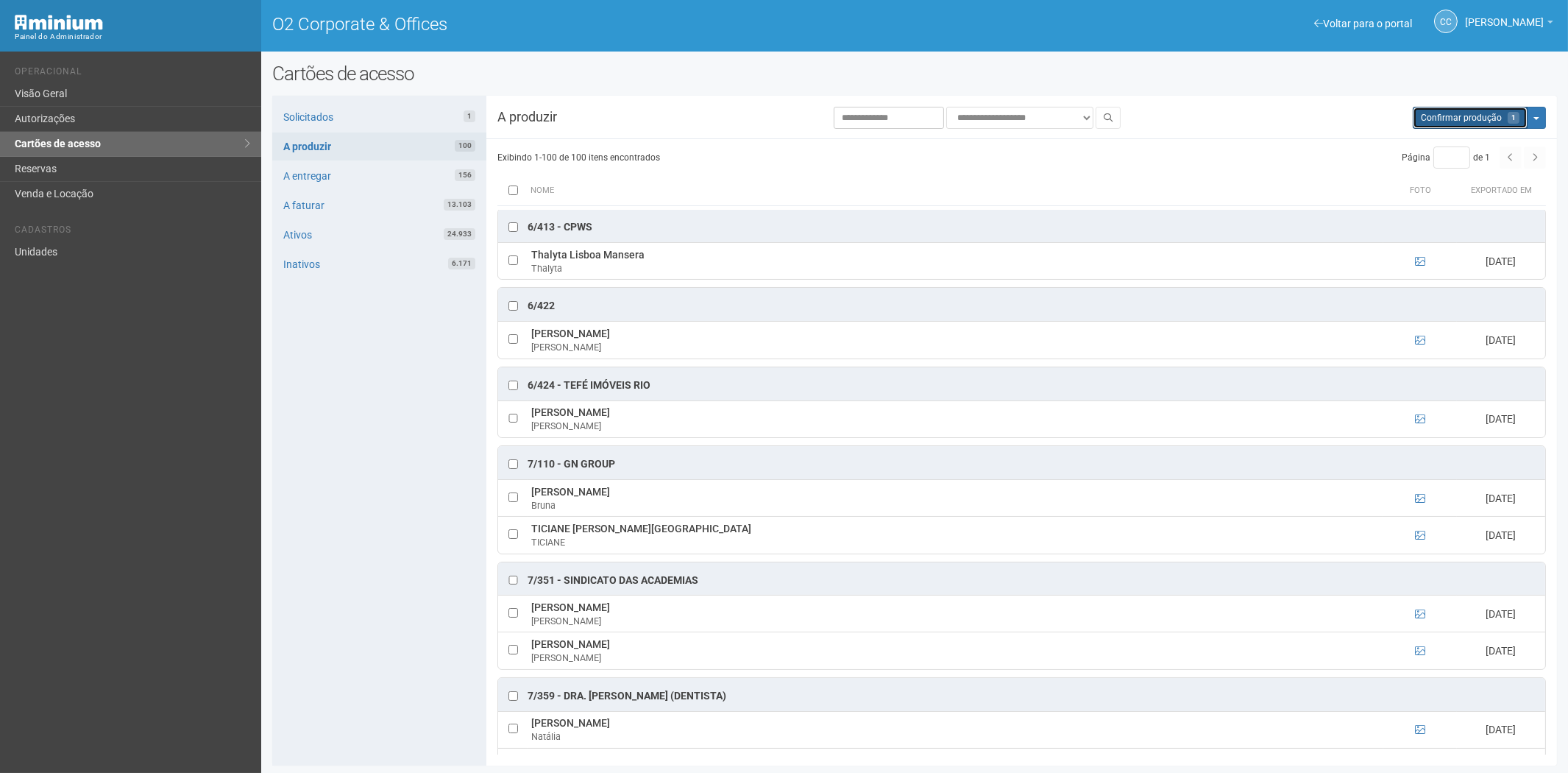
click at [1424, 113] on span "Confirmar produção" at bounding box center [1461, 118] width 81 height 10
click at [341, 175] on link "A entregar 156" at bounding box center [379, 175] width 214 height 28
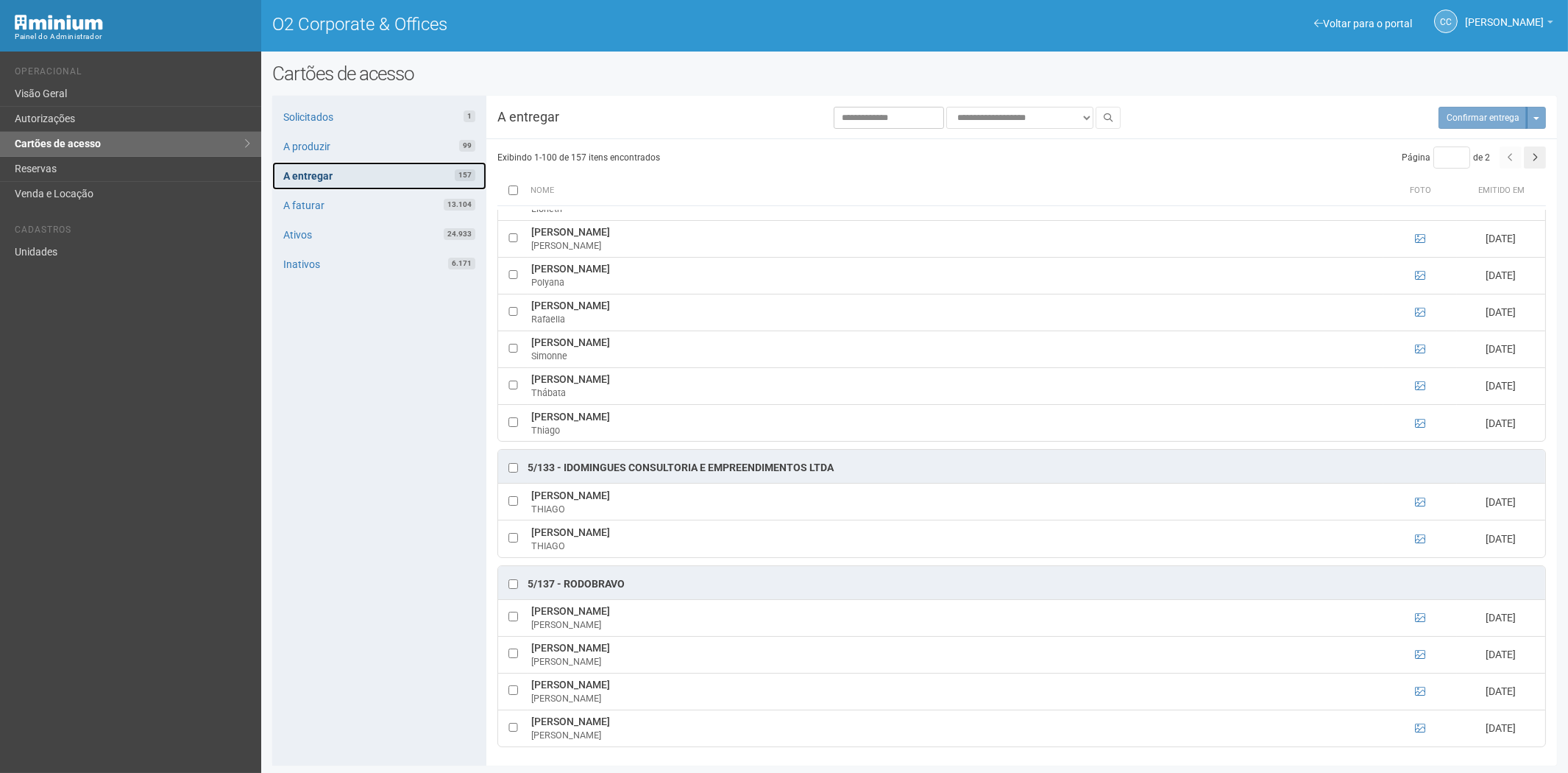
scroll to position [2, 0]
click at [1529, 151] on button "button" at bounding box center [1535, 157] width 22 height 22
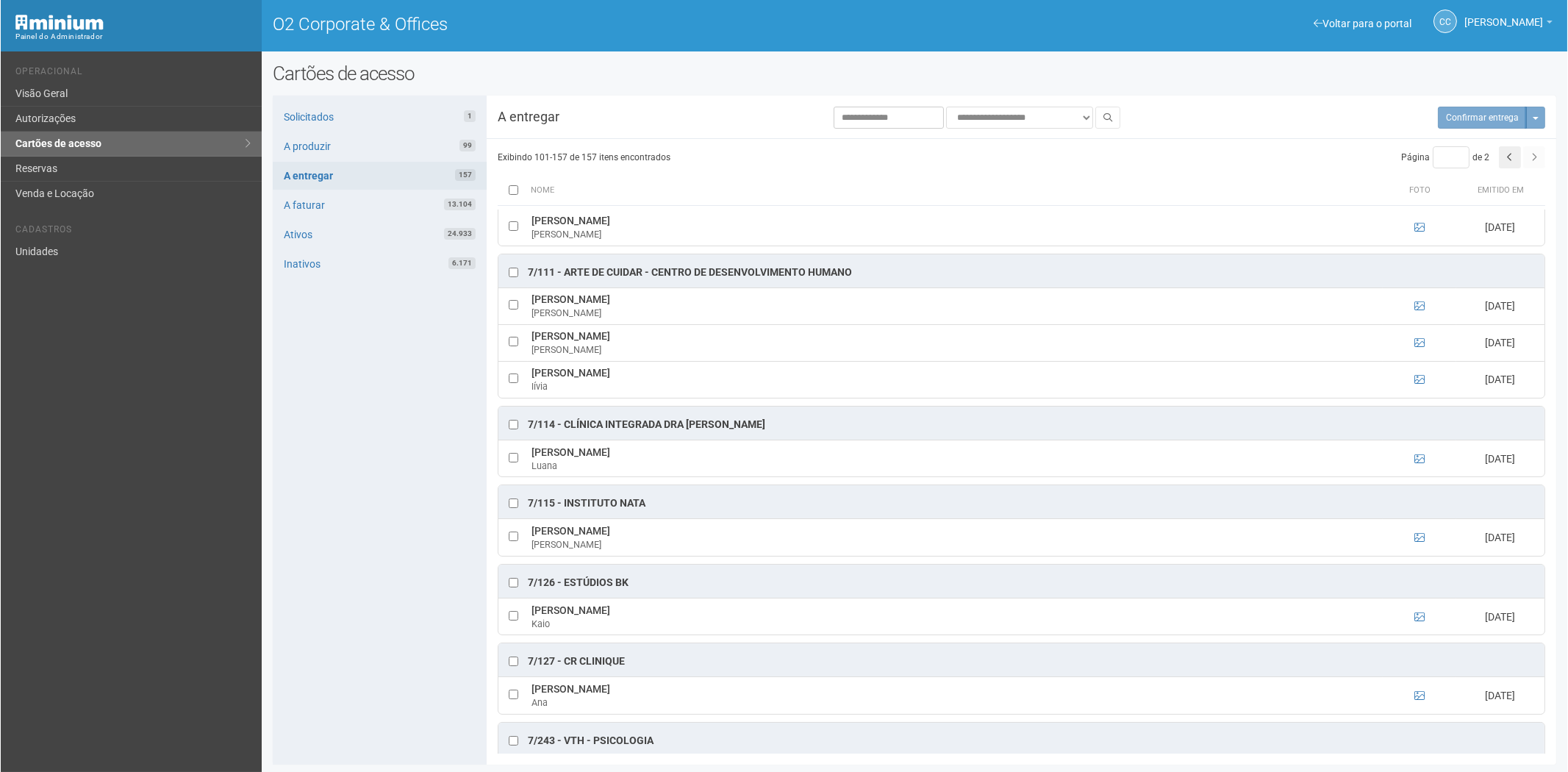
scroll to position [1639, 0]
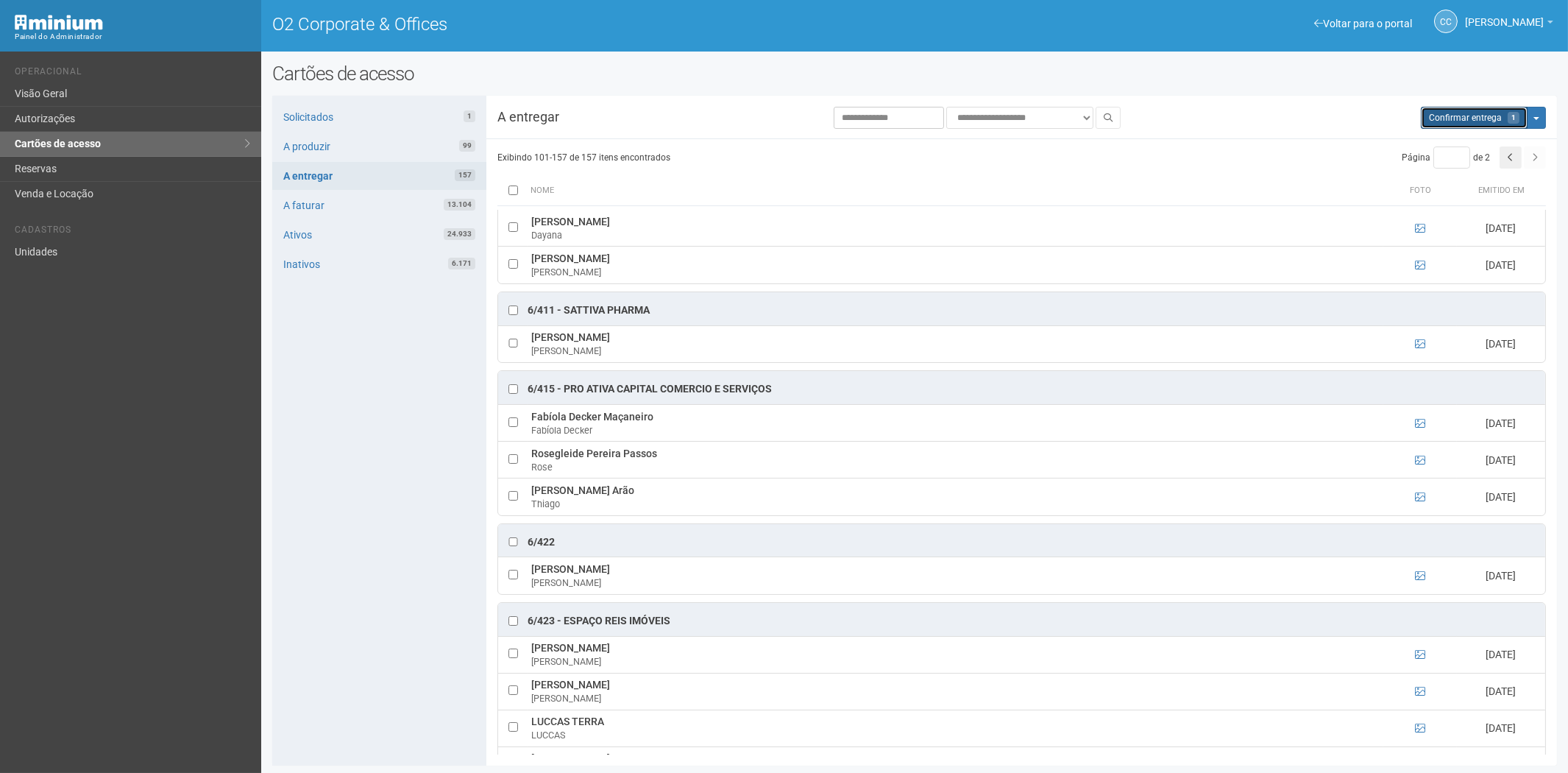
click at [1444, 125] on button "Aguarde... Confirmar entrega 1" at bounding box center [1474, 118] width 107 height 22
type input "*"
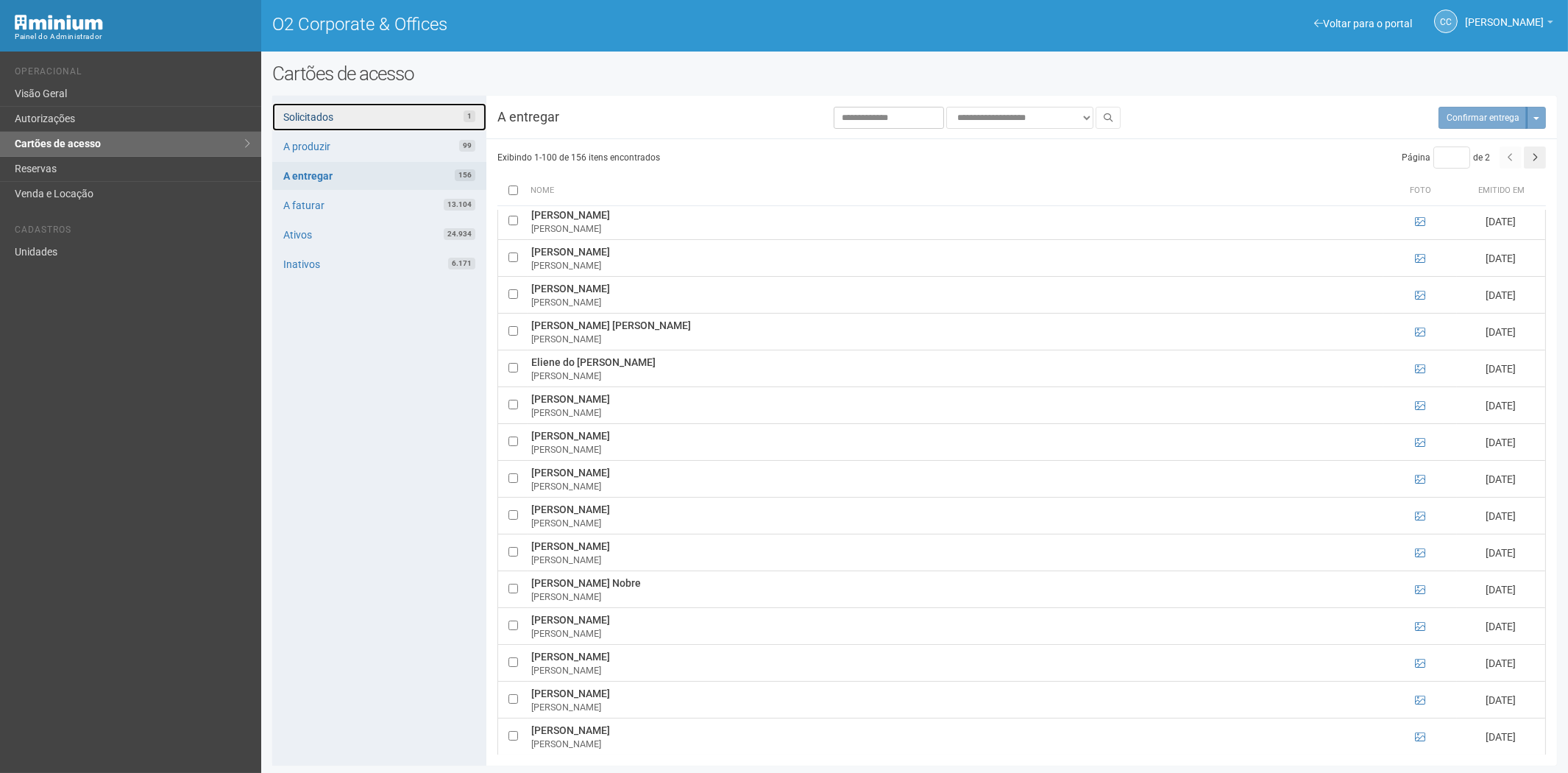
click at [407, 114] on link "Solicitados 1" at bounding box center [379, 116] width 214 height 28
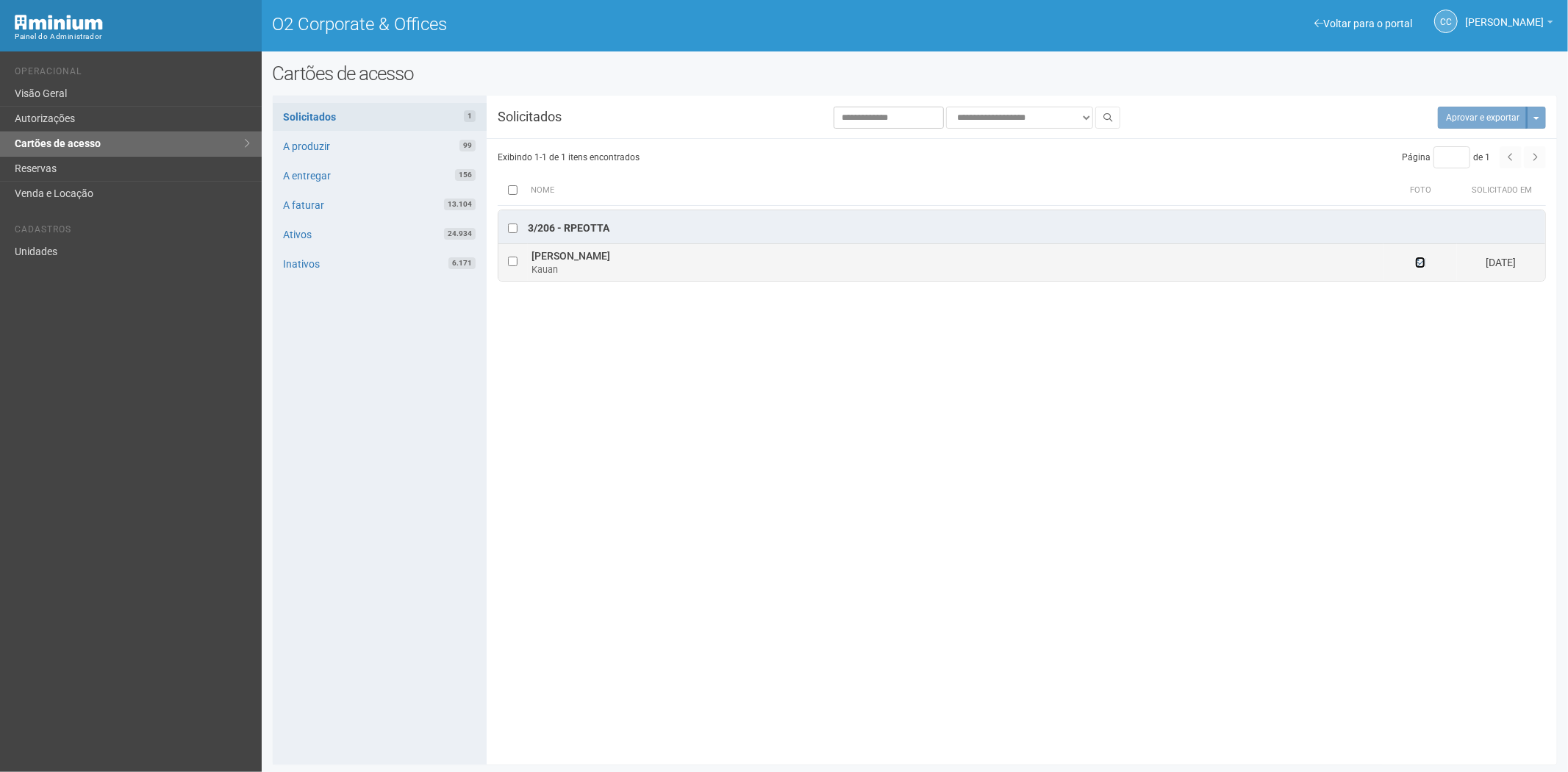
click at [1424, 262] on icon at bounding box center [1420, 262] width 10 height 10
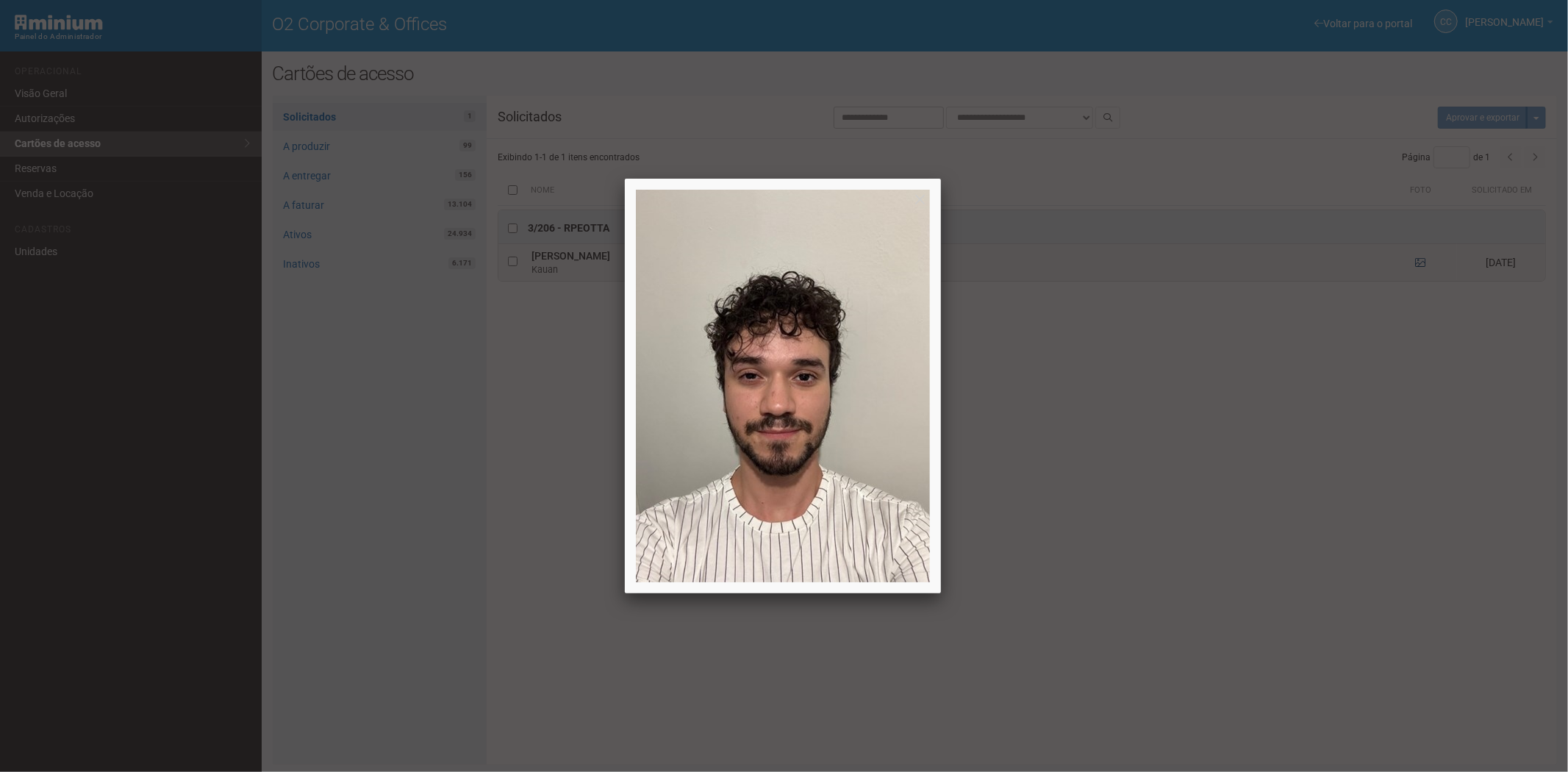
click at [1424, 262] on div at bounding box center [784, 386] width 1568 height 772
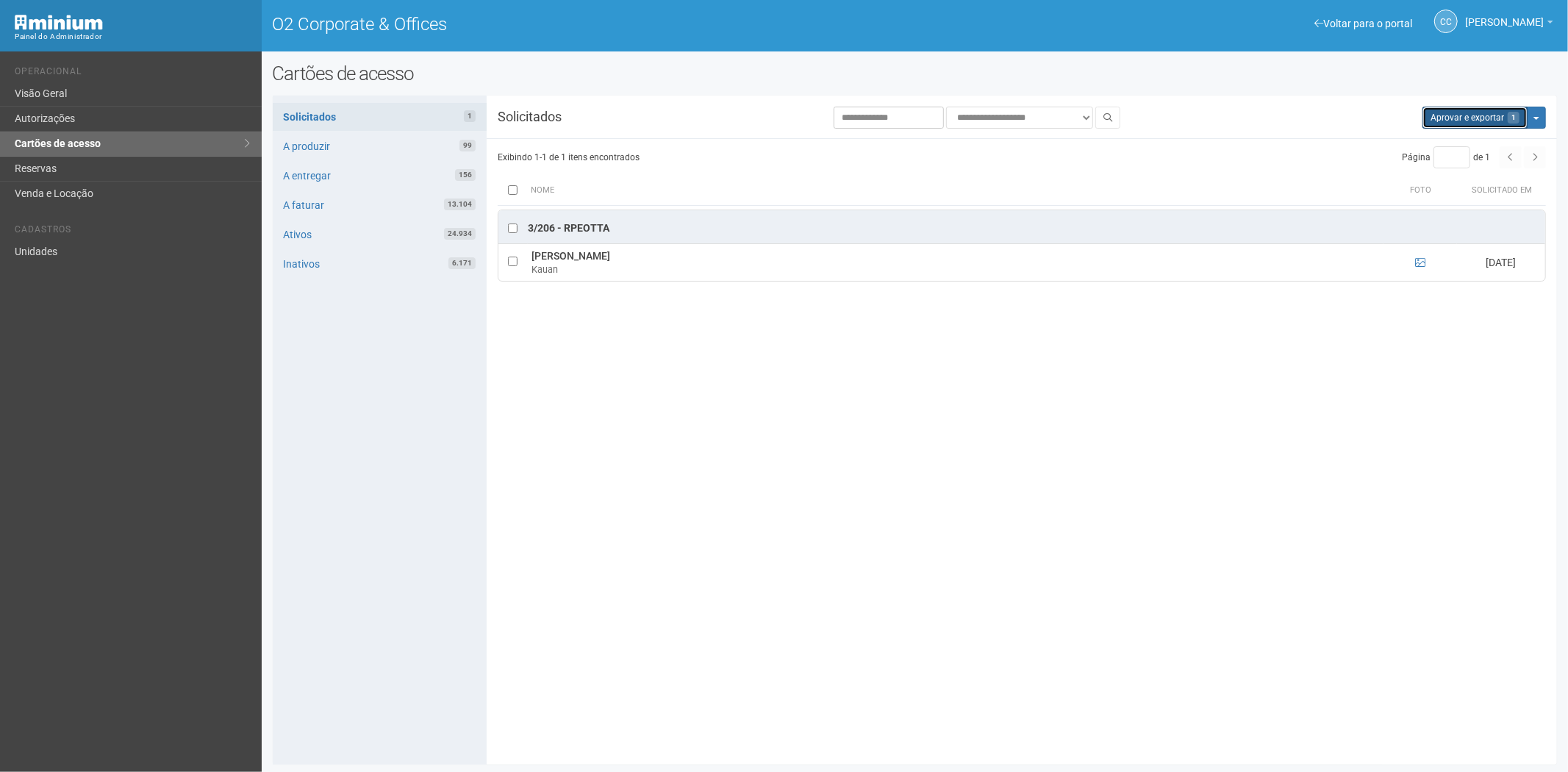
click at [1479, 119] on button "Aprovar e exportar 1" at bounding box center [1475, 118] width 105 height 22
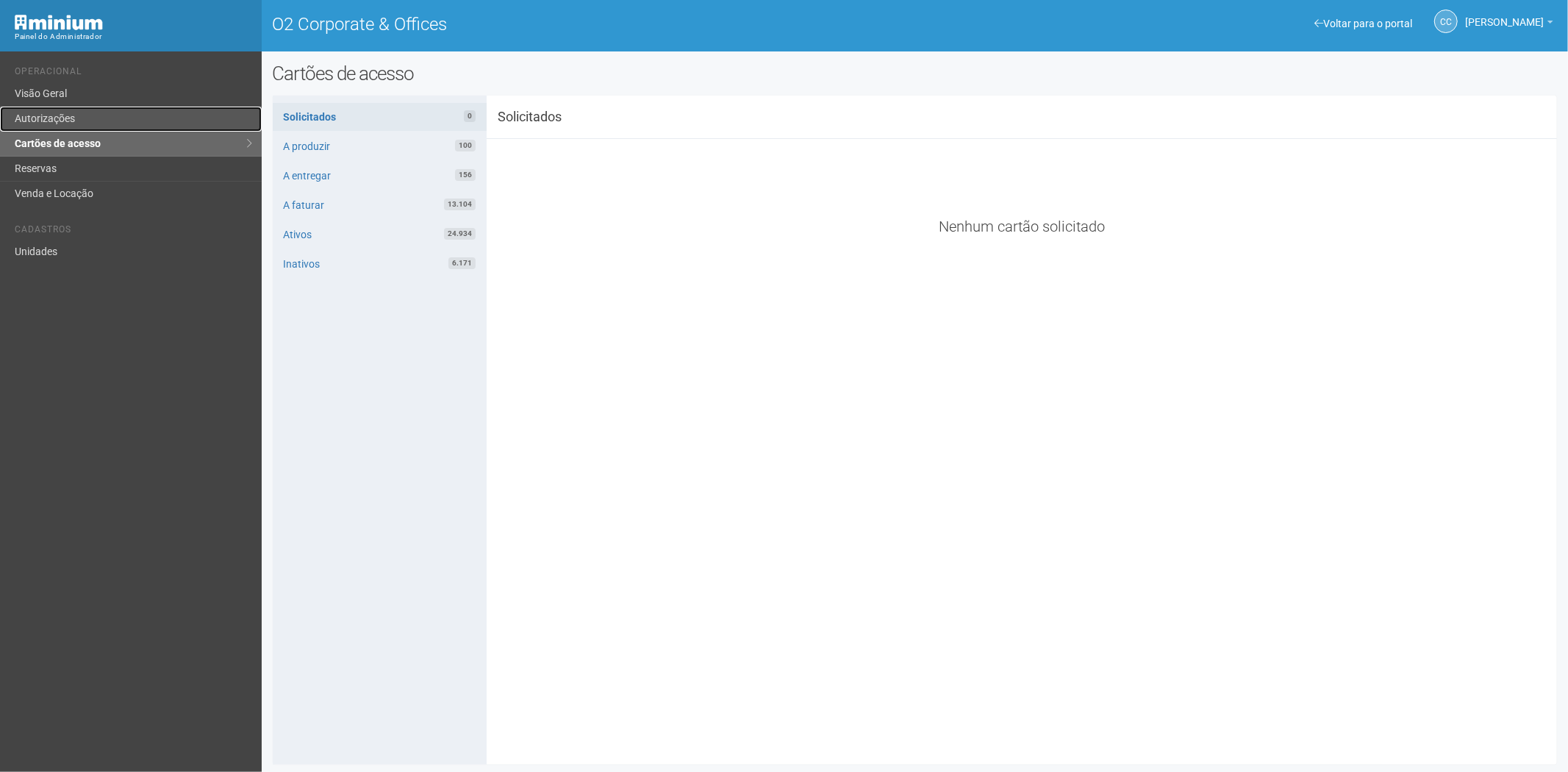
click at [53, 121] on link "Autorizações" at bounding box center [130, 119] width 261 height 25
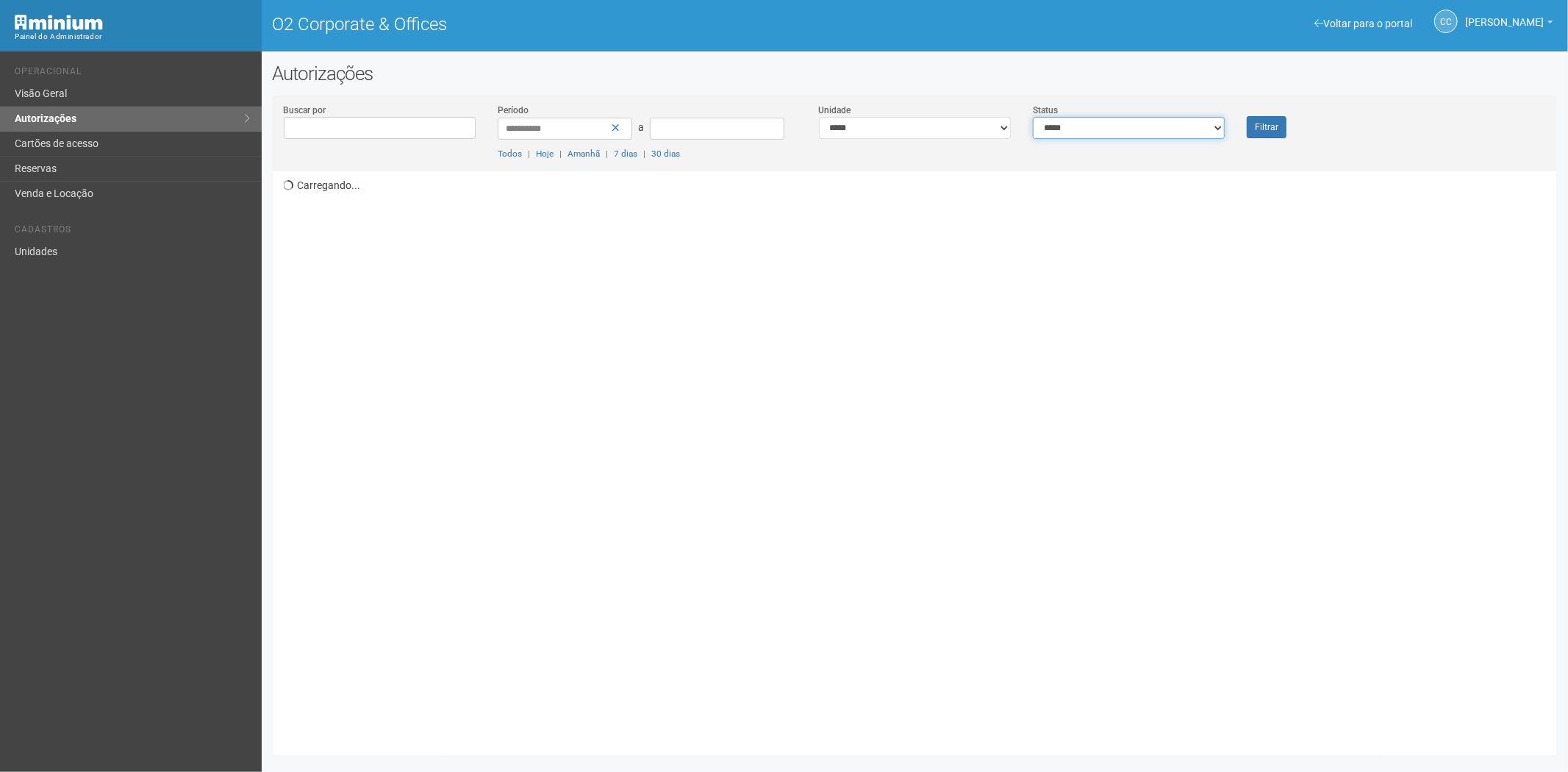
click at [1130, 128] on select "**********" at bounding box center [1129, 128] width 192 height 22
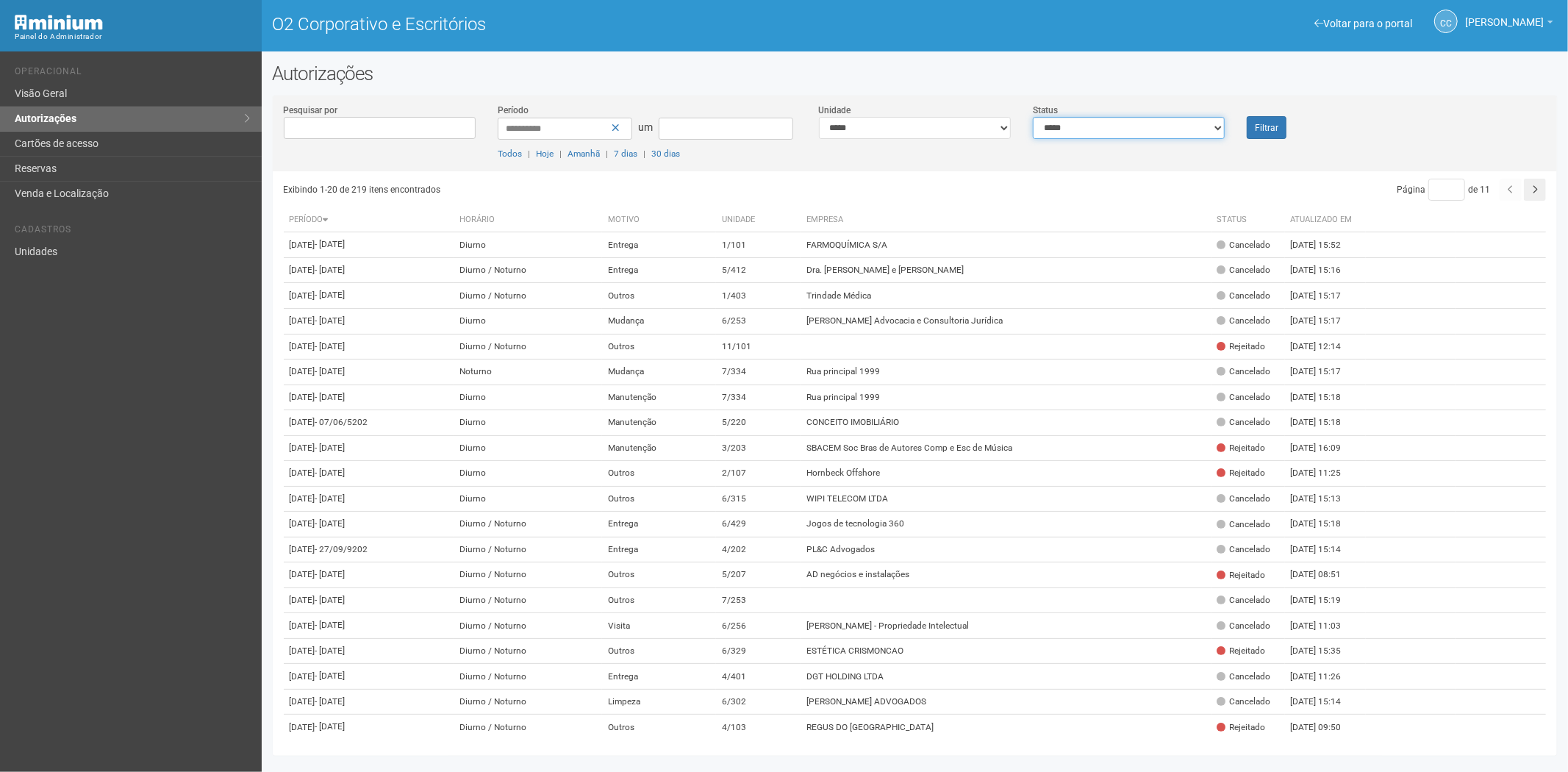
select select "*"
click at [1033, 117] on select "**********" at bounding box center [1129, 128] width 192 height 22
click at [1262, 130] on font "Filtrar" at bounding box center [1267, 128] width 23 height 10
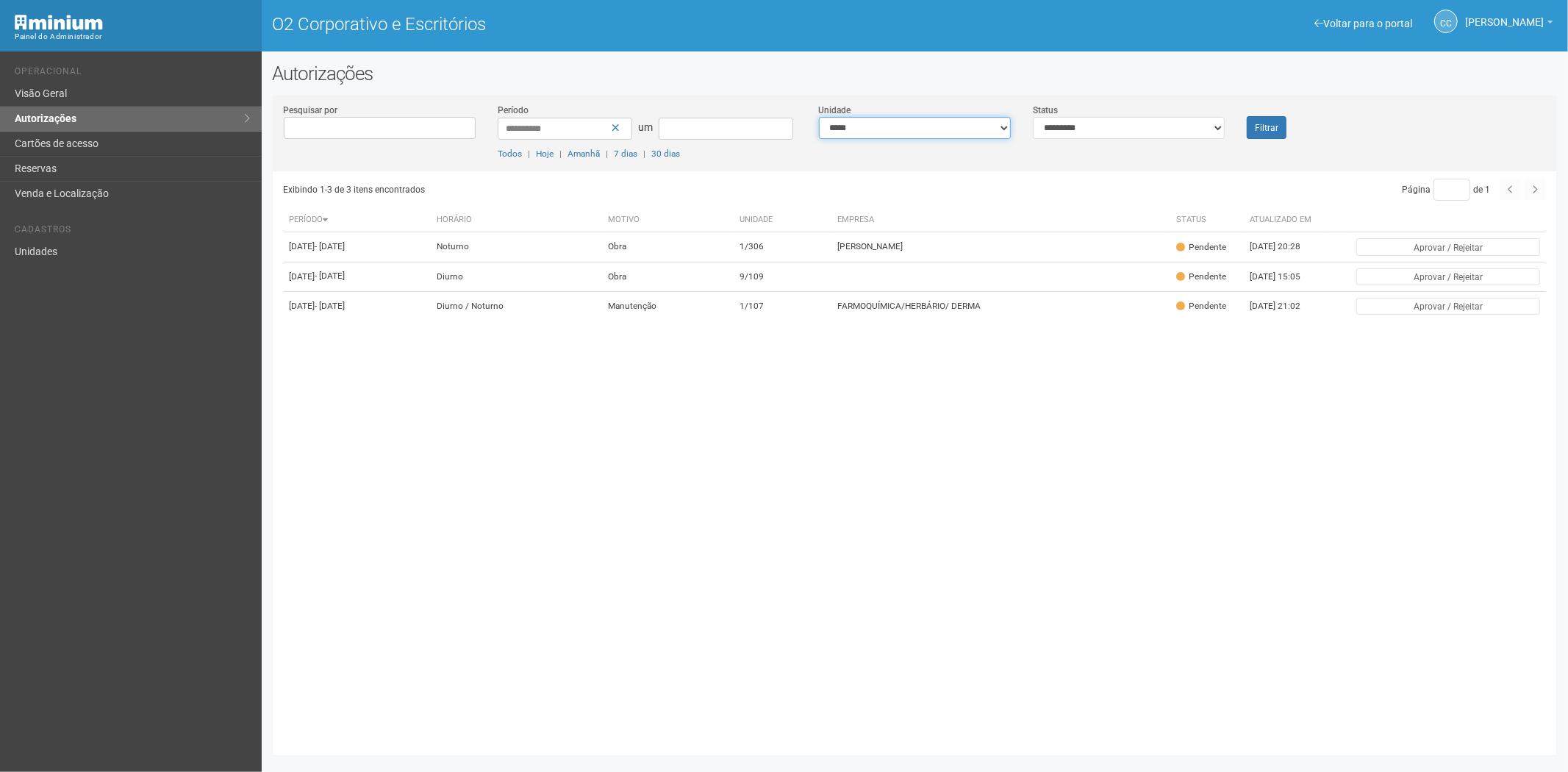
click at [887, 129] on select "**********" at bounding box center [915, 128] width 192 height 22
select select "**********"
click at [1162, 121] on select "**********" at bounding box center [1129, 128] width 192 height 22
select select "***"
click at [1033, 117] on select "**********" at bounding box center [1129, 128] width 192 height 22
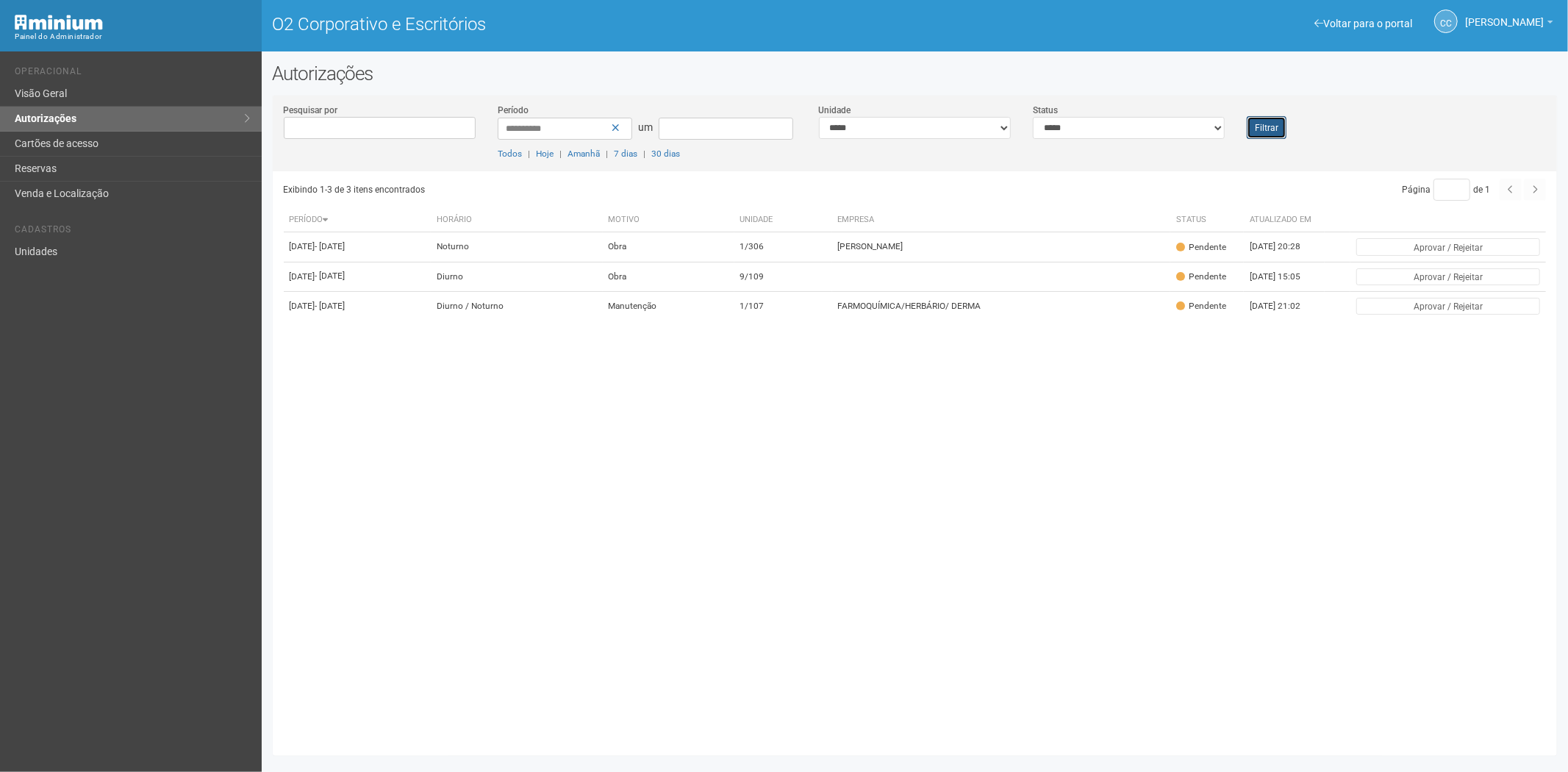
click at [1262, 121] on button "Filtrar" at bounding box center [1267, 127] width 40 height 23
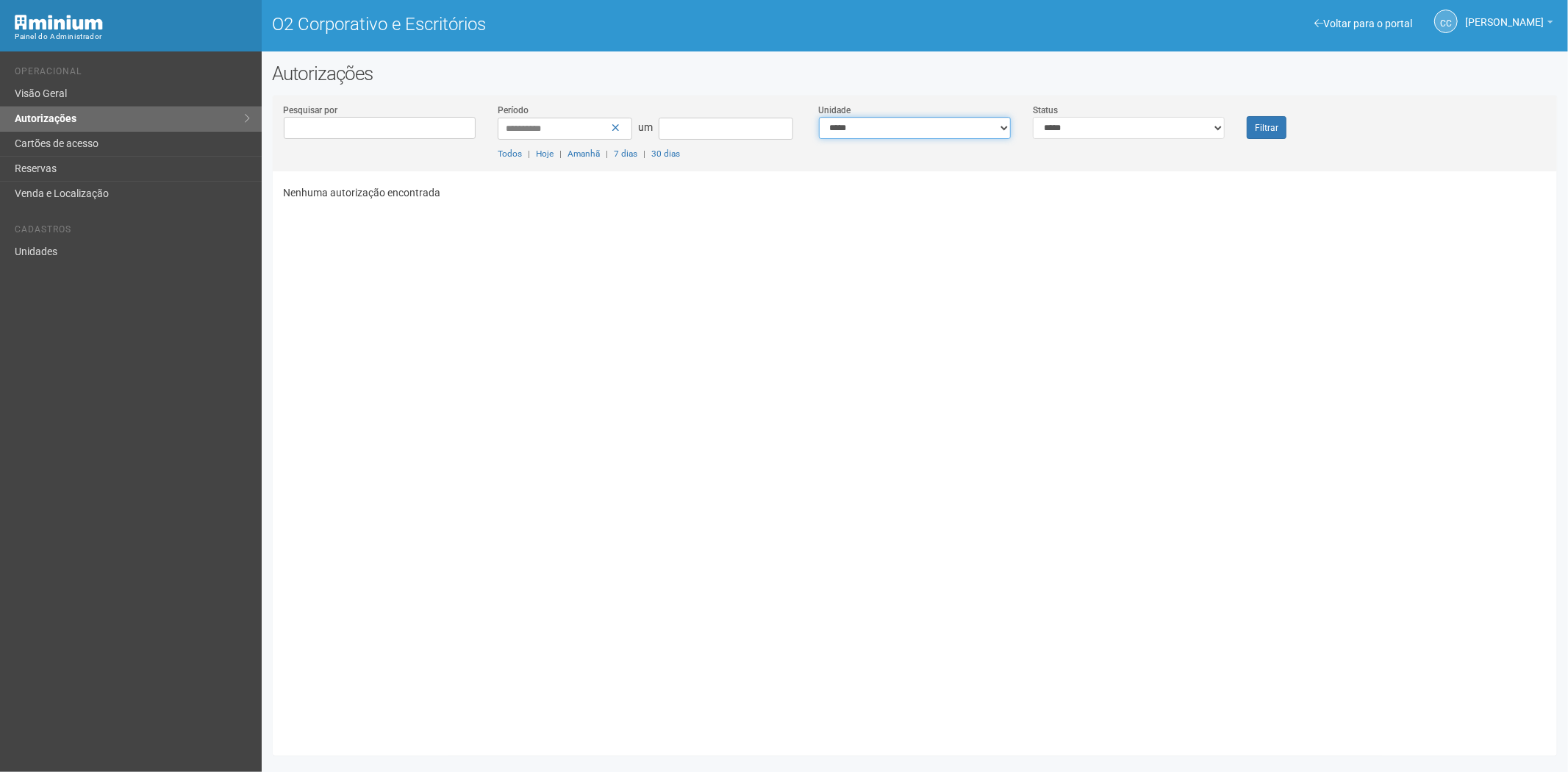
click at [926, 133] on select "**********" at bounding box center [915, 128] width 192 height 22
click at [597, 518] on div "Nenhuma autorização encontrada" at bounding box center [921, 457] width 1274 height 573
click at [488, 396] on div "Nenhuma autorização encontrada" at bounding box center [921, 457] width 1274 height 573
click at [929, 130] on select "**********" at bounding box center [915, 128] width 192 height 22
drag, startPoint x: 1122, startPoint y: 129, endPoint x: 1085, endPoint y: 129, distance: 37.0
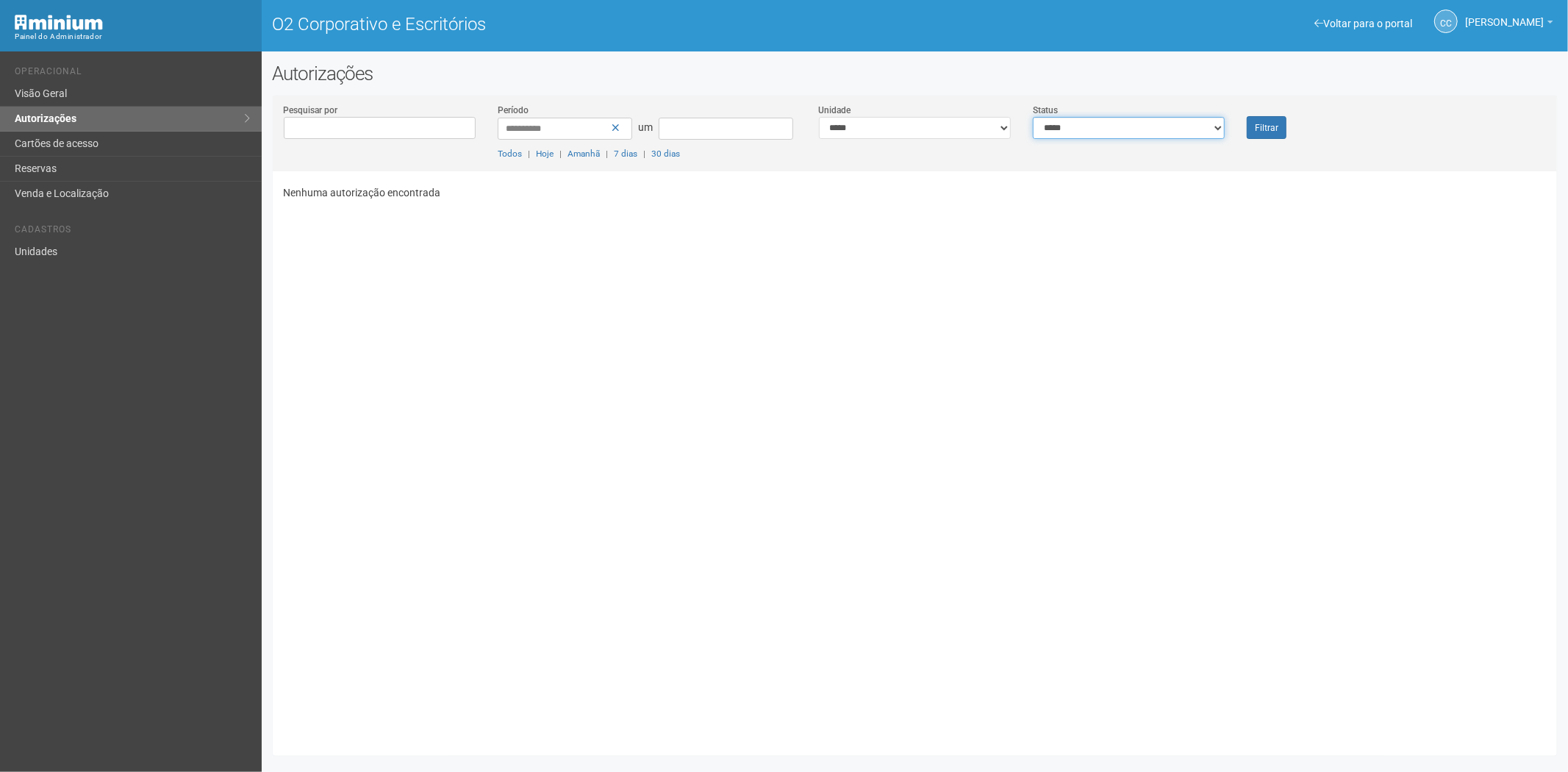
click at [1122, 129] on select "**********" at bounding box center [1129, 128] width 192 height 22
click at [94, 144] on font "Cartões de acesso" at bounding box center [57, 144] width 83 height 12
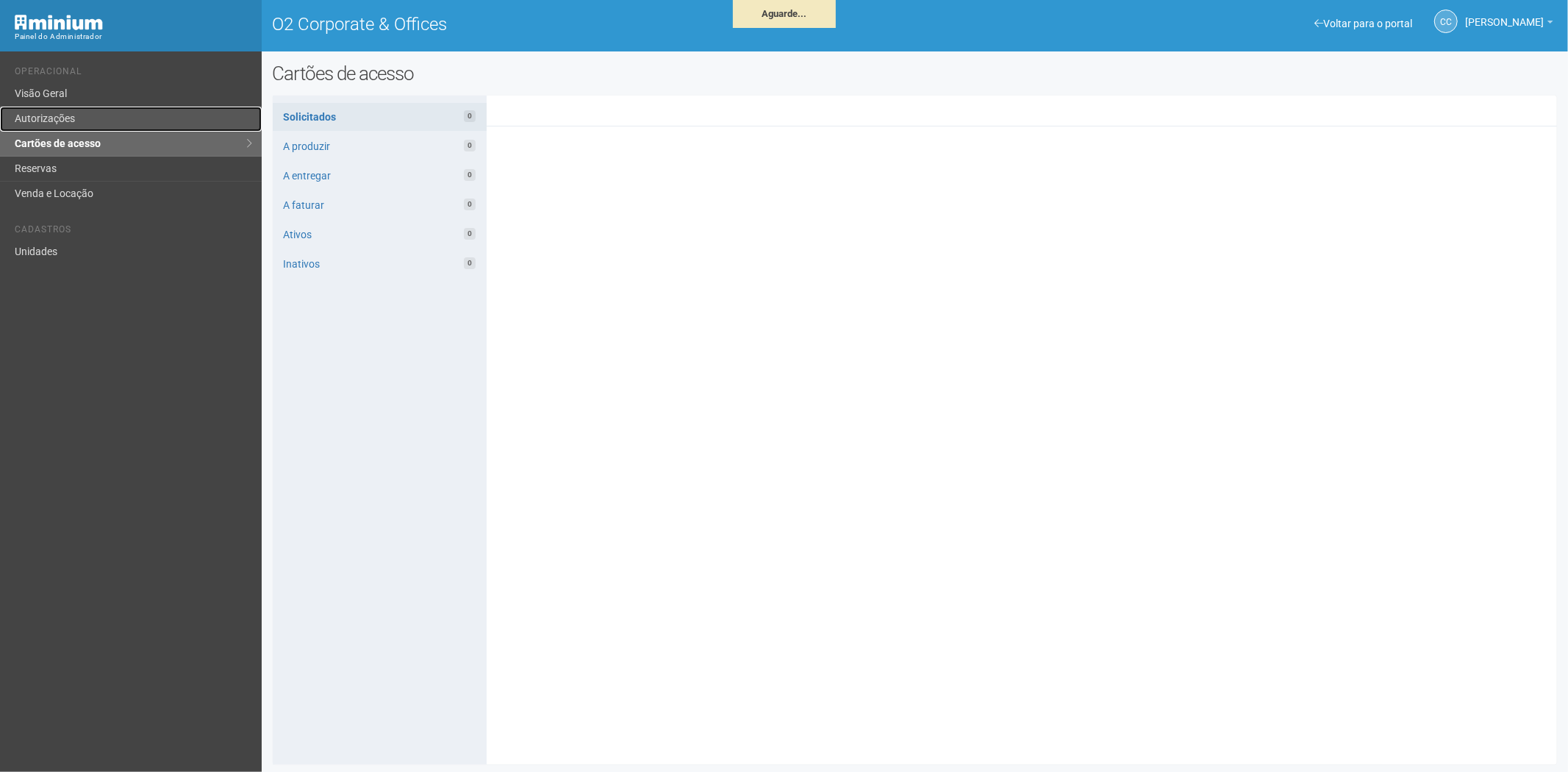
click at [89, 114] on link "Autorizações" at bounding box center [130, 119] width 261 height 25
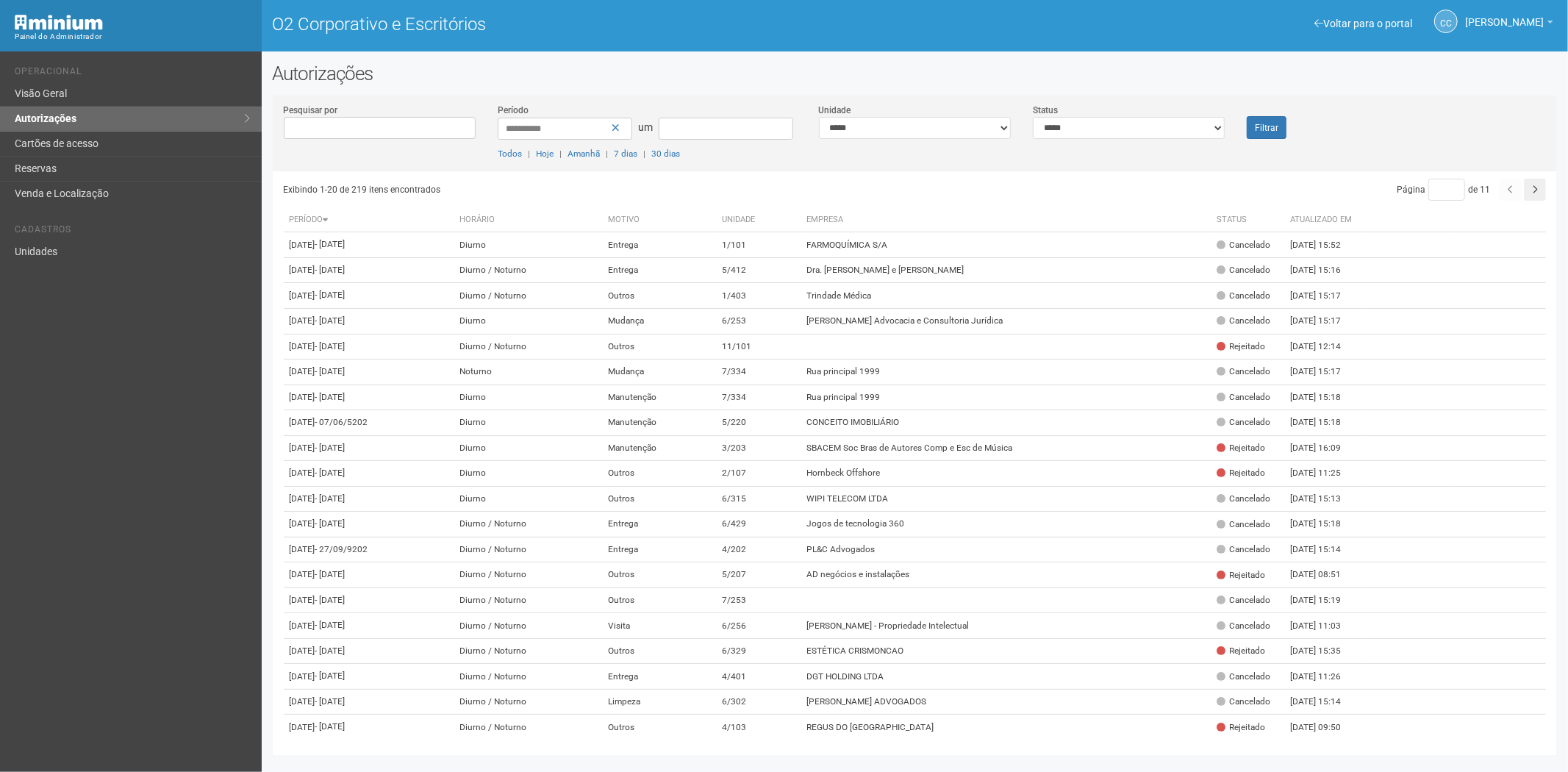
click at [954, 110] on div "**********" at bounding box center [915, 120] width 214 height 36
click at [893, 134] on select "**********" at bounding box center [915, 128] width 192 height 22
click at [1173, 131] on select "**********" at bounding box center [1129, 128] width 192 height 22
select select "*"
click at [1033, 117] on select "**********" at bounding box center [1129, 128] width 192 height 22
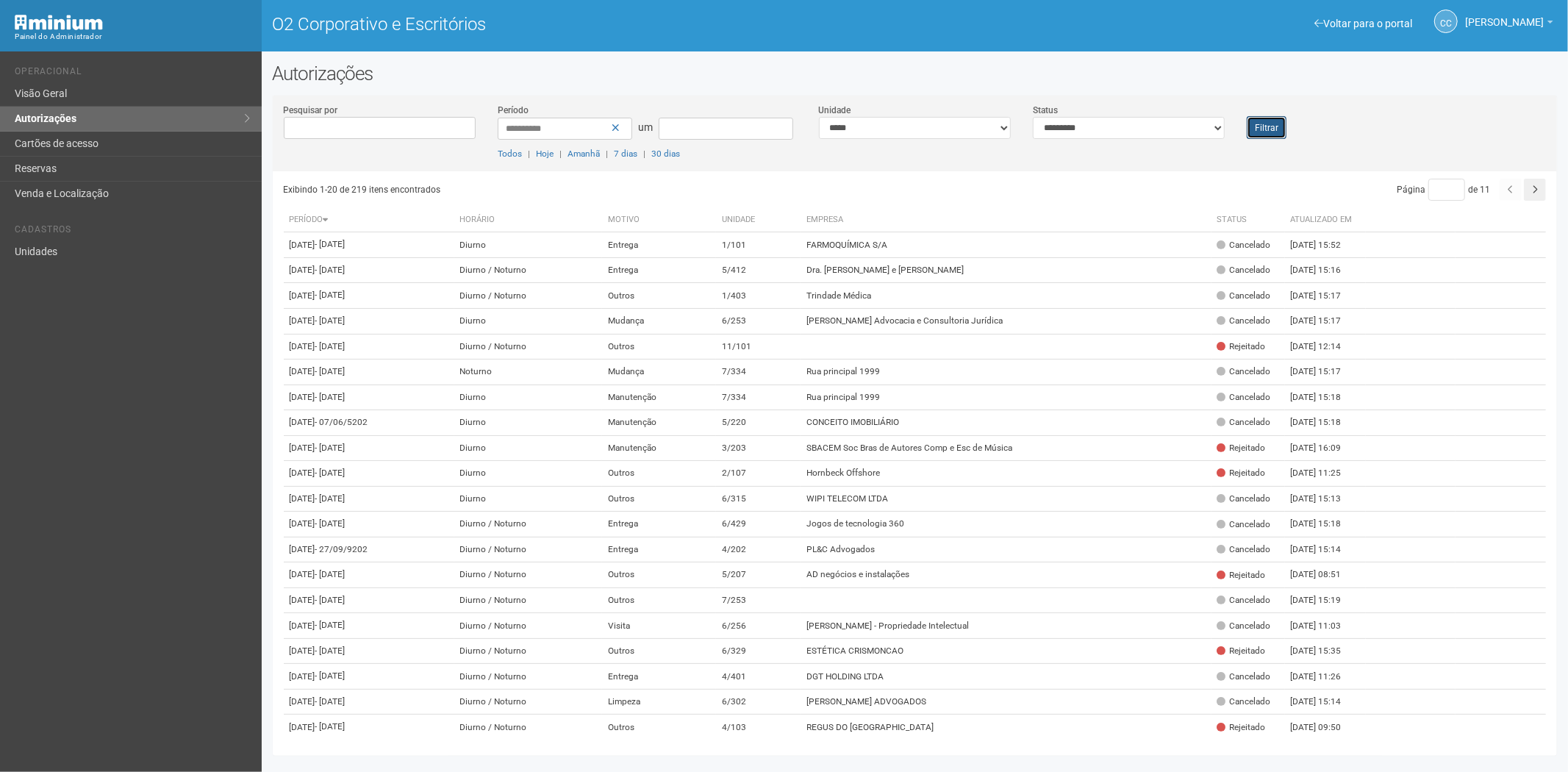
click at [1256, 131] on font "Filtrar" at bounding box center [1267, 128] width 23 height 10
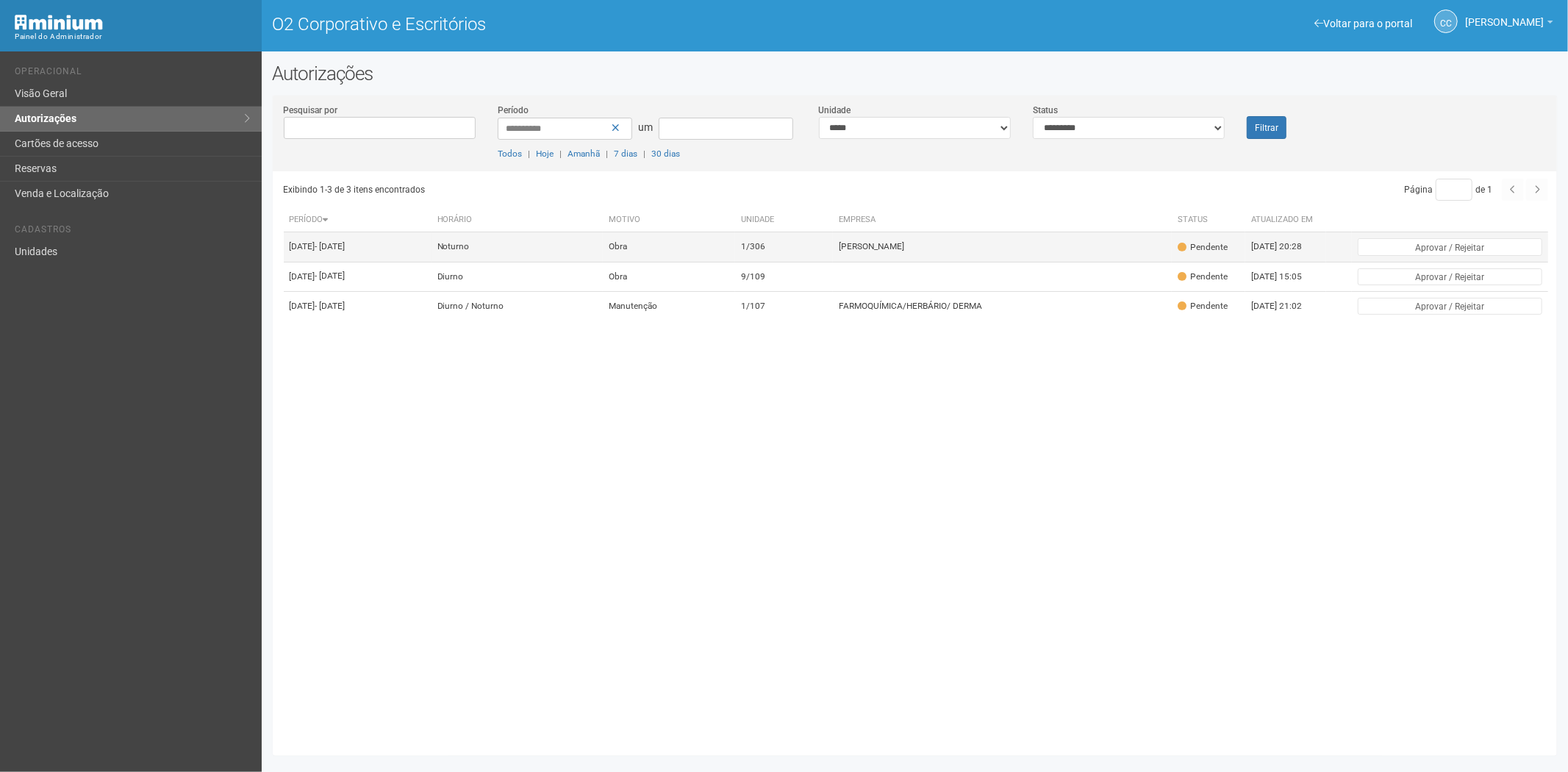
click at [833, 259] on td "1/306" at bounding box center [783, 246] width 98 height 29
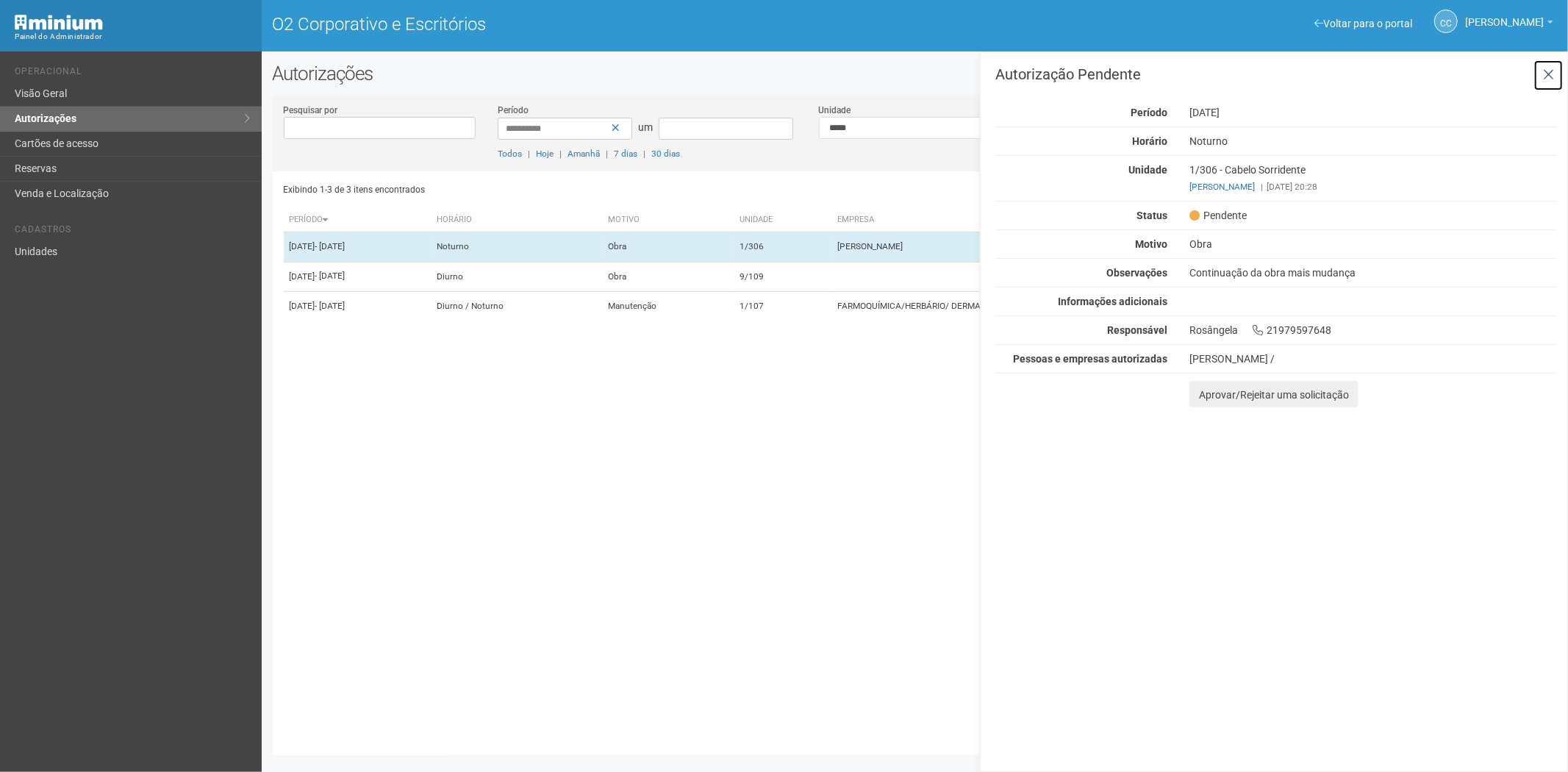
click at [1551, 71] on icon at bounding box center [1548, 75] width 11 height 15
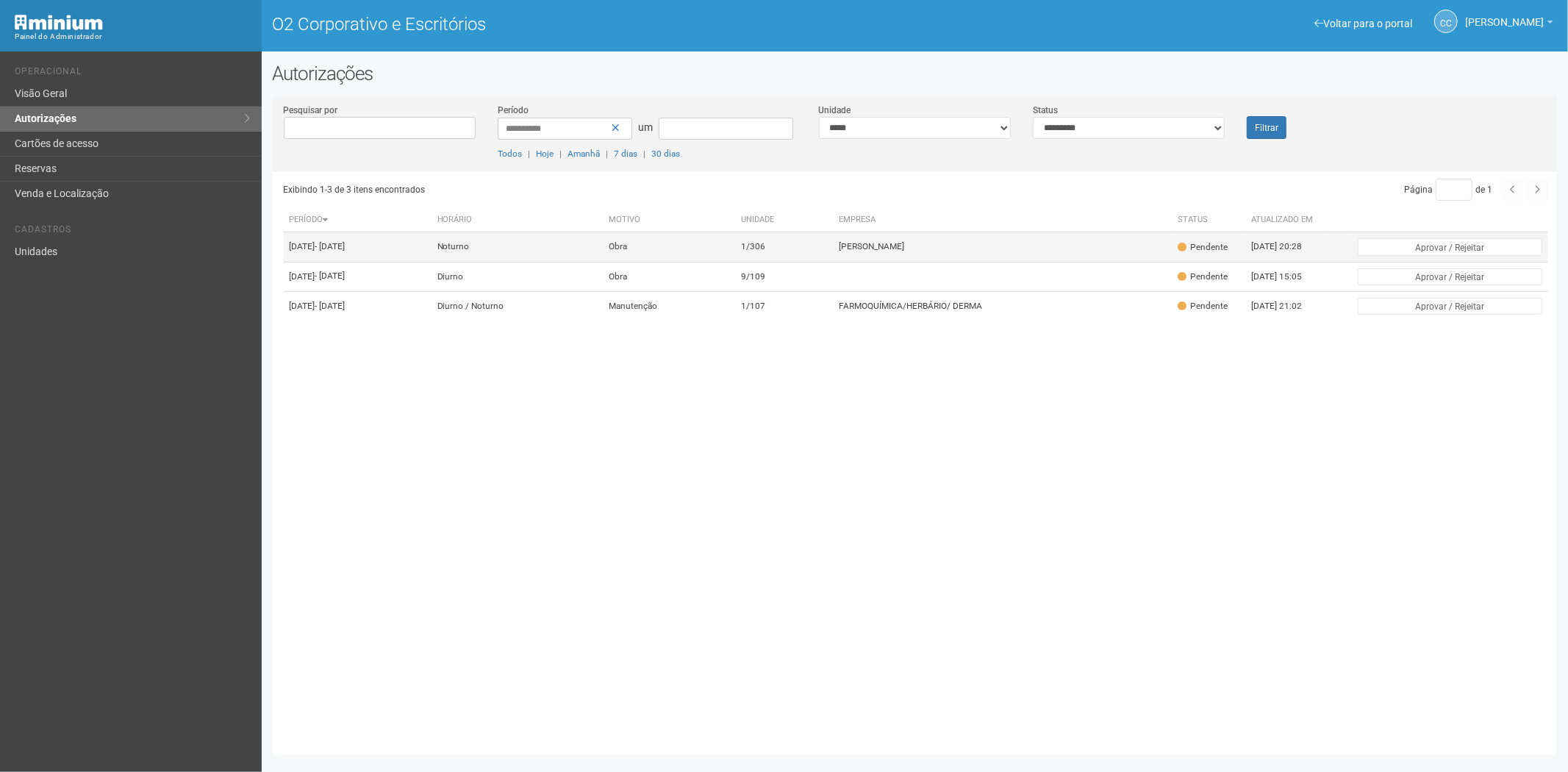
click at [735, 250] on td "Obra" at bounding box center [669, 246] width 132 height 29
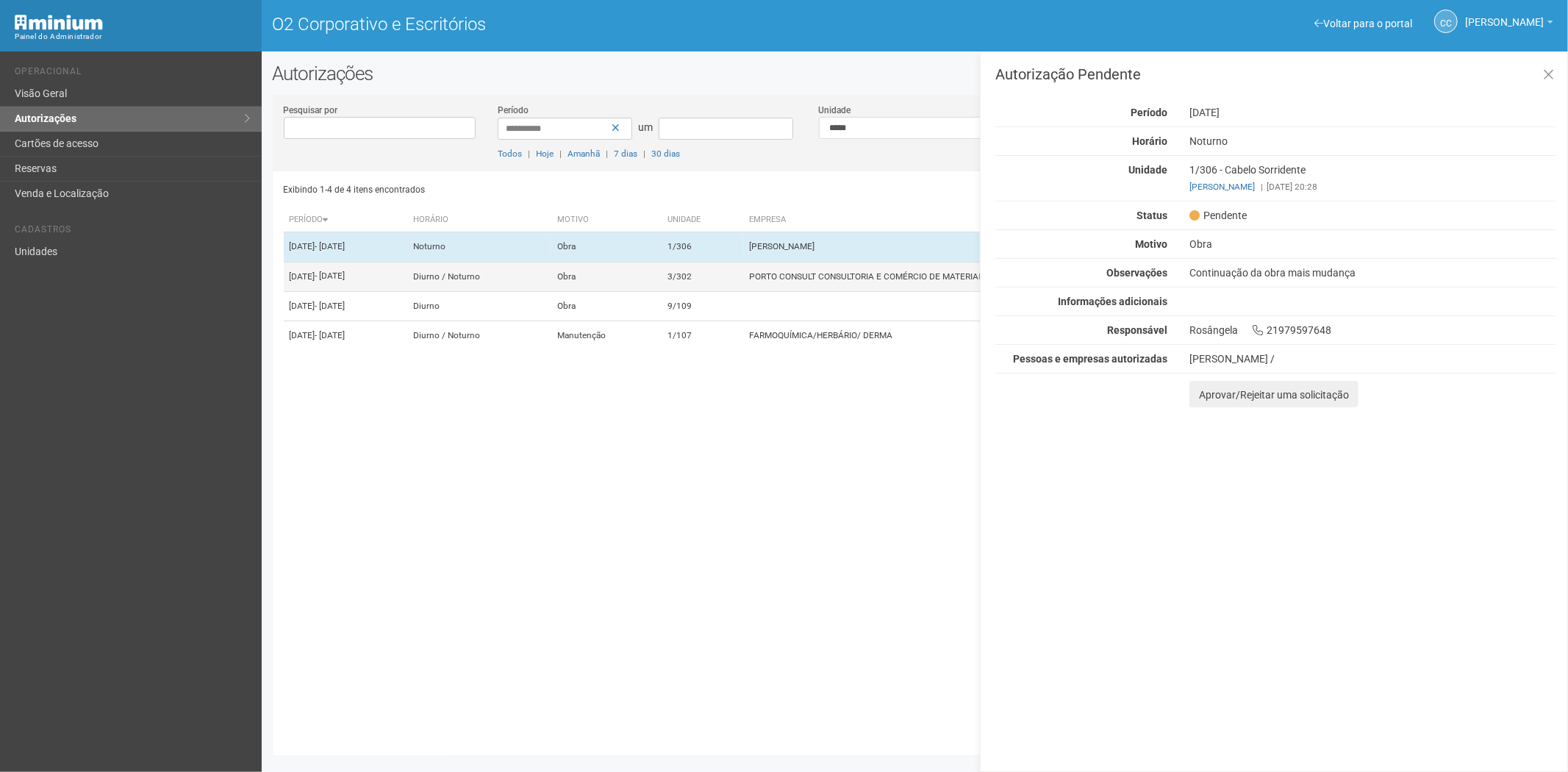
click at [732, 291] on td "3/302" at bounding box center [702, 275] width 83 height 29
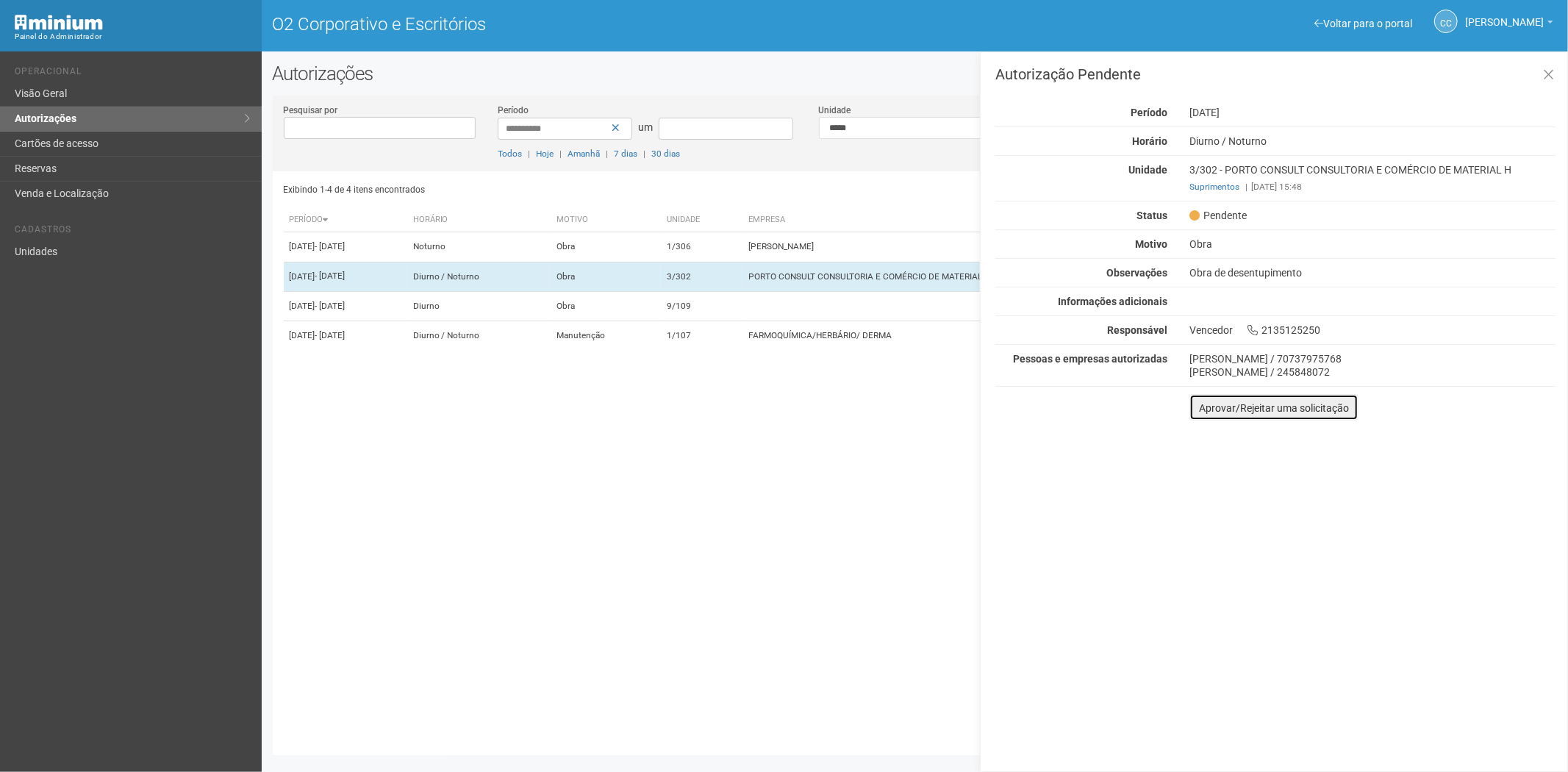
click at [1204, 413] on font "Aprovar/Rejeitar uma solicitação" at bounding box center [1274, 408] width 150 height 12
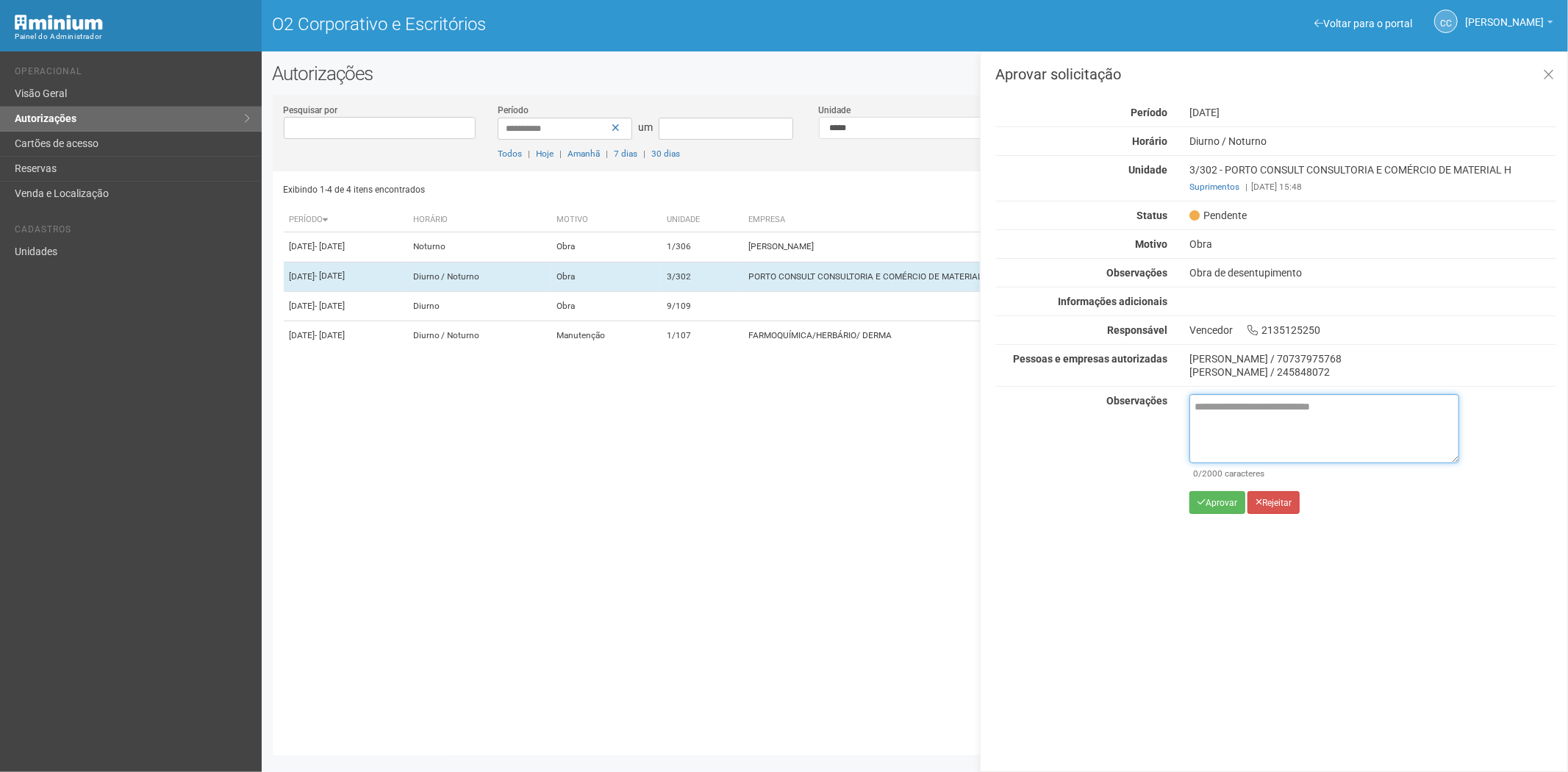
click at [1221, 443] on textarea at bounding box center [1324, 428] width 270 height 69
click at [1227, 428] on textarea at bounding box center [1324, 428] width 270 height 69
paste textarea "**********"
type textarea "**********"
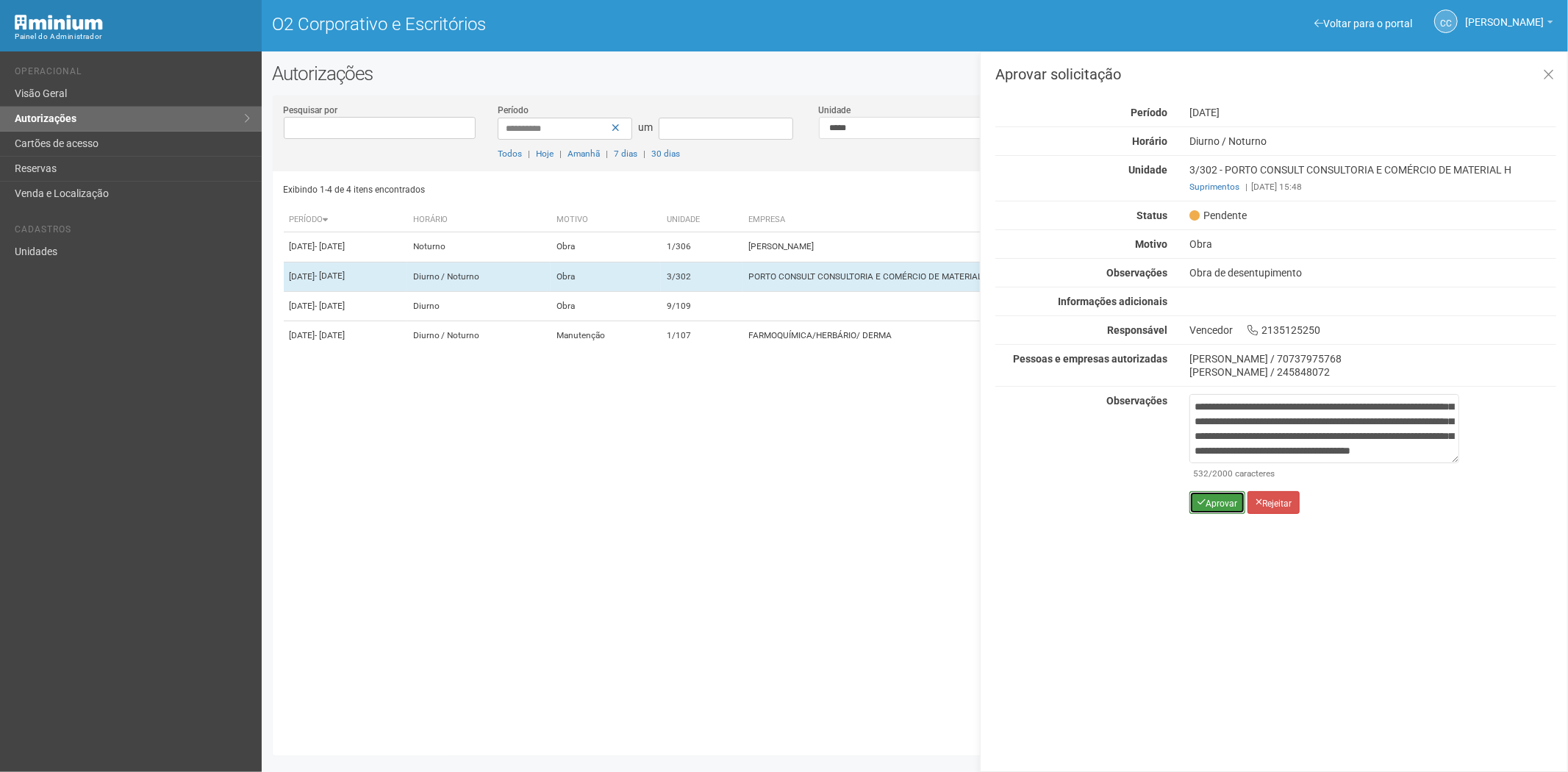
click at [1201, 509] on button "Aprovar" at bounding box center [1217, 502] width 56 height 23
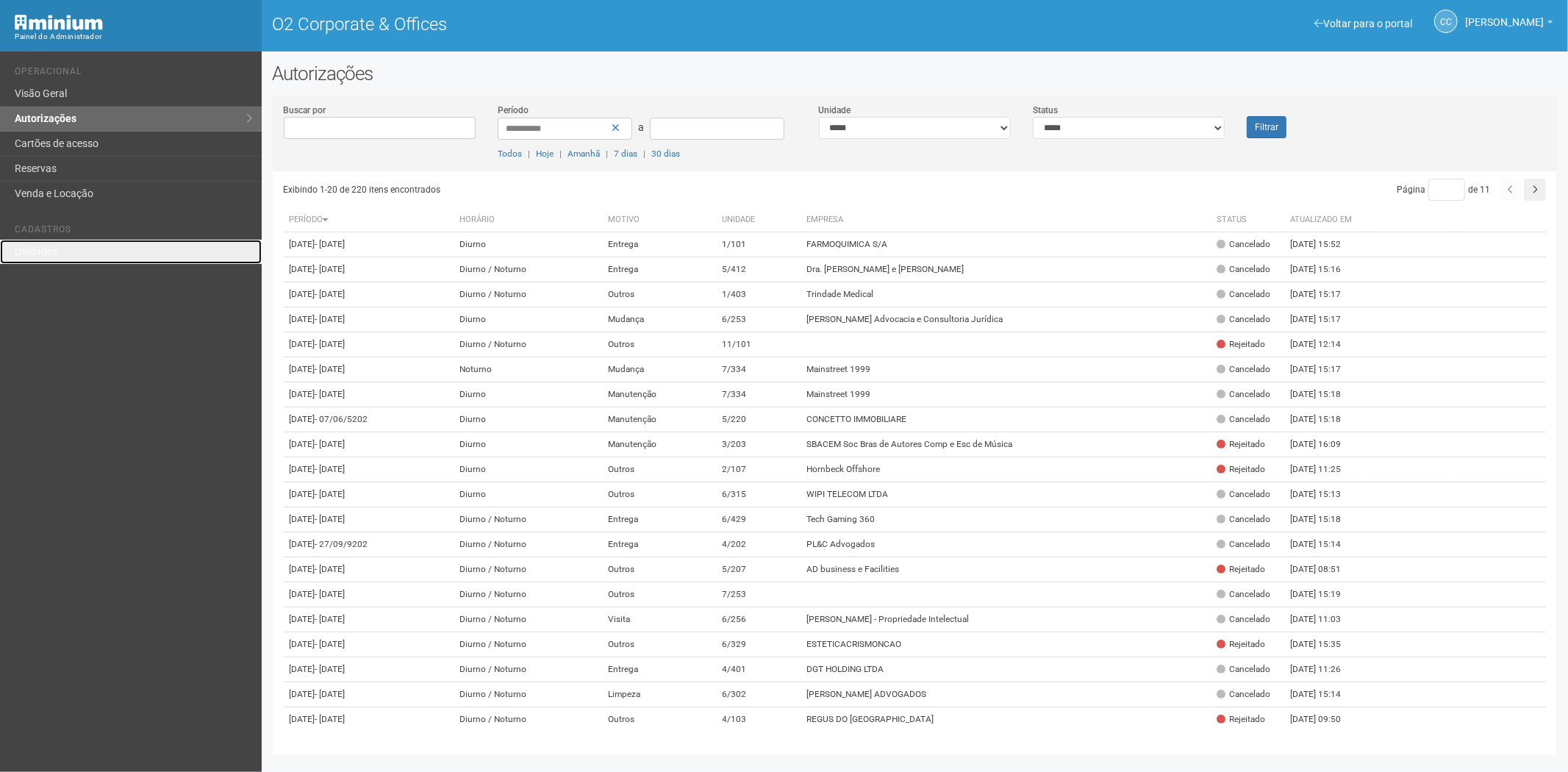
drag, startPoint x: 58, startPoint y: 240, endPoint x: 104, endPoint y: 219, distance: 50.6
click at [58, 240] on link "Unidades" at bounding box center [130, 251] width 261 height 24
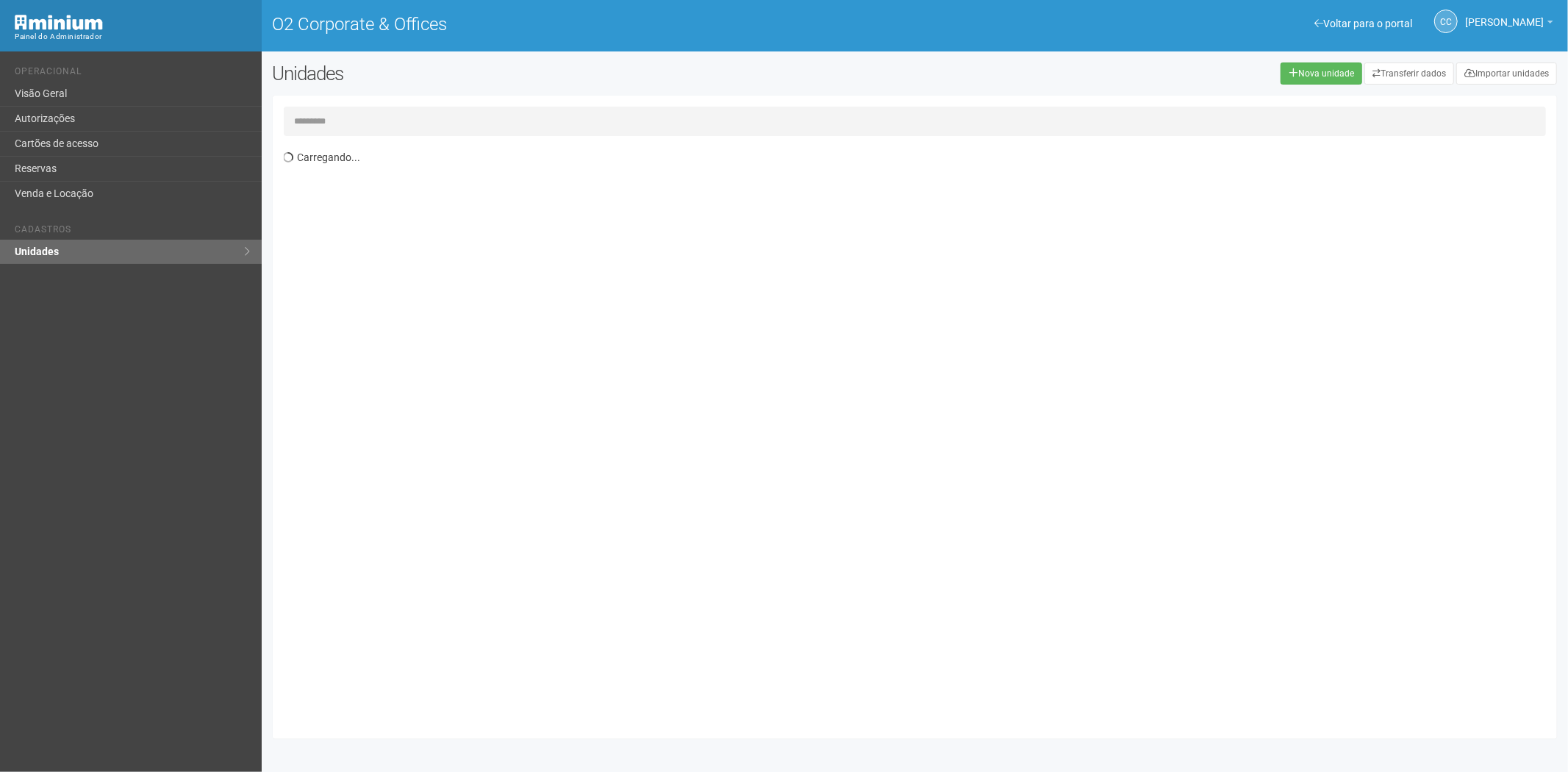
click at [322, 127] on input "text" at bounding box center [915, 121] width 1263 height 29
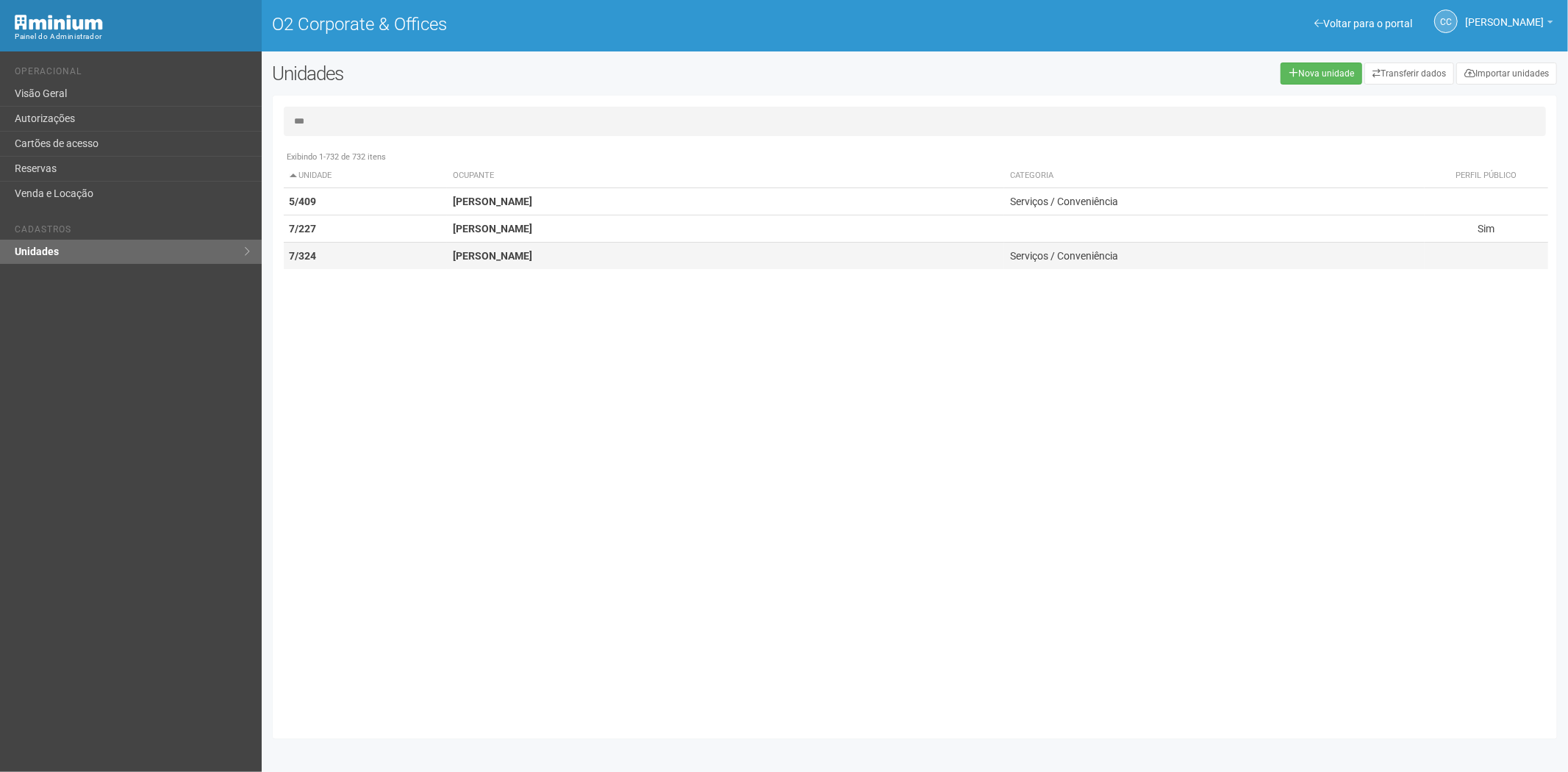
type input "***"
click at [370, 255] on td "7/324" at bounding box center [366, 256] width 164 height 28
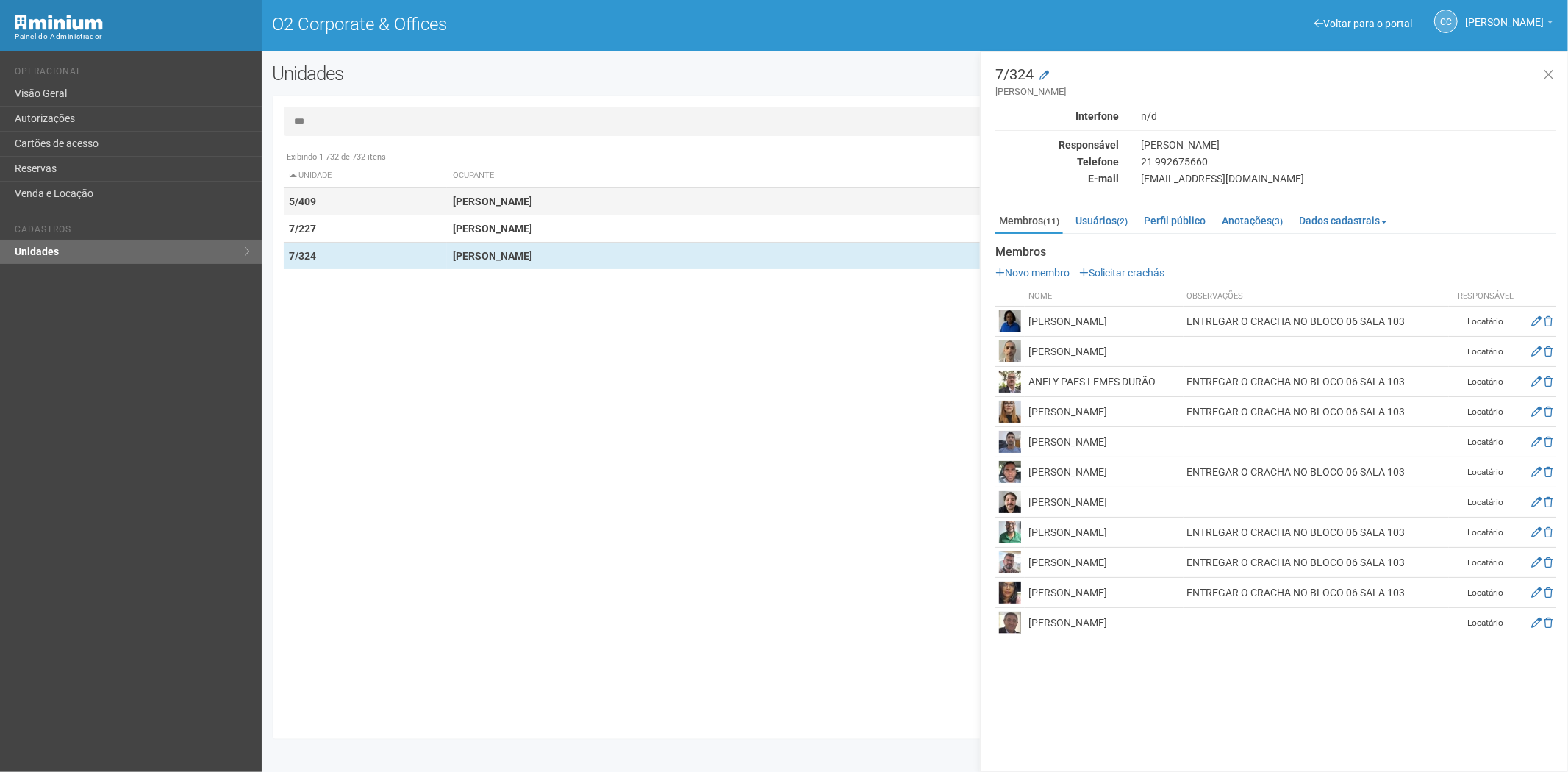
click at [357, 194] on td "5/409" at bounding box center [366, 201] width 164 height 28
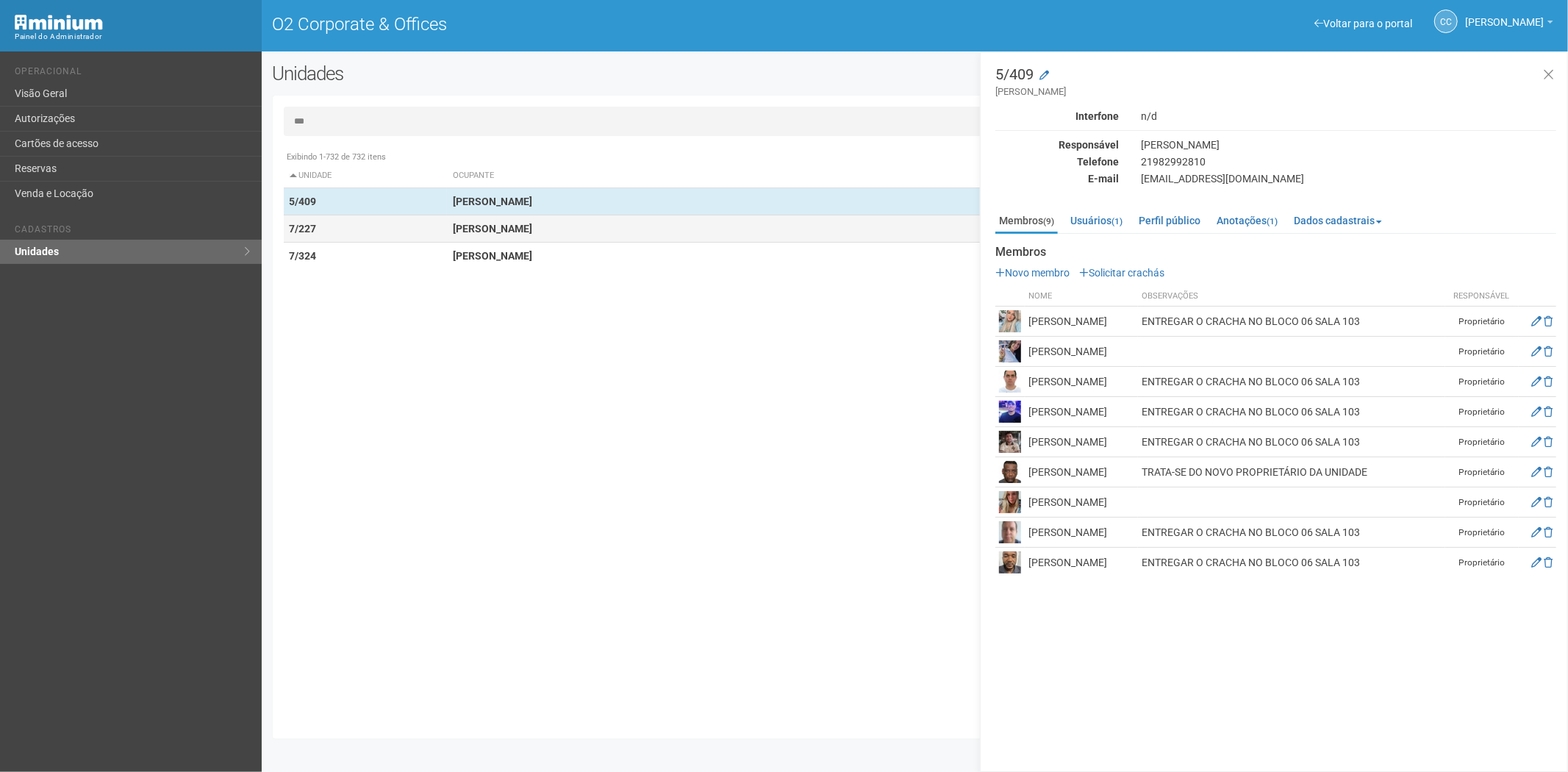
click at [480, 223] on strong "JUACY MENDES DA SILVA FILHO" at bounding box center [492, 229] width 79 height 12
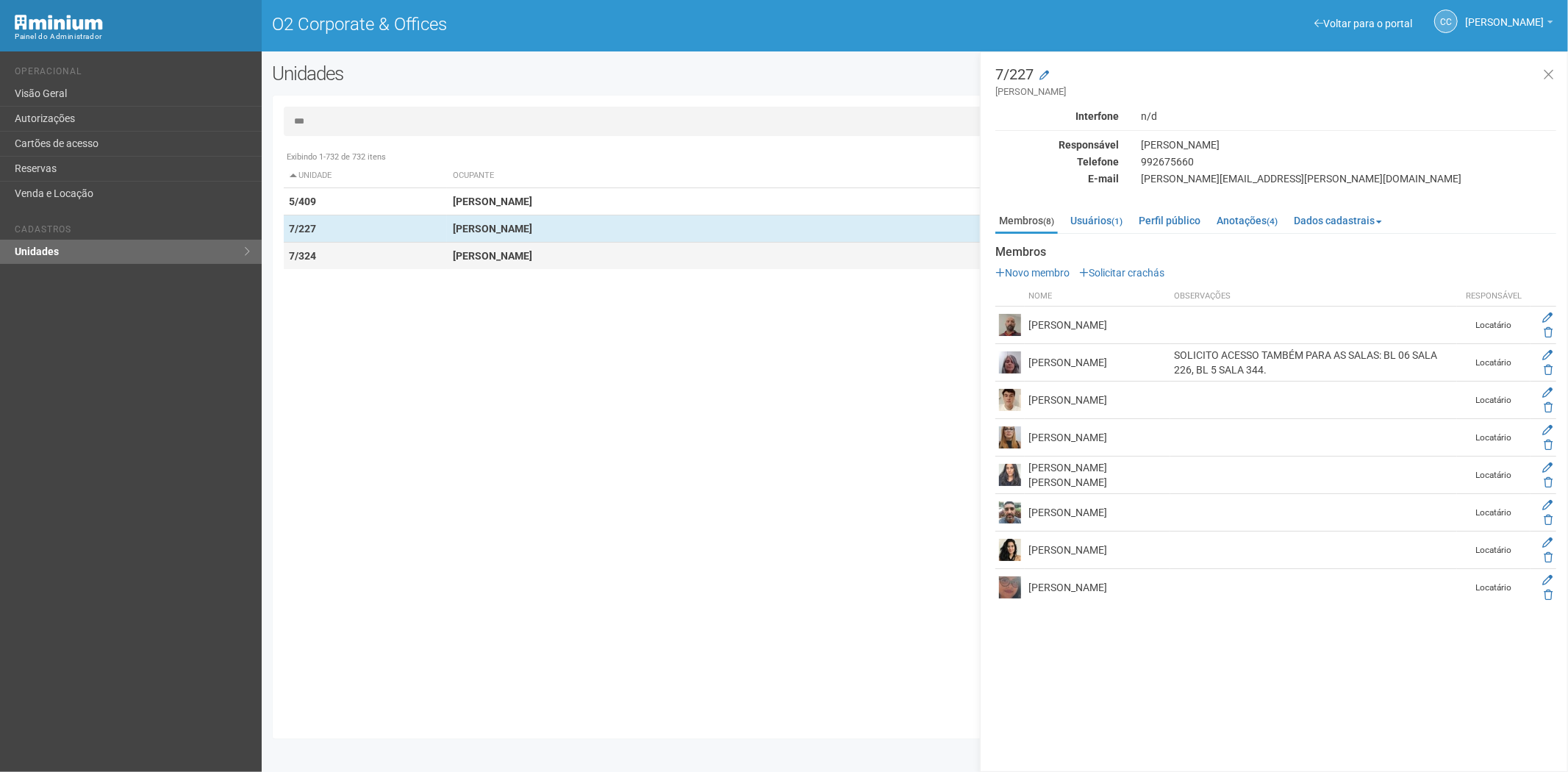
click at [468, 250] on strong "[PERSON_NAME]" at bounding box center [492, 255] width 79 height 12
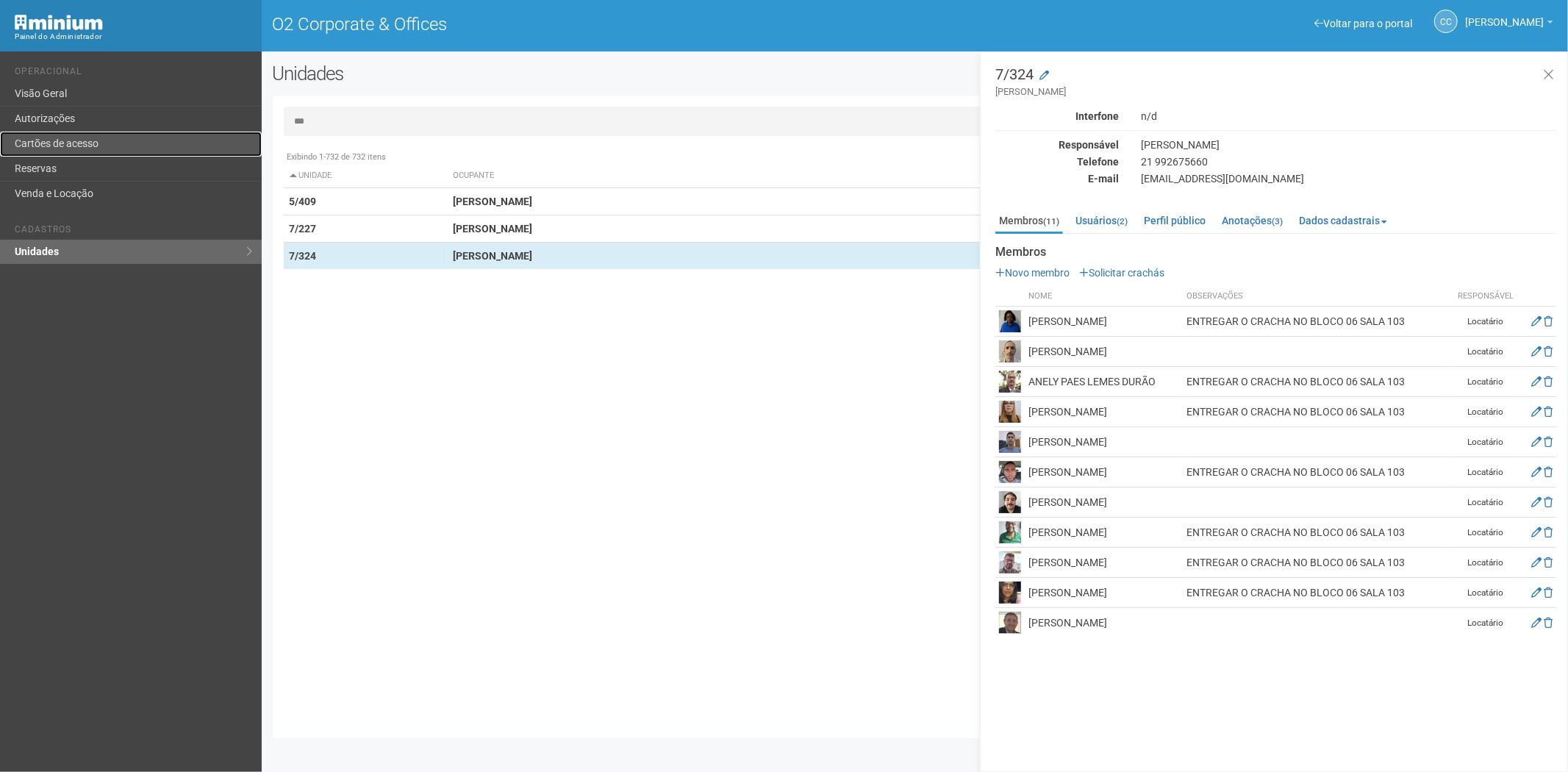
click at [89, 138] on link "Cartões de acesso" at bounding box center [130, 144] width 261 height 25
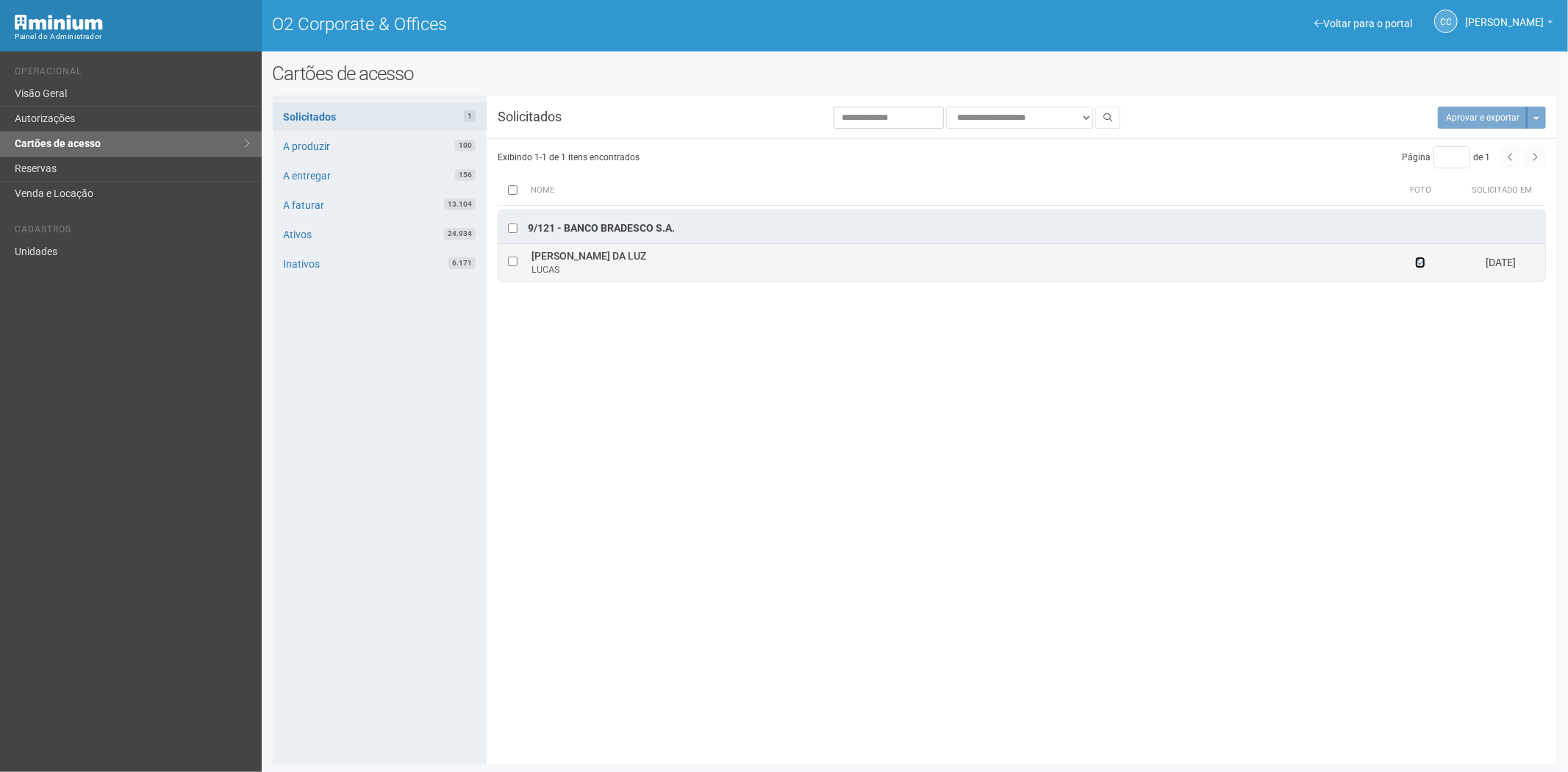
click at [1419, 261] on icon at bounding box center [1420, 262] width 10 height 10
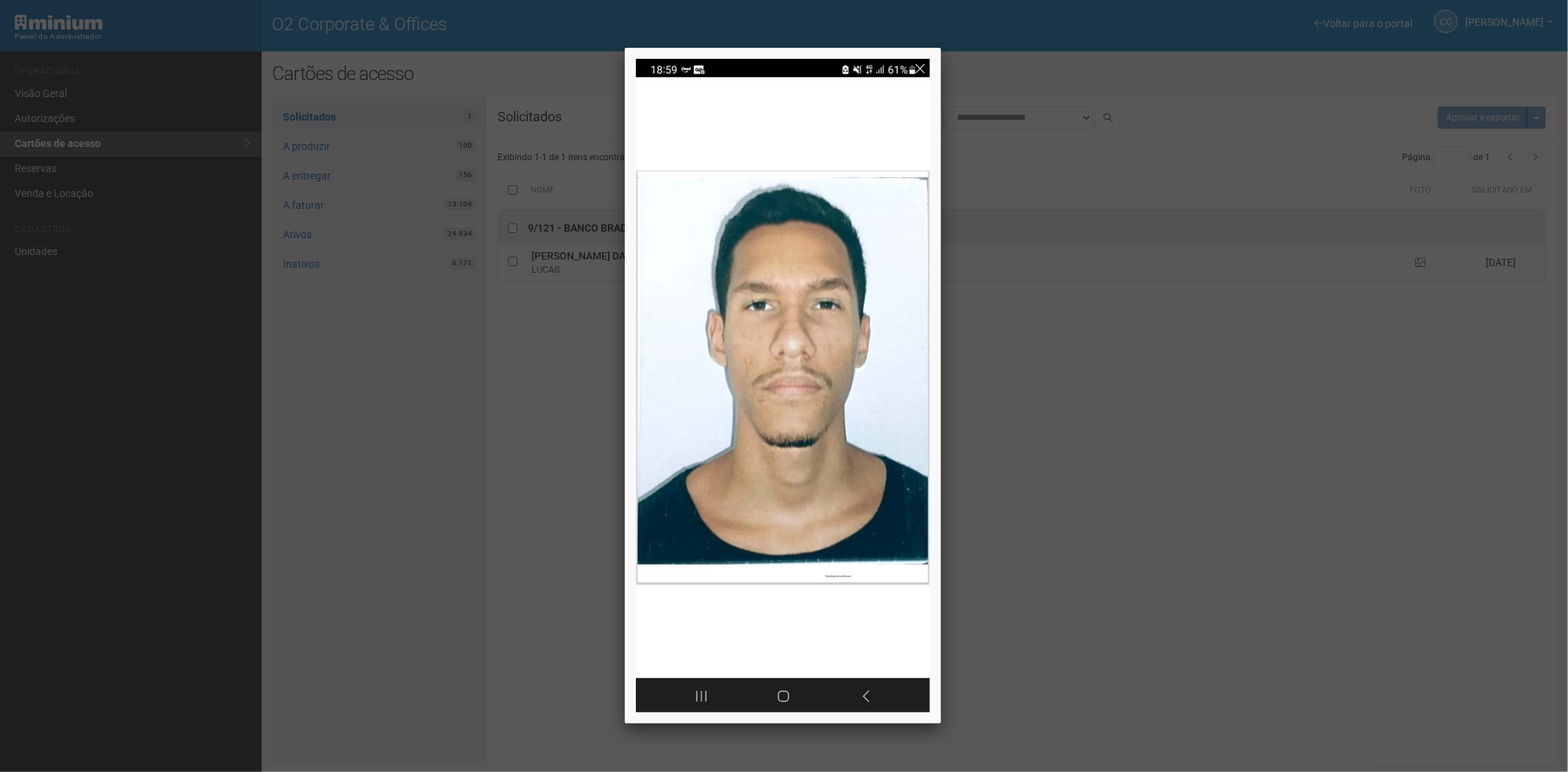
click at [1222, 527] on div at bounding box center [784, 386] width 1568 height 772
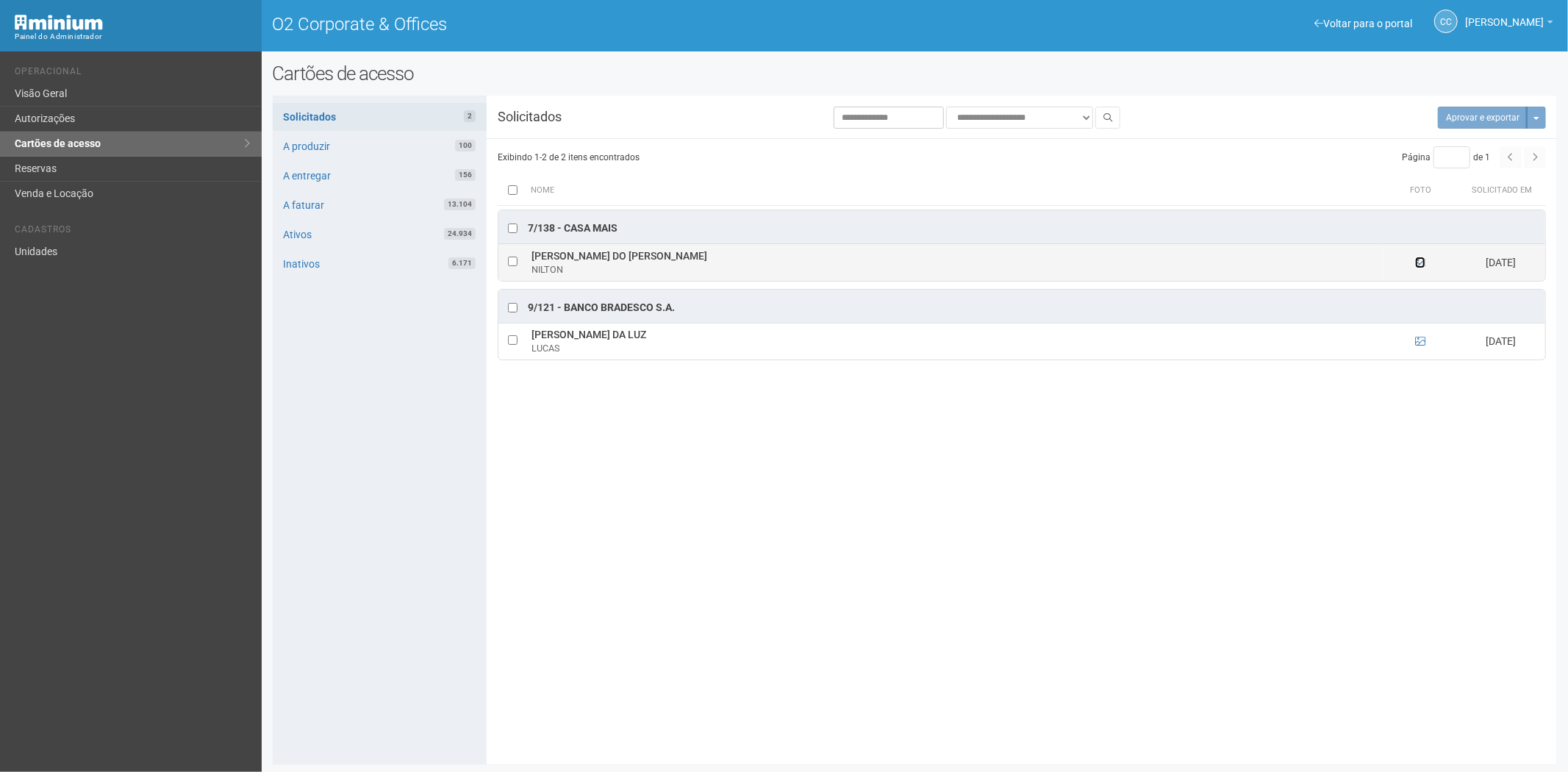
click at [1423, 265] on icon at bounding box center [1420, 262] width 10 height 10
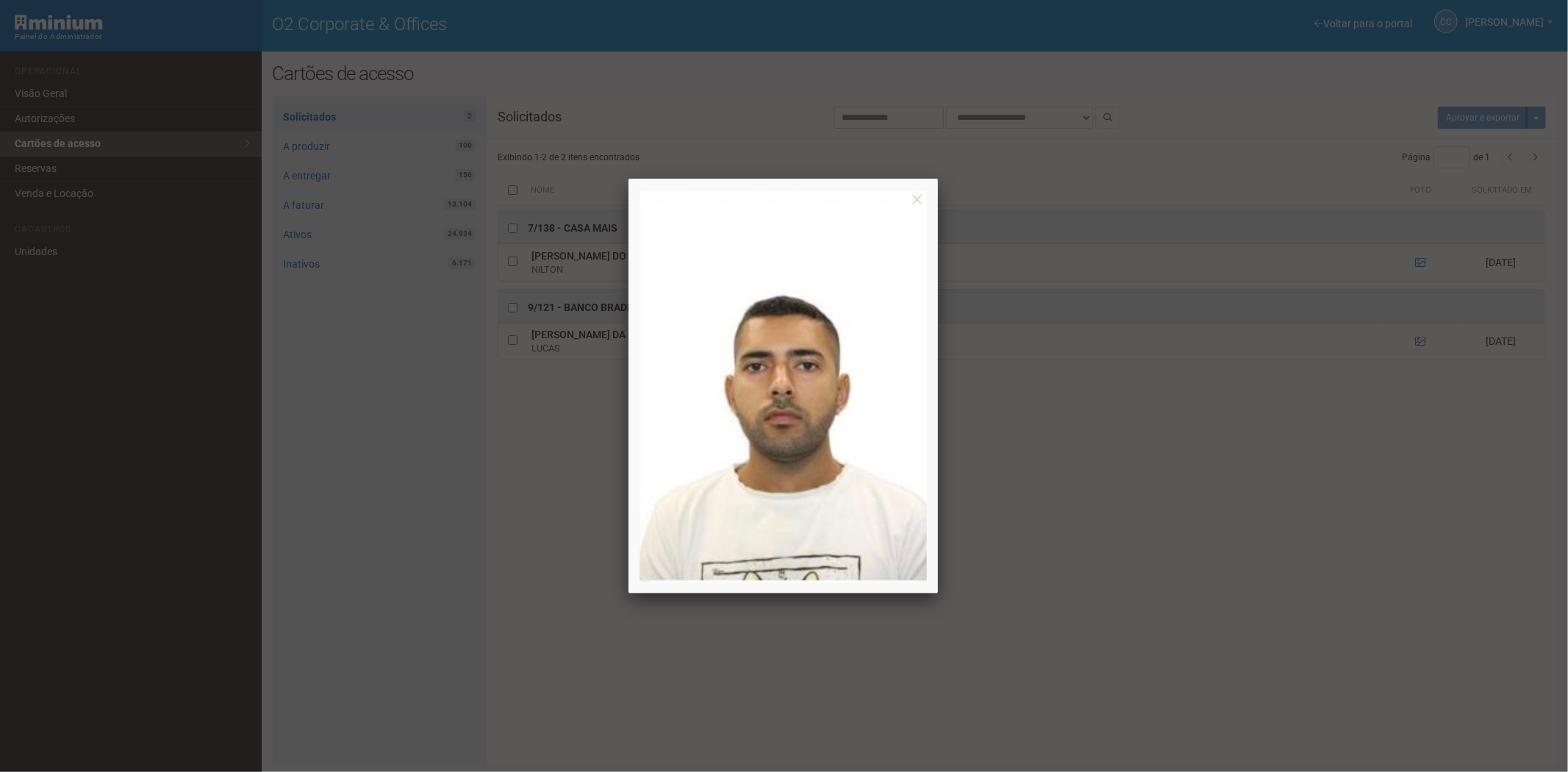
click at [1188, 623] on div at bounding box center [784, 386] width 1568 height 772
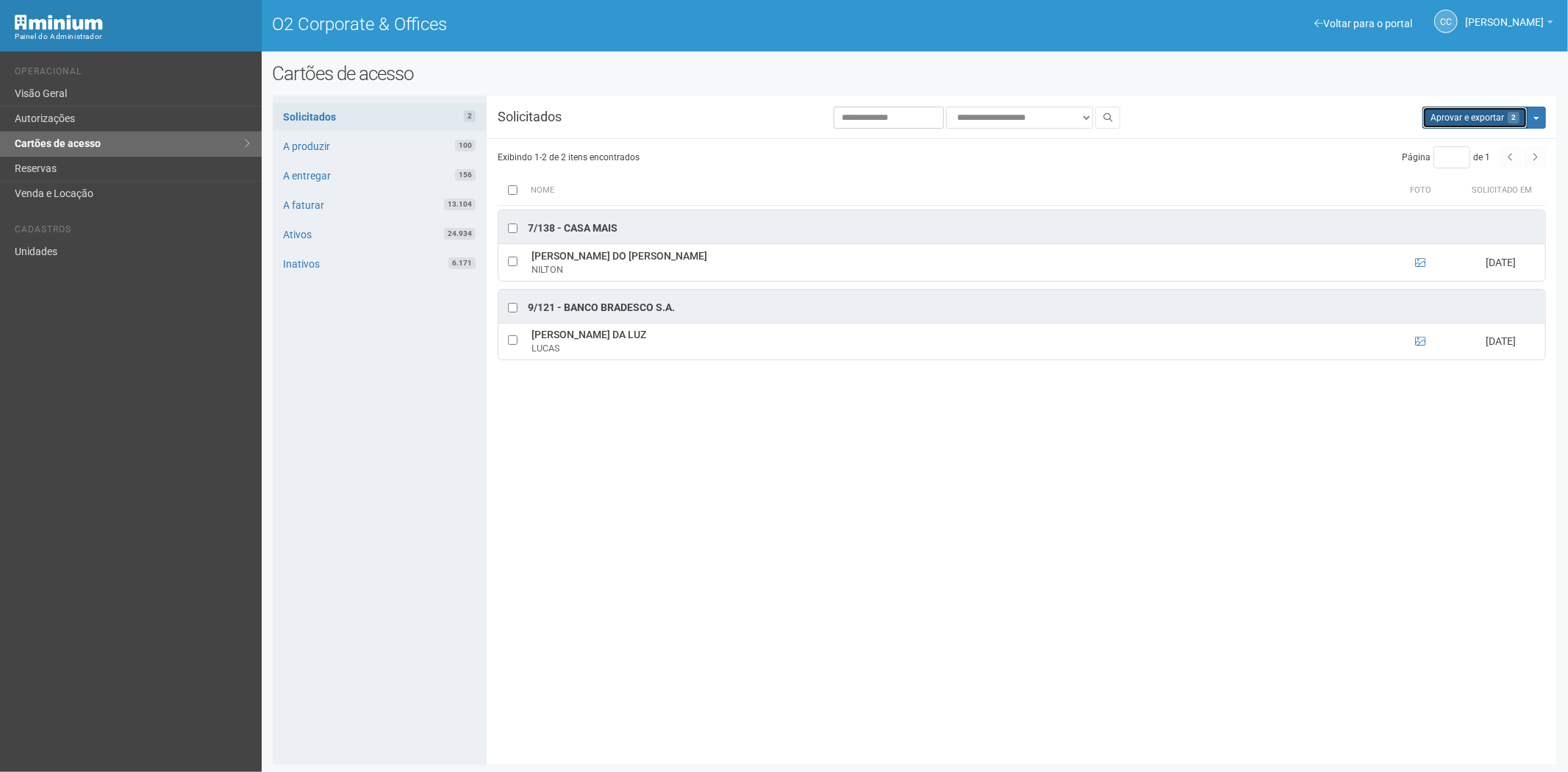
click at [1442, 122] on button "Aprovar e exportar 2" at bounding box center [1475, 118] width 105 height 22
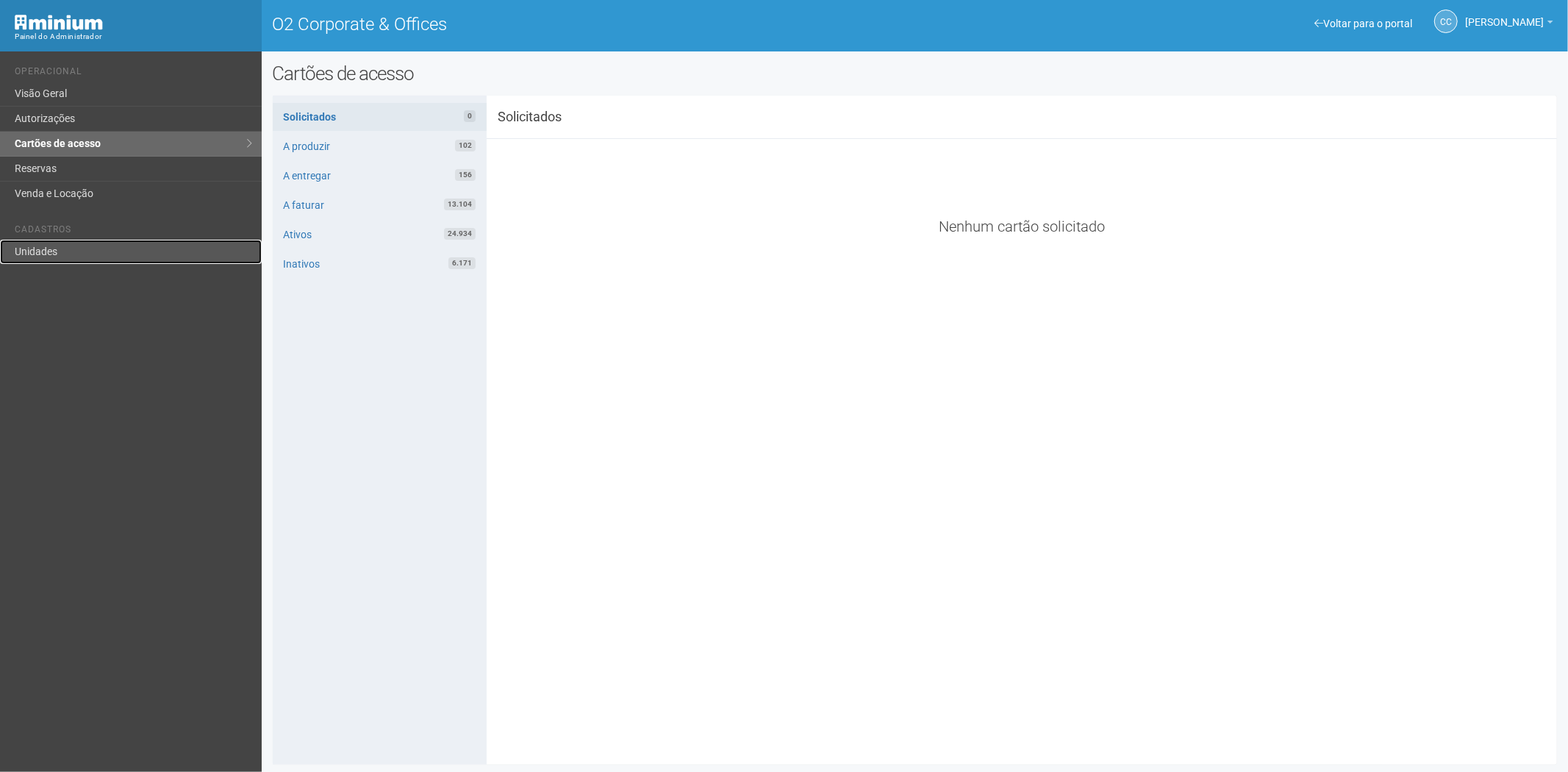
drag, startPoint x: 84, startPoint y: 244, endPoint x: 119, endPoint y: 247, distance: 35.1
click at [84, 244] on link "Unidades" at bounding box center [130, 251] width 261 height 24
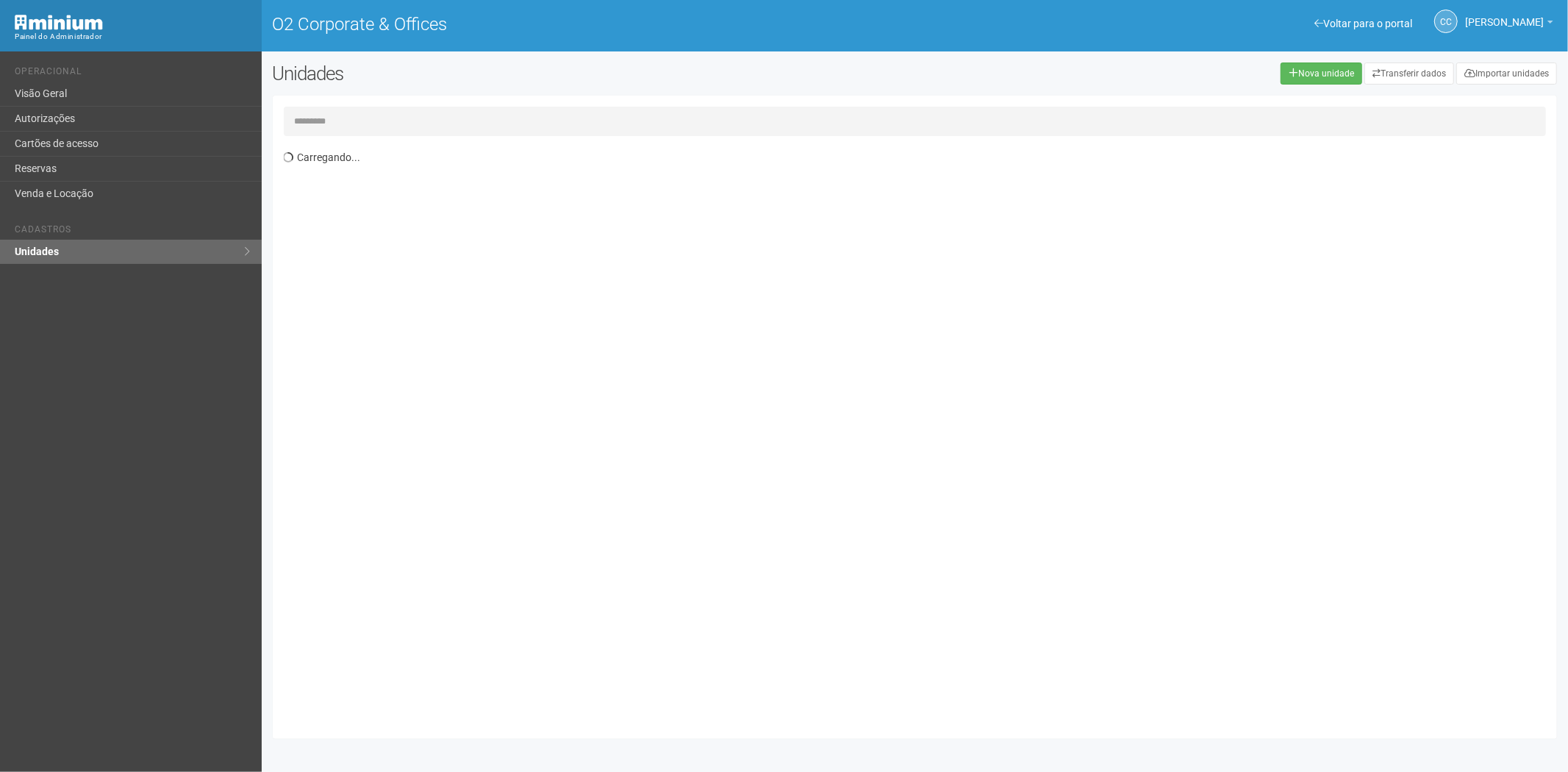
click at [419, 134] on input "text" at bounding box center [915, 121] width 1263 height 29
type input "*****"
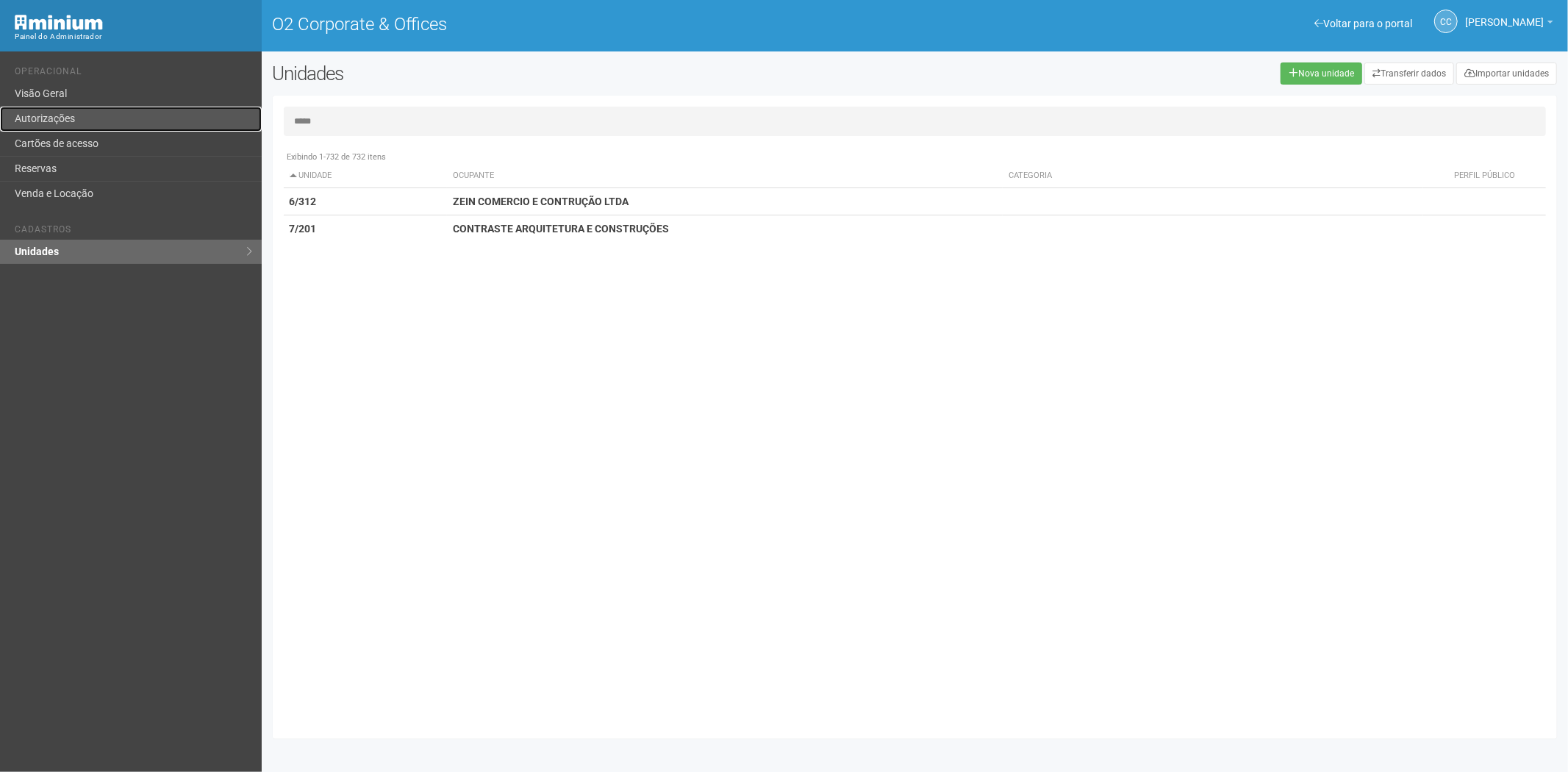
click at [95, 114] on link "Autorizações" at bounding box center [130, 119] width 261 height 25
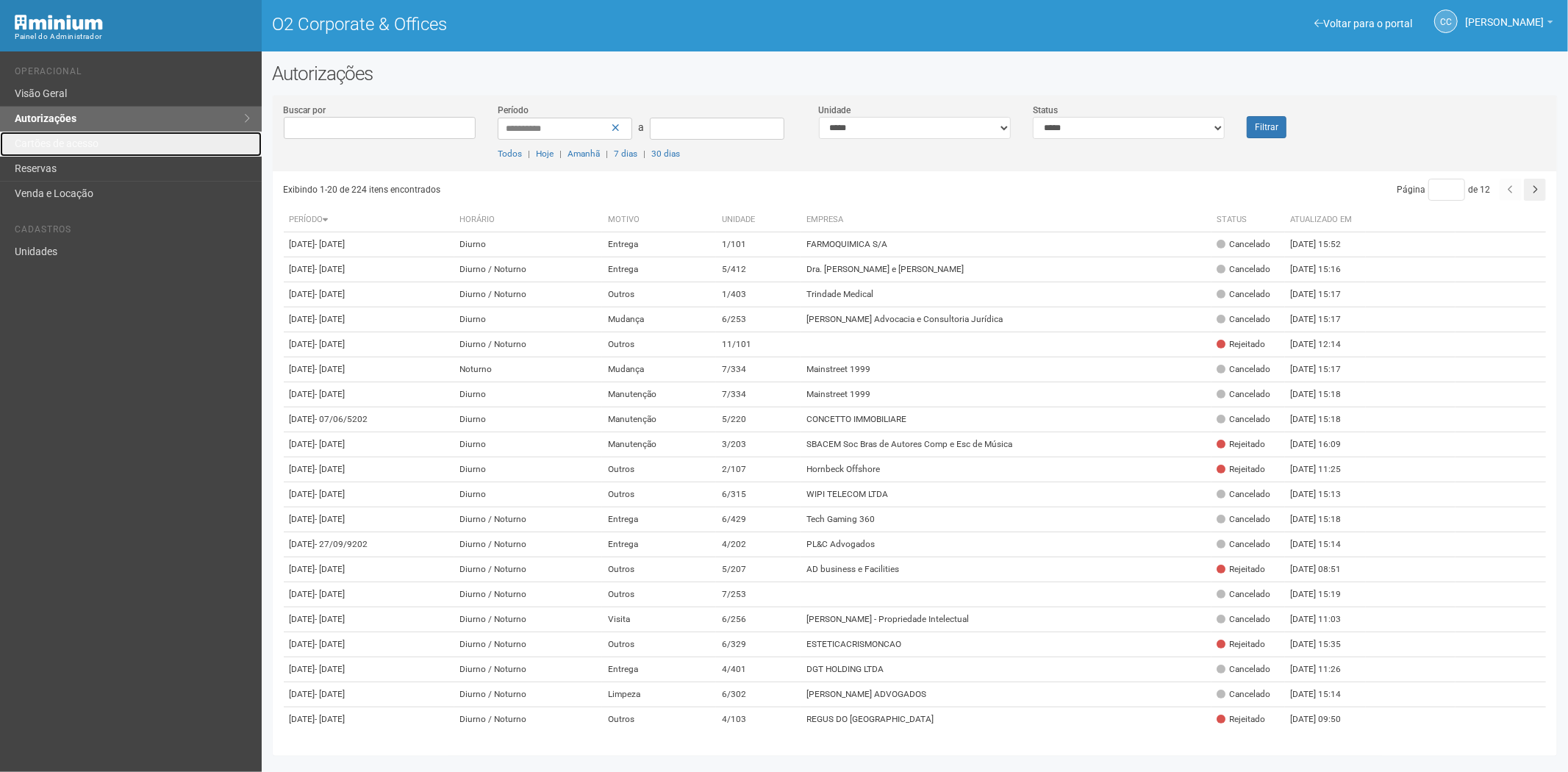
click at [101, 140] on link "Cartões de acesso" at bounding box center [130, 144] width 261 height 25
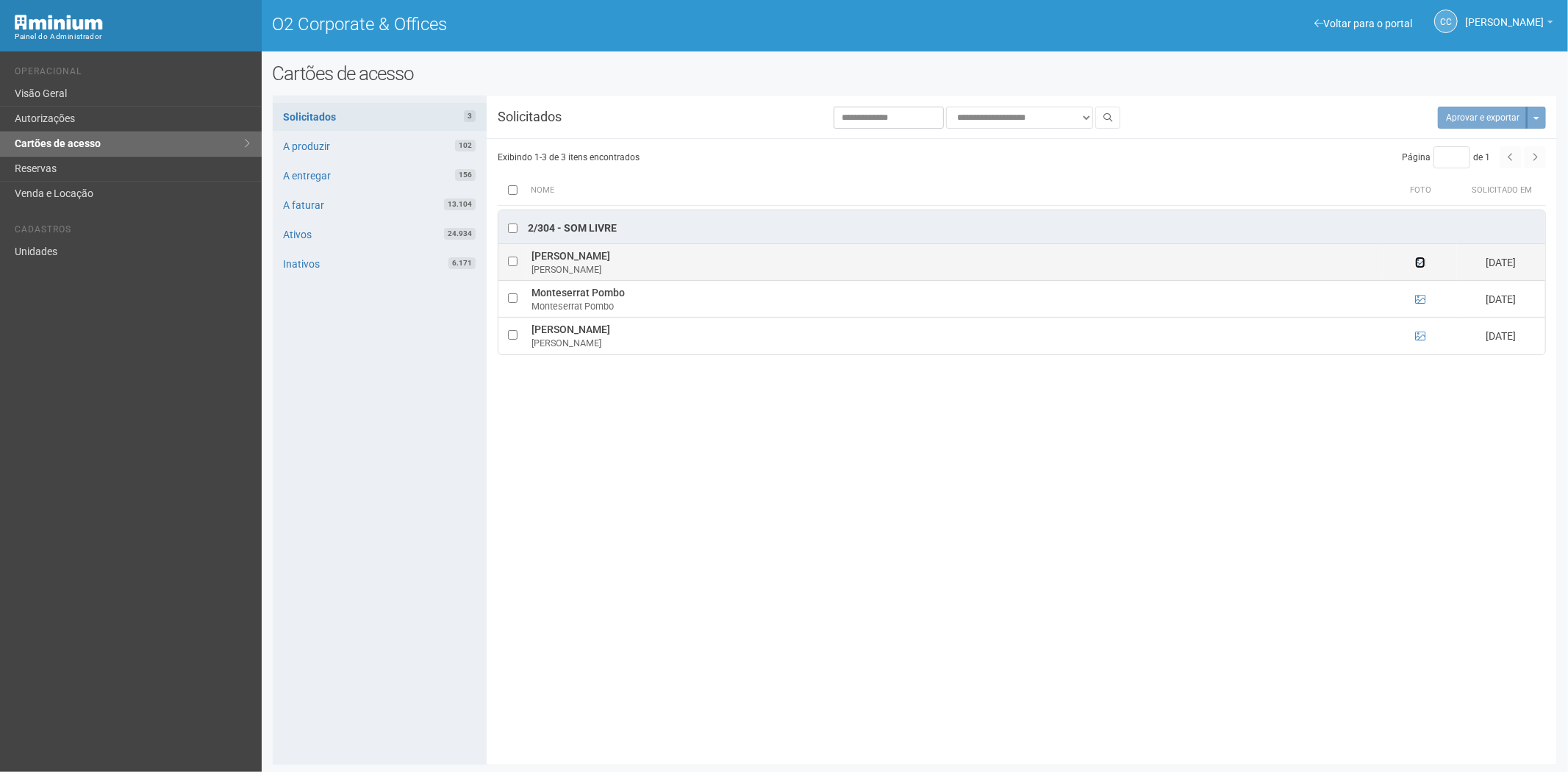
click at [1419, 265] on icon at bounding box center [1420, 262] width 10 height 10
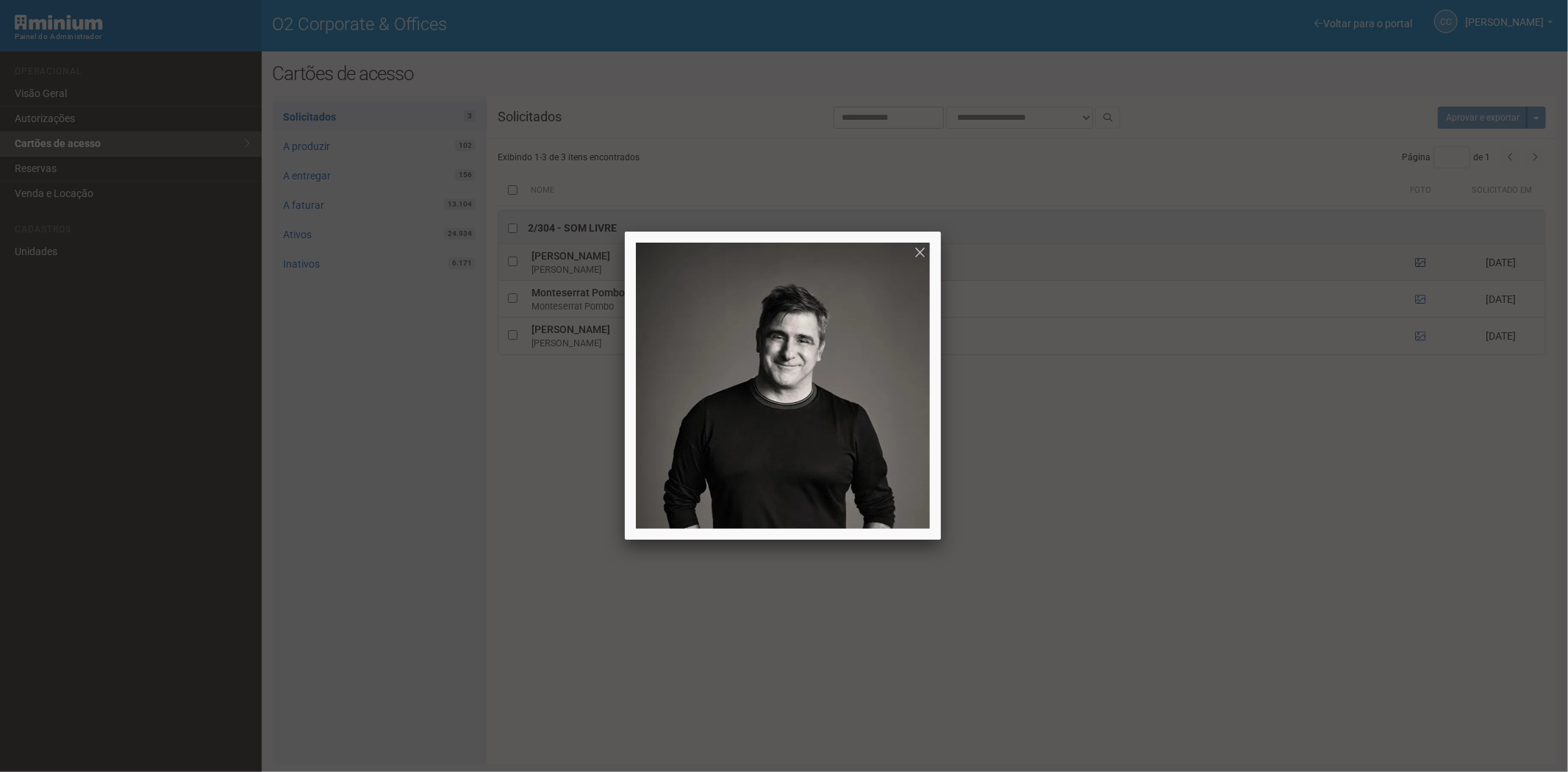
click at [1419, 265] on div at bounding box center [784, 386] width 1568 height 772
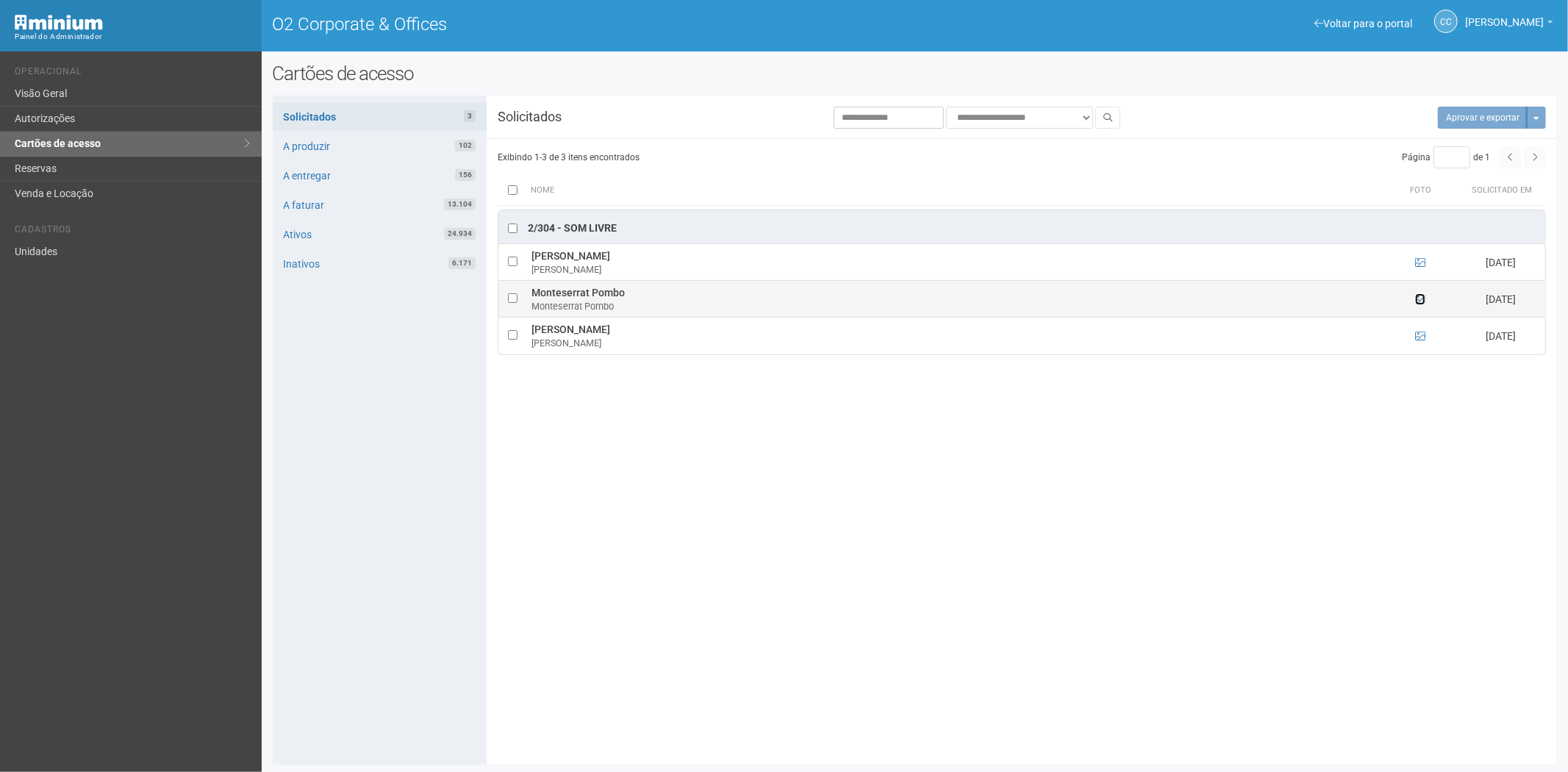
click at [1417, 295] on link at bounding box center [1420, 299] width 10 height 12
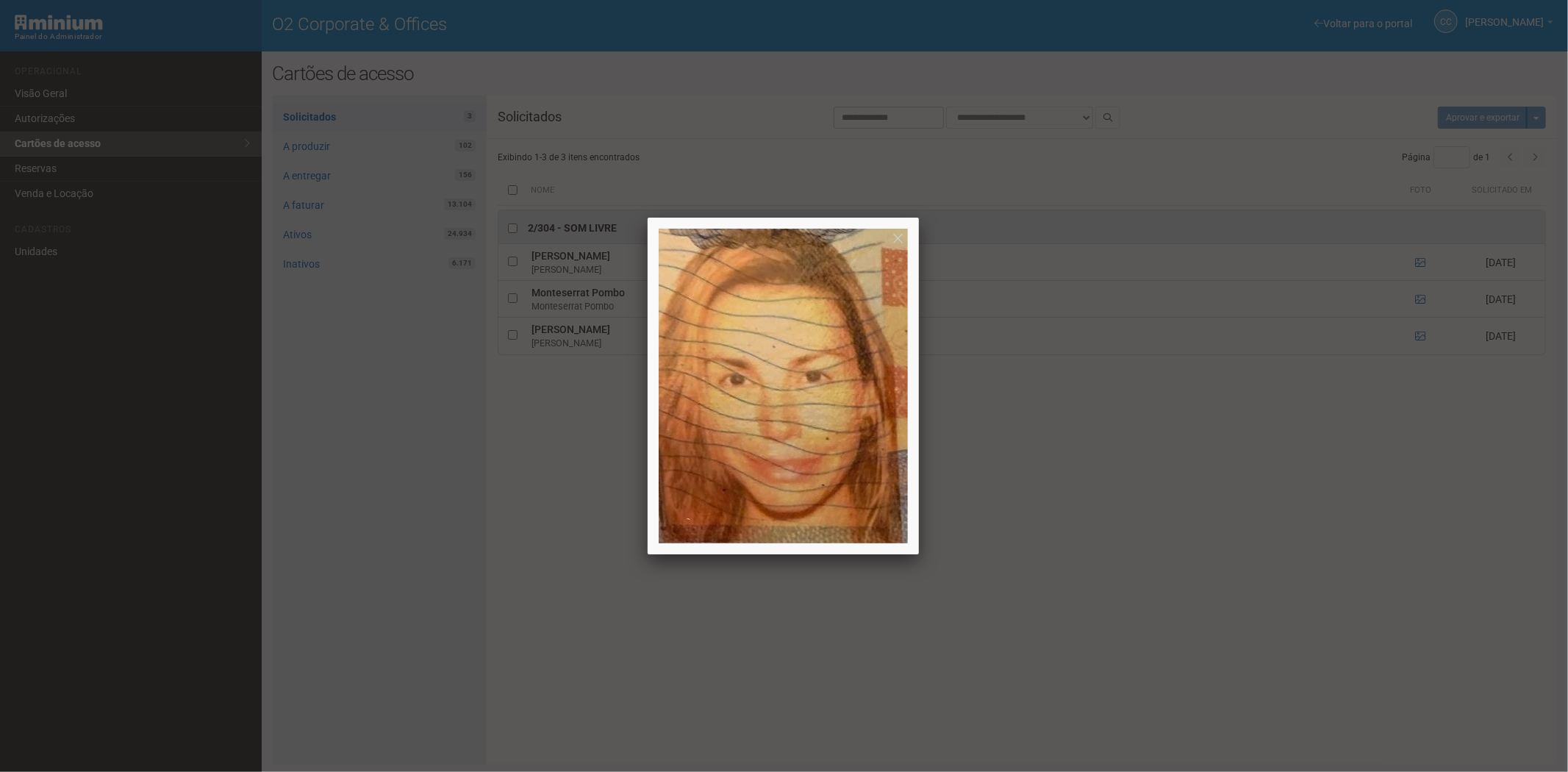
click at [1414, 332] on div at bounding box center [784, 386] width 1568 height 772
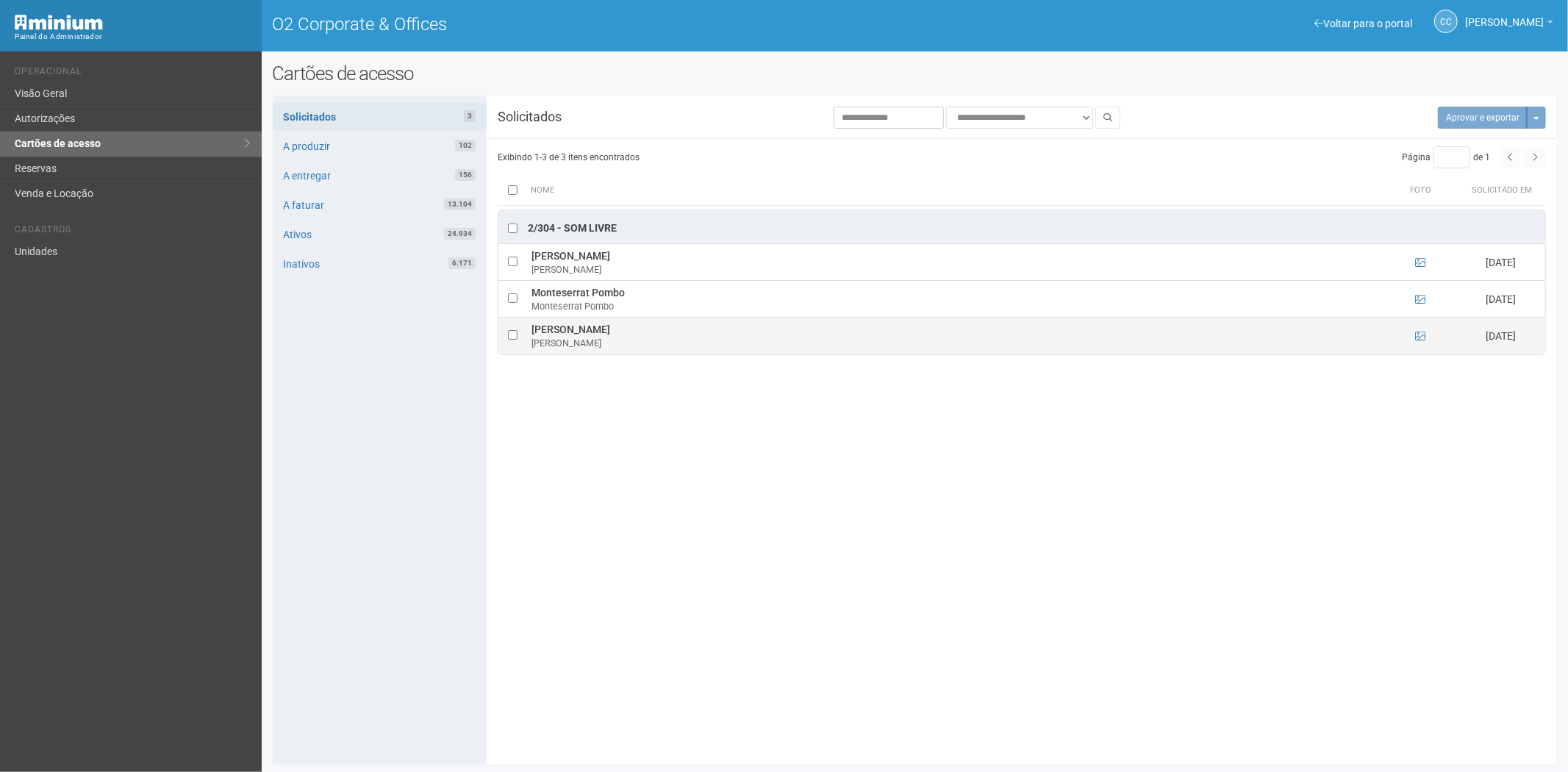
click at [1427, 341] on td at bounding box center [1420, 336] width 73 height 37
click at [1415, 334] on icon at bounding box center [1420, 336] width 10 height 10
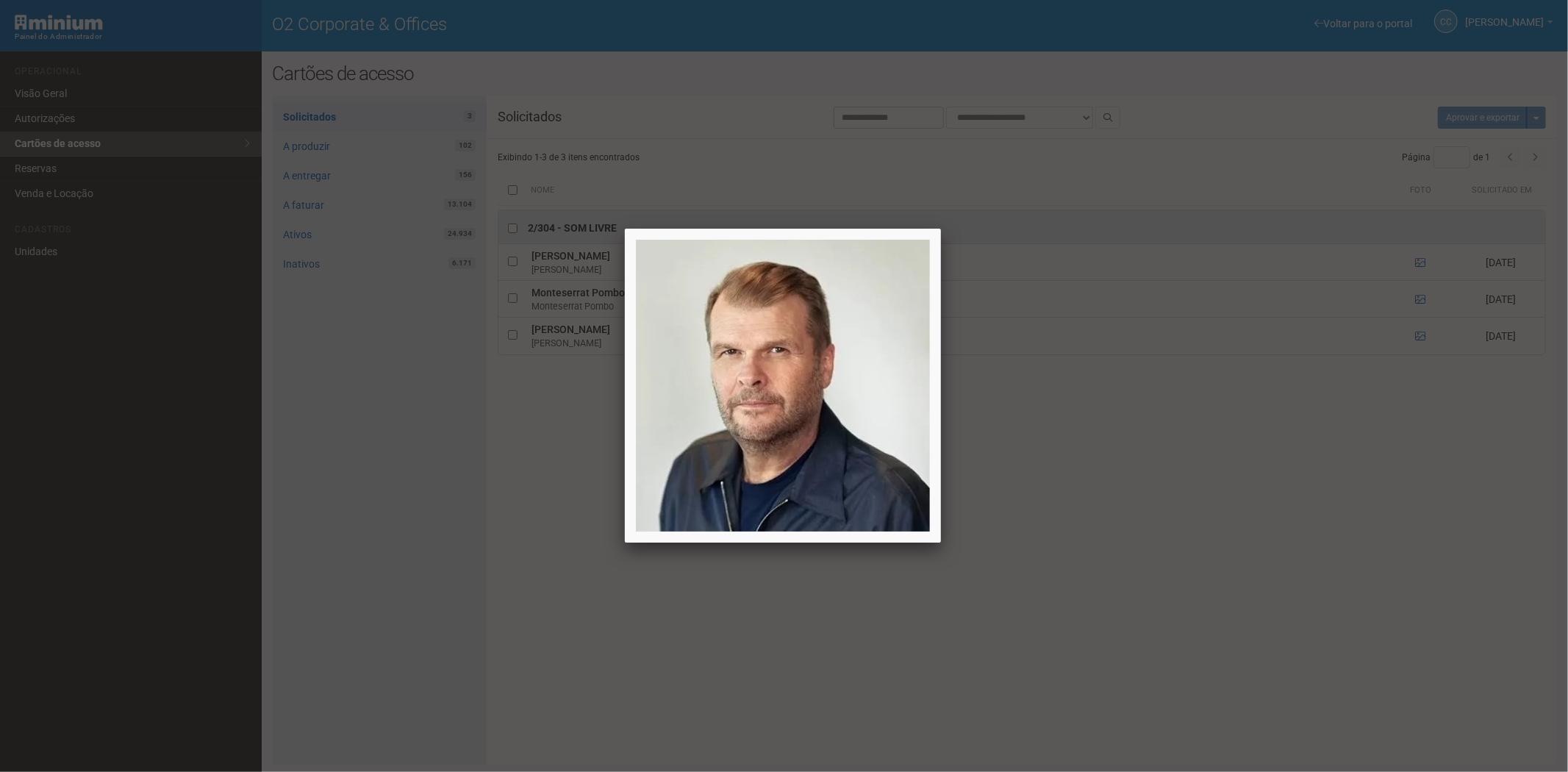
click at [1334, 467] on div at bounding box center [784, 386] width 1568 height 772
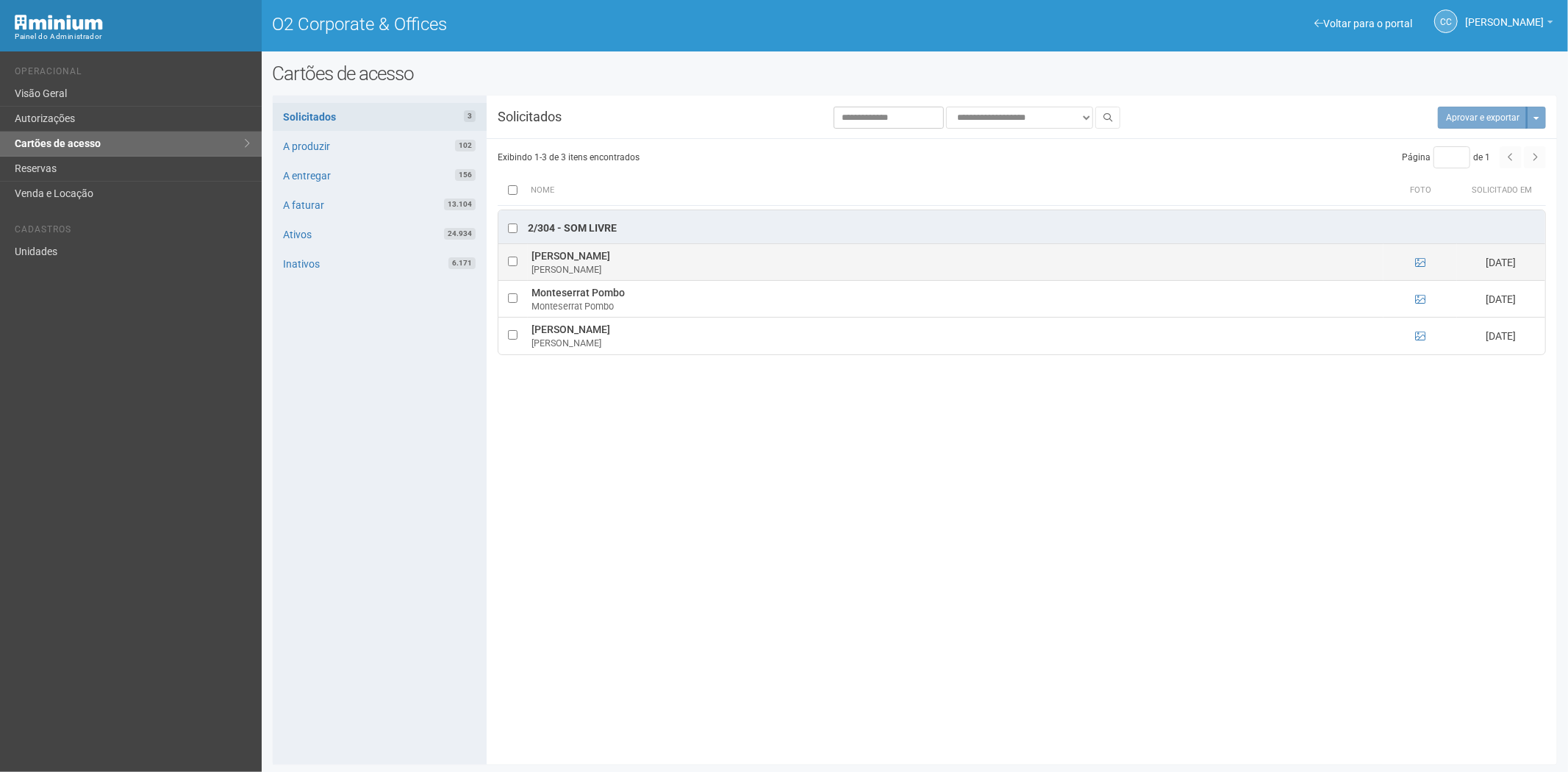
click at [511, 253] on td at bounding box center [513, 262] width 29 height 37
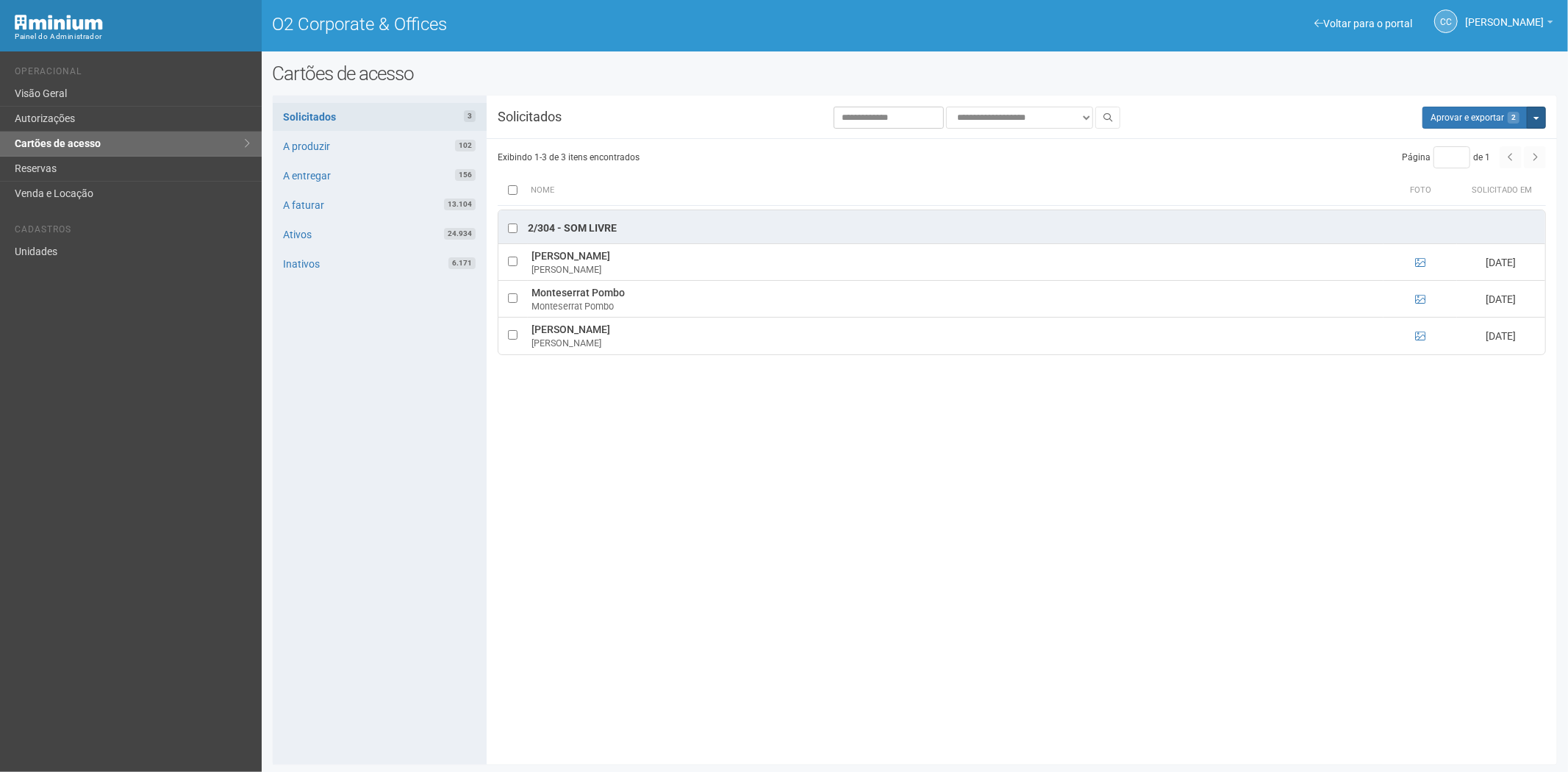
click at [1535, 123] on button "Mais opções" at bounding box center [1536, 118] width 19 height 22
click at [1455, 166] on link "Rejeitar solicitações" at bounding box center [1481, 164] width 116 height 18
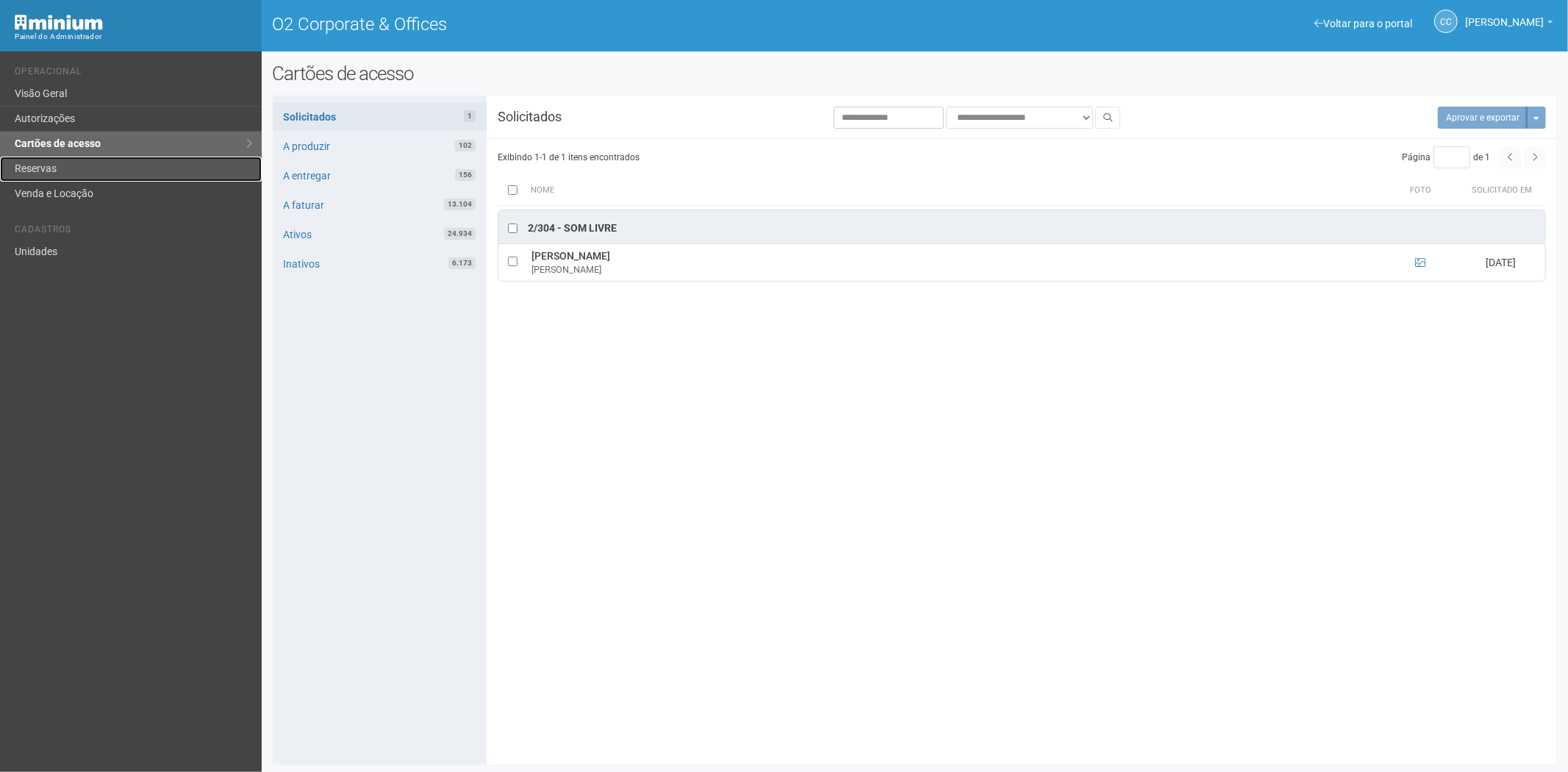
click at [68, 169] on link "Reservas" at bounding box center [130, 169] width 261 height 25
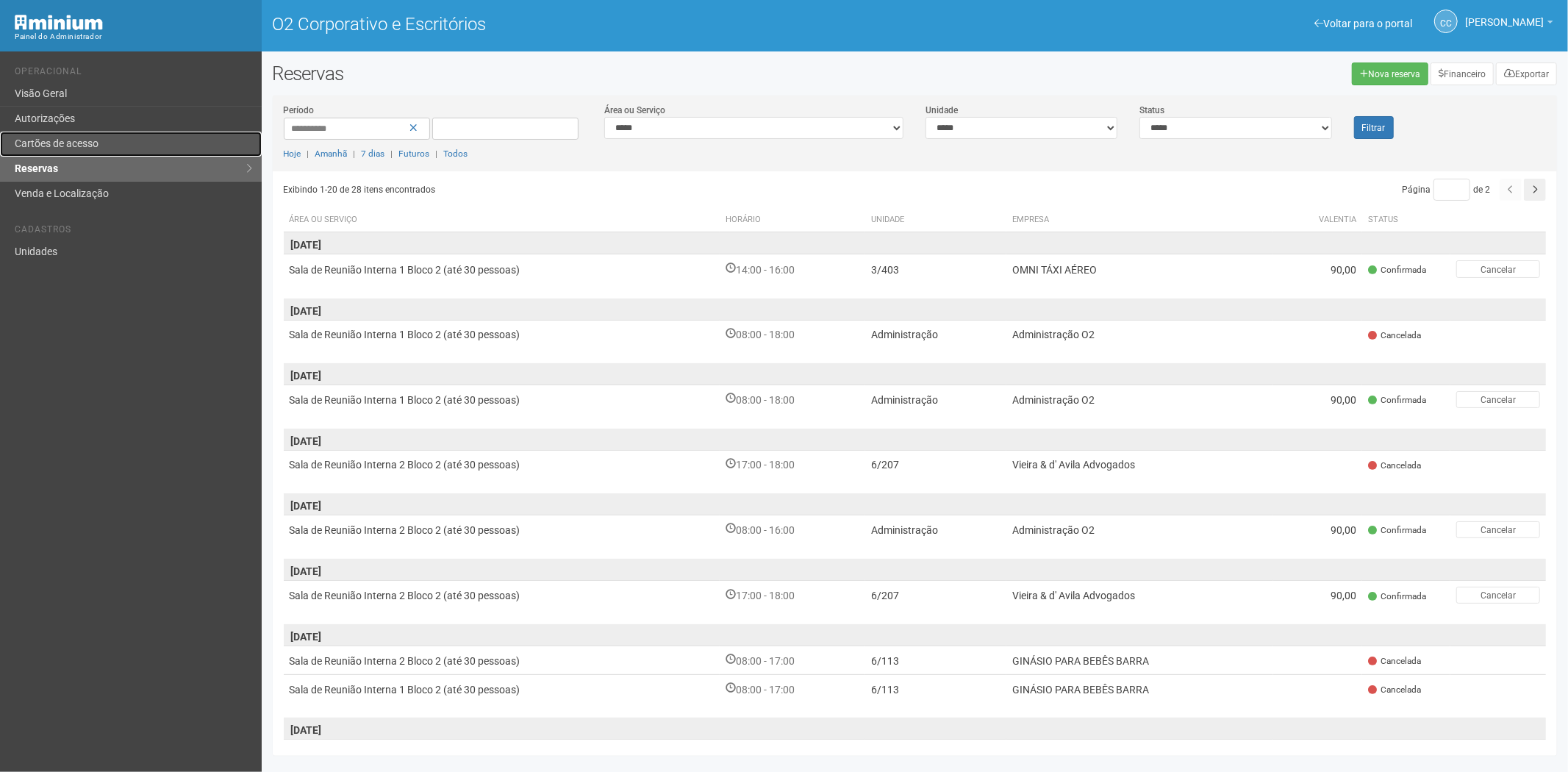
click at [75, 139] on font "Cartões de acesso" at bounding box center [57, 144] width 83 height 12
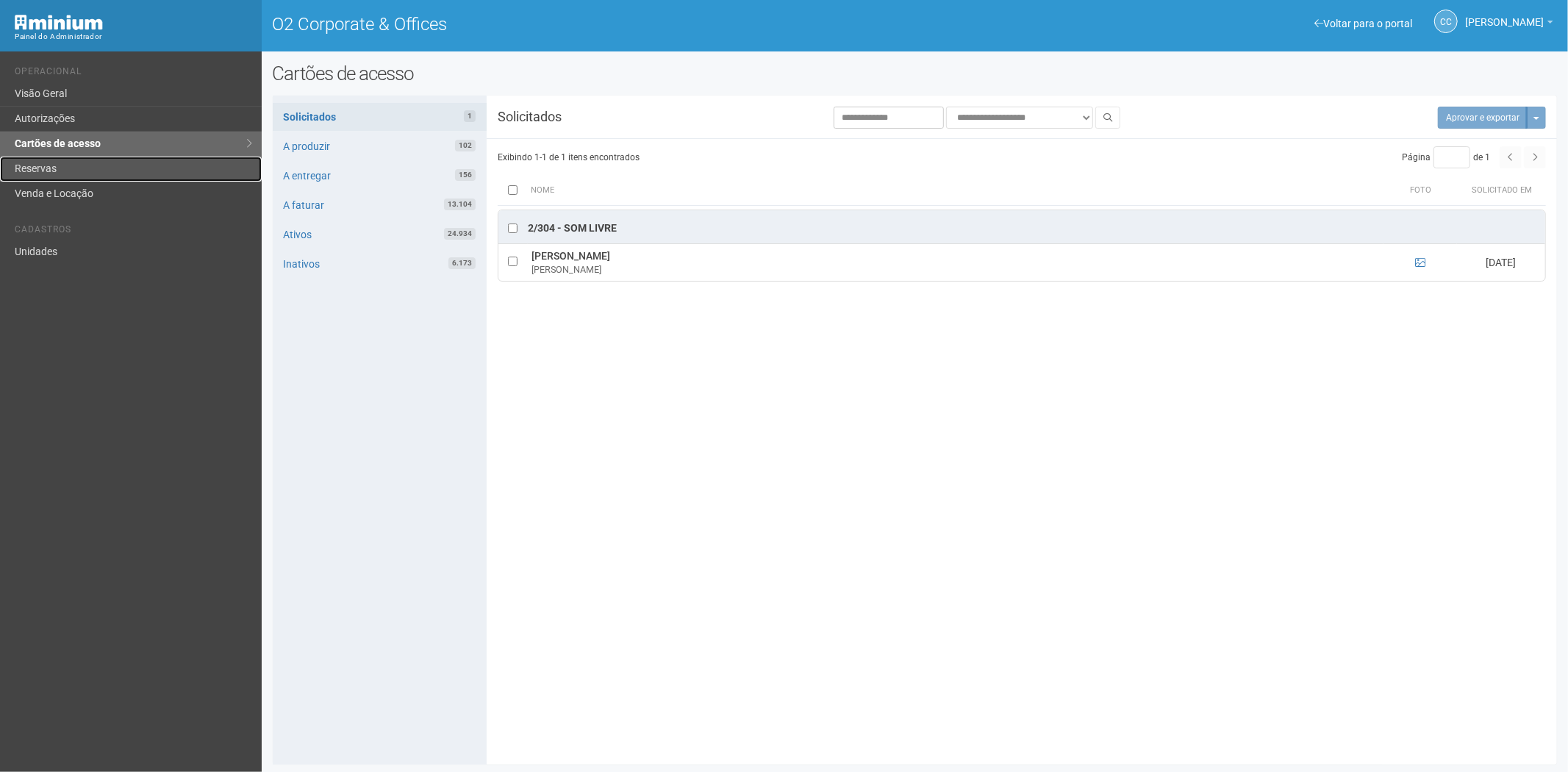
click at [54, 164] on link "Reservas" at bounding box center [130, 169] width 261 height 25
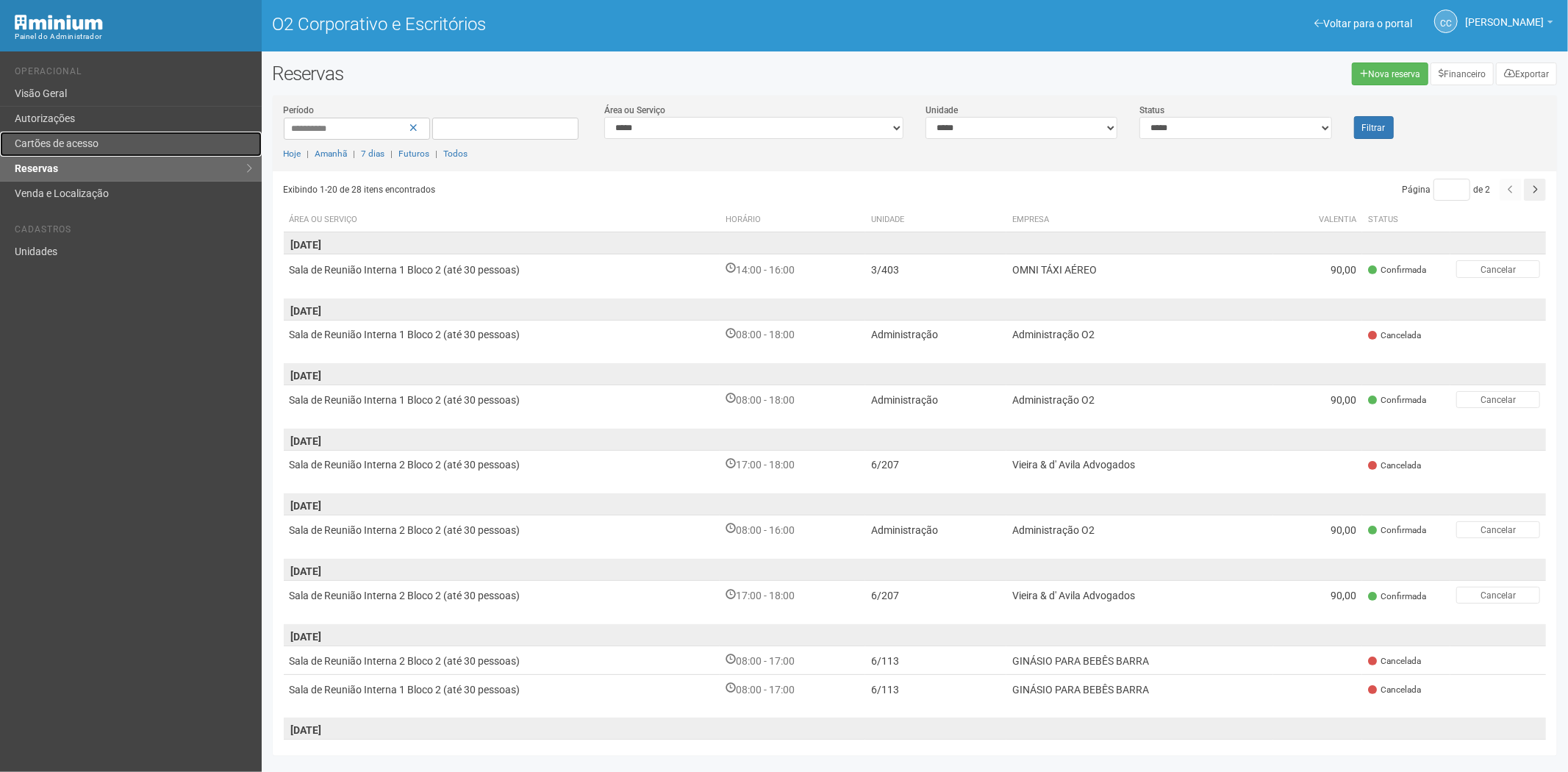
click at [130, 137] on link "Cartões de acesso" at bounding box center [130, 144] width 261 height 25
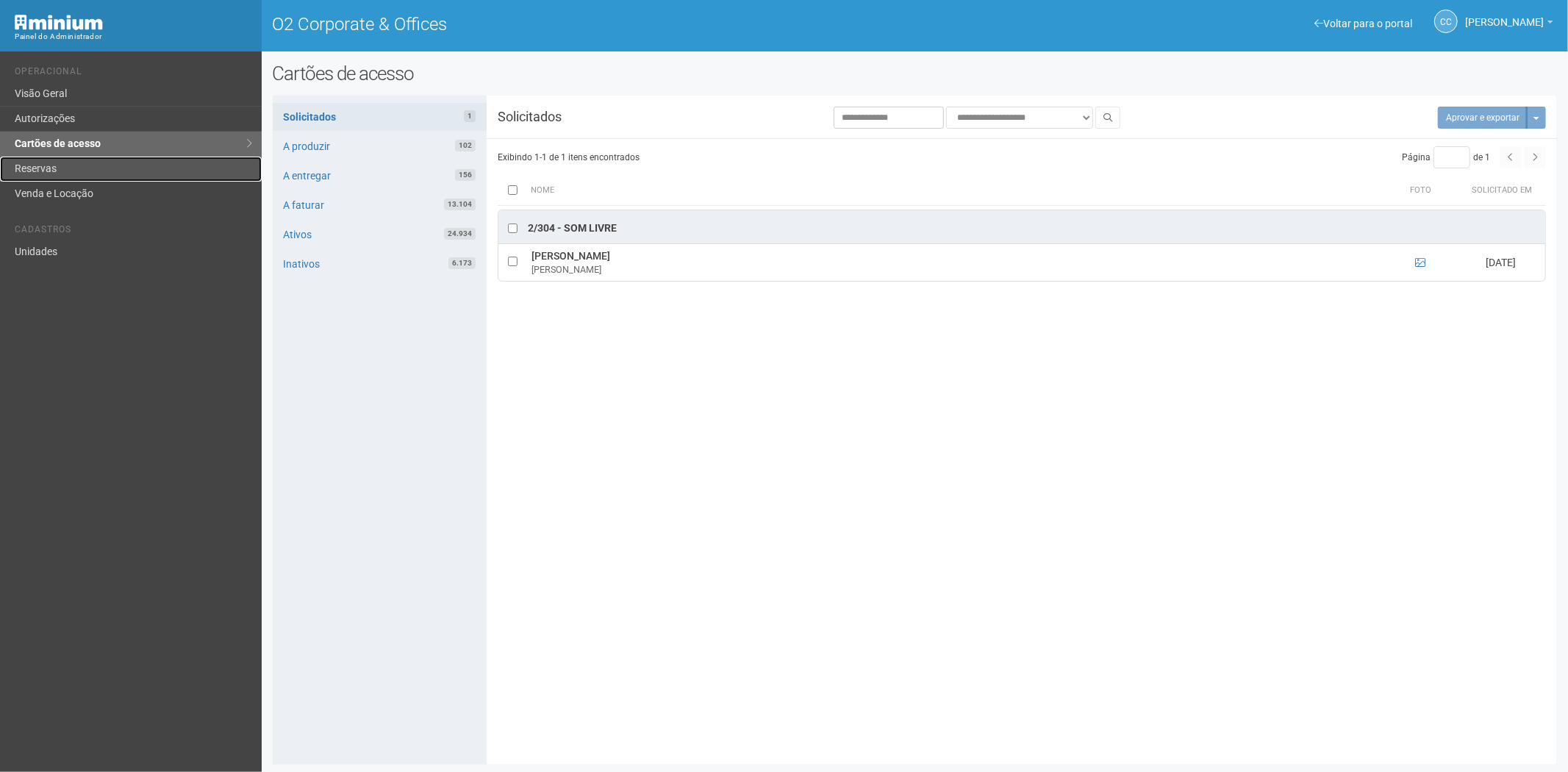
click at [83, 173] on link "Reservas" at bounding box center [130, 169] width 261 height 25
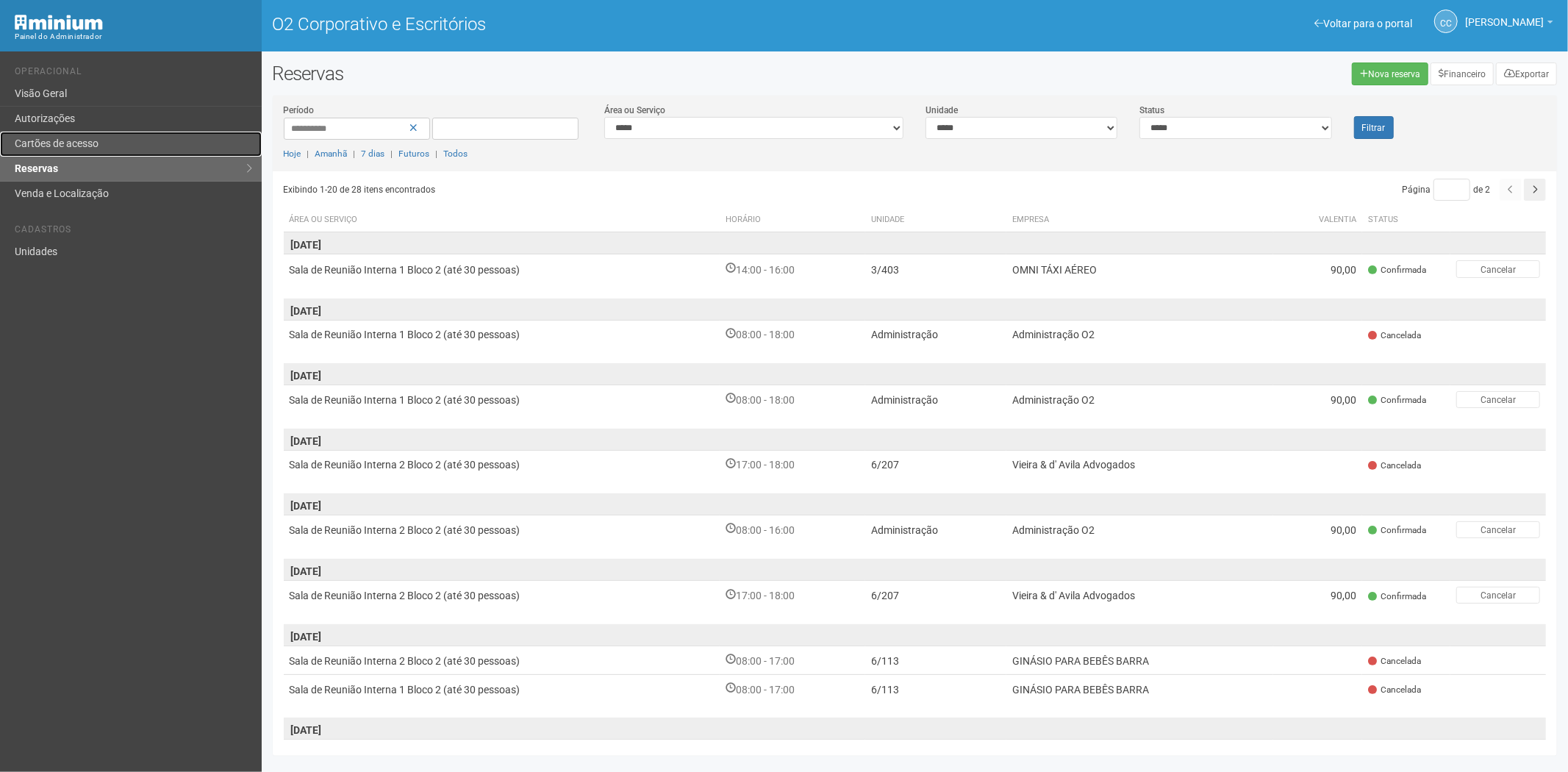
click at [79, 139] on font "Cartões de acesso" at bounding box center [57, 144] width 83 height 12
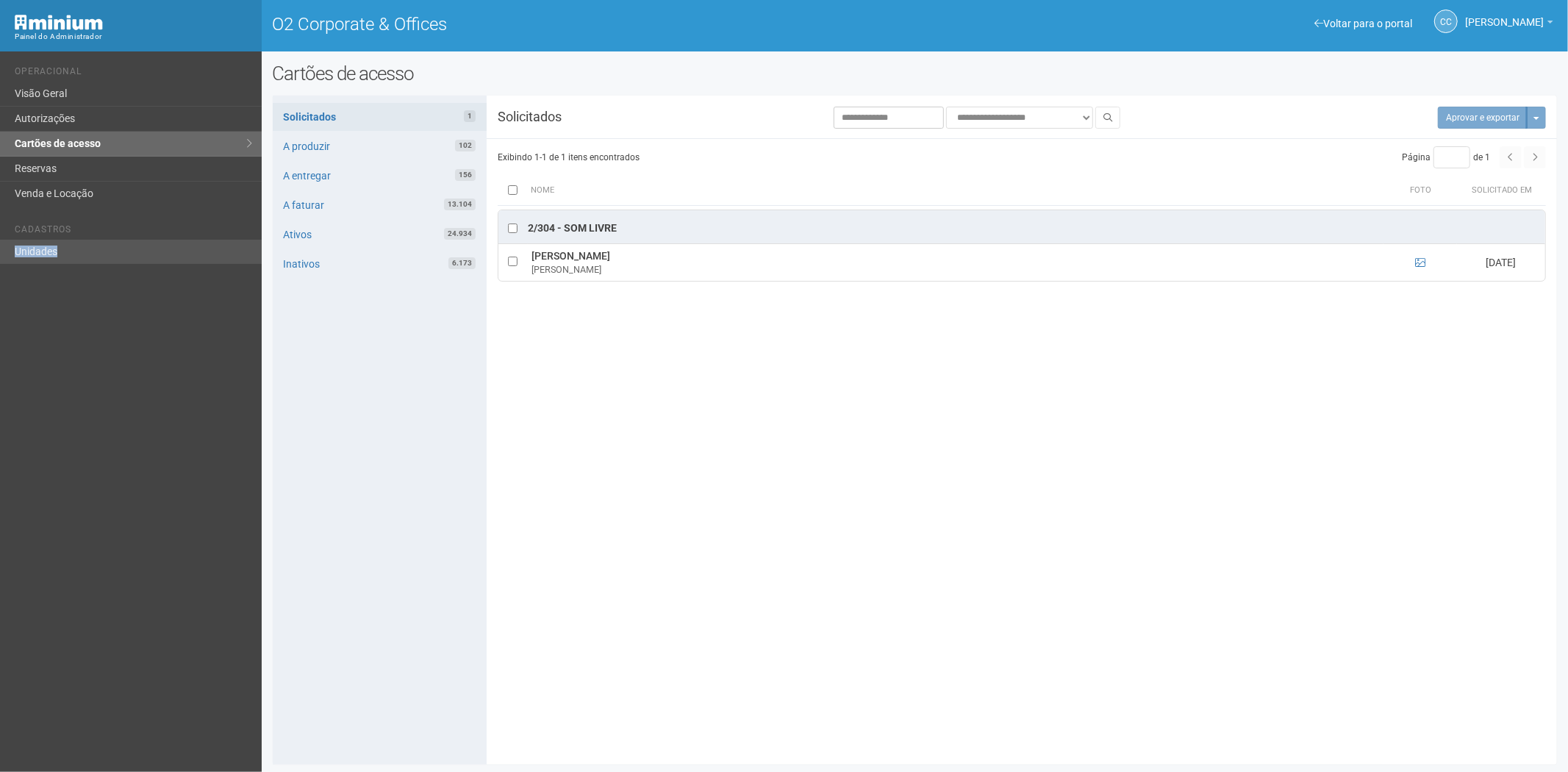
click at [64, 248] on ul "Cadastros Unidades" at bounding box center [133, 238] width 236 height 51
click at [64, 249] on link "Unidades" at bounding box center [130, 251] width 261 height 24
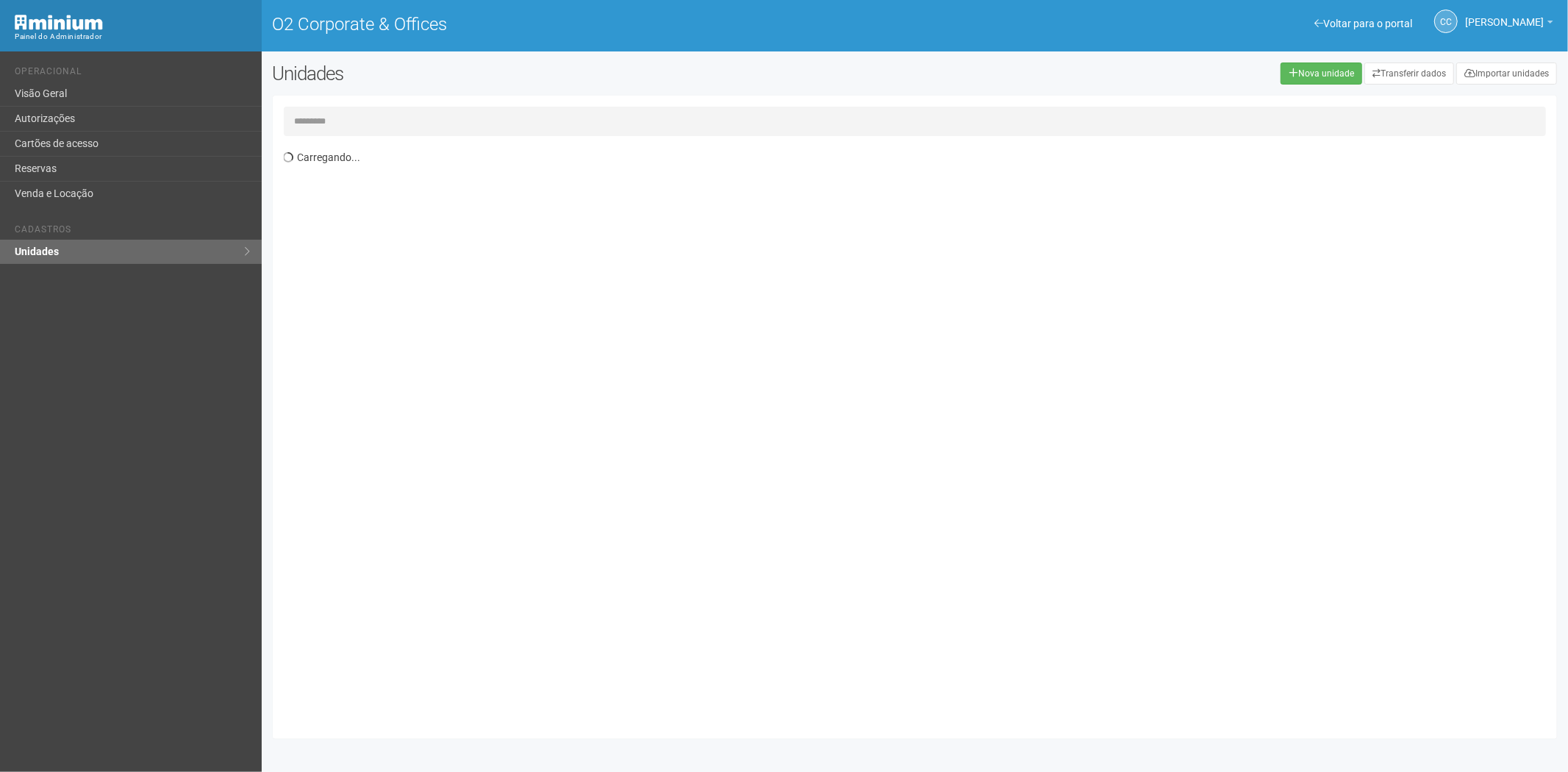
click at [342, 127] on input "text" at bounding box center [915, 121] width 1263 height 29
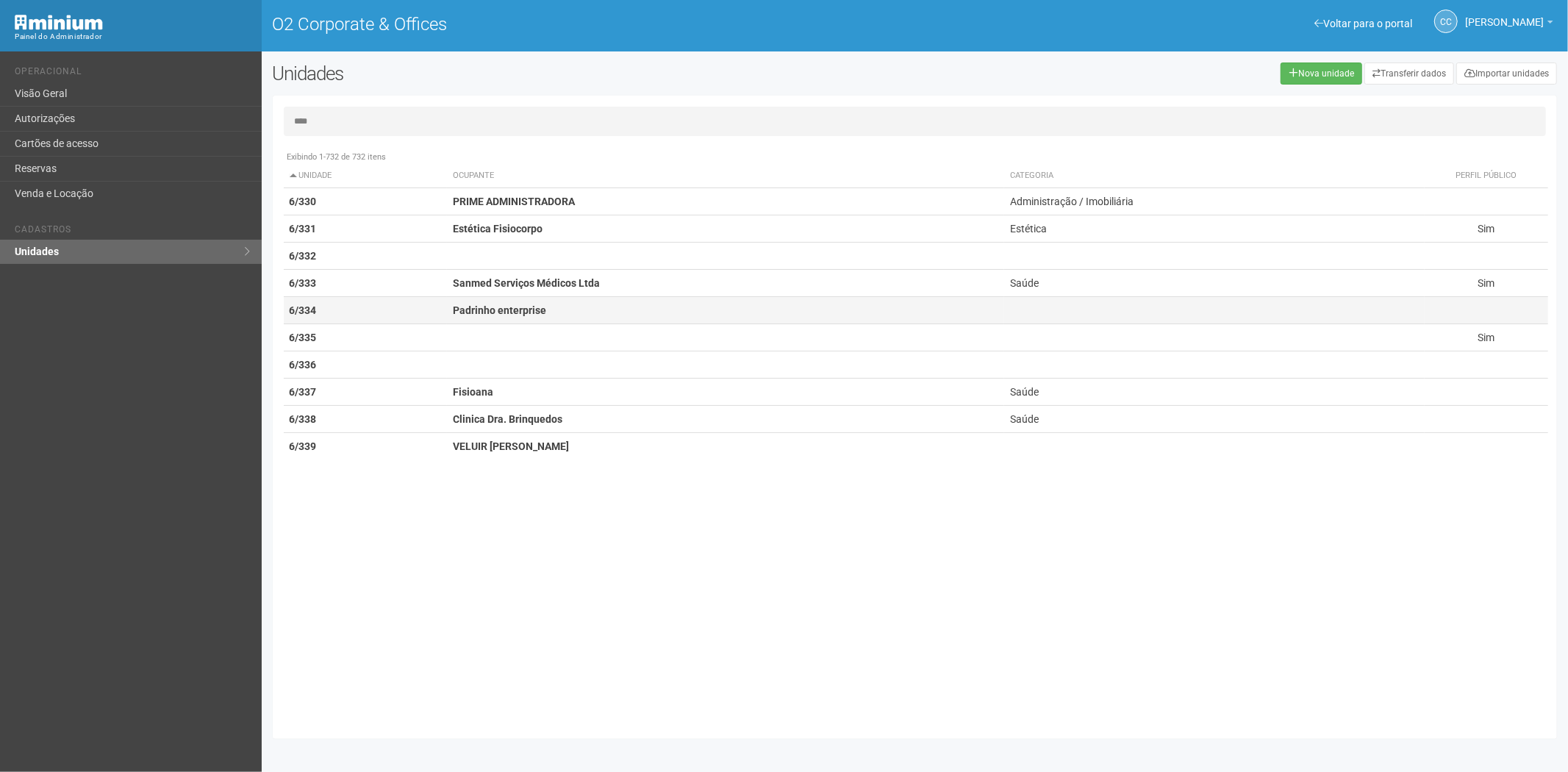
type input "****"
click at [539, 311] on strong "Padrinho enterprise" at bounding box center [499, 310] width 94 height 12
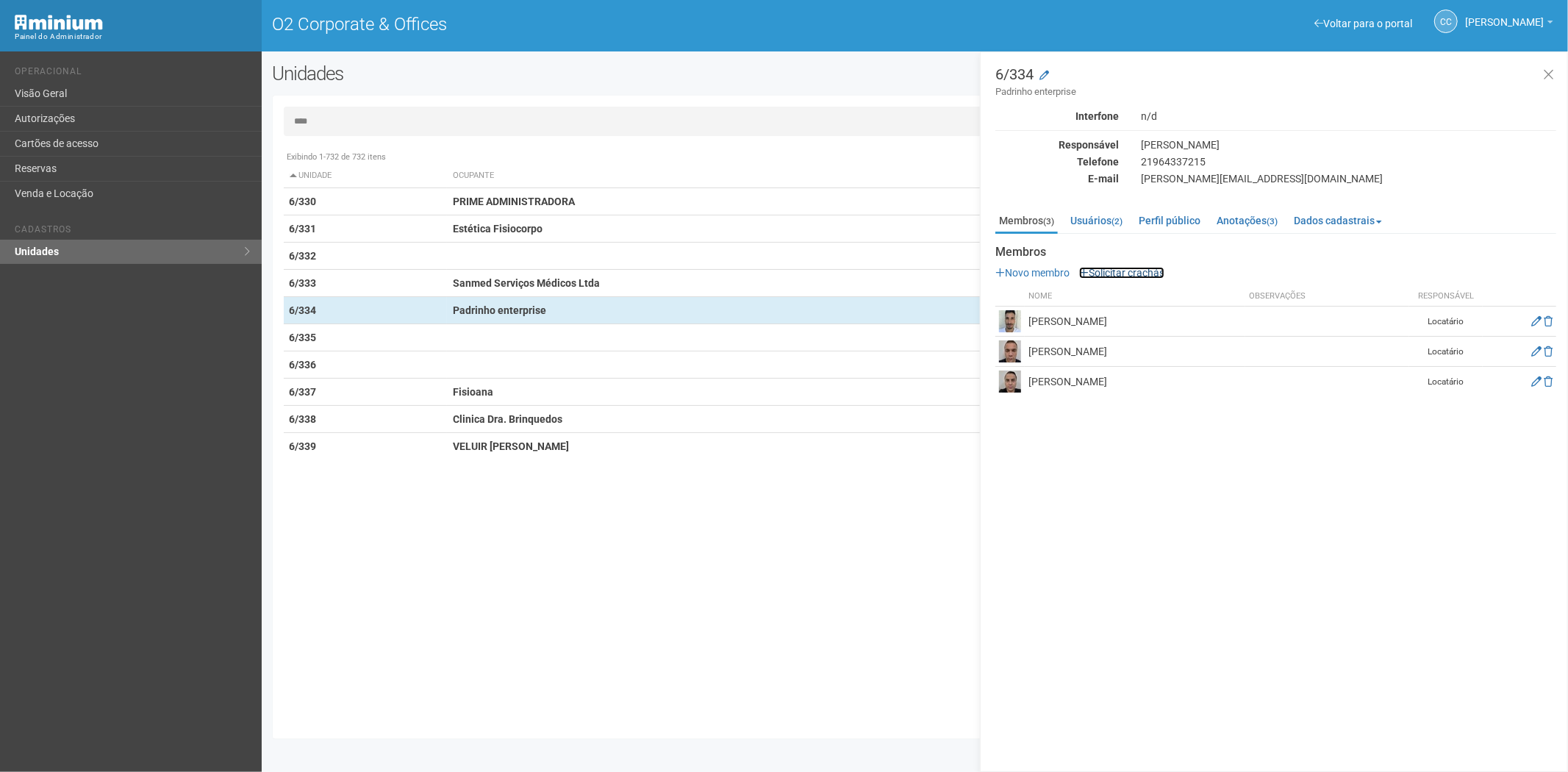
click at [1129, 270] on link "Solicitar crachás" at bounding box center [1122, 273] width 85 height 12
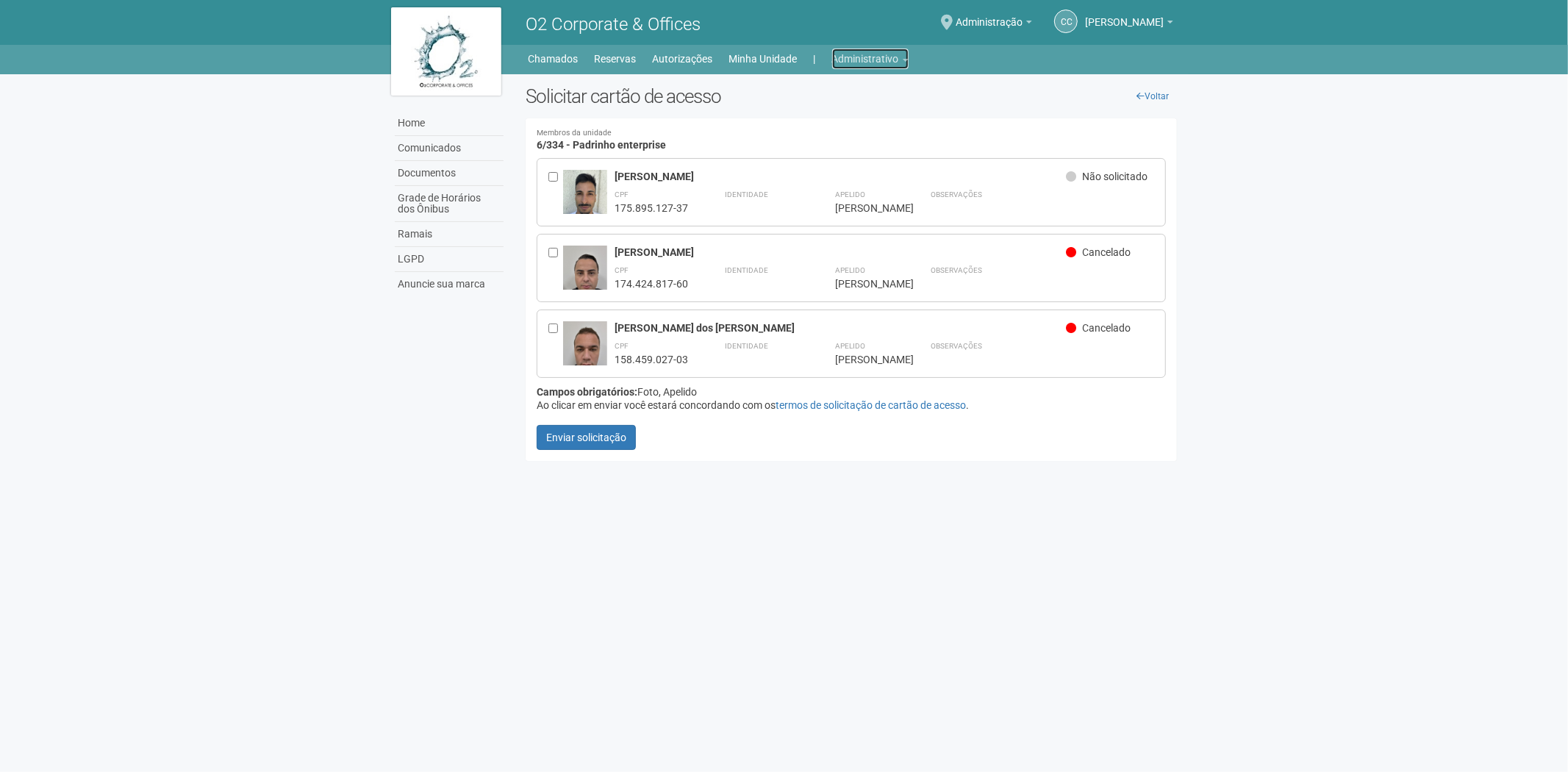
click at [854, 53] on link "Administrativo" at bounding box center [871, 58] width 77 height 21
click at [811, 115] on link "Cartões de acesso" at bounding box center [850, 115] width 125 height 26
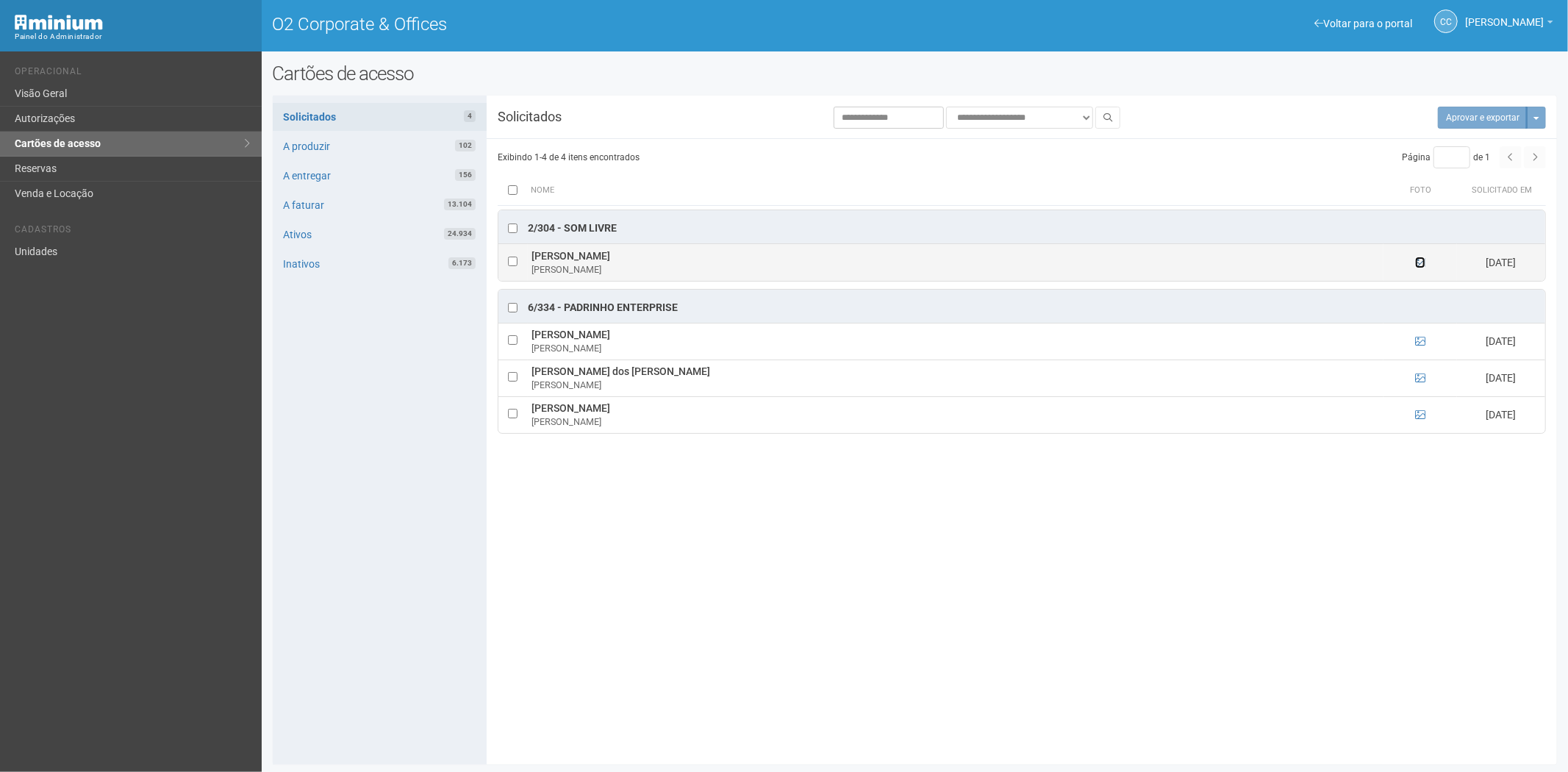
click at [1419, 265] on icon at bounding box center [1420, 262] width 10 height 10
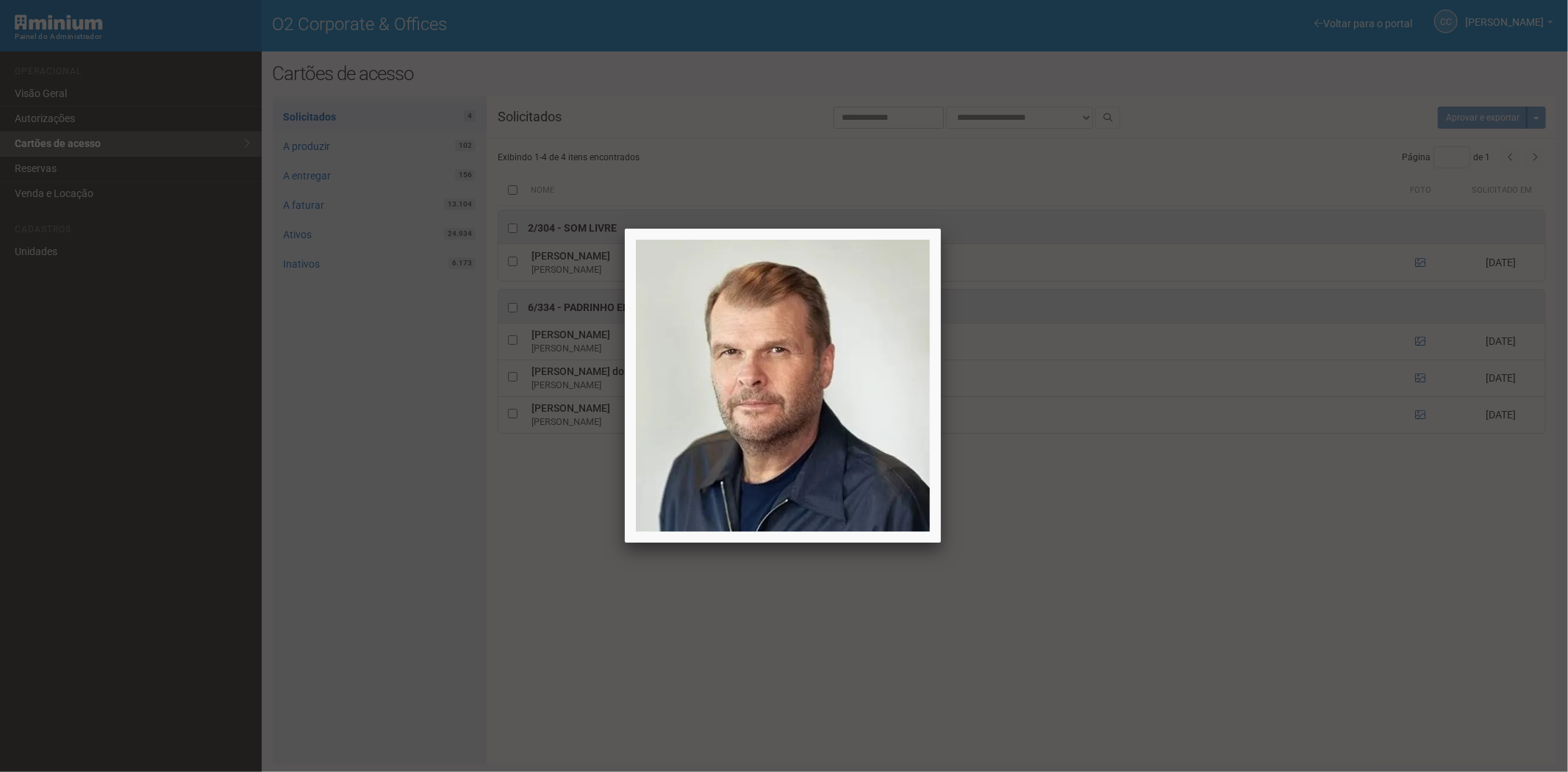
click at [1414, 261] on div at bounding box center [784, 386] width 1568 height 772
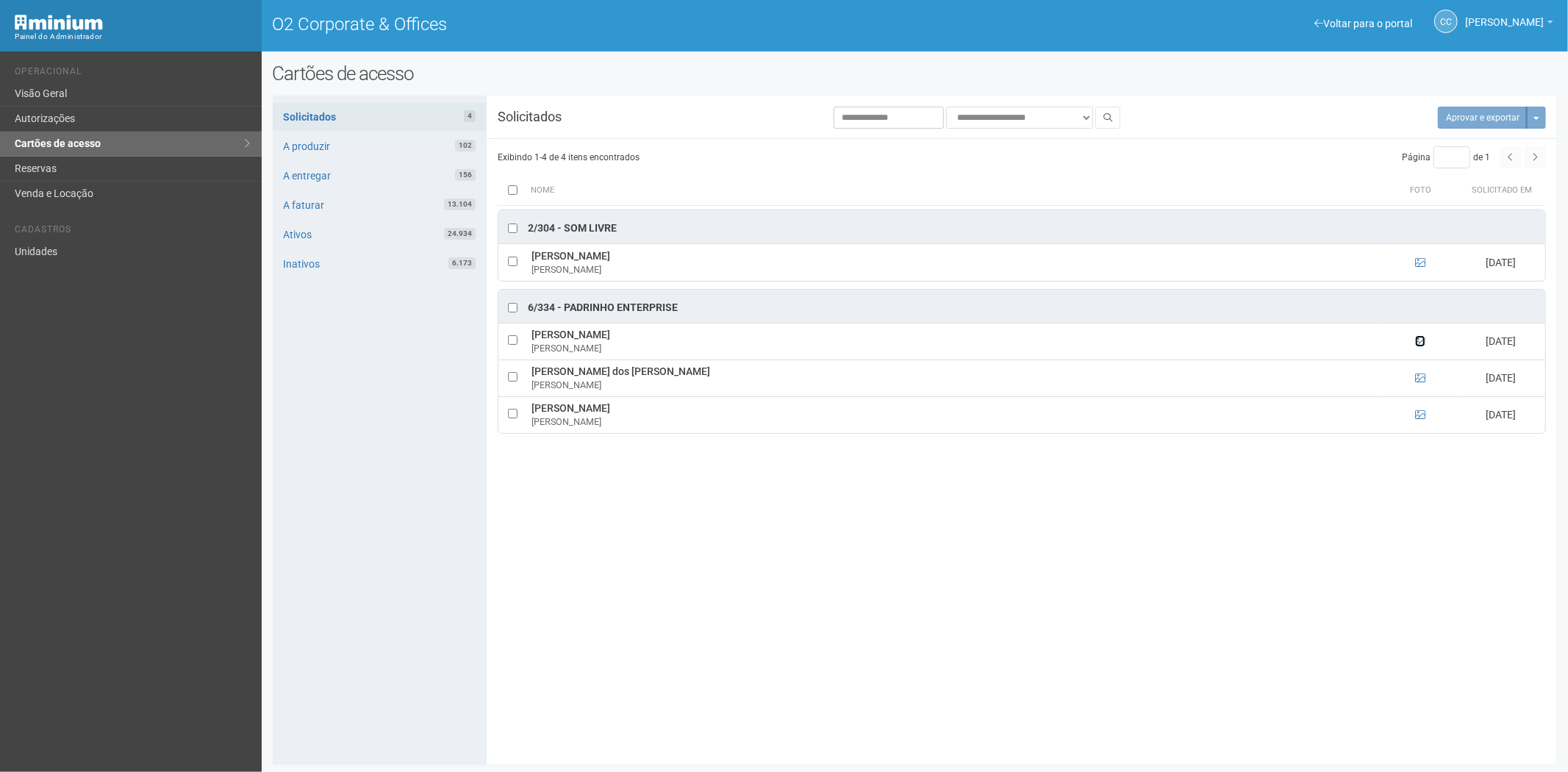
click at [1416, 341] on icon at bounding box center [1420, 341] width 10 height 10
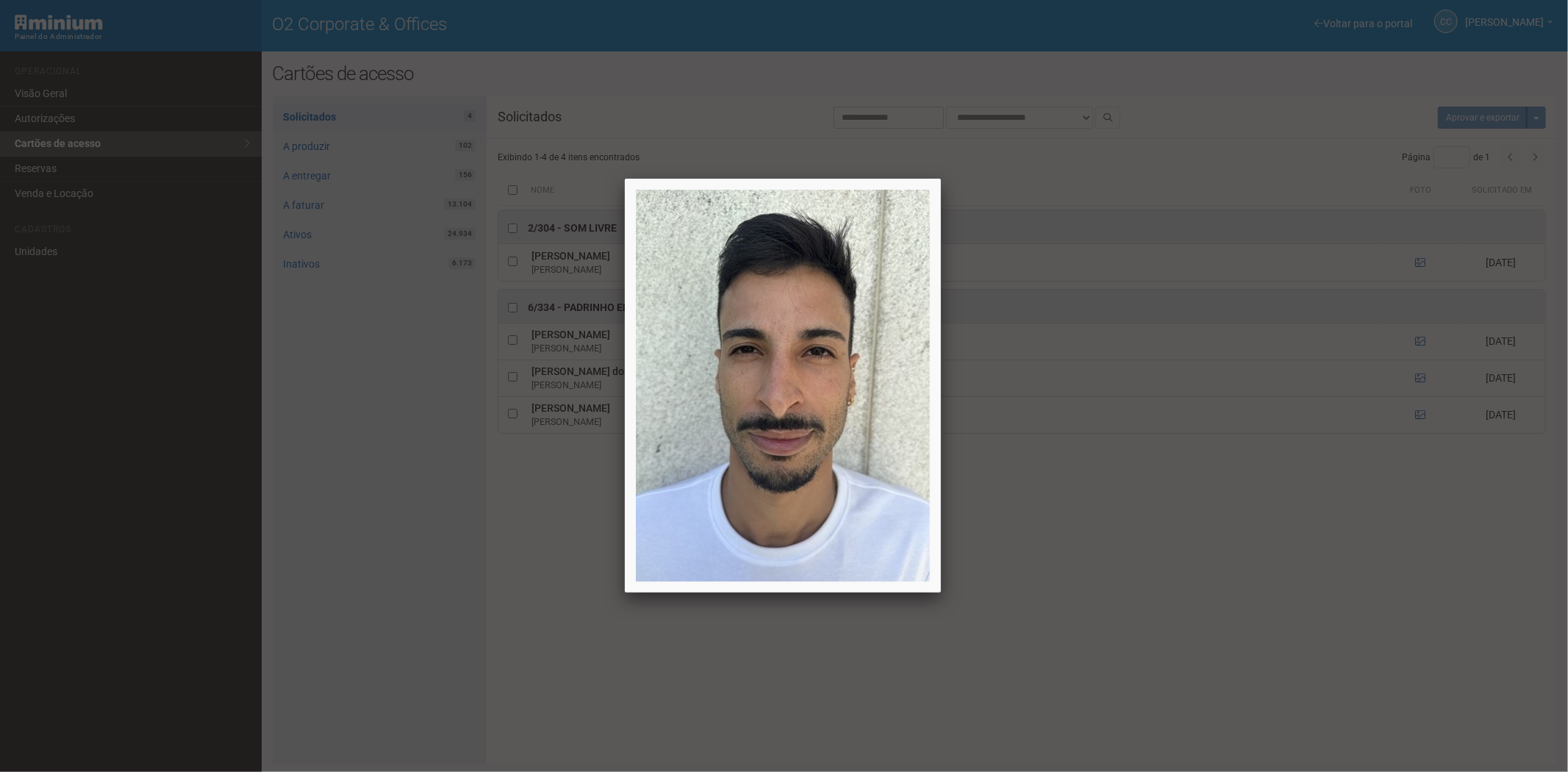
click at [1419, 378] on div at bounding box center [784, 386] width 1568 height 772
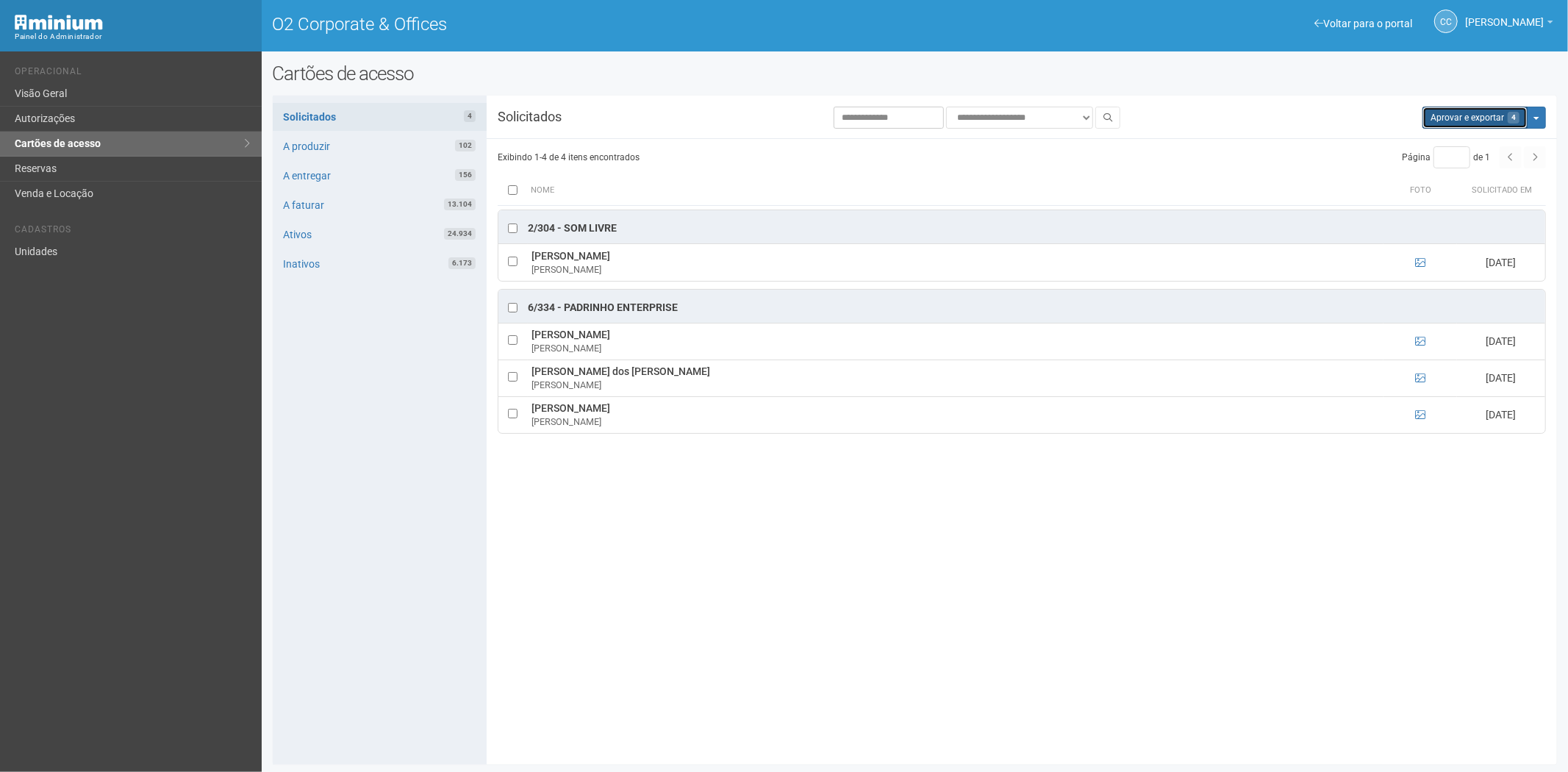
click at [1472, 118] on button "Aprovar e exportar 4" at bounding box center [1475, 118] width 105 height 22
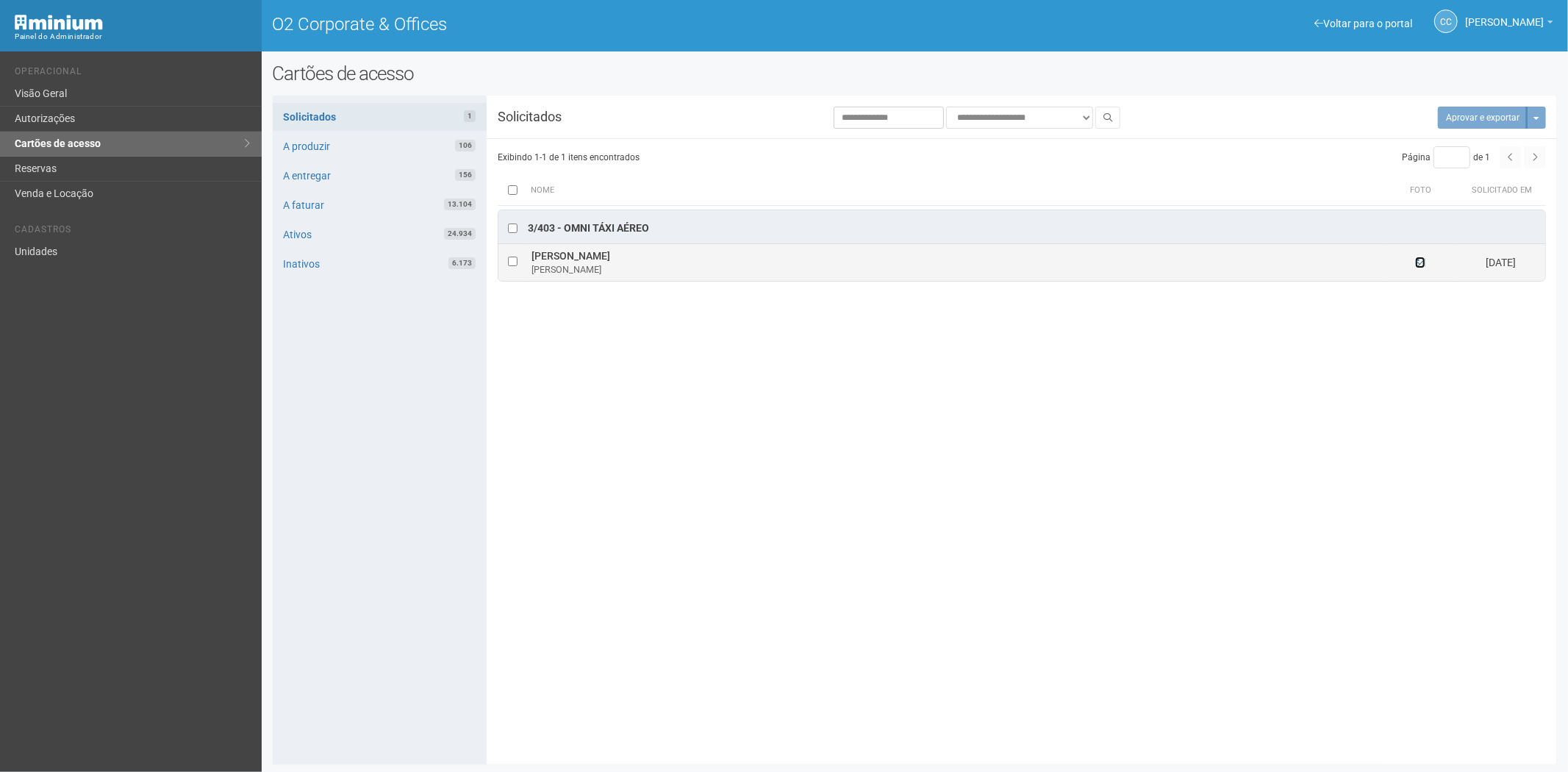
click at [1419, 262] on icon at bounding box center [1420, 262] width 10 height 10
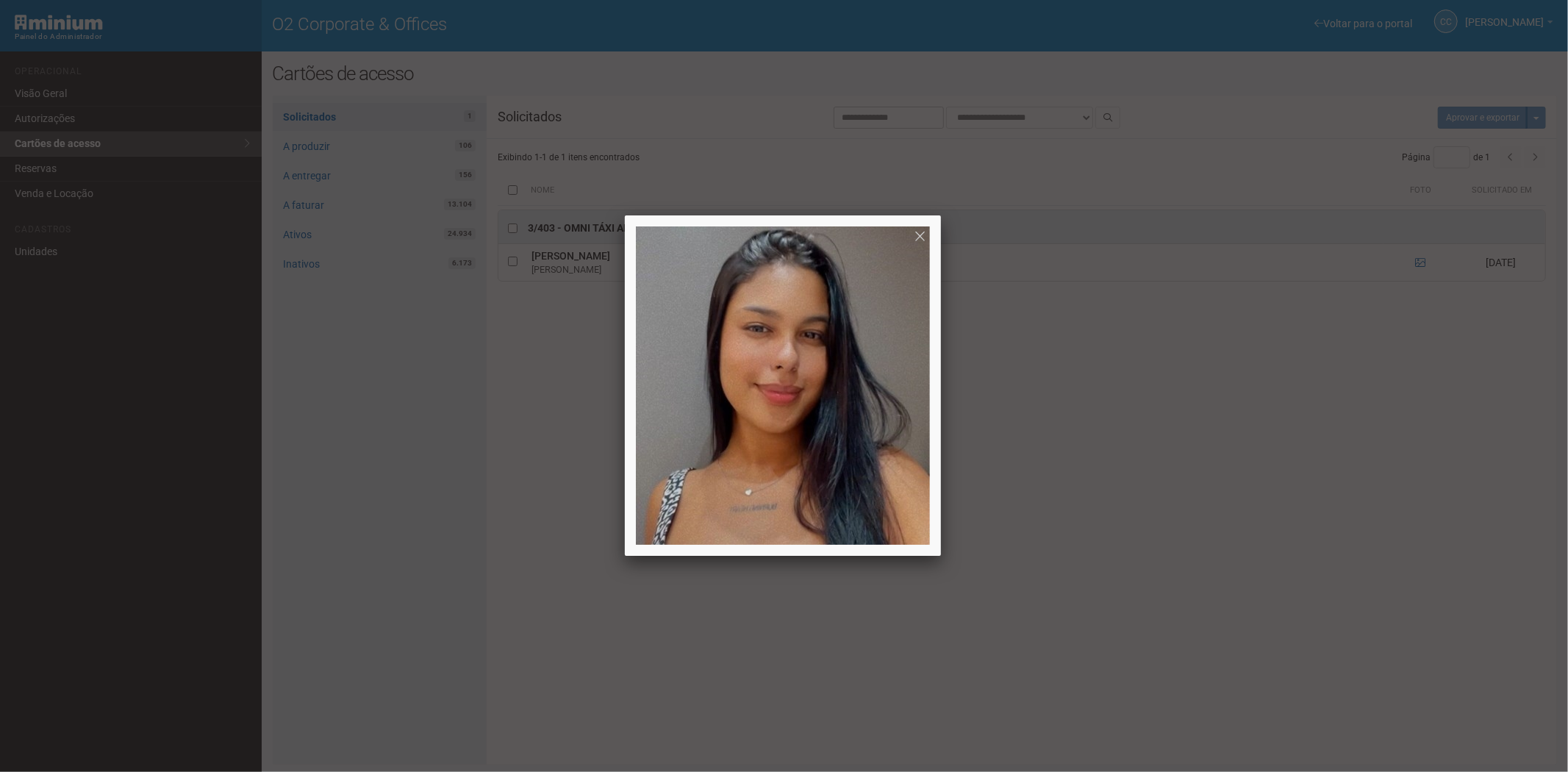
click at [1289, 468] on div at bounding box center [784, 386] width 1568 height 772
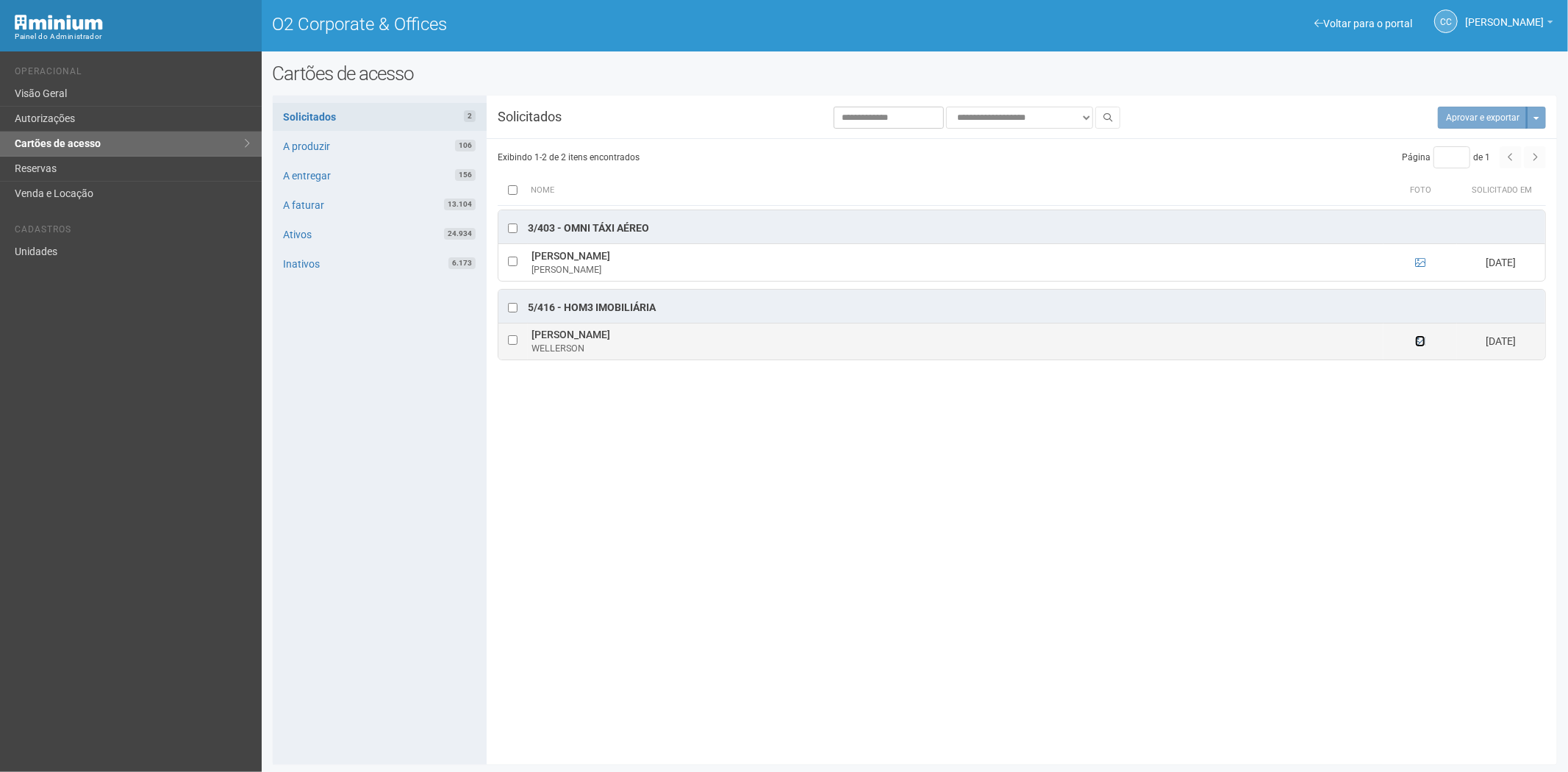
click at [1423, 341] on icon at bounding box center [1420, 341] width 10 height 10
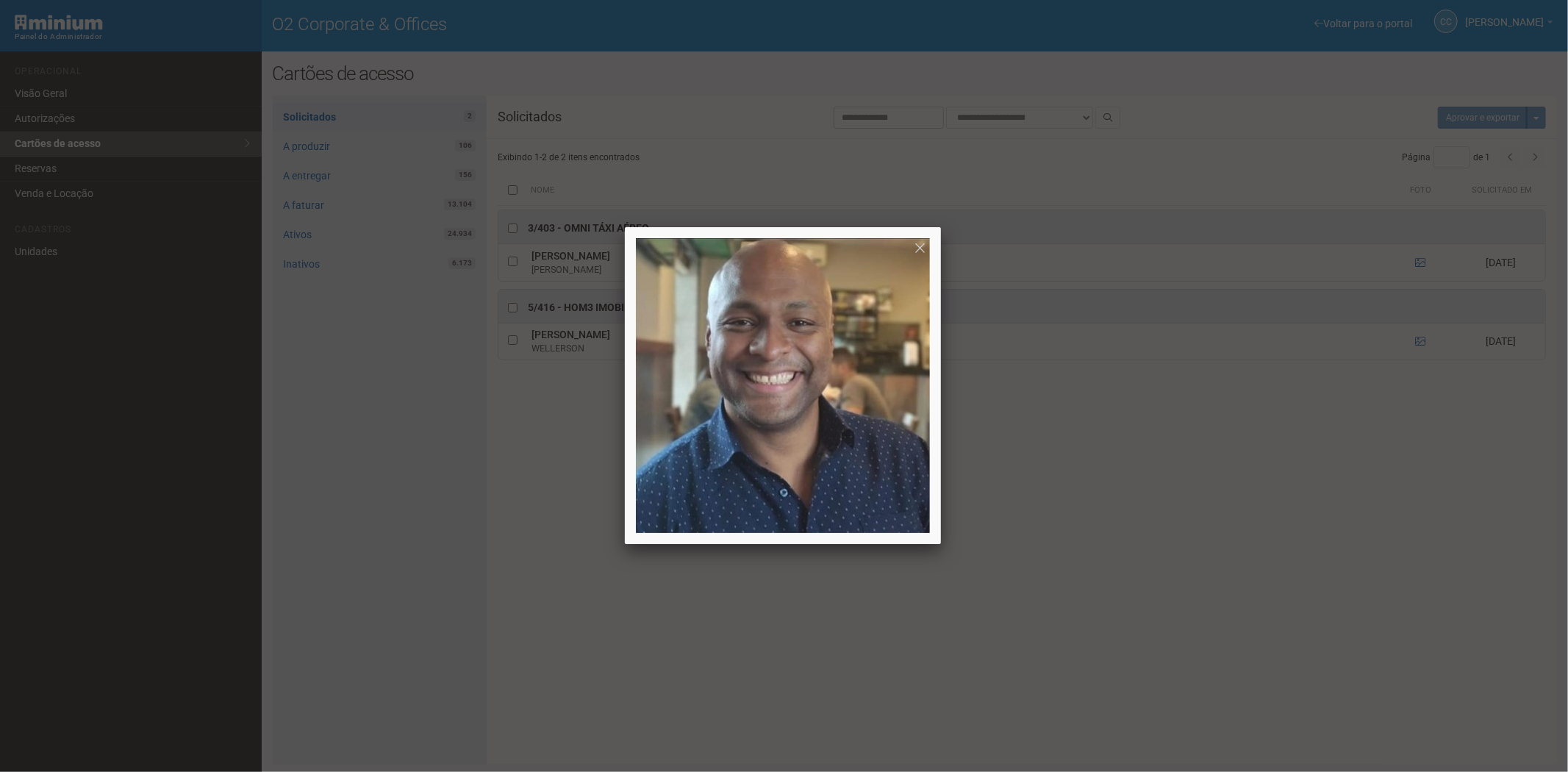
click at [1227, 610] on div at bounding box center [784, 386] width 1568 height 772
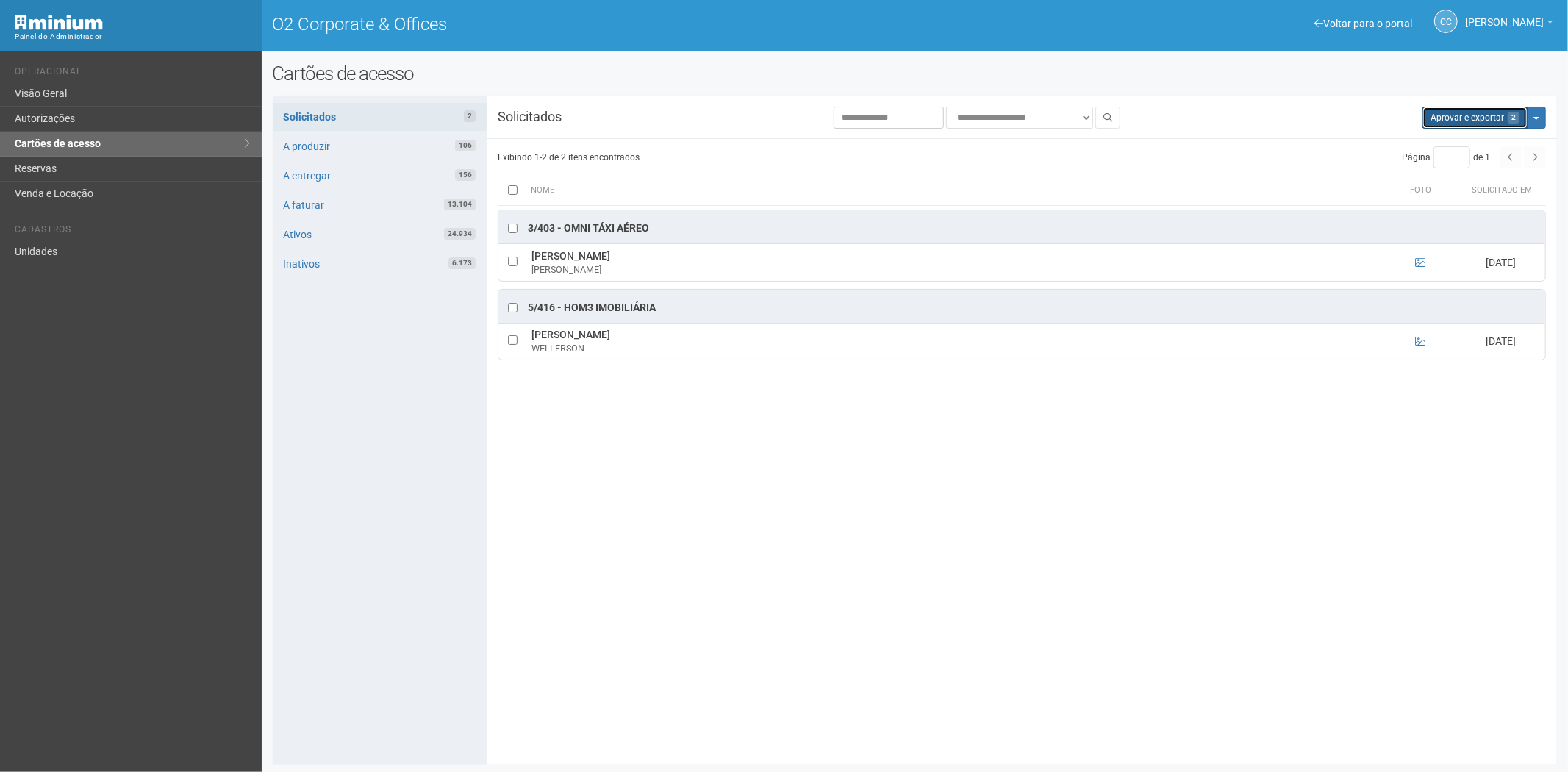
click at [1479, 111] on button "Aprovar e exportar 2" at bounding box center [1475, 118] width 105 height 22
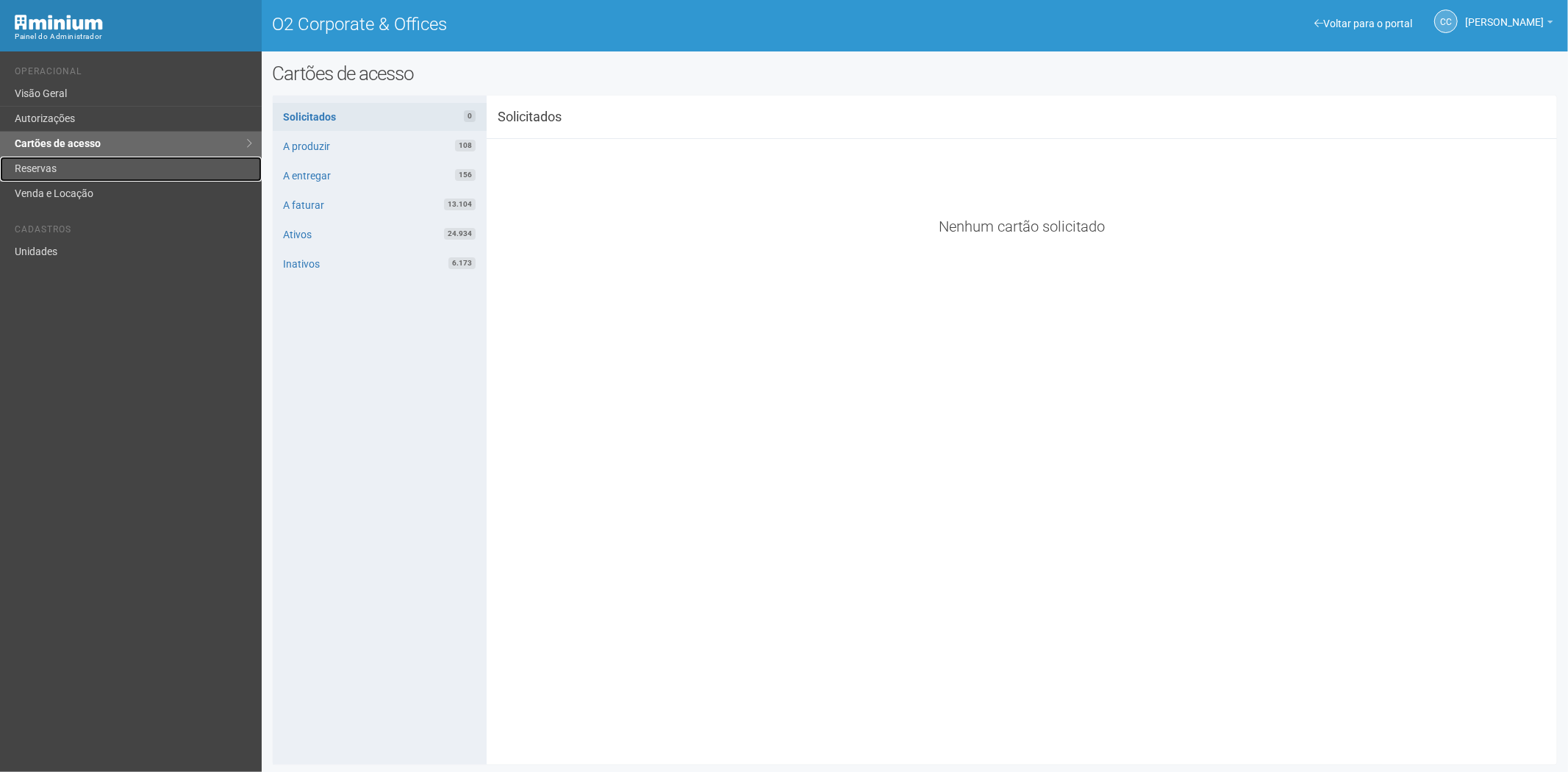
click at [119, 168] on link "Reservas" at bounding box center [130, 169] width 261 height 25
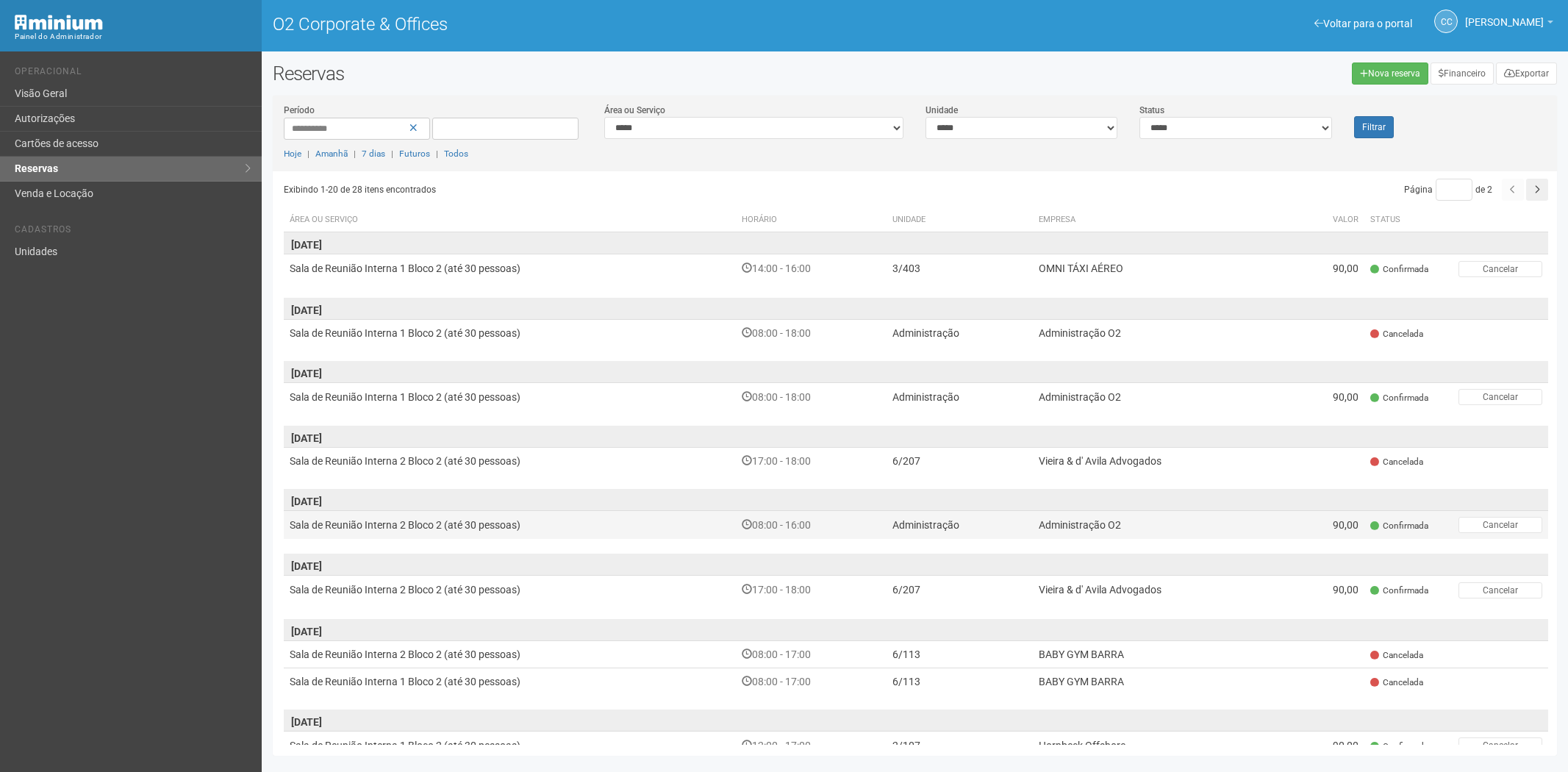
click at [134, 144] on link "Cartões de acesso" at bounding box center [130, 144] width 261 height 25
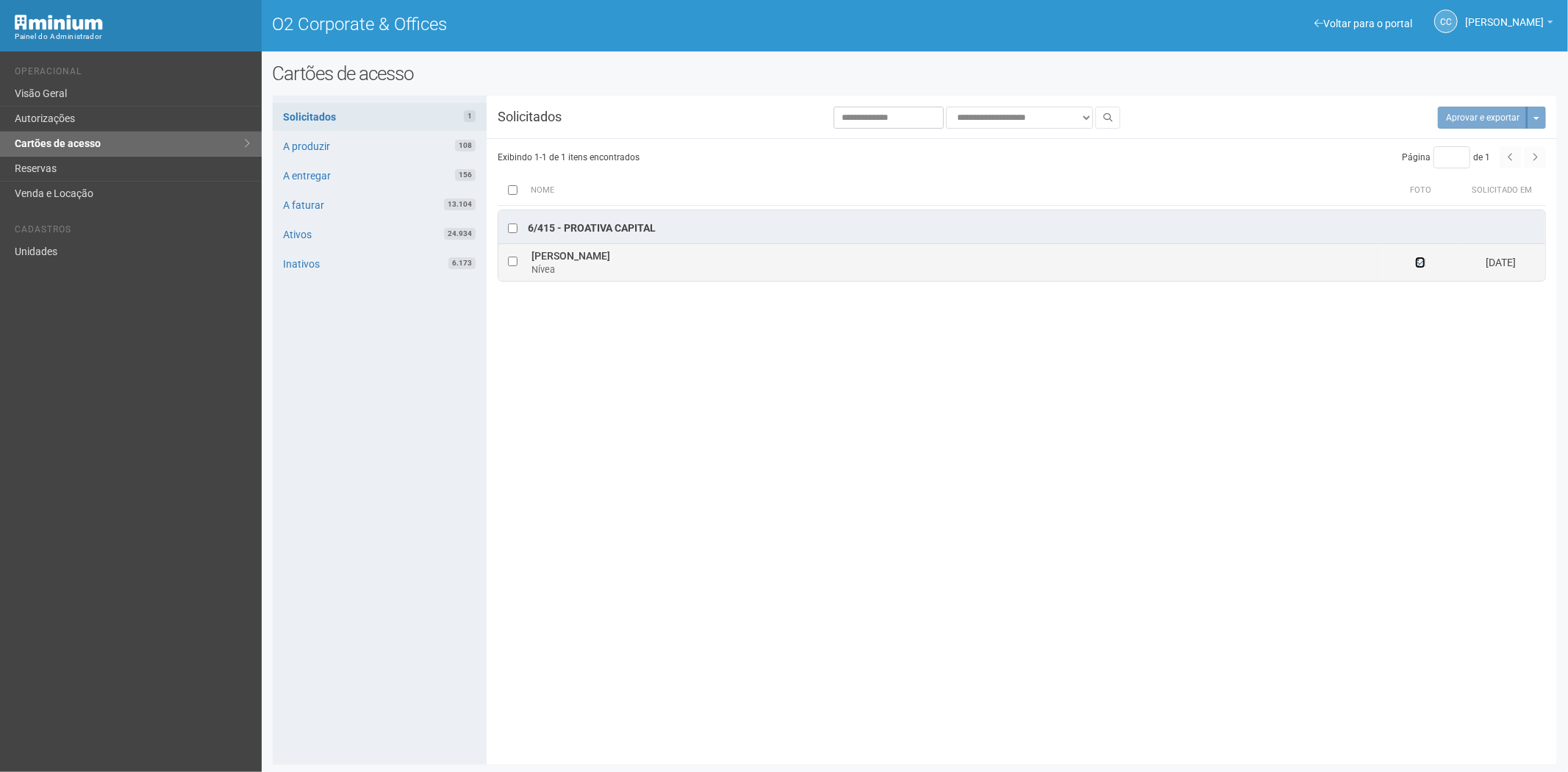
click at [1423, 263] on icon at bounding box center [1420, 262] width 10 height 10
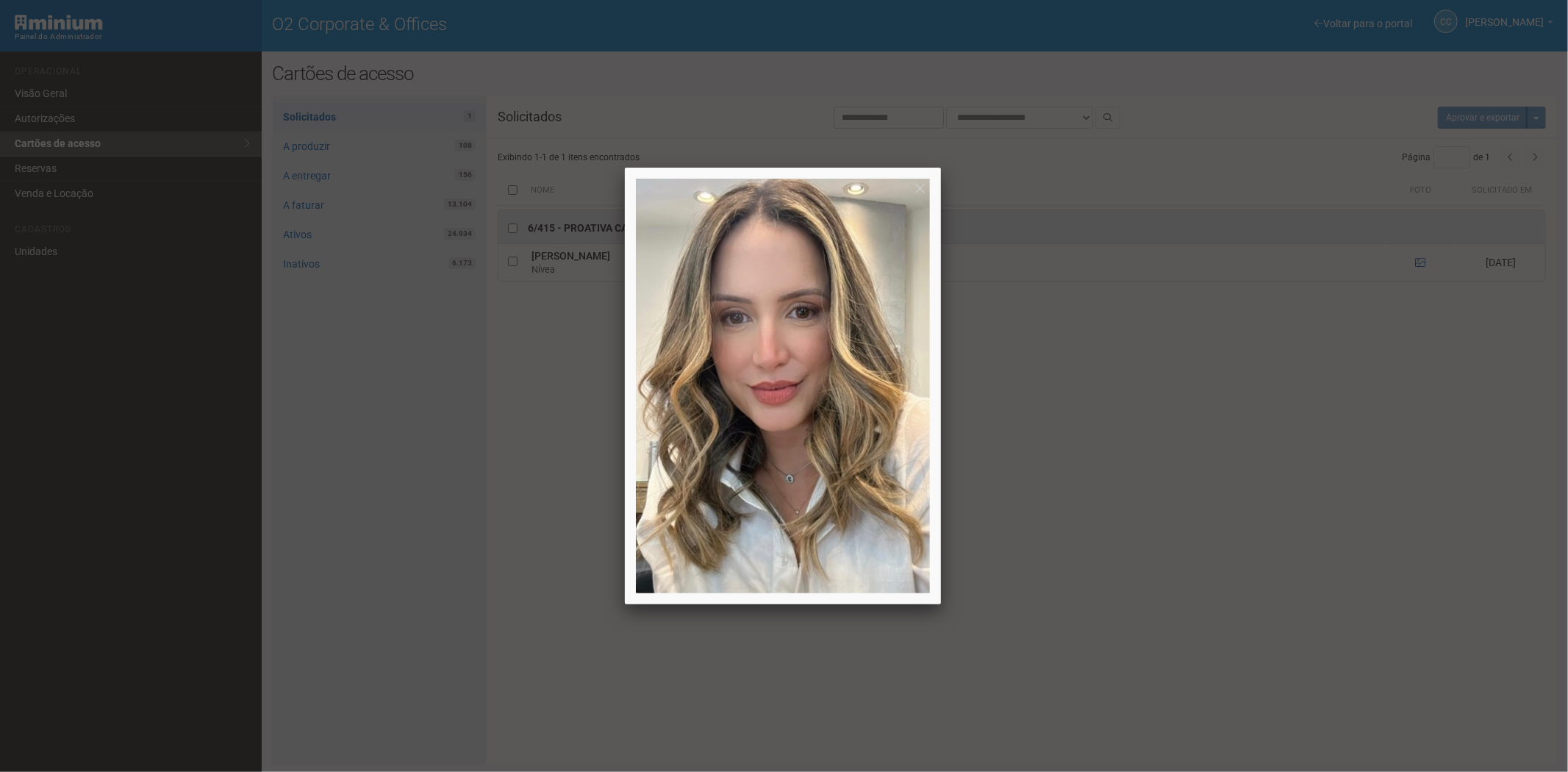
click at [1246, 669] on div at bounding box center [784, 386] width 1568 height 772
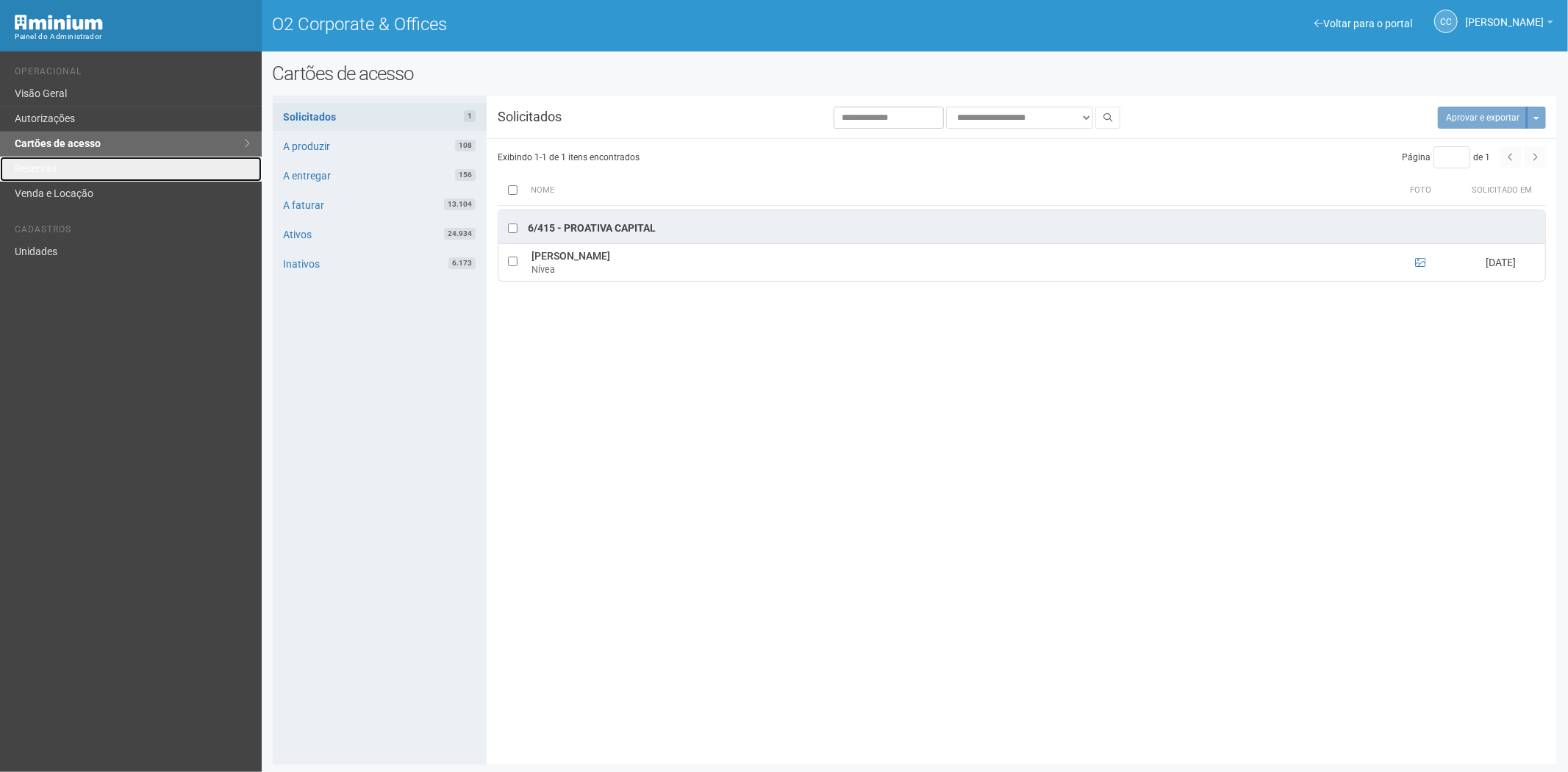
drag, startPoint x: 52, startPoint y: 165, endPoint x: 421, endPoint y: 326, distance: 402.6
click at [52, 165] on link "Reservas" at bounding box center [130, 169] width 261 height 25
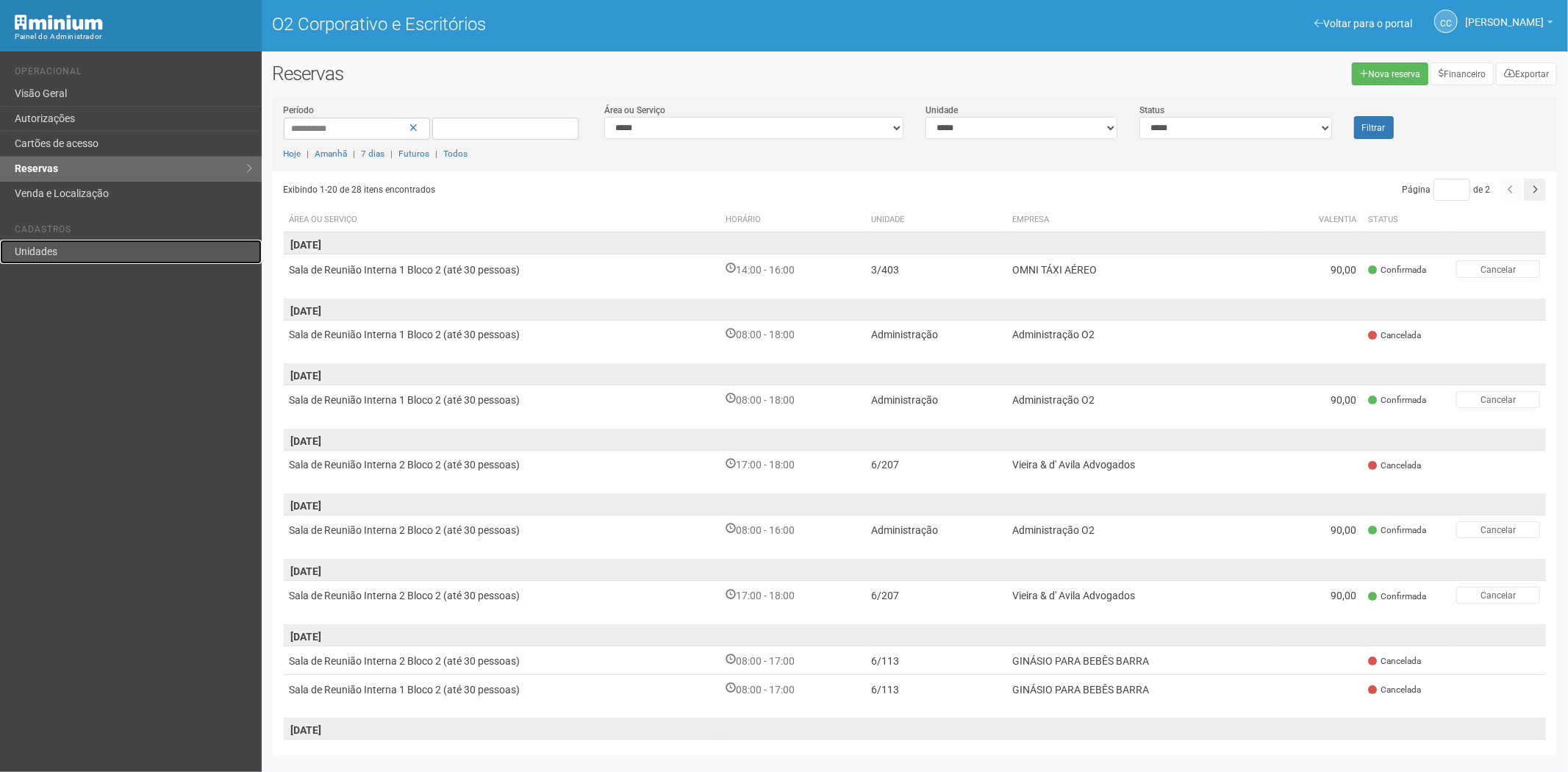
click at [57, 240] on link "Unidades" at bounding box center [130, 251] width 261 height 24
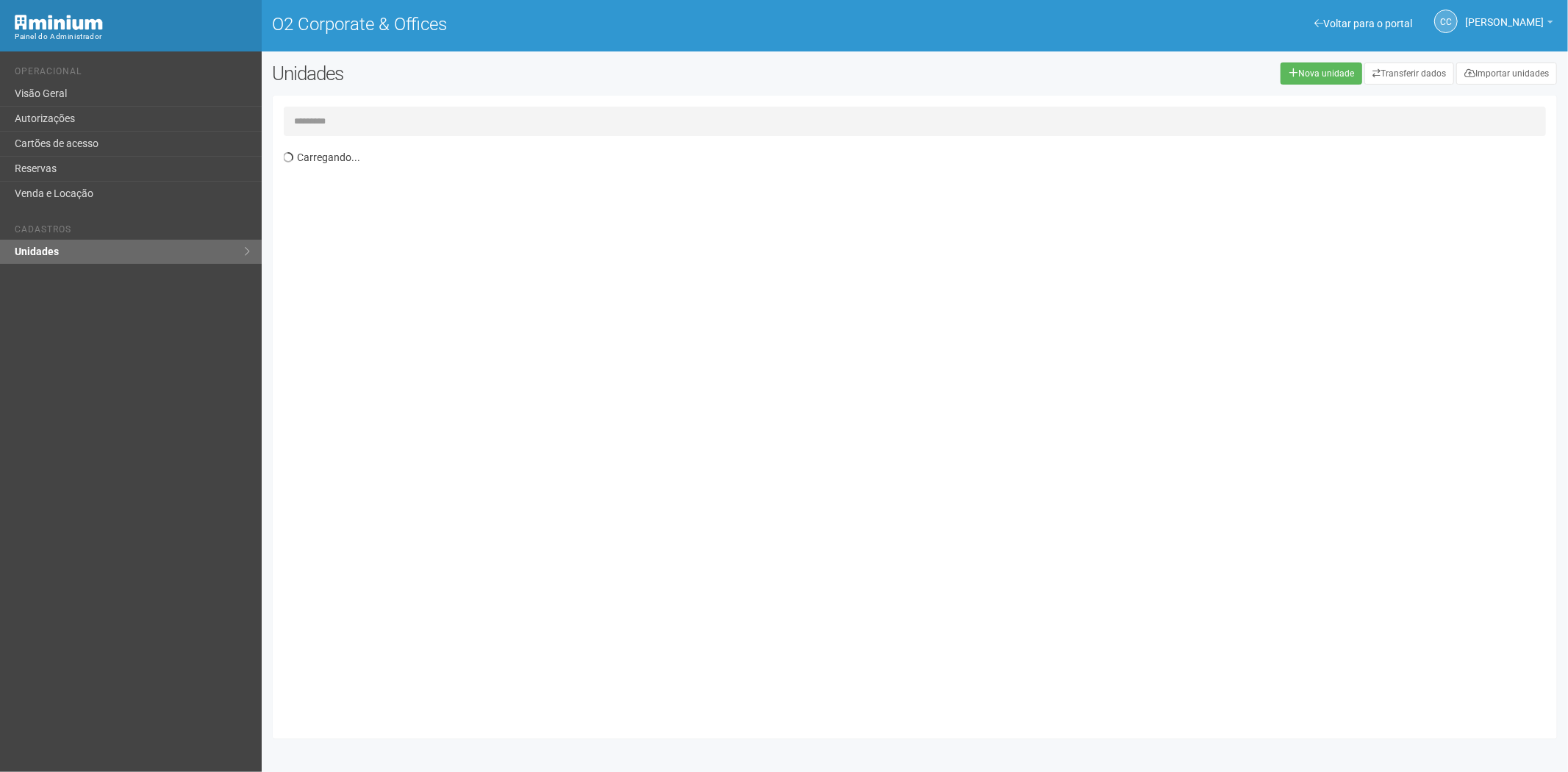
click at [341, 118] on input "text" at bounding box center [915, 121] width 1263 height 29
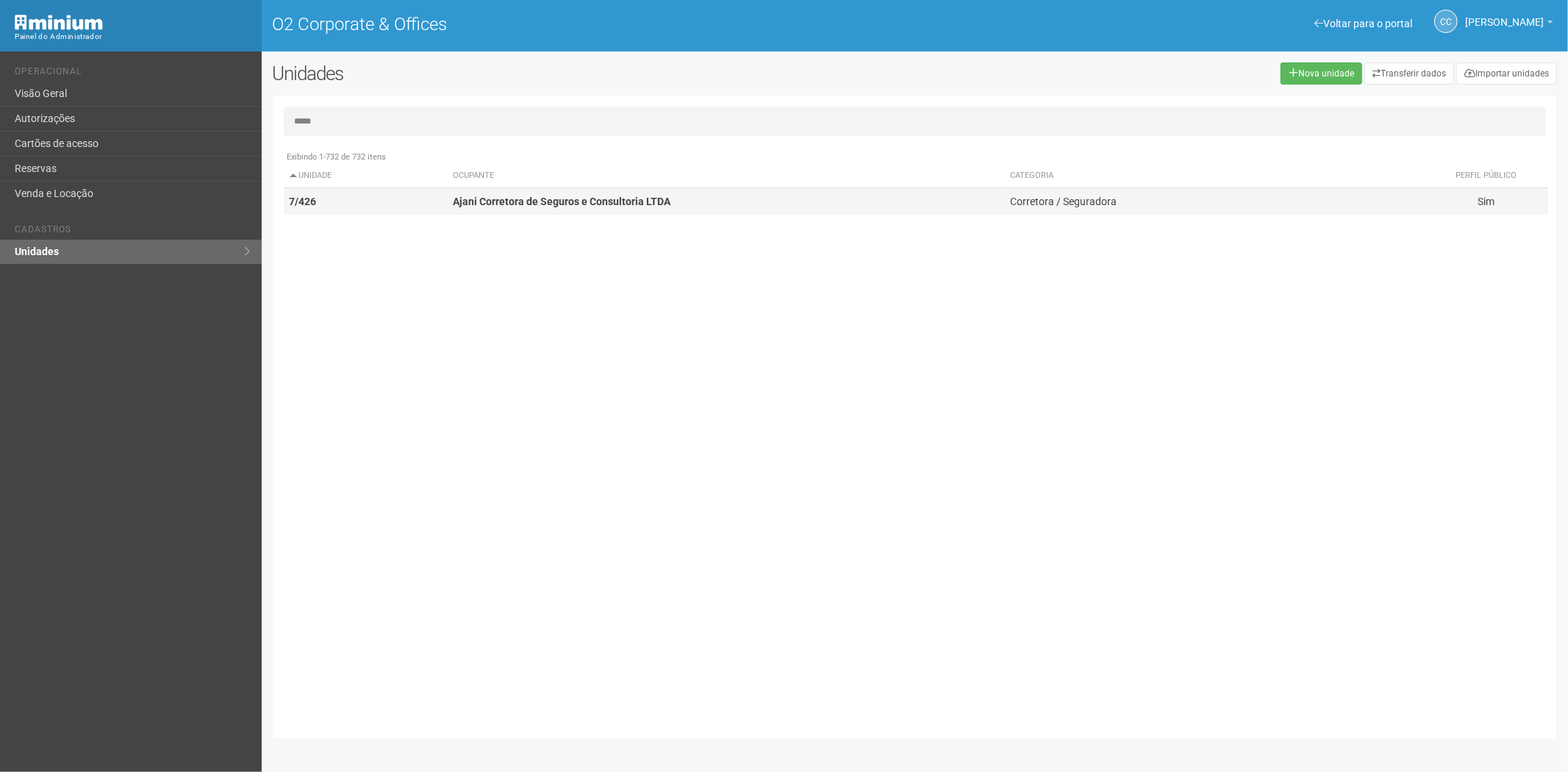
type input "*****"
click at [661, 211] on td "Ajani Corretora de Seguros e Consultoria LTDA" at bounding box center [725, 201] width 557 height 28
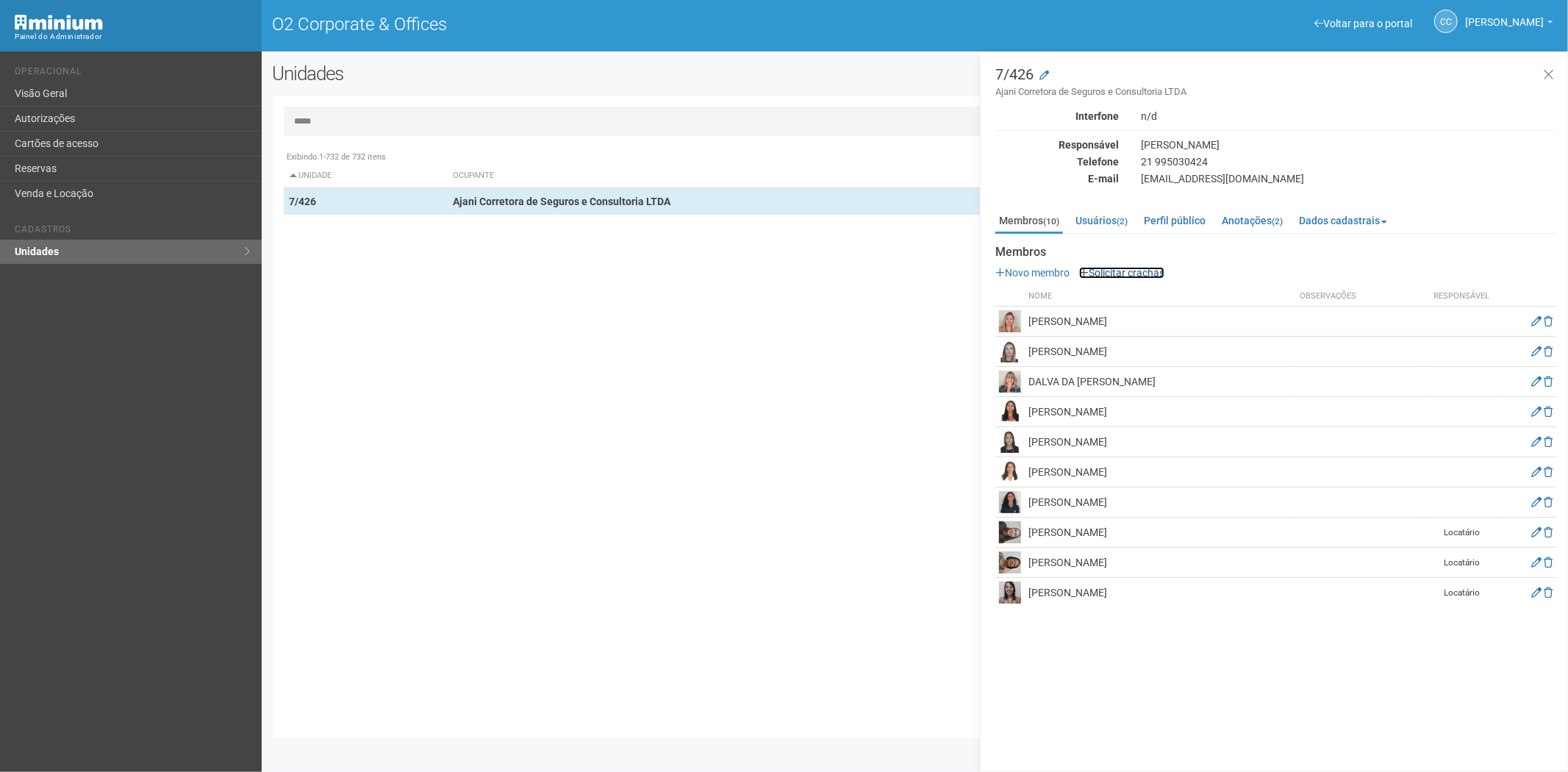
click at [1135, 275] on link "Solicitar crachás" at bounding box center [1122, 273] width 85 height 12
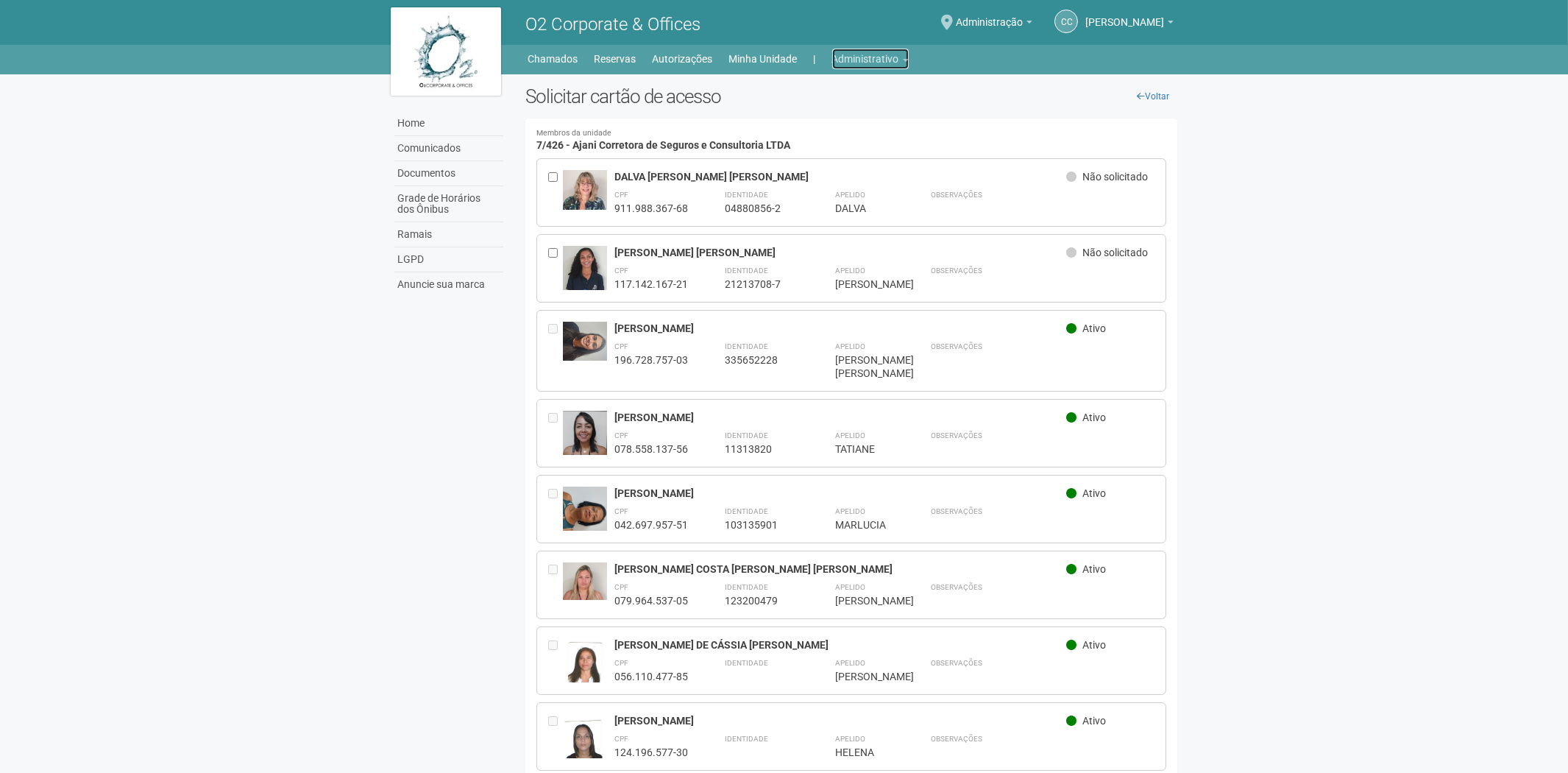
click at [859, 66] on link "Administrativo" at bounding box center [871, 58] width 77 height 21
click at [832, 114] on link "Cartões de acesso" at bounding box center [850, 115] width 125 height 26
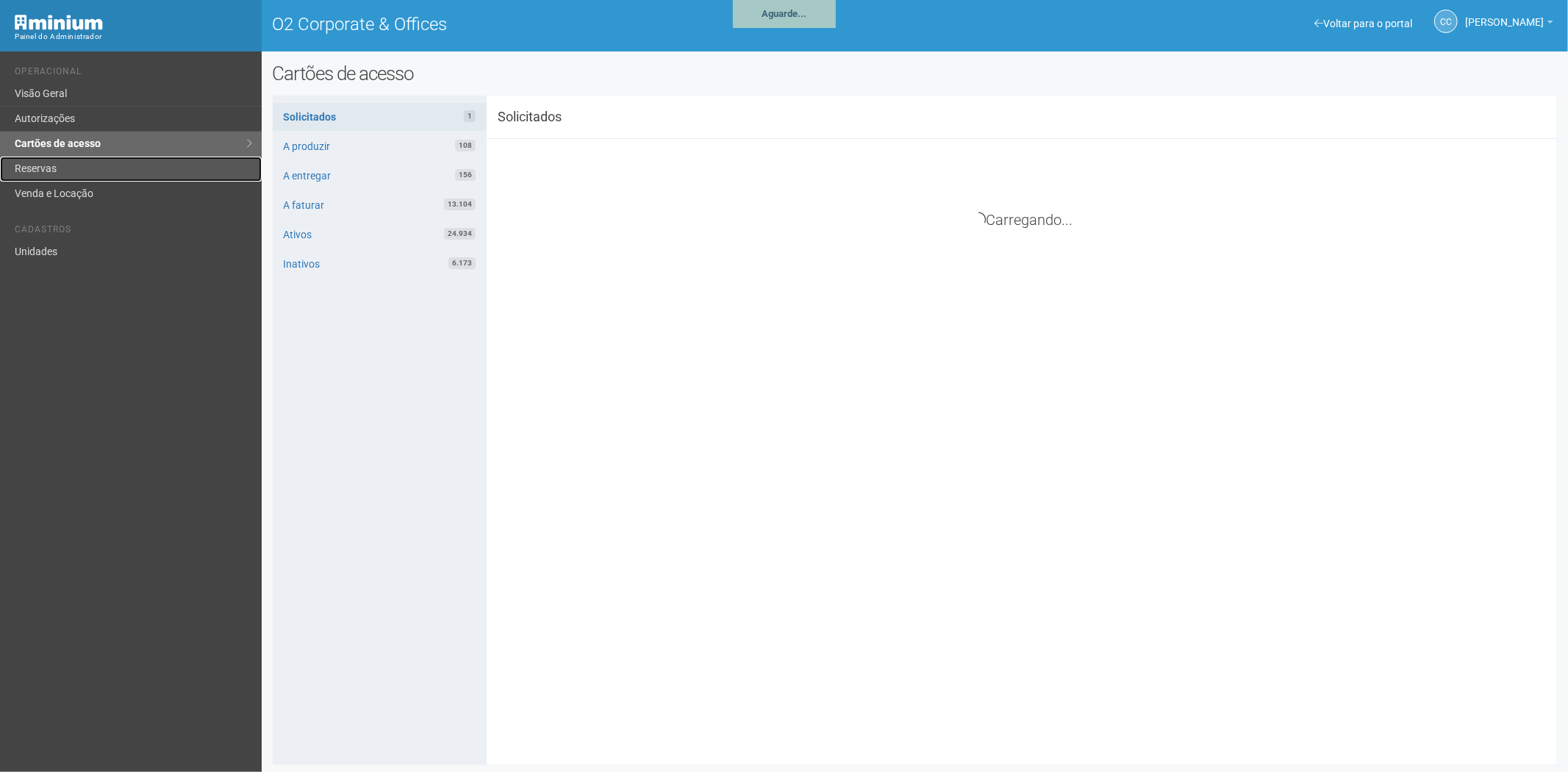
click at [100, 167] on link "Reservas" at bounding box center [130, 169] width 261 height 25
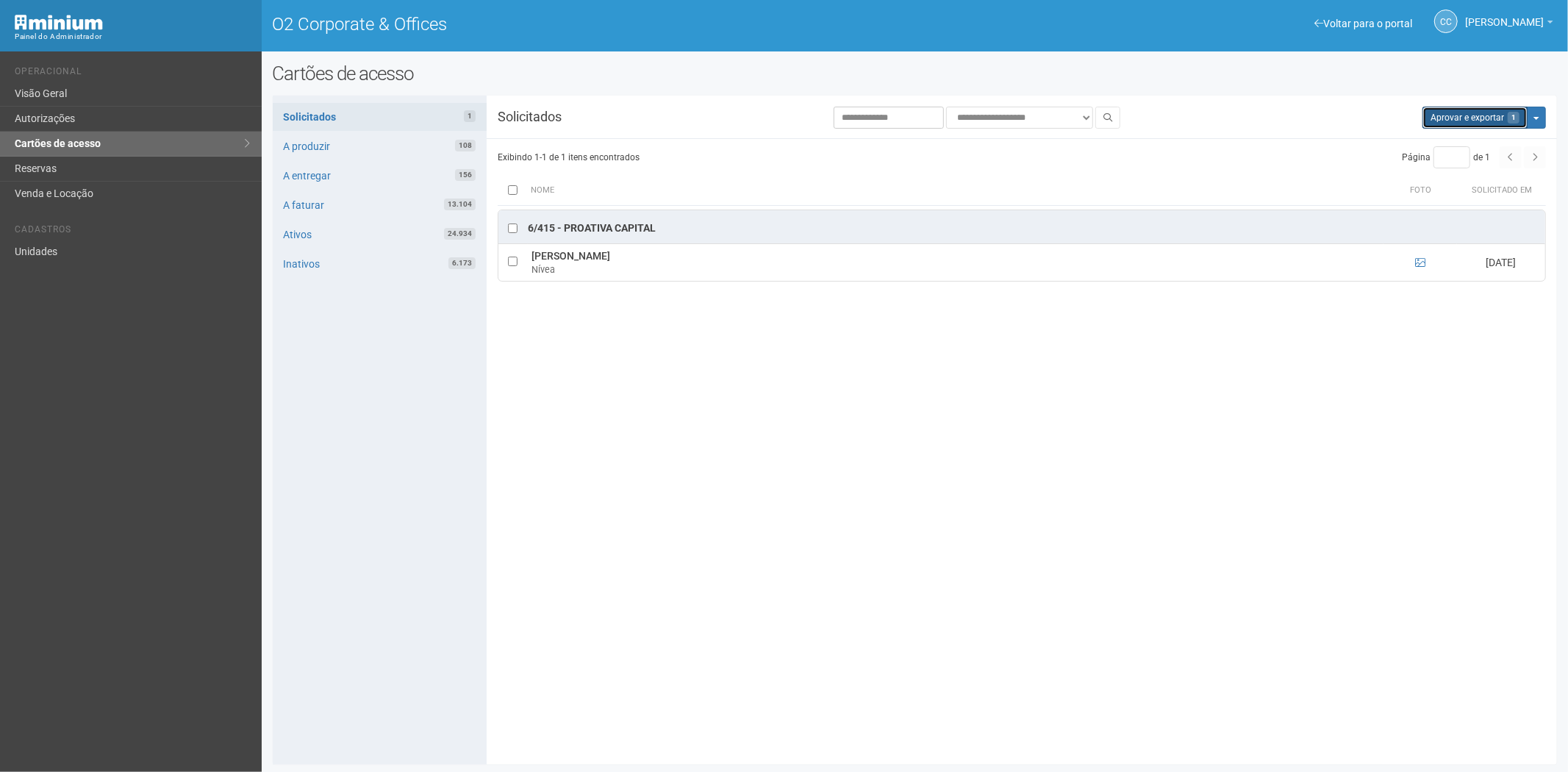
click at [1449, 114] on button "Aprovar e exportar 1" at bounding box center [1475, 118] width 105 height 22
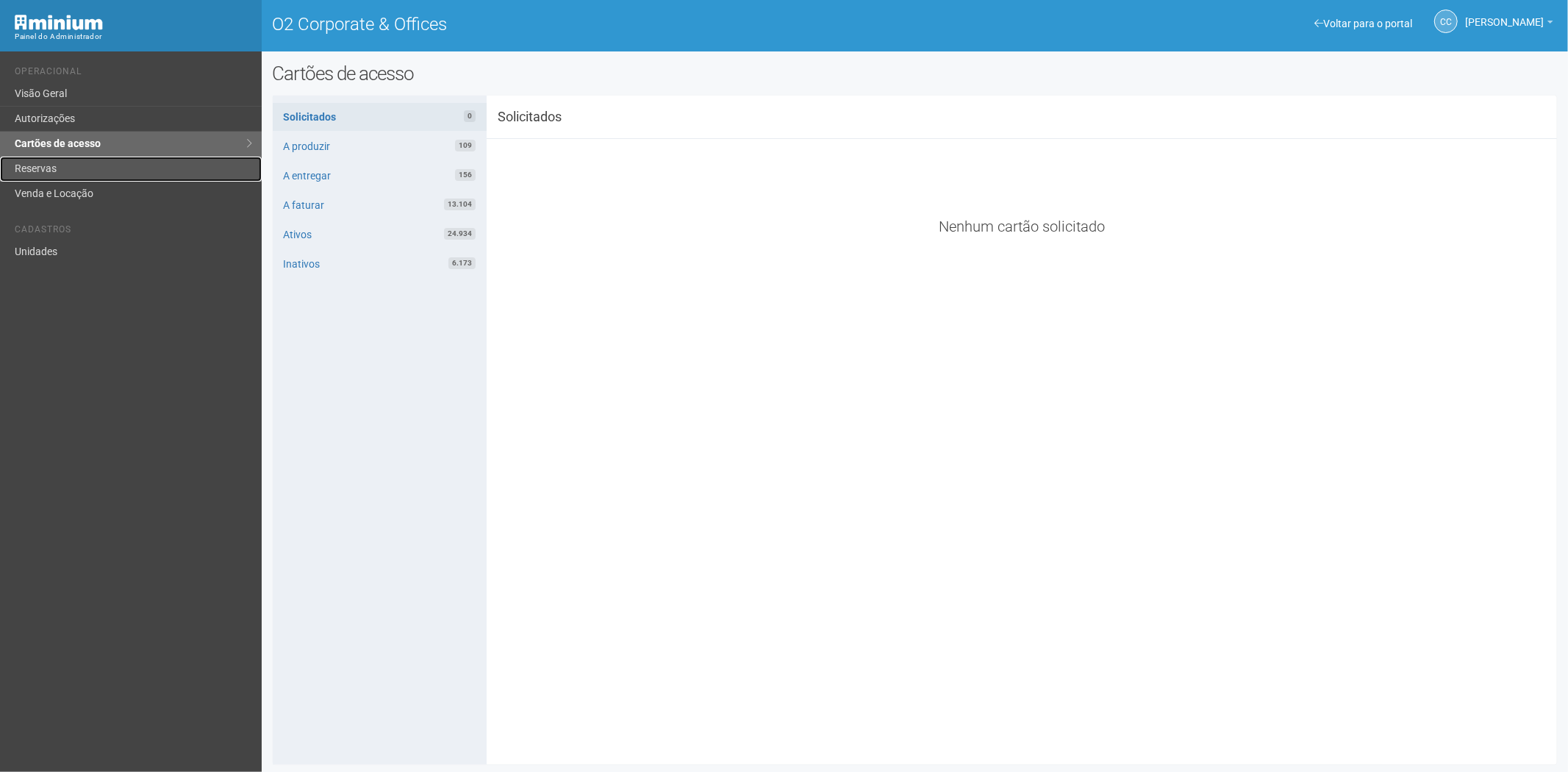
click at [73, 173] on link "Reservas" at bounding box center [130, 169] width 261 height 25
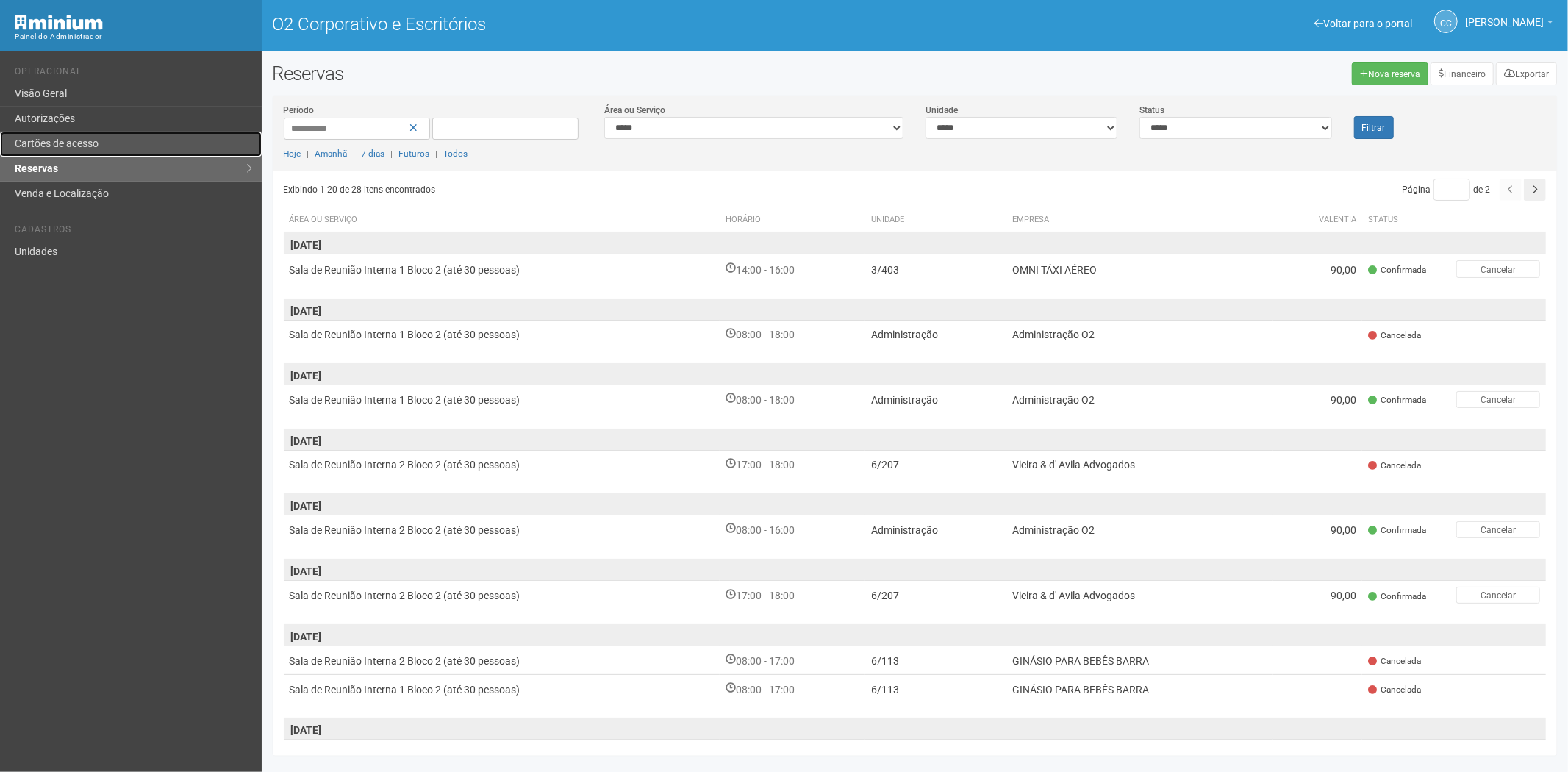
click at [99, 139] on font "Cartões de acesso" at bounding box center [57, 144] width 83 height 12
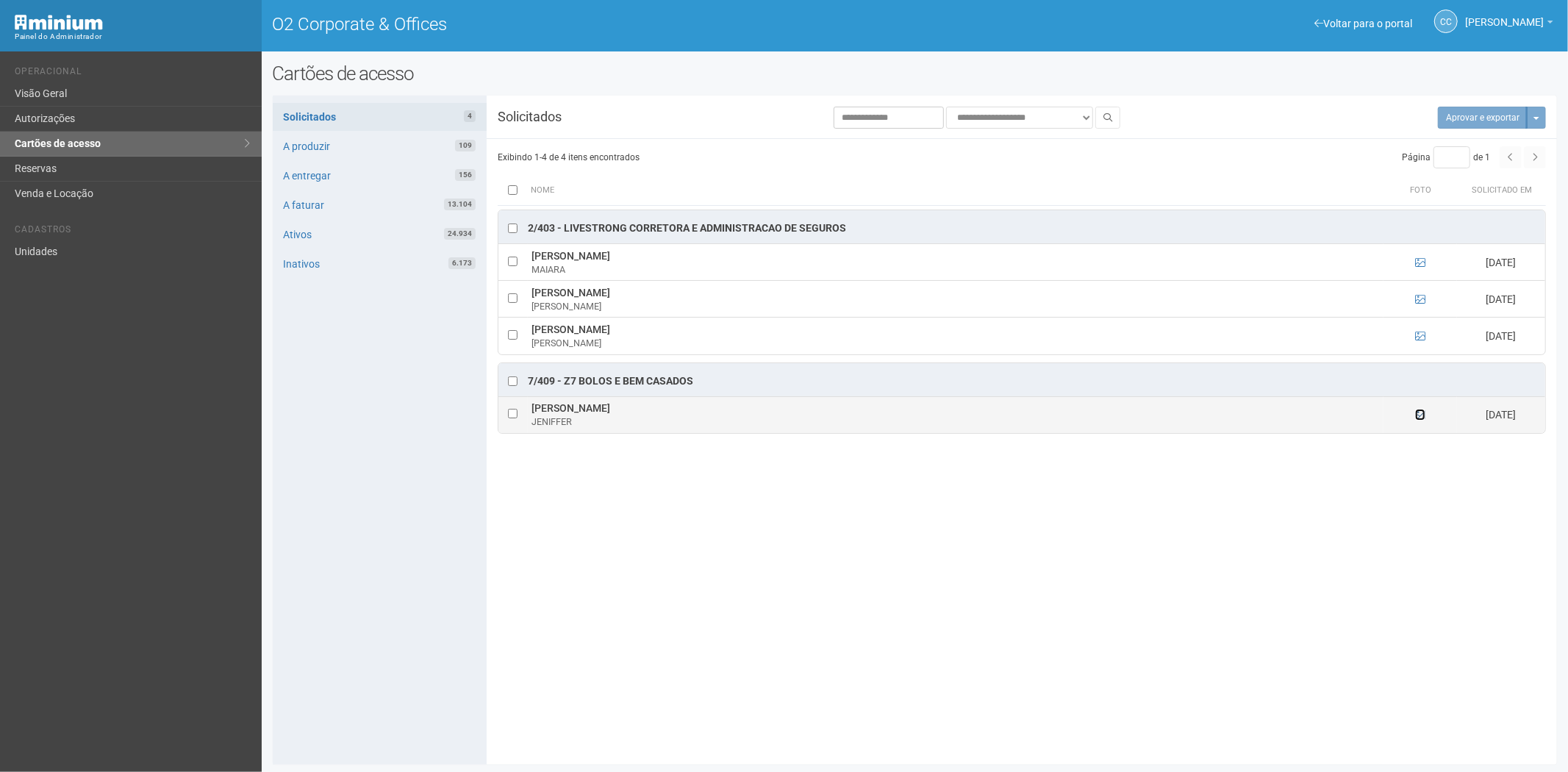
click at [1423, 415] on icon at bounding box center [1420, 414] width 10 height 10
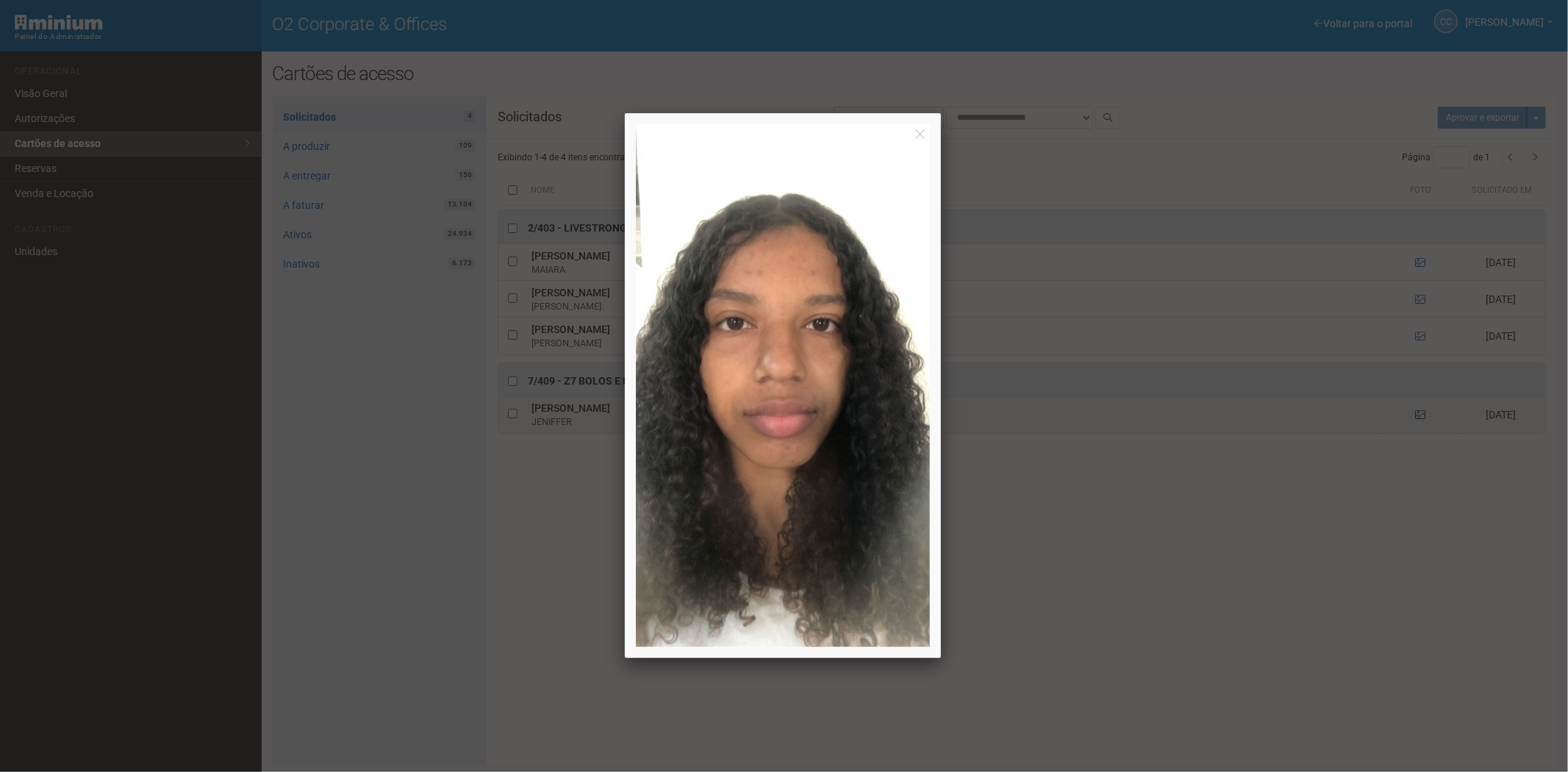
click at [1423, 415] on div at bounding box center [784, 386] width 1568 height 772
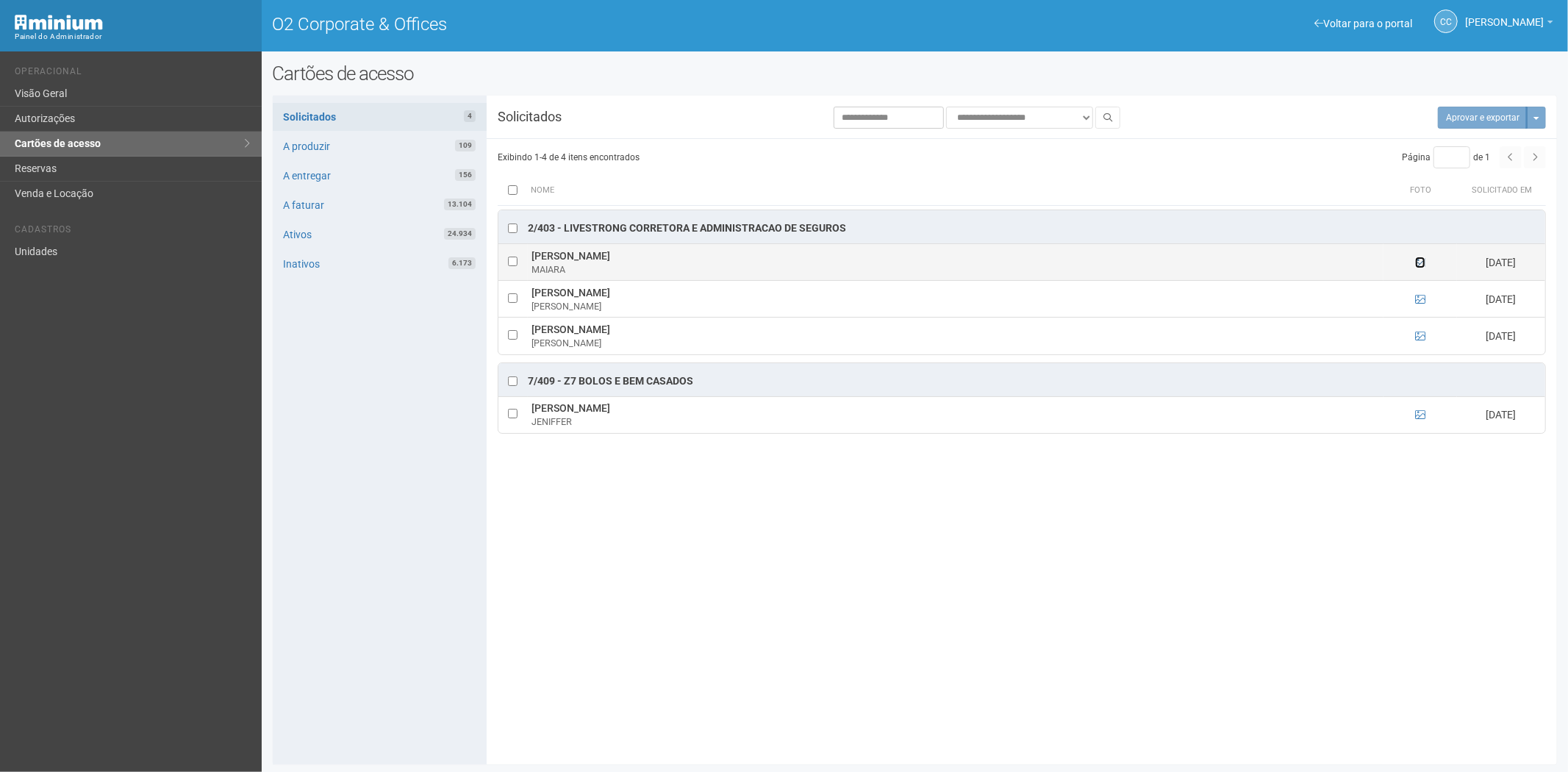
click at [1416, 261] on icon at bounding box center [1420, 262] width 10 height 10
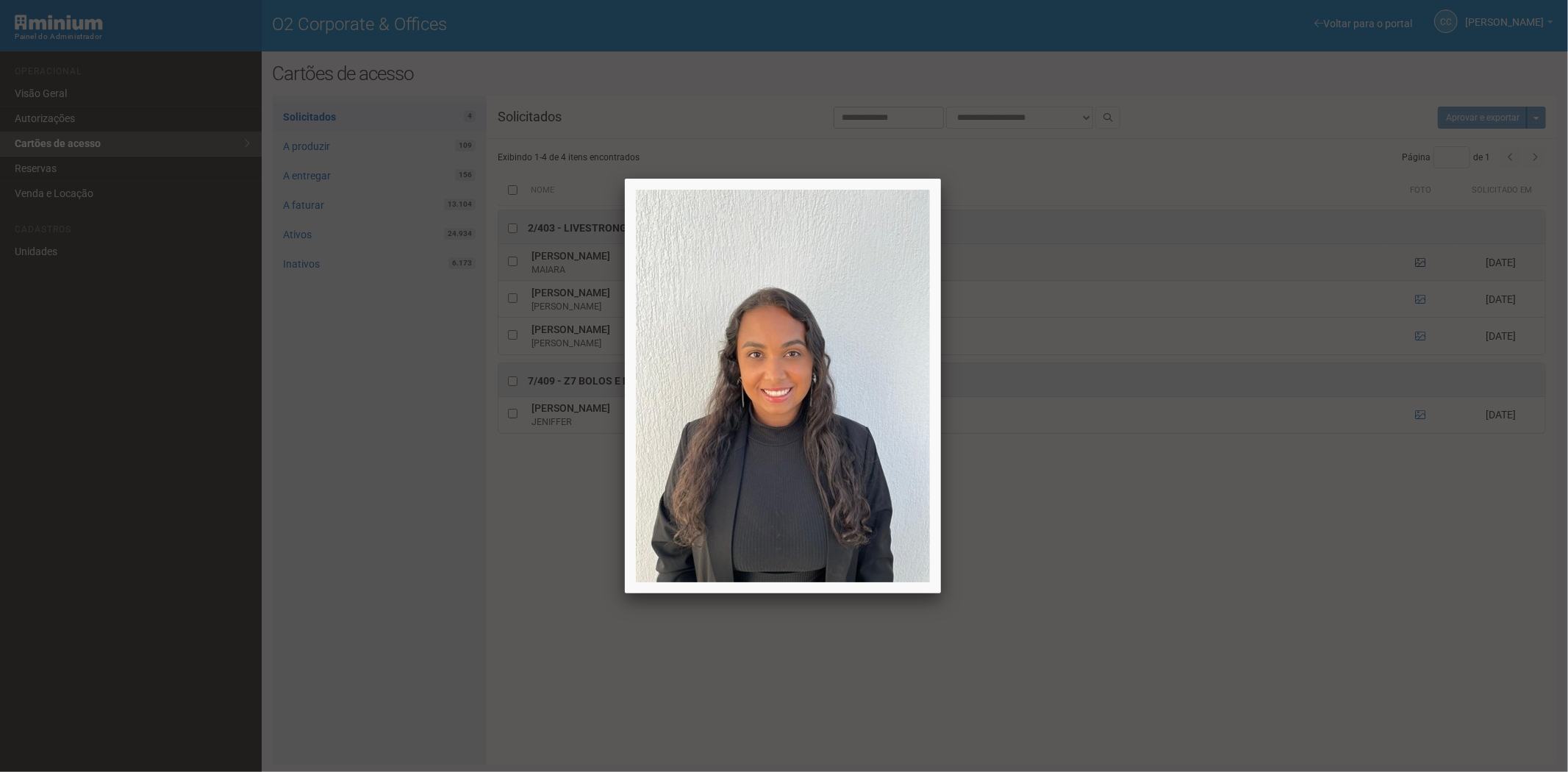
click at [1416, 261] on div at bounding box center [784, 386] width 1568 height 772
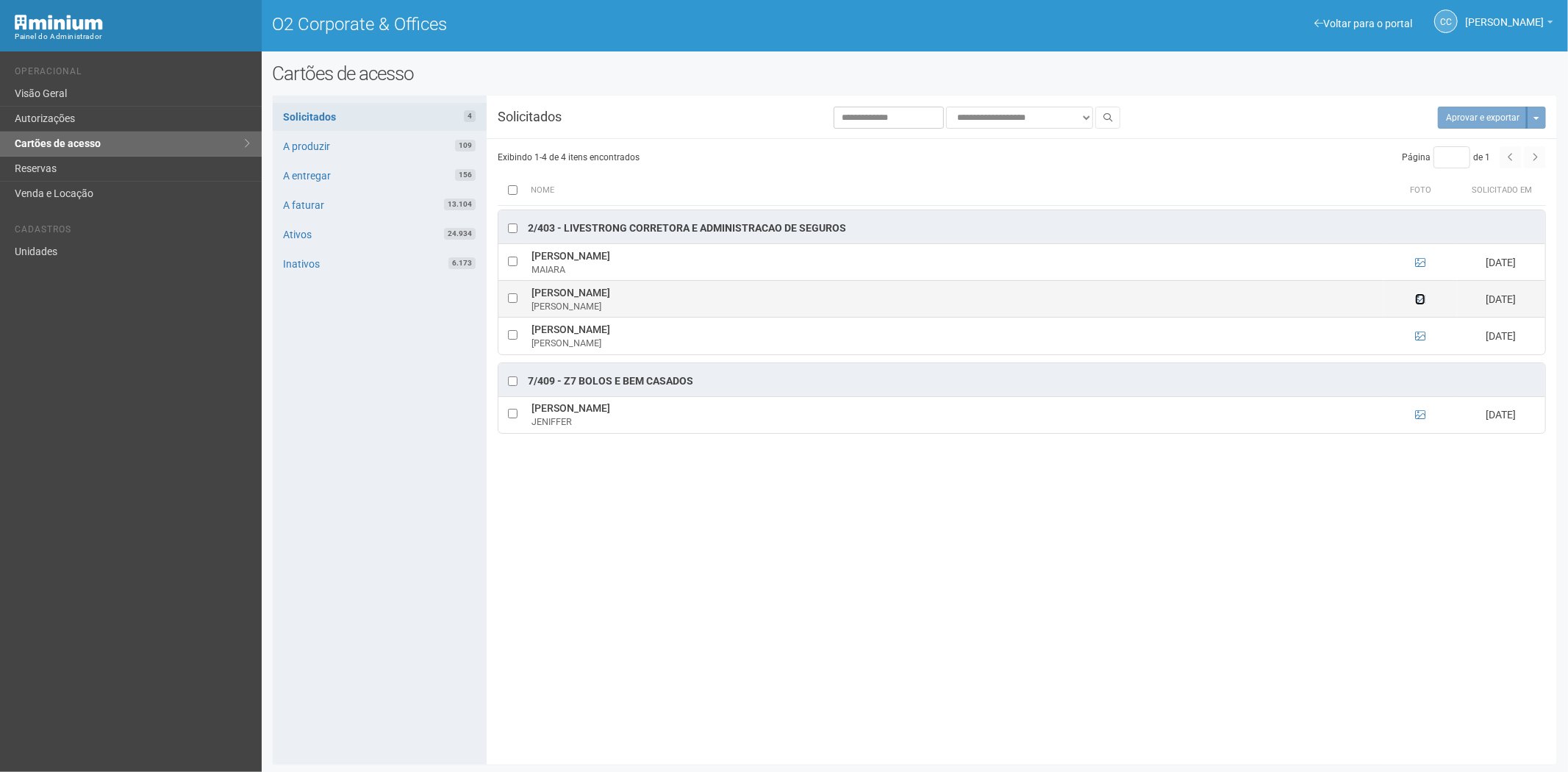
click at [1420, 300] on icon at bounding box center [1420, 299] width 10 height 10
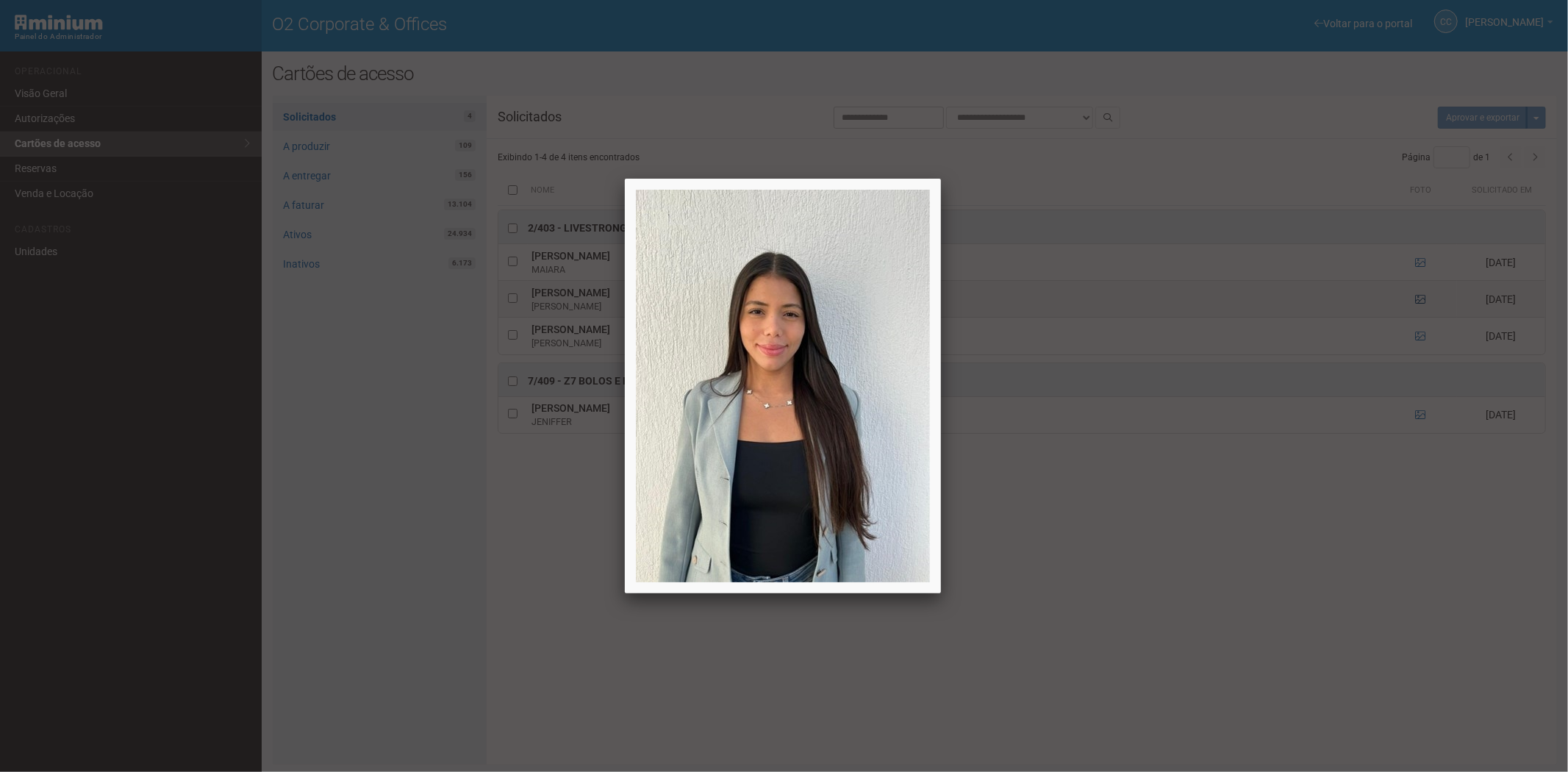
click at [1420, 300] on div at bounding box center [784, 386] width 1568 height 772
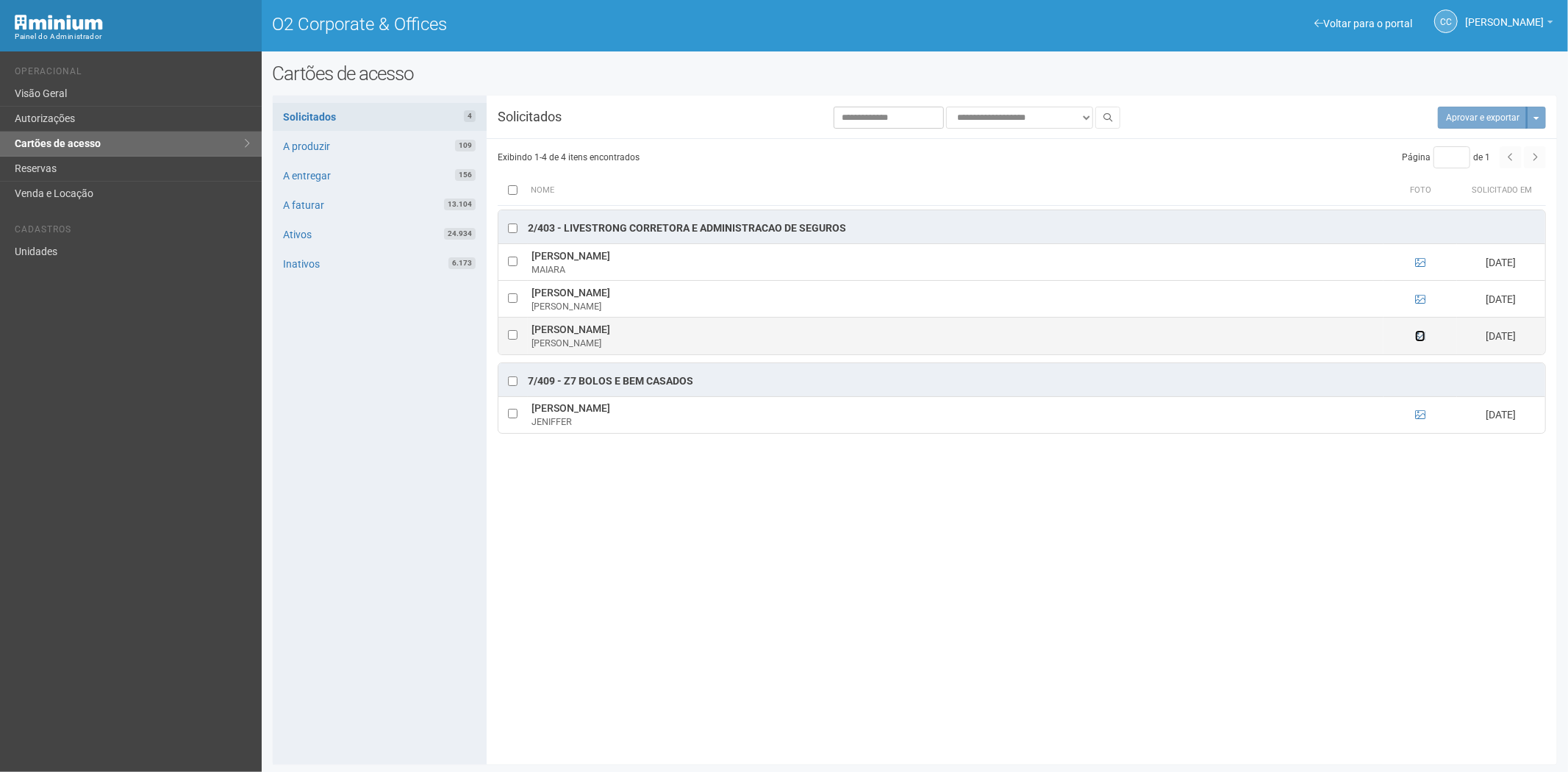
click at [1419, 336] on icon at bounding box center [1420, 336] width 10 height 10
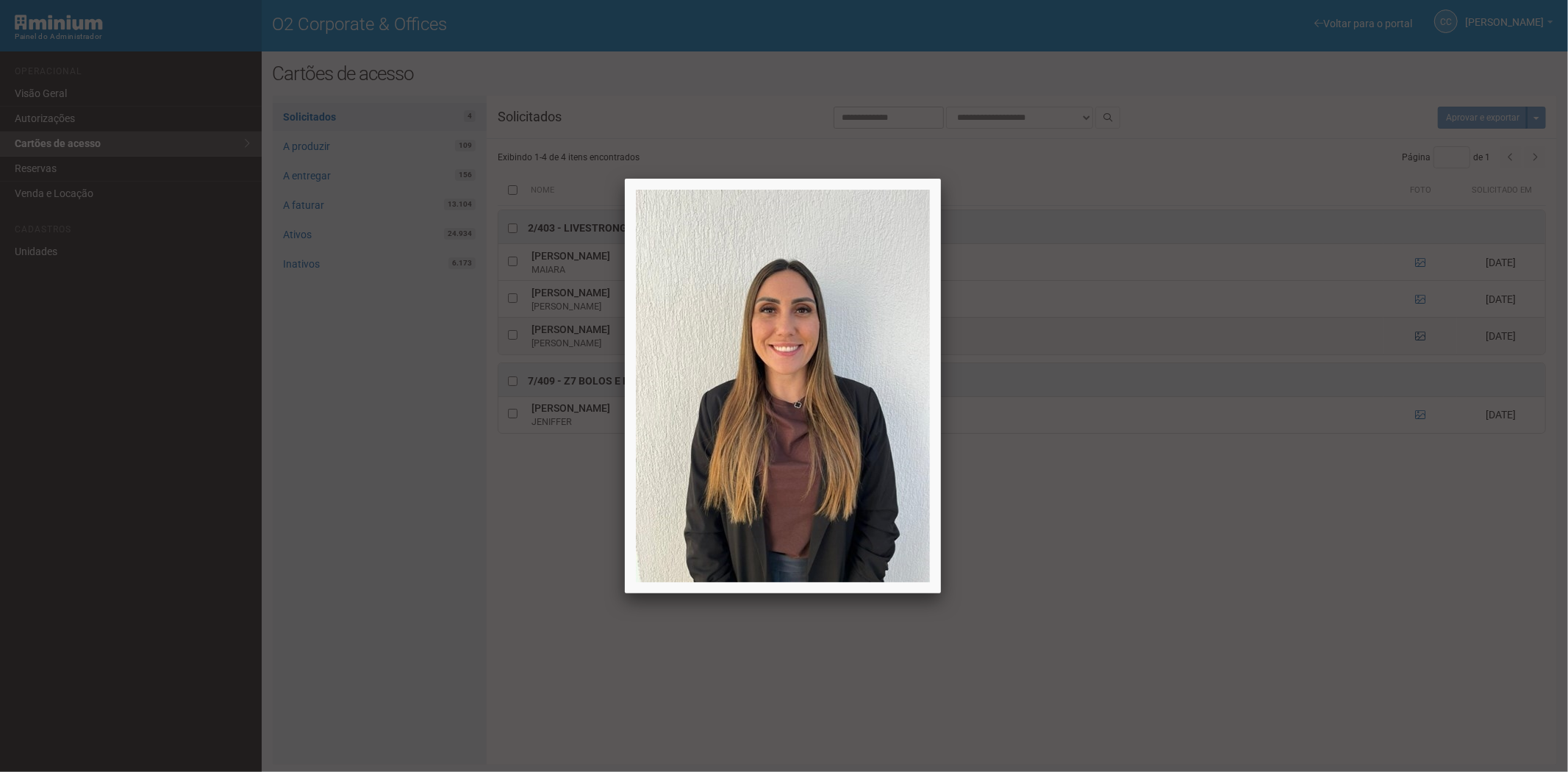
click at [1419, 336] on div at bounding box center [784, 386] width 1568 height 772
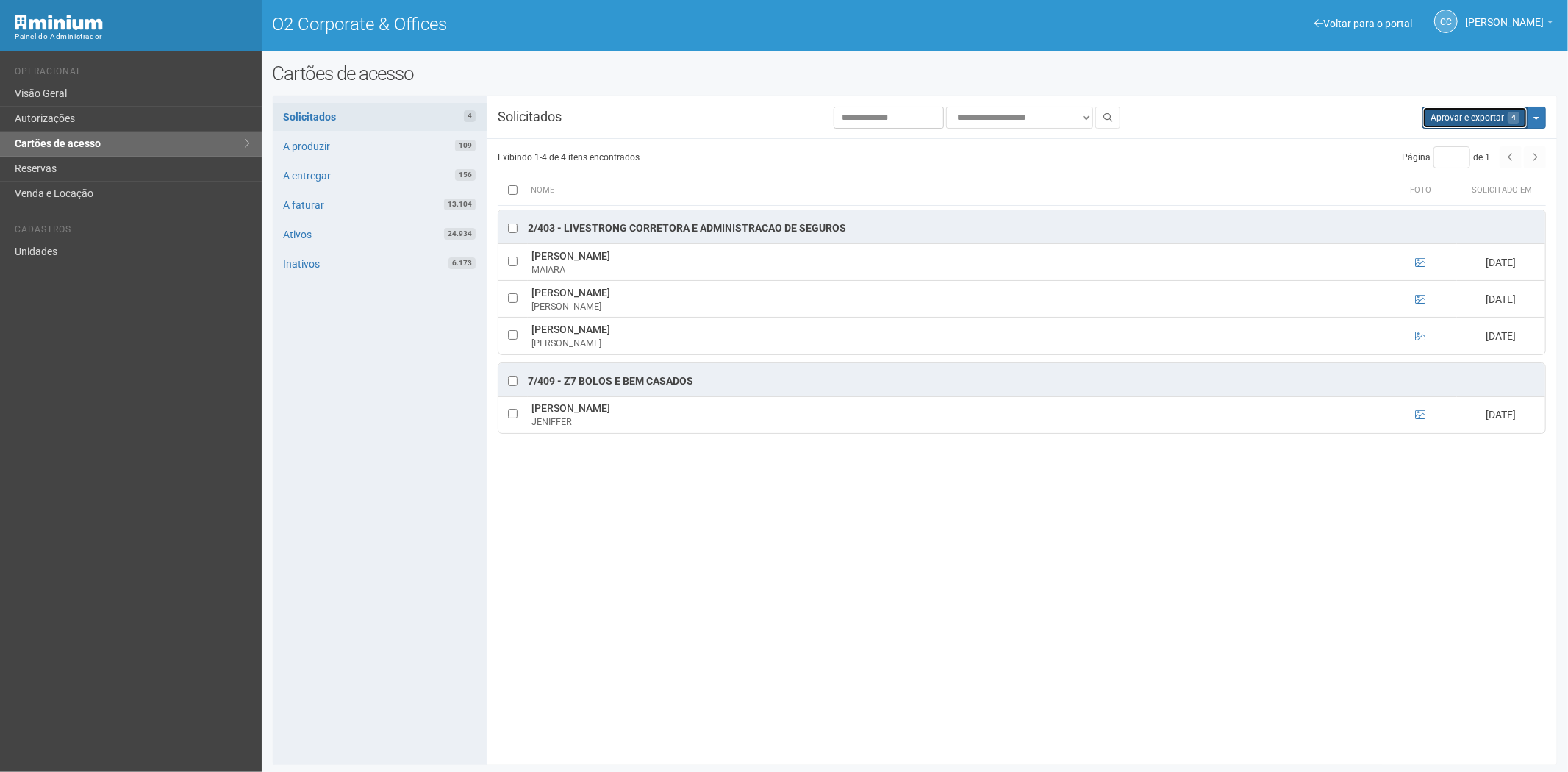
click at [1500, 111] on button "Aprovar e exportar 4" at bounding box center [1475, 118] width 105 height 22
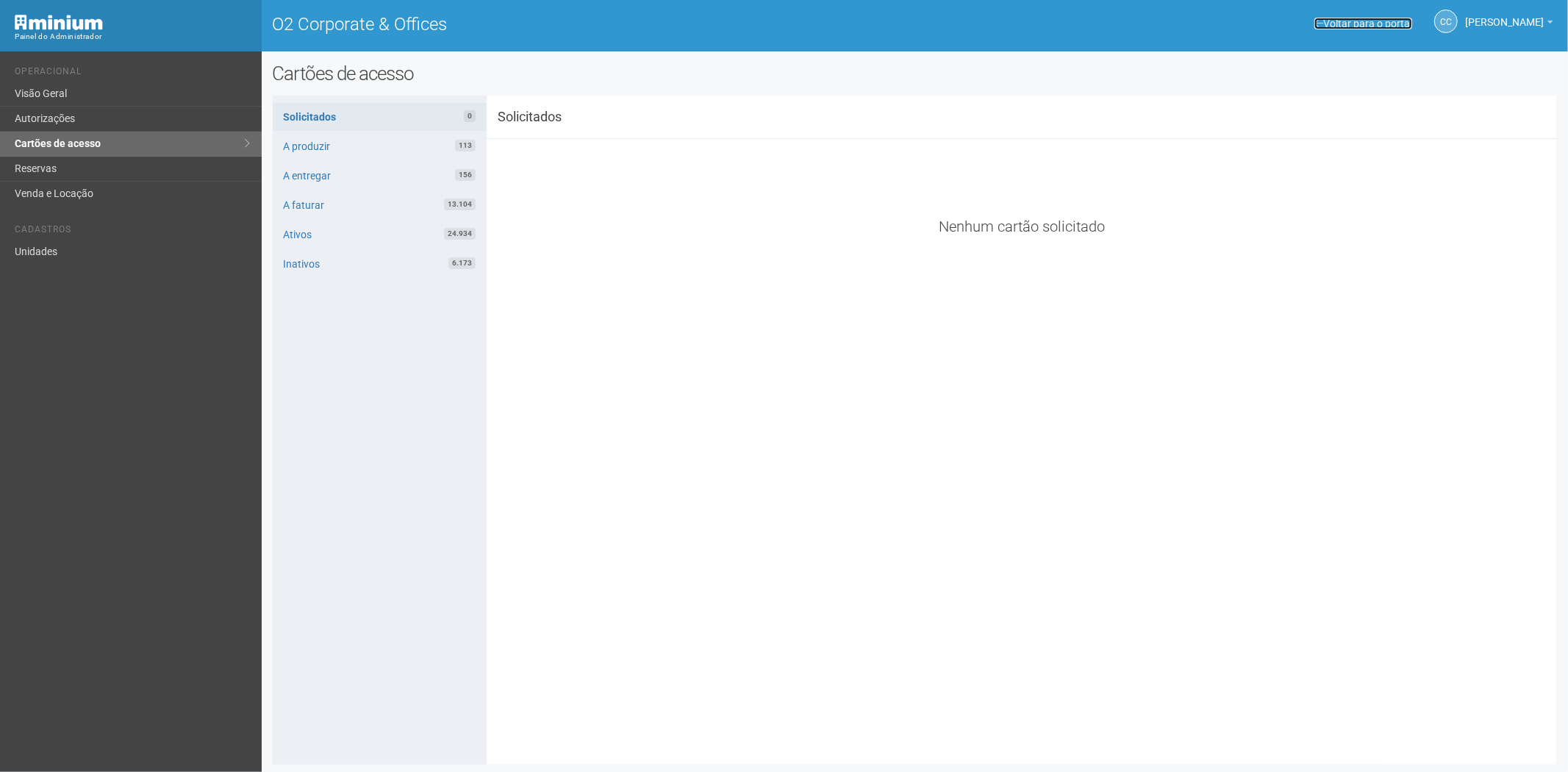
click at [1329, 22] on link "Voltar para o portal" at bounding box center [1363, 23] width 98 height 12
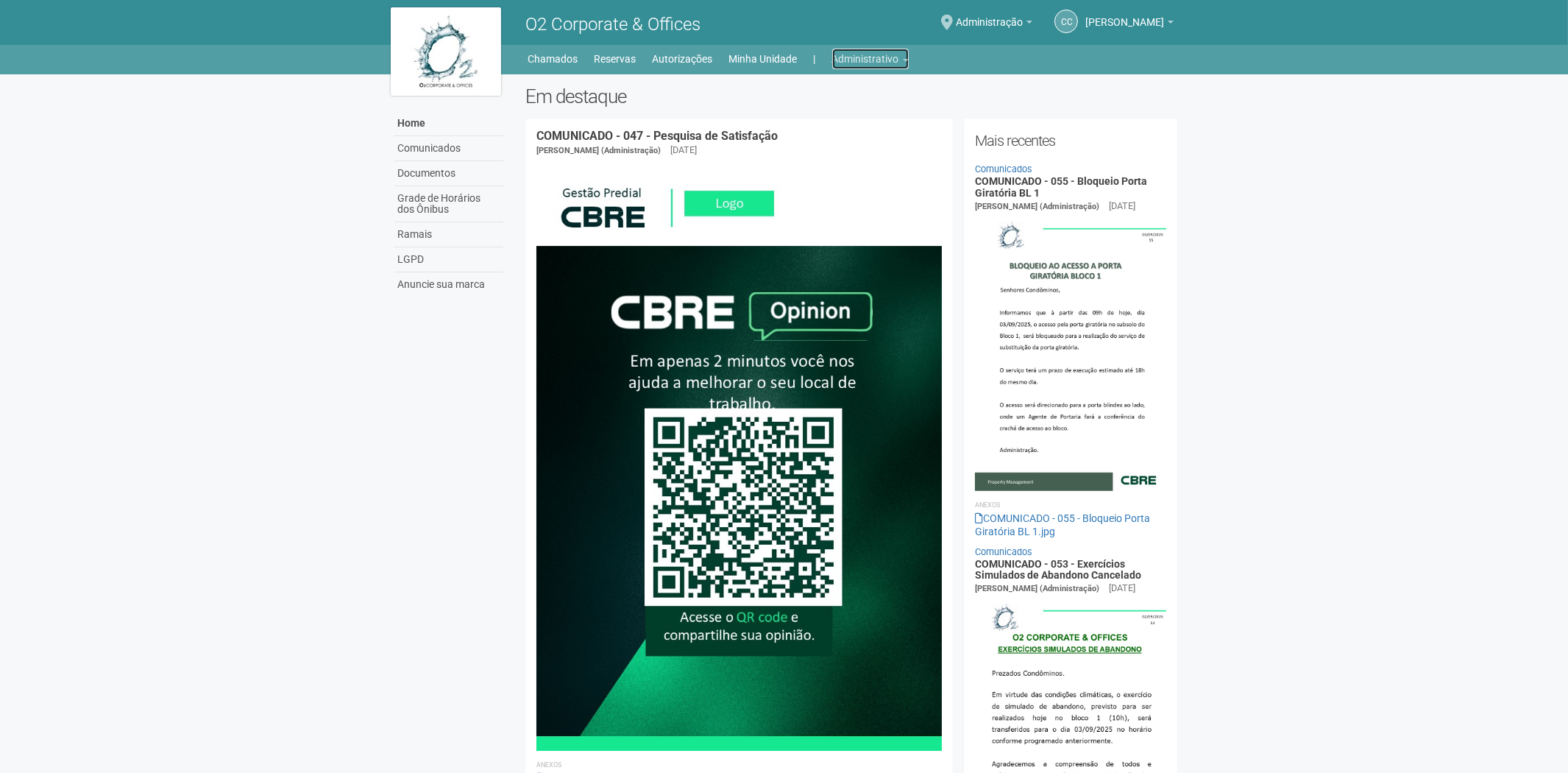
click at [873, 56] on link "Administrativo" at bounding box center [871, 58] width 77 height 21
click at [832, 118] on link "Cartões de acesso" at bounding box center [850, 115] width 125 height 26
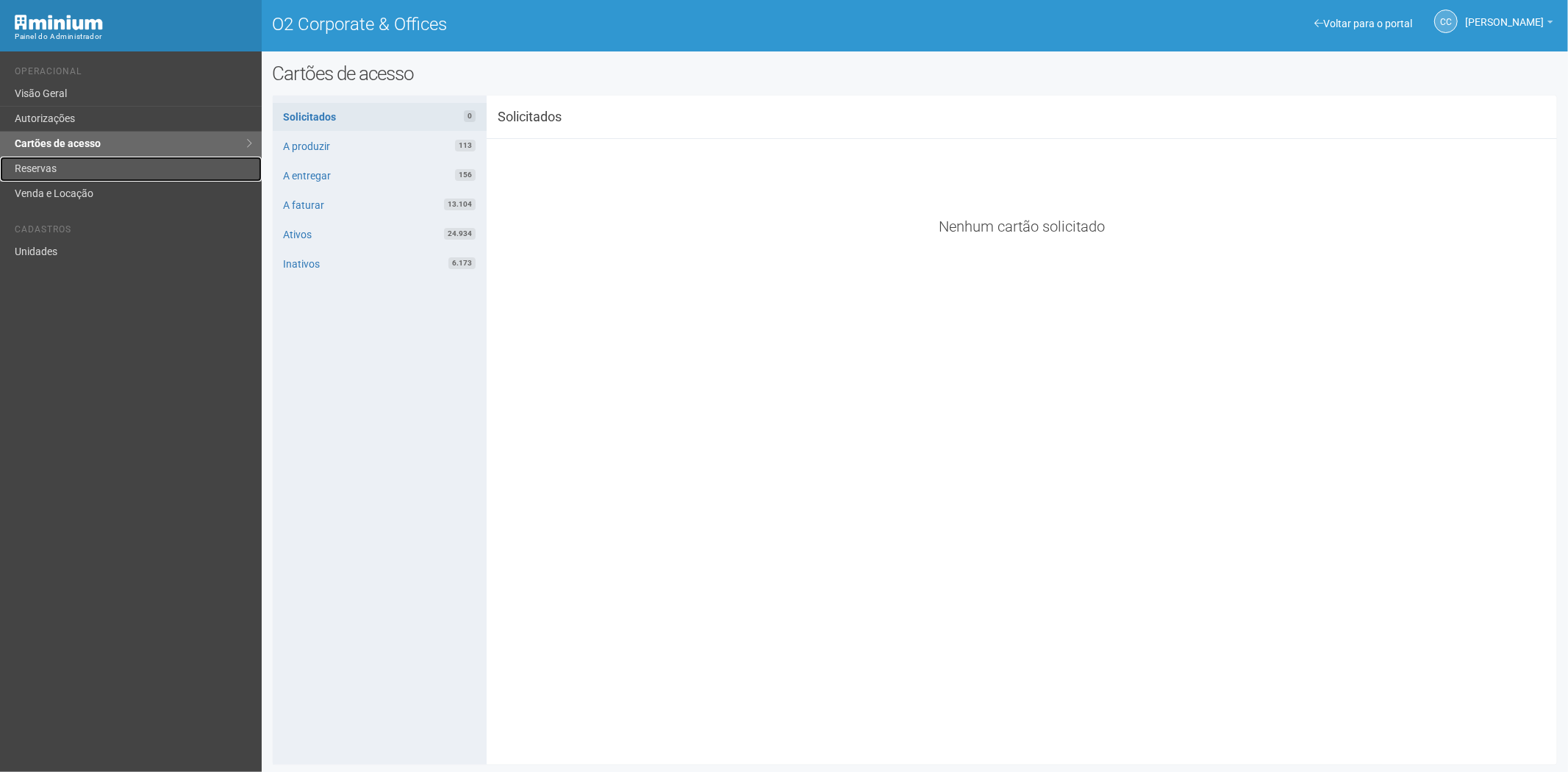
click at [59, 163] on link "Reservas" at bounding box center [130, 169] width 261 height 25
